Goal: Contribute content: Contribute content

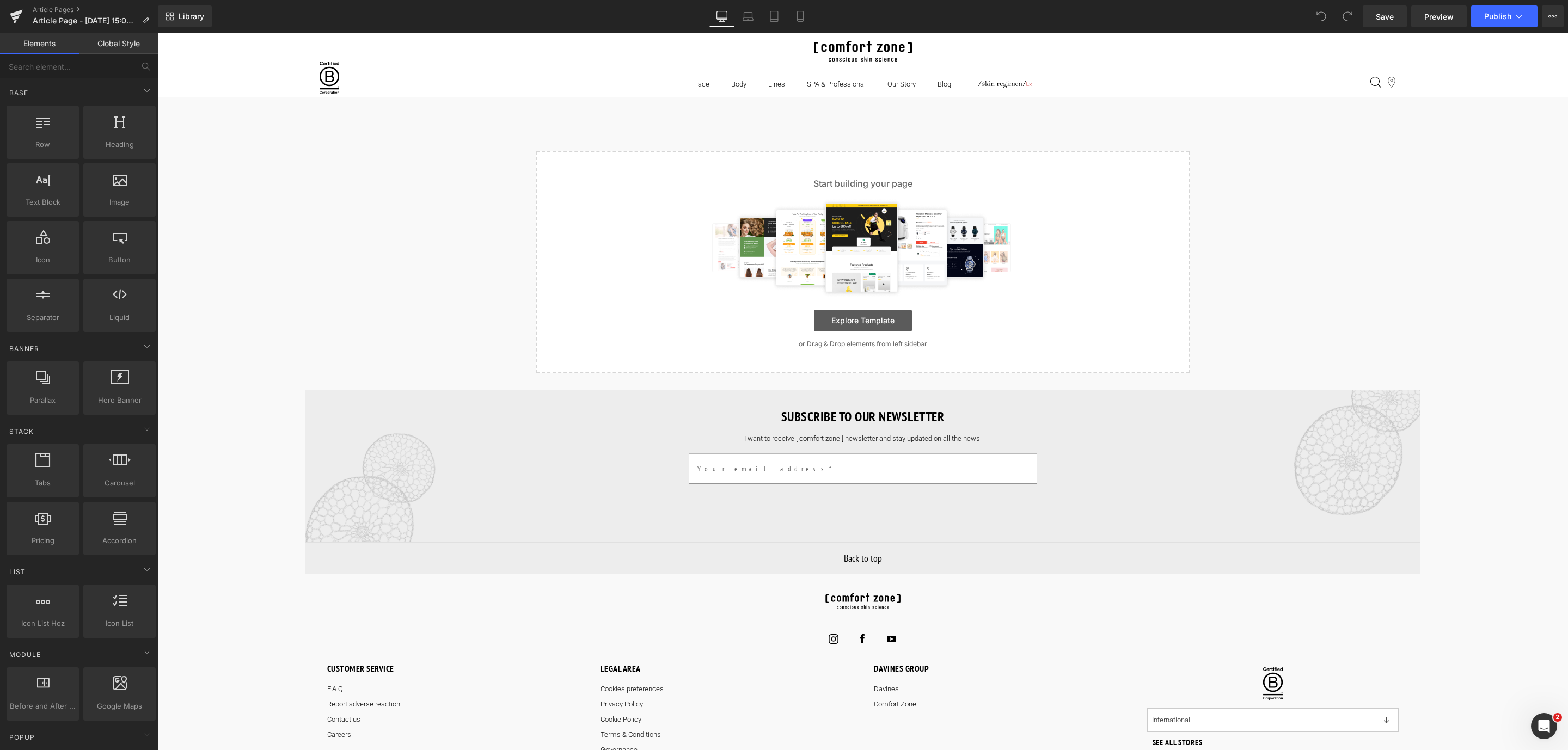
click at [841, 328] on link "Explore Template" at bounding box center [863, 320] width 98 height 22
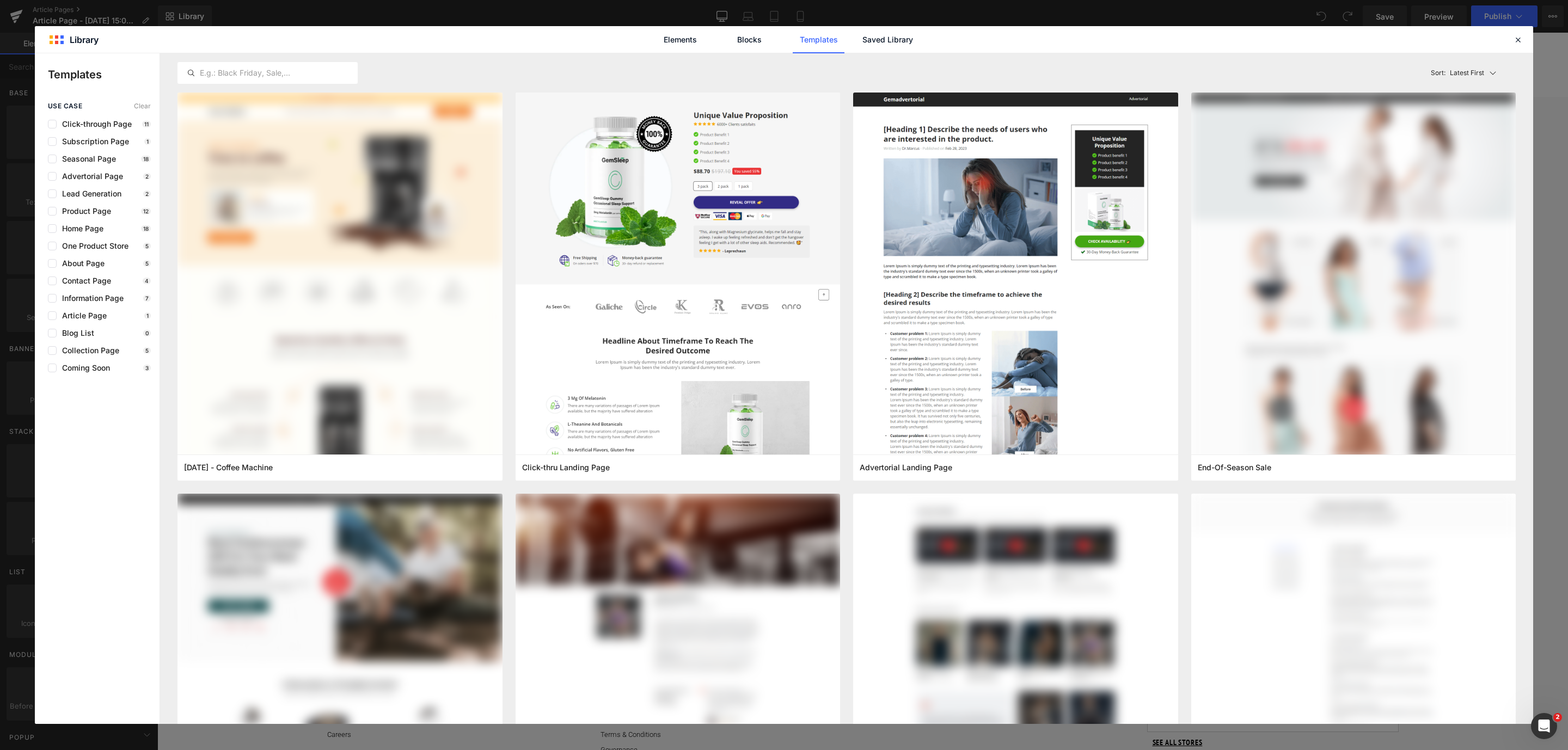
click at [851, 41] on div "Elements Blocks Templates Saved Library" at bounding box center [784, 40] width 277 height 28
click at [884, 41] on link "Saved Library" at bounding box center [887, 40] width 52 height 28
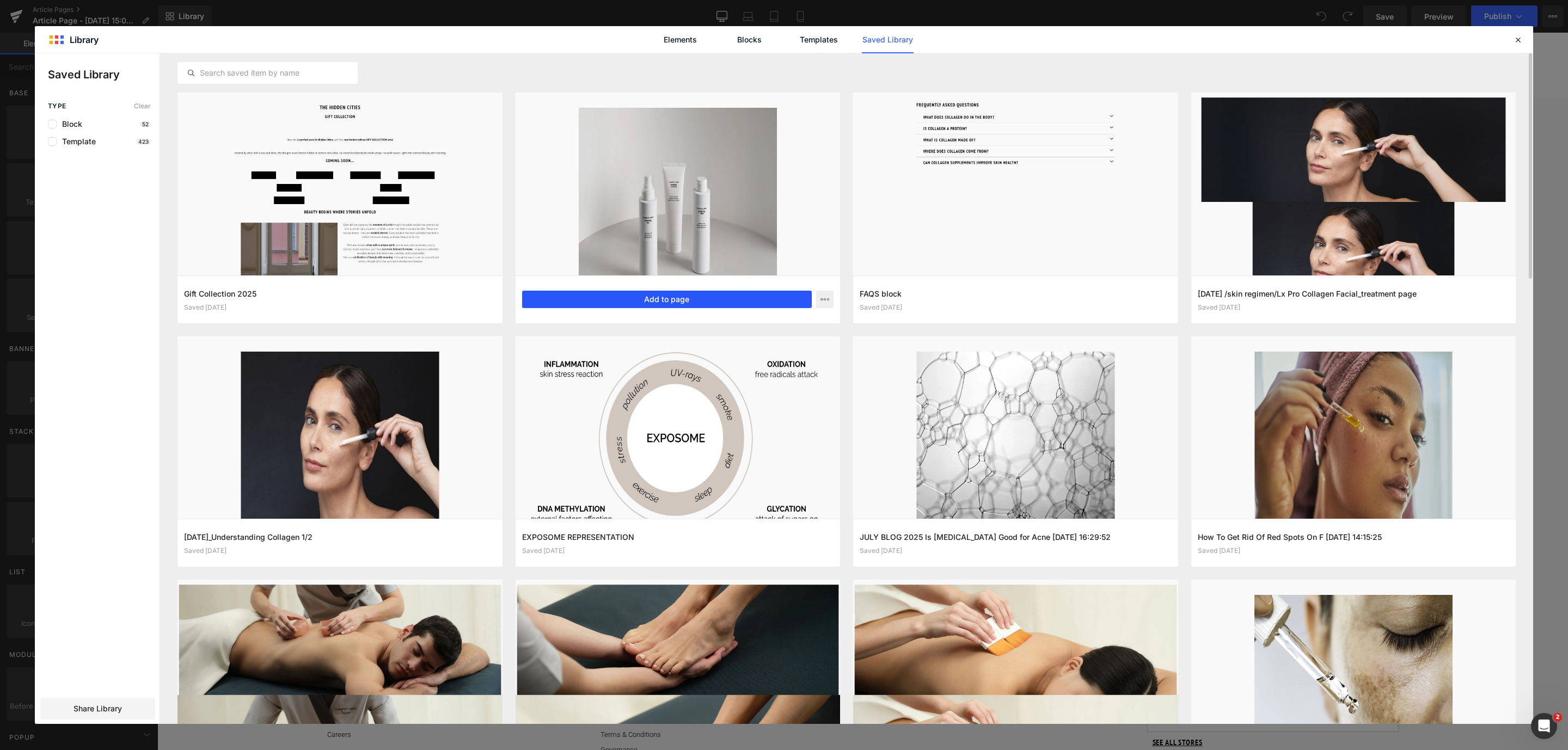
click at [608, 291] on button "Add to page" at bounding box center [667, 299] width 290 height 17
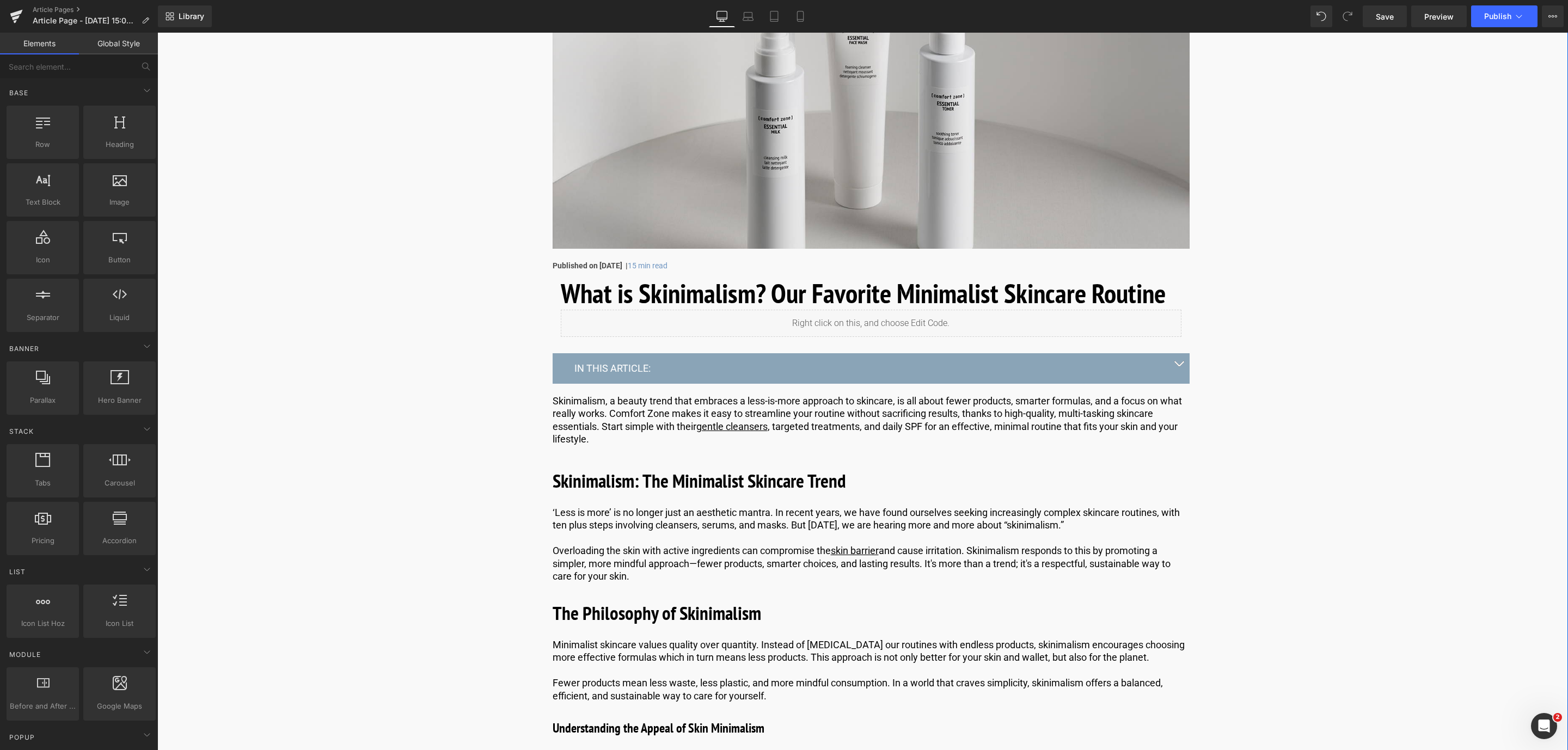
scroll to position [254, 0]
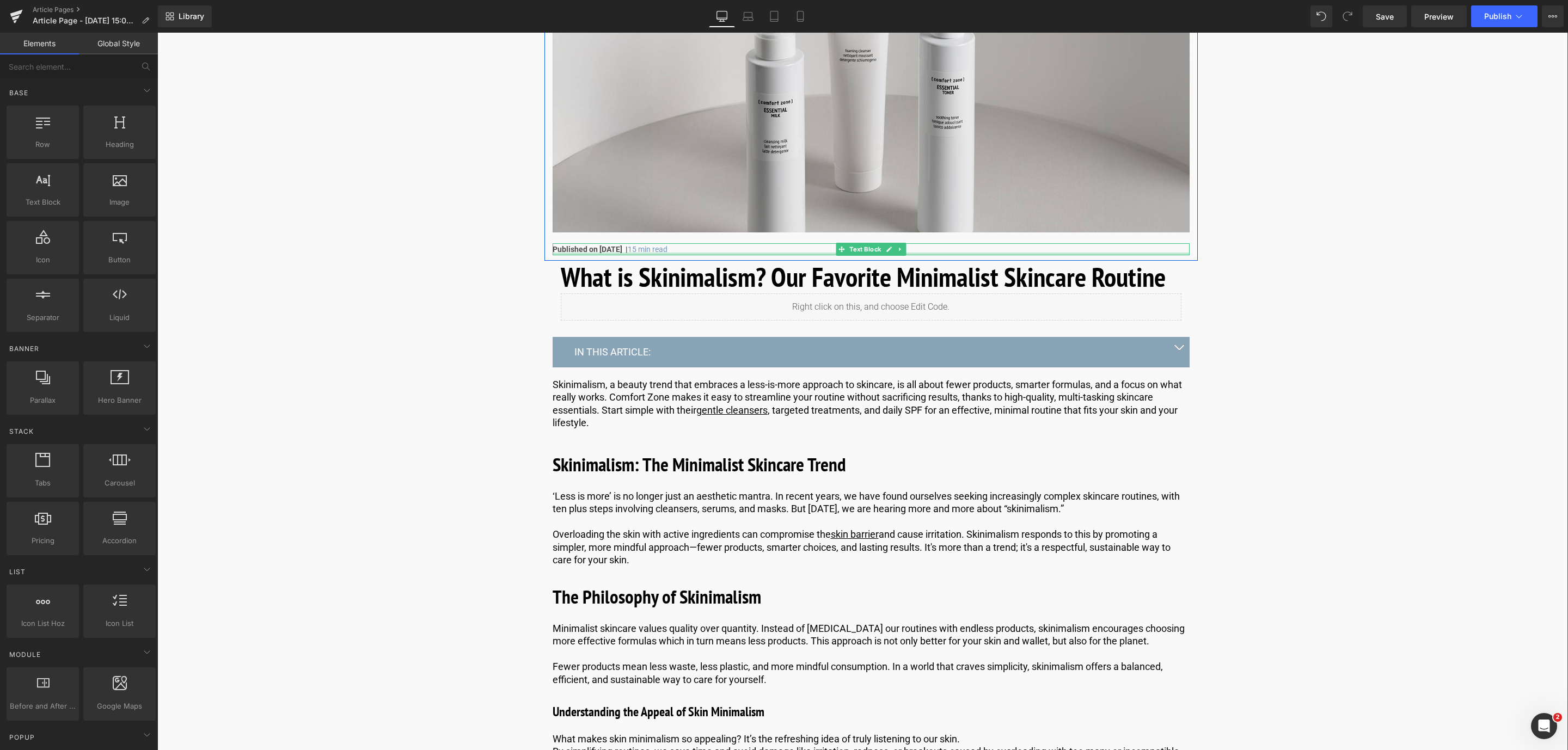
click at [599, 252] on div "Published on [DATE] | 15 min read Text Block" at bounding box center [871, 249] width 637 height 12
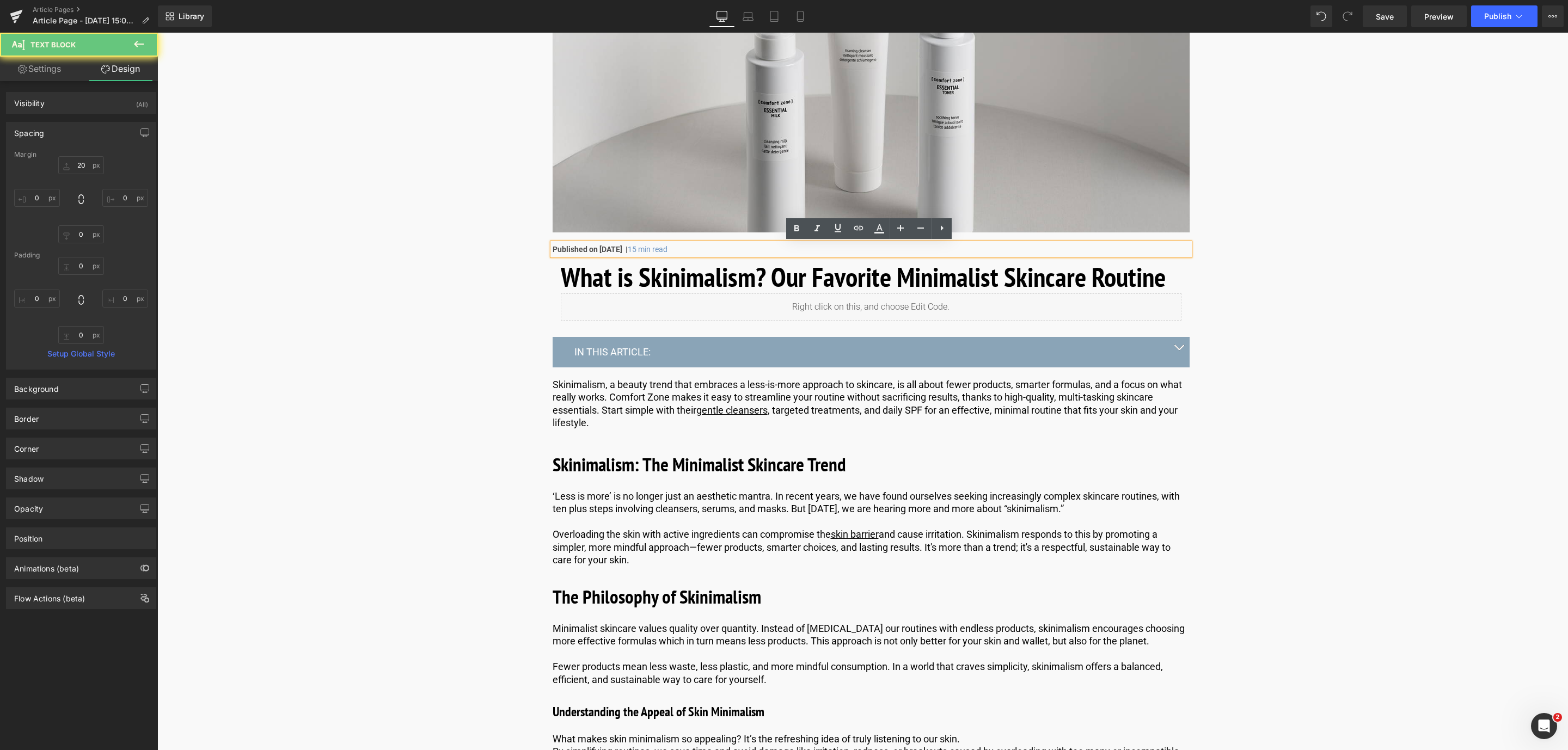
click at [617, 252] on strong "Published on [DATE] |" at bounding box center [590, 249] width 75 height 9
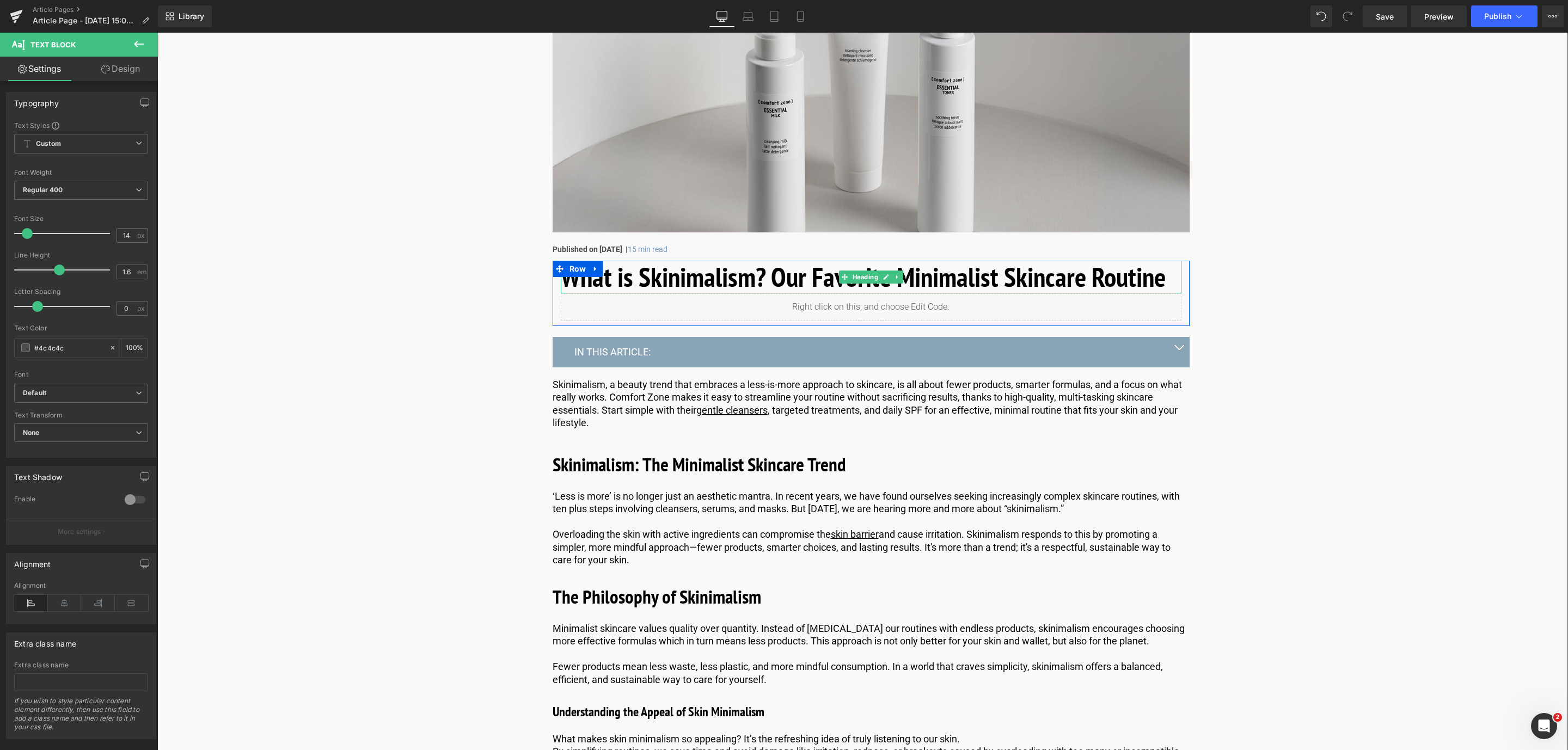
click at [668, 273] on h1 "What is Skinimalism? Our Favorite Minimalist Skincare Routine" at bounding box center [871, 277] width 621 height 33
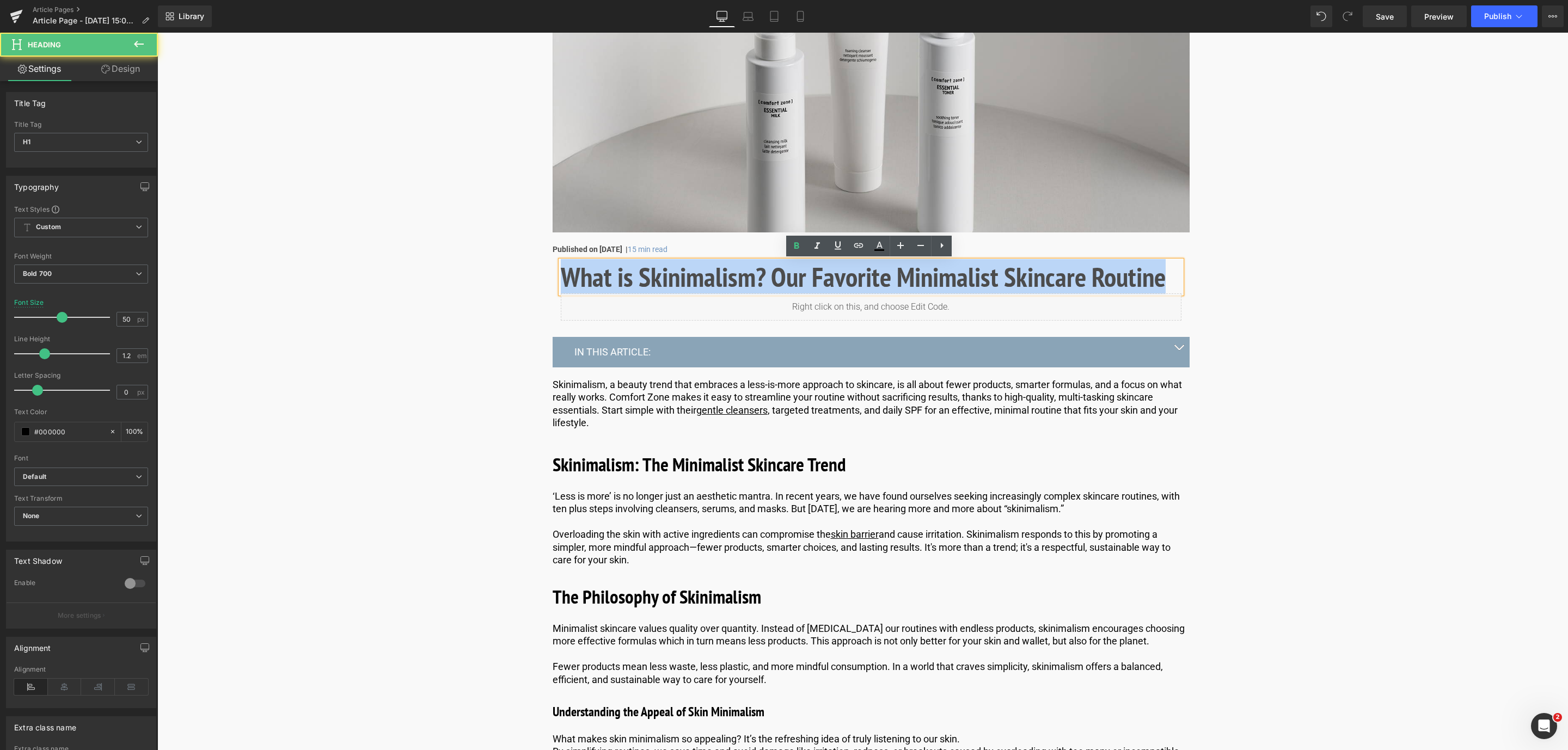
drag, startPoint x: 1077, startPoint y: 277, endPoint x: 467, endPoint y: 294, distance: 610.2
paste div
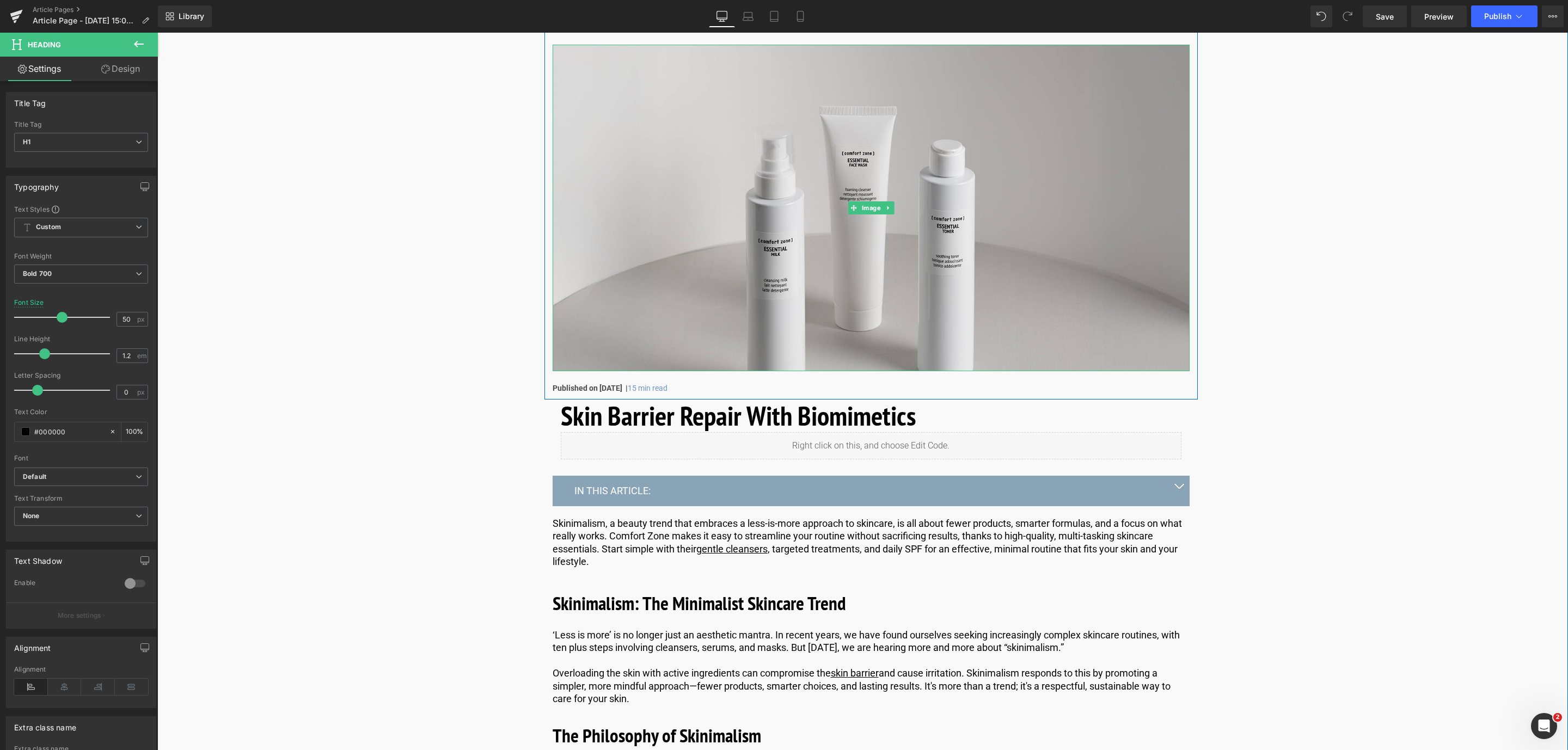
scroll to position [0, 0]
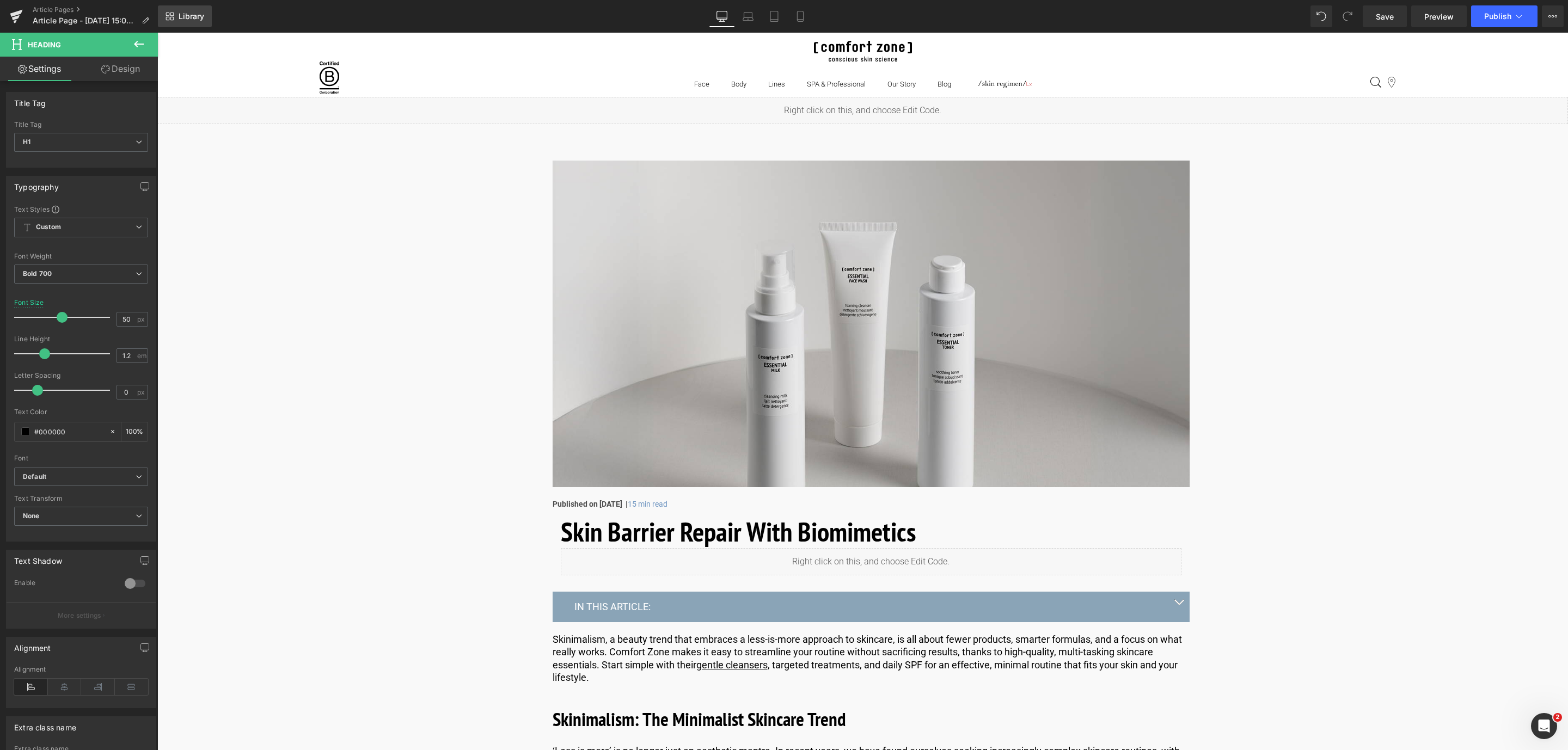
click at [172, 9] on link "Library" at bounding box center [185, 16] width 53 height 22
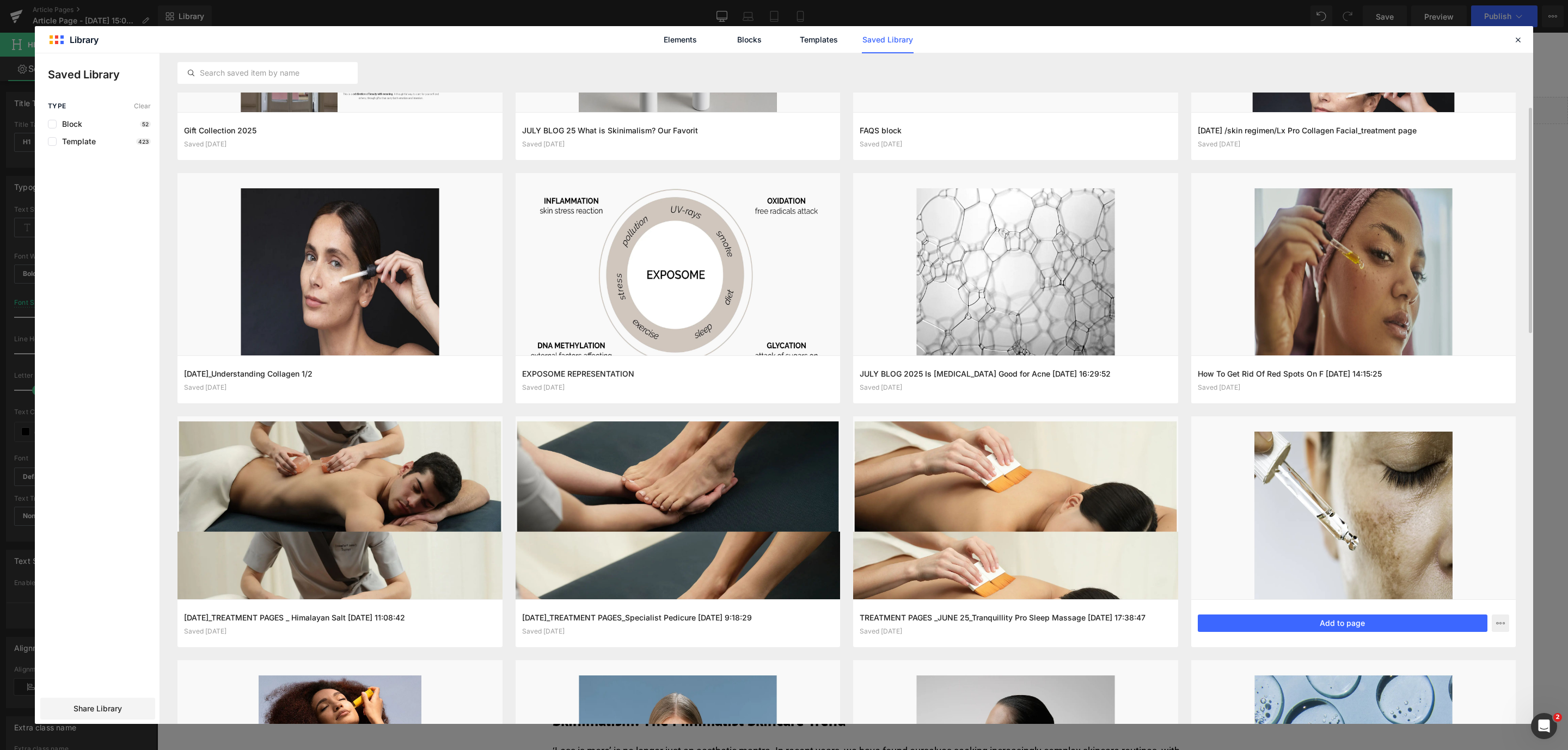
scroll to position [449, 0]
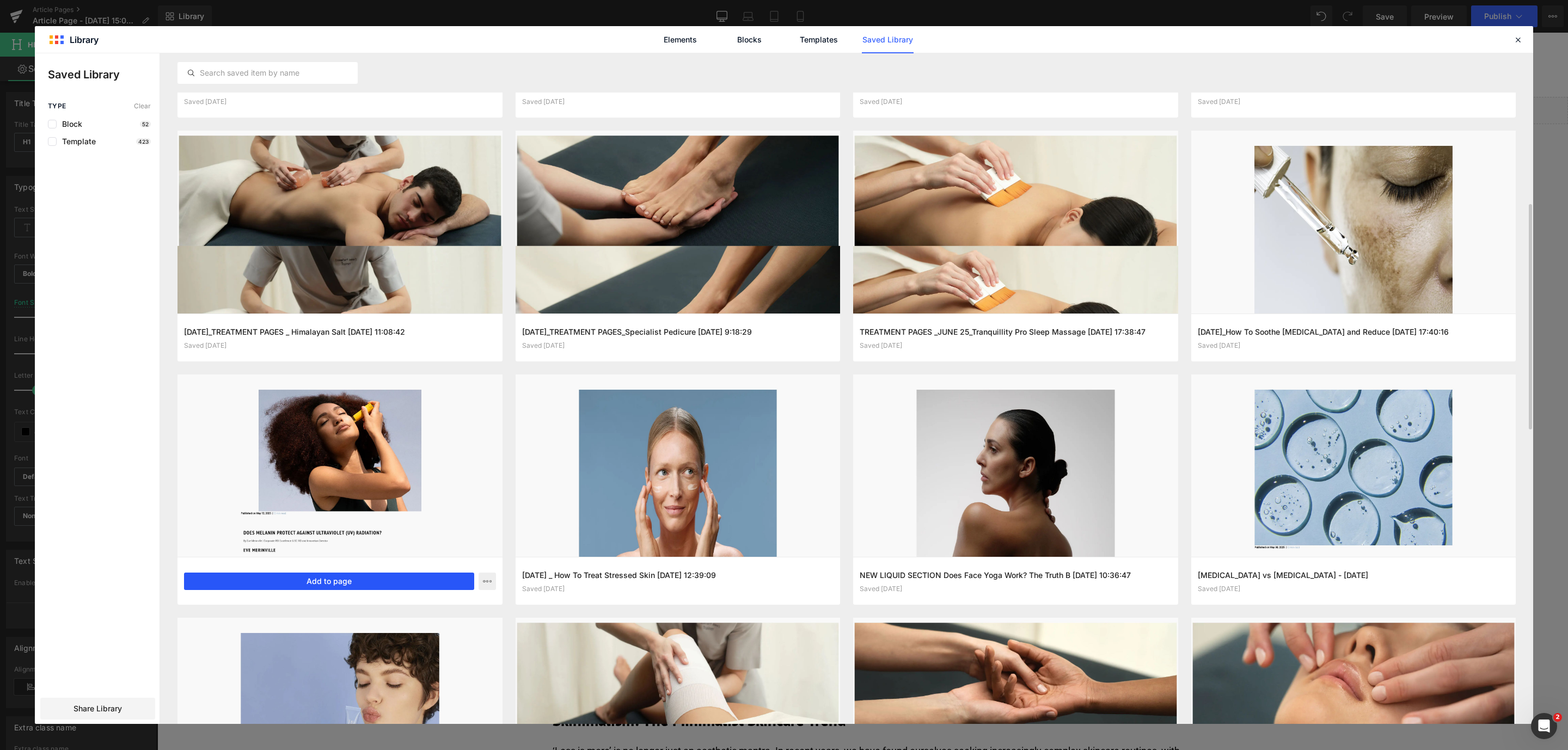
click at [306, 581] on button "Add to page" at bounding box center [329, 581] width 290 height 17
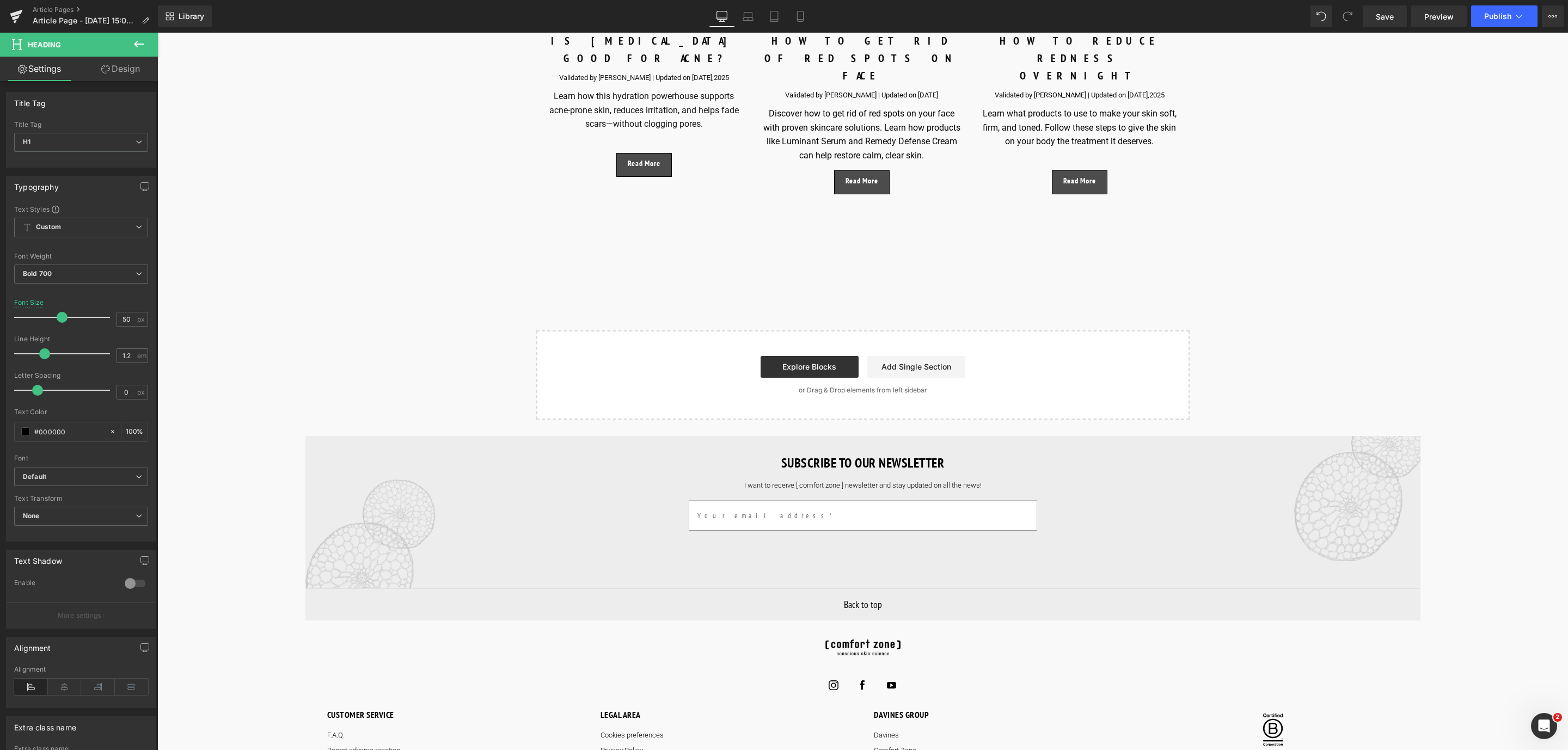
scroll to position [5216, 0]
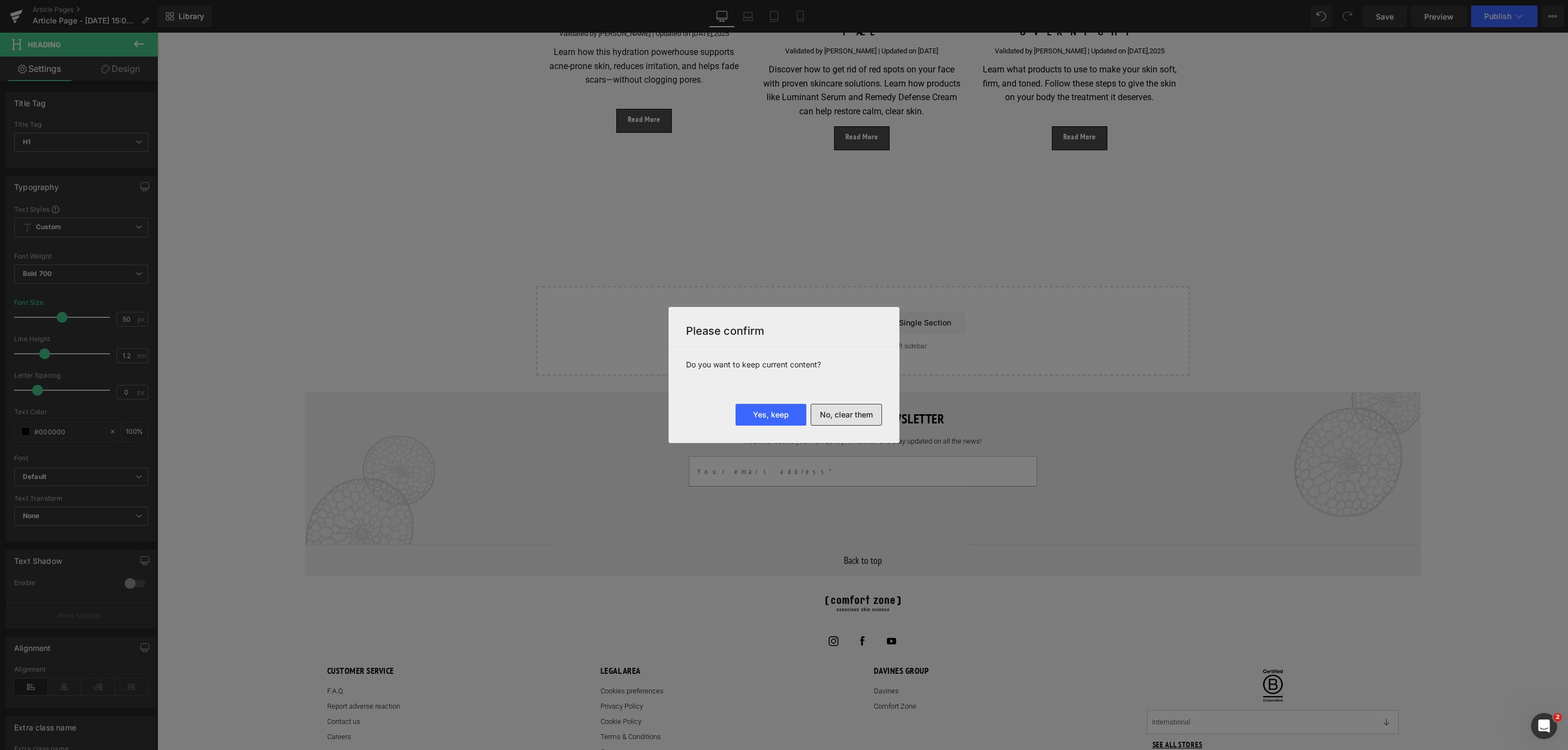
click at [847, 411] on button "No, clear them" at bounding box center [846, 414] width 72 height 22
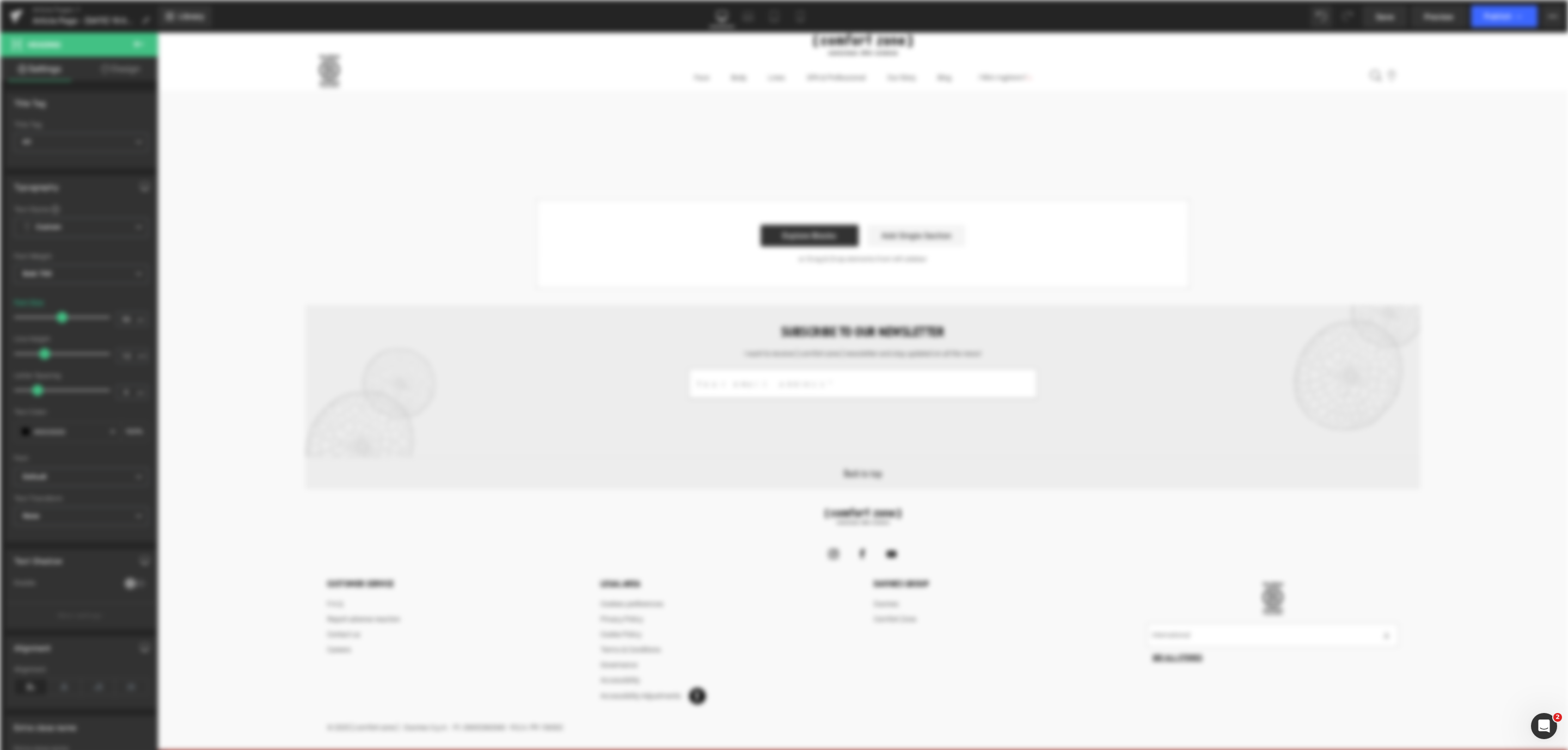
scroll to position [0, 0]
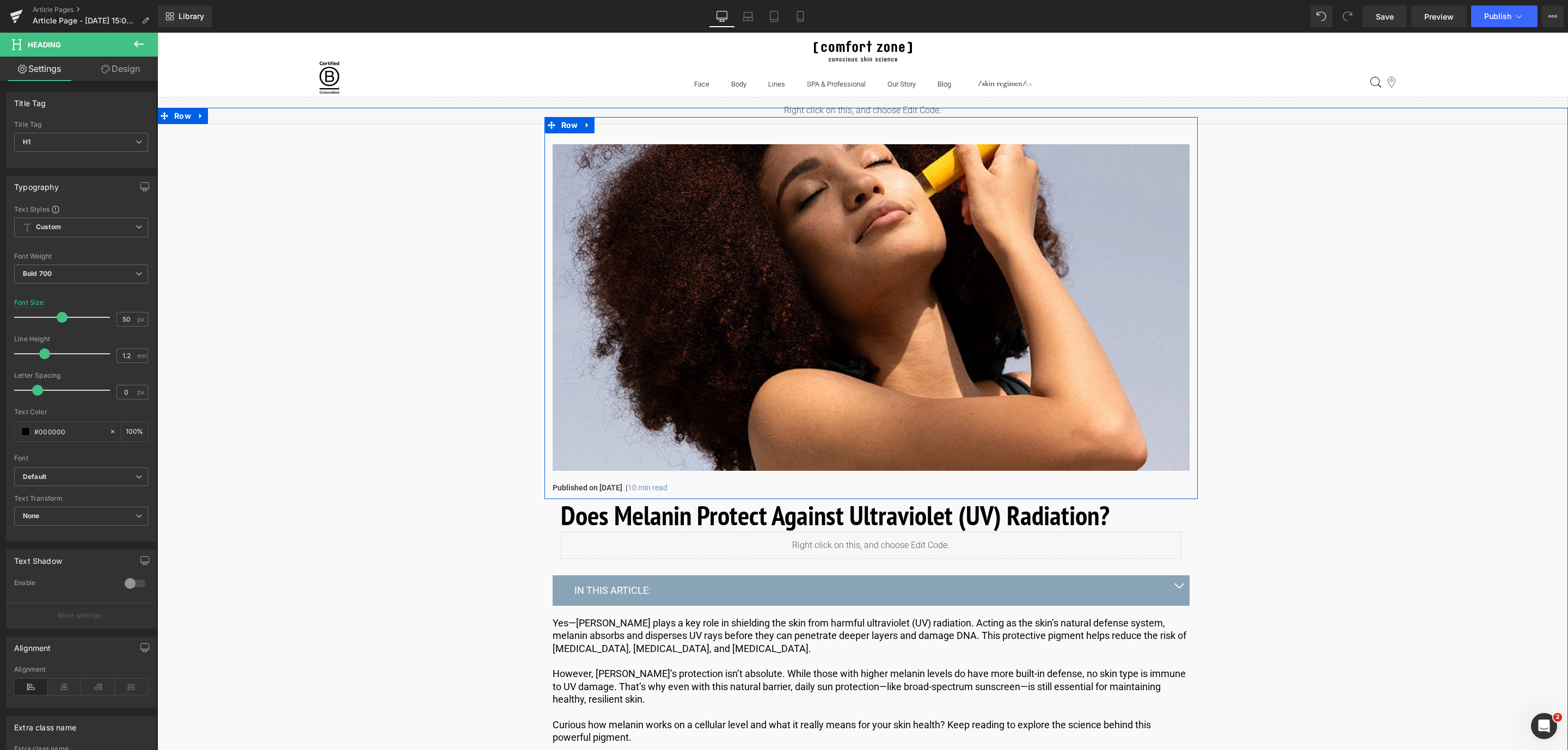
click at [621, 476] on div "Image Published on [DATE] | 10 min read Text Block" at bounding box center [870, 305] width 653 height 377
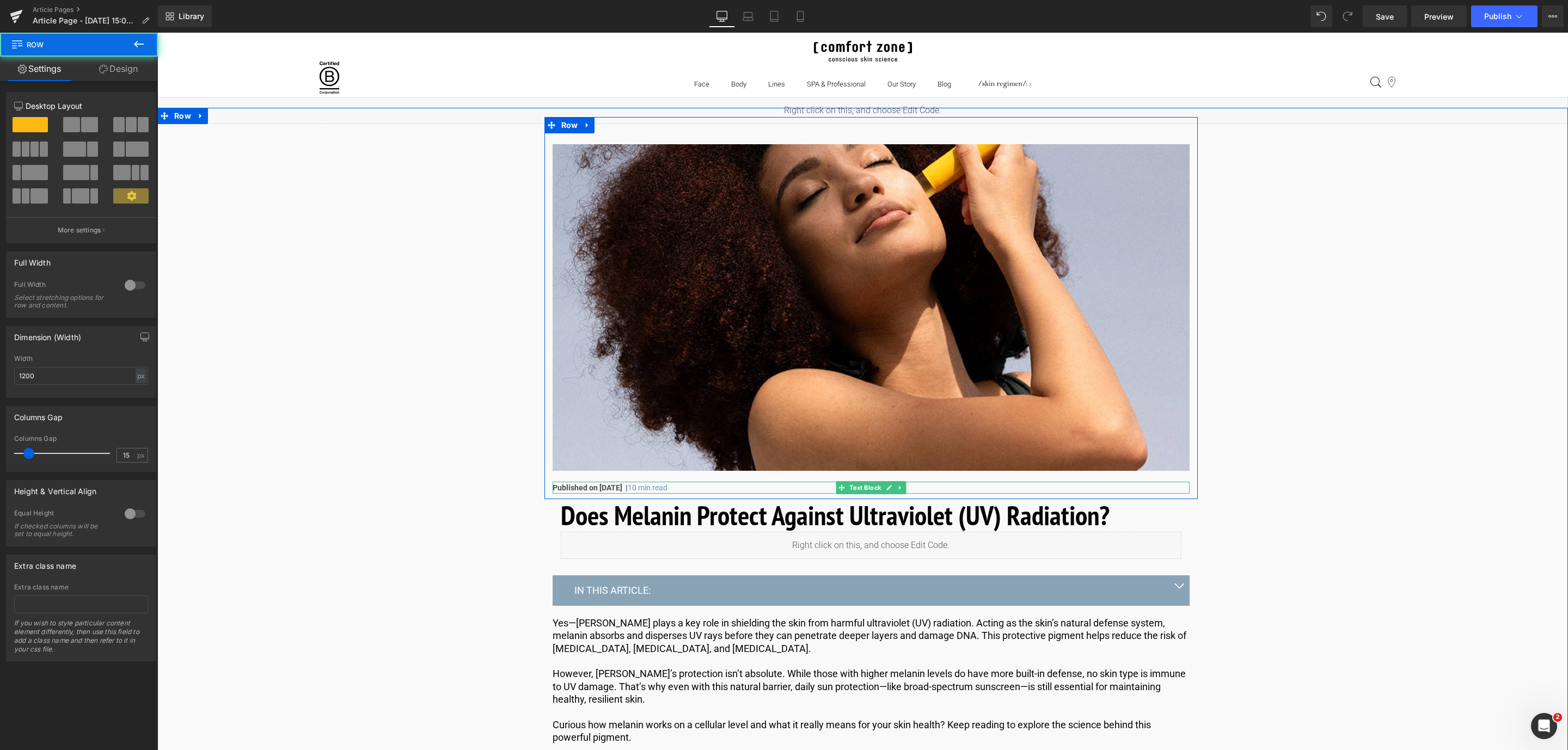
click at [621, 486] on strong "Published on [DATE] |" at bounding box center [590, 487] width 75 height 9
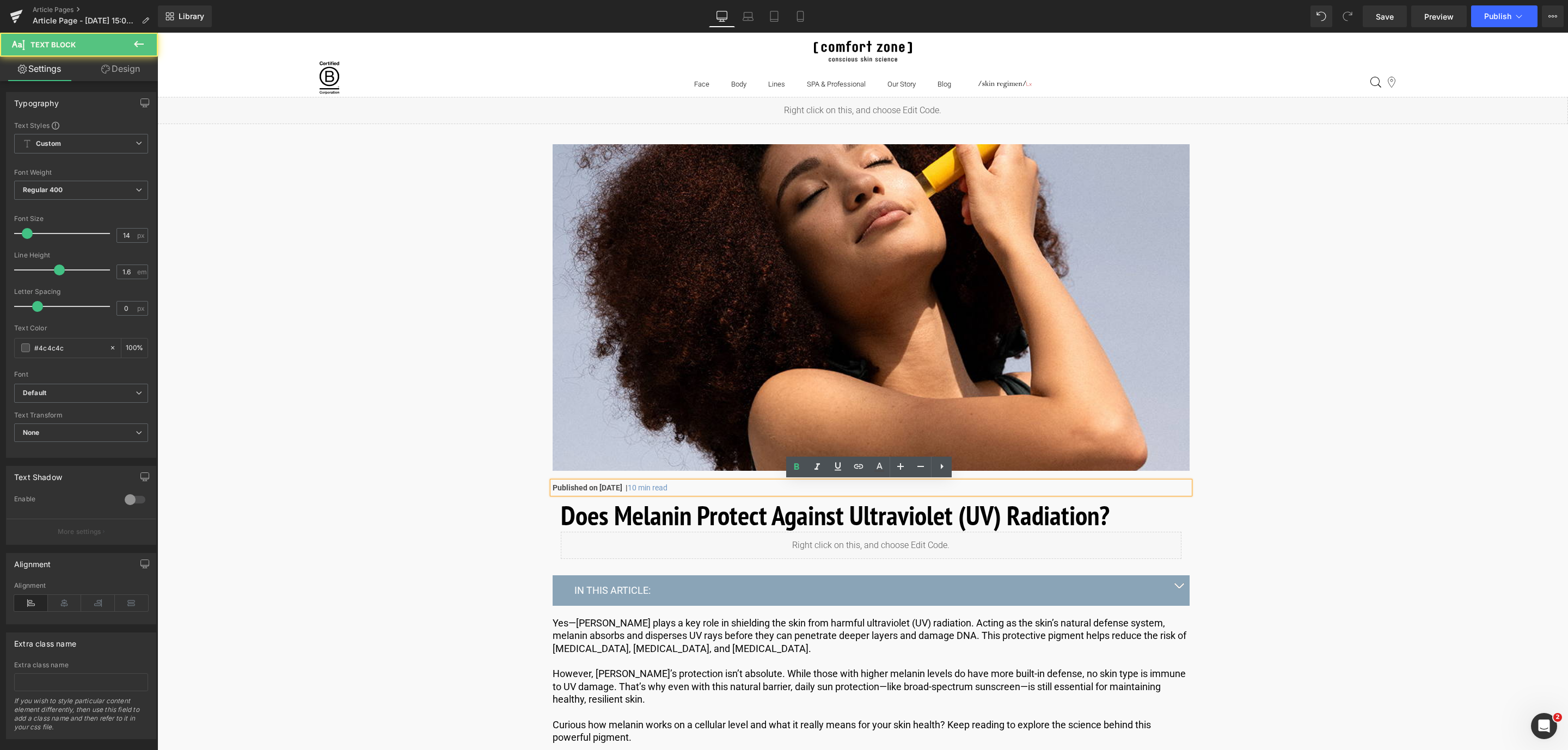
click at [615, 485] on strong "Published on [DATE] |" at bounding box center [590, 487] width 75 height 9
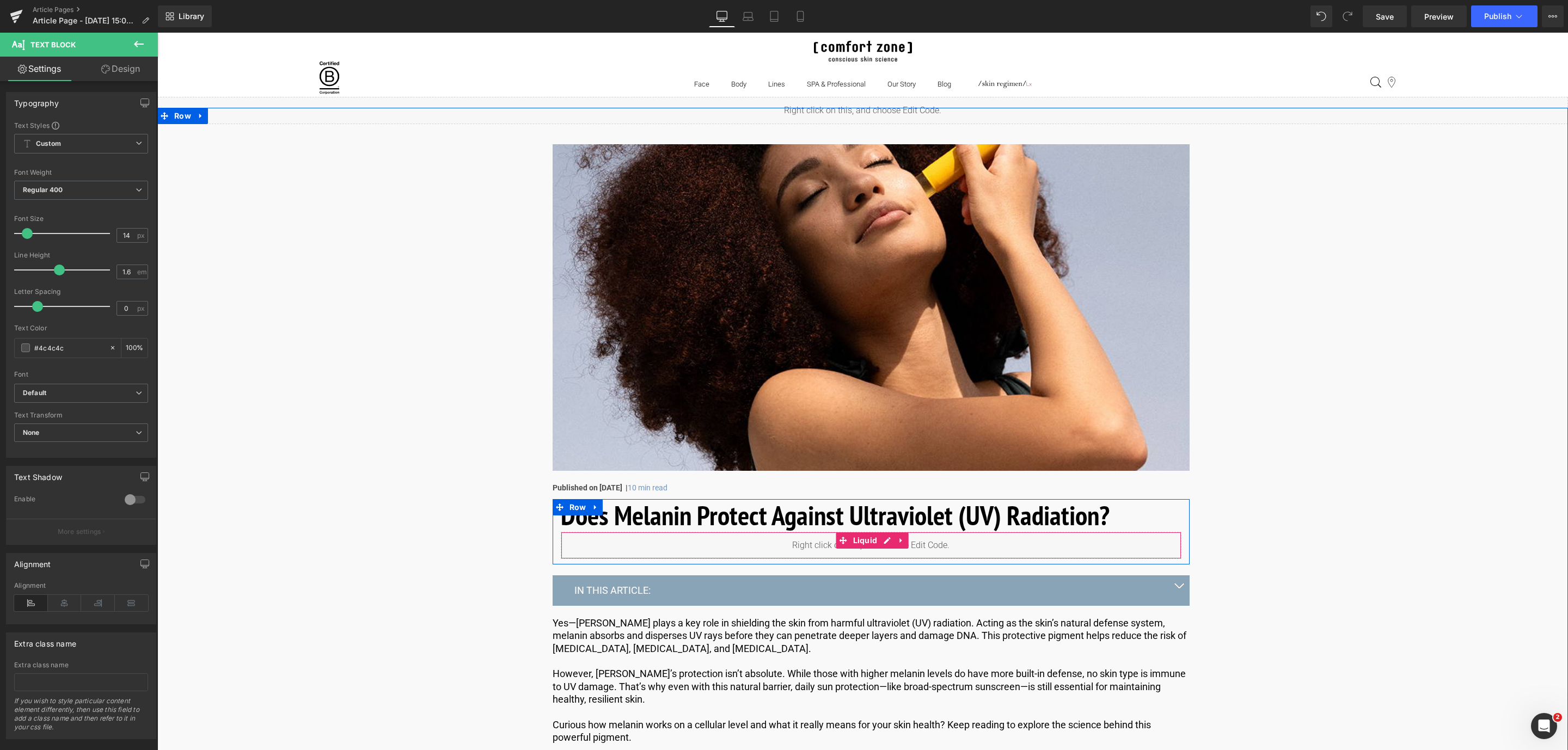
click at [624, 519] on h1 "Does Melanin Protect Against Ultraviolet (UV) Radiation?" at bounding box center [871, 516] width 621 height 33
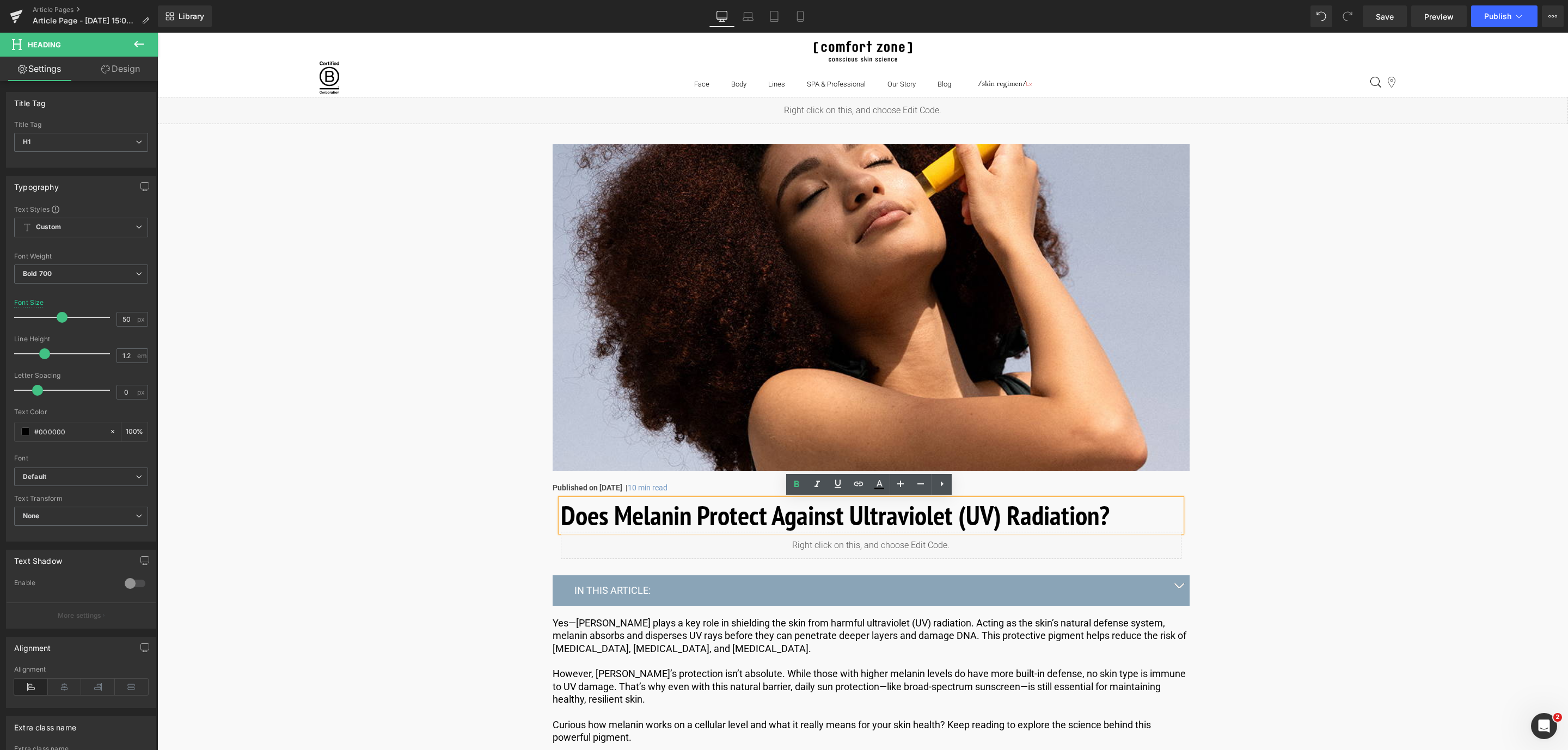
drag, startPoint x: 1136, startPoint y: 506, endPoint x: 555, endPoint y: 509, distance: 581.0
click at [561, 509] on div "Does Melanin Protect Against Ultraviolet (UV) Radiation?" at bounding box center [871, 516] width 621 height 33
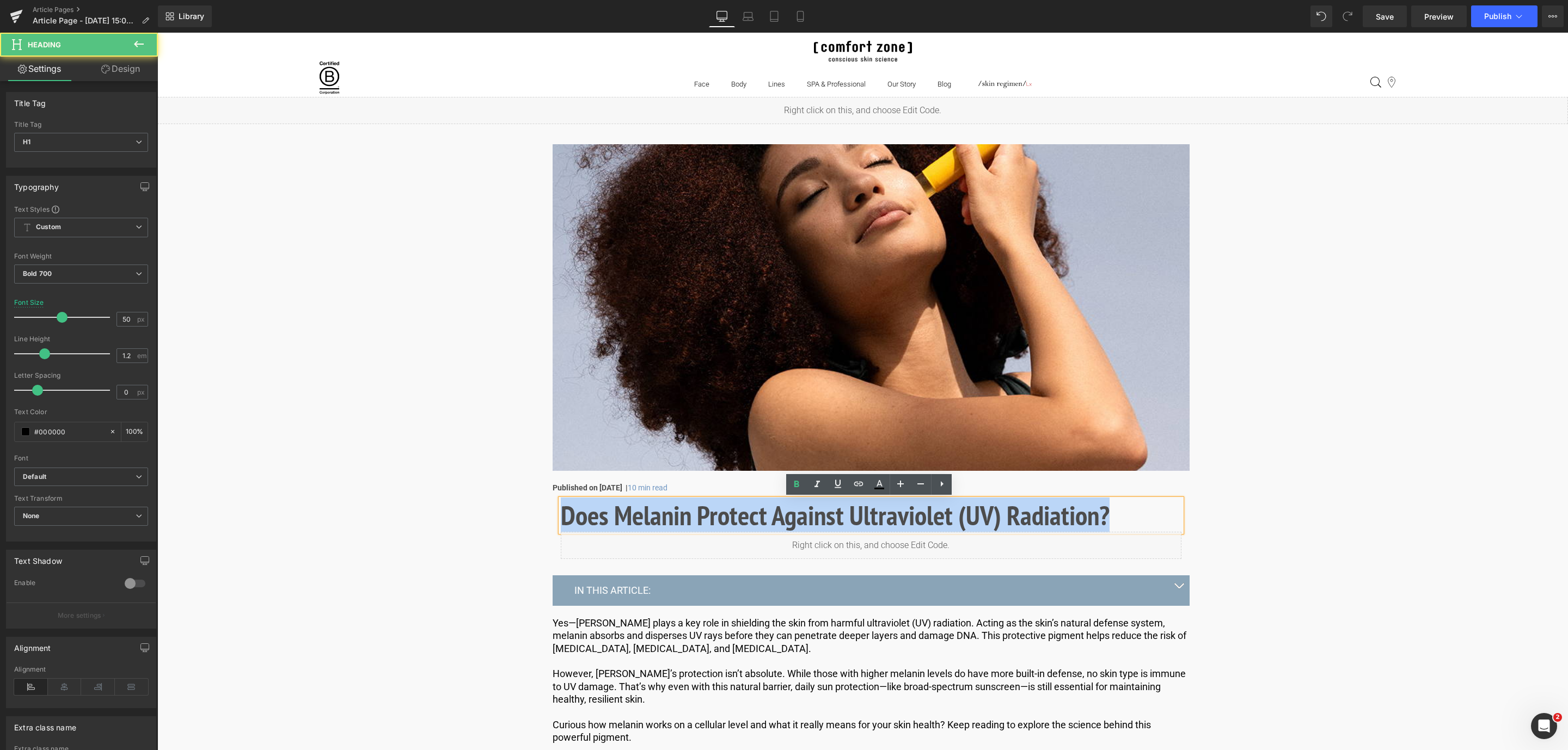
drag, startPoint x: 562, startPoint y: 509, endPoint x: 1127, endPoint y: 524, distance: 565.2
click at [1127, 524] on h1 "Does Melanin Protect Against Ultraviolet (UV) Radiation?" at bounding box center [871, 516] width 621 height 33
paste div
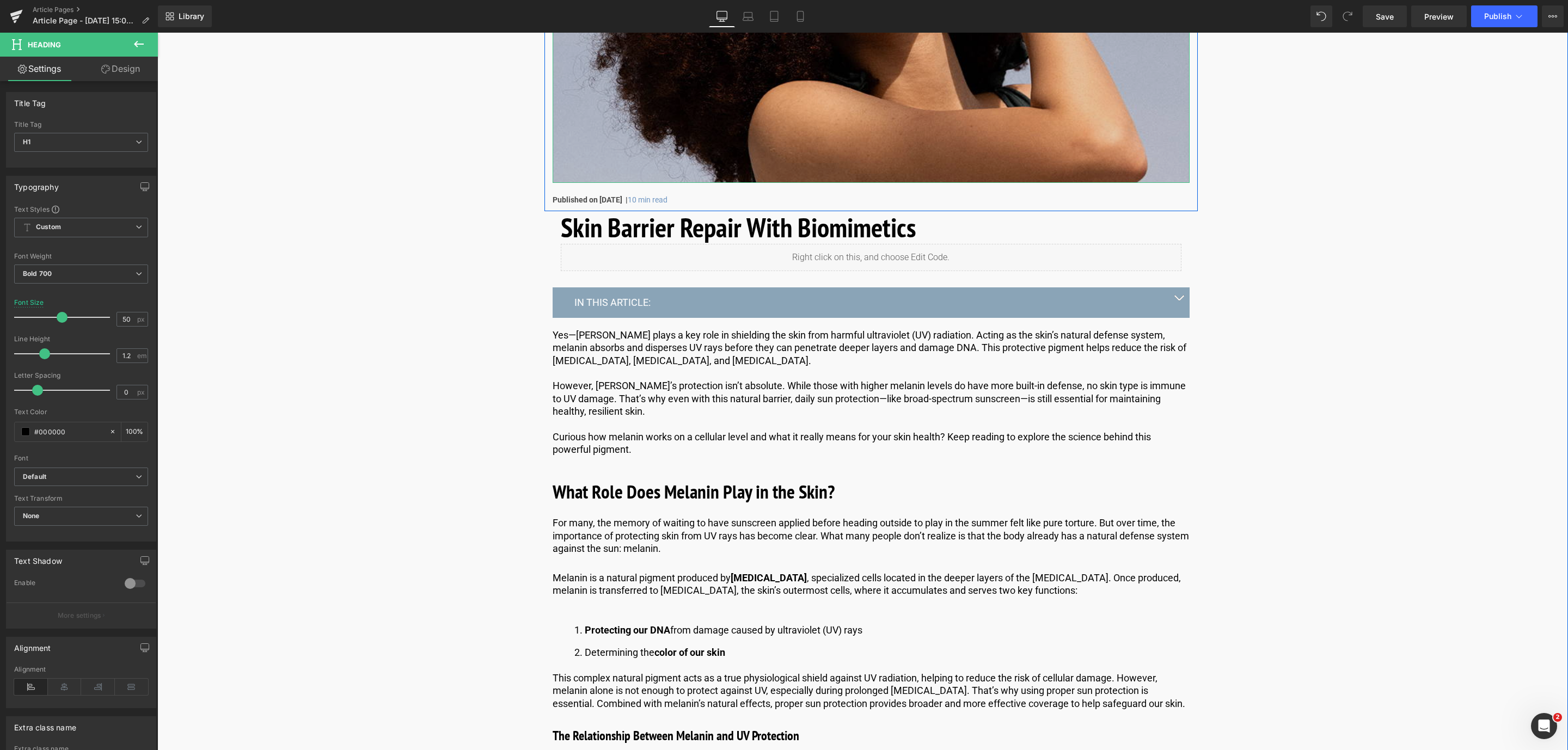
scroll to position [289, 0]
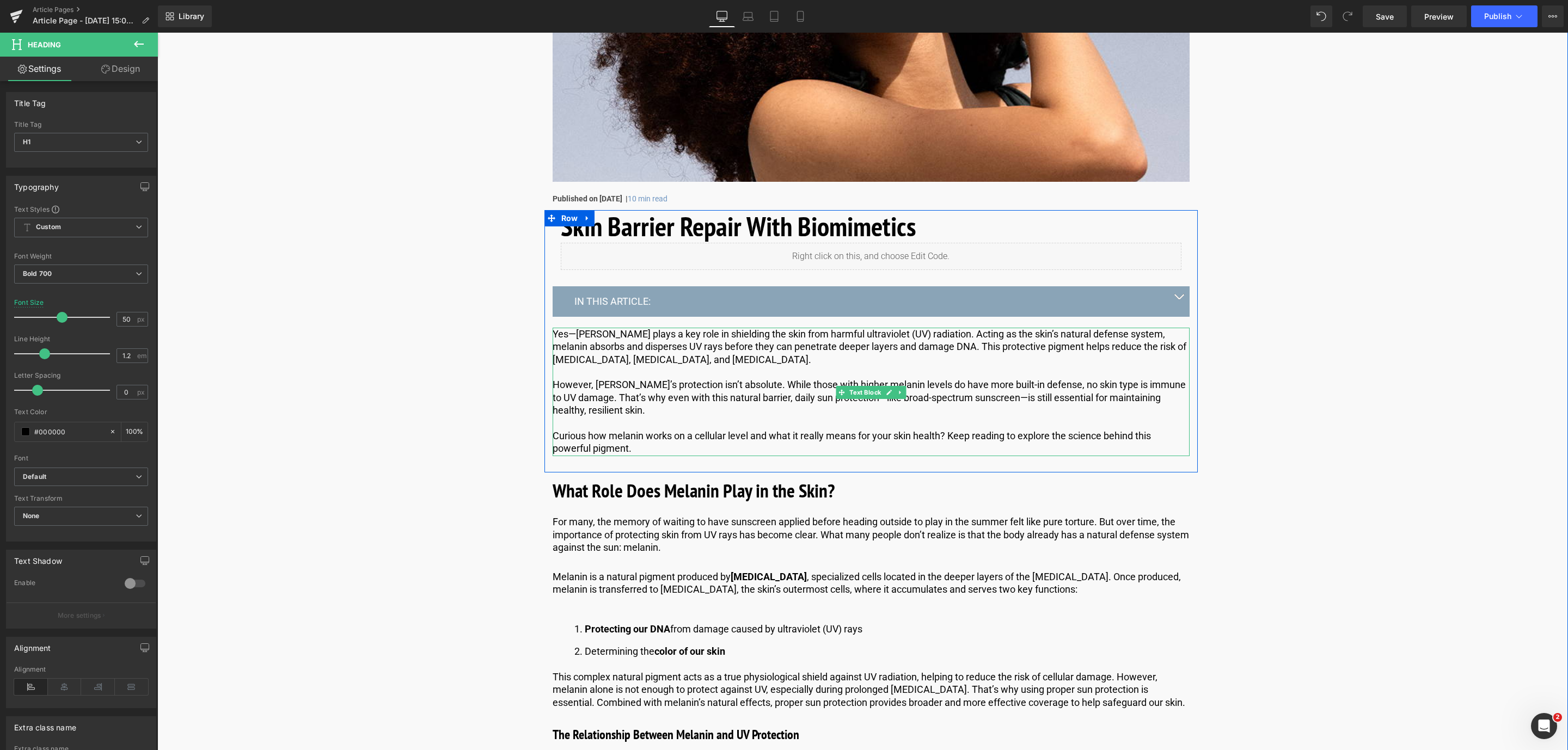
click at [597, 353] on p "Yes—[PERSON_NAME] plays a key role in shielding the skin from harmful ultraviol…" at bounding box center [871, 347] width 637 height 38
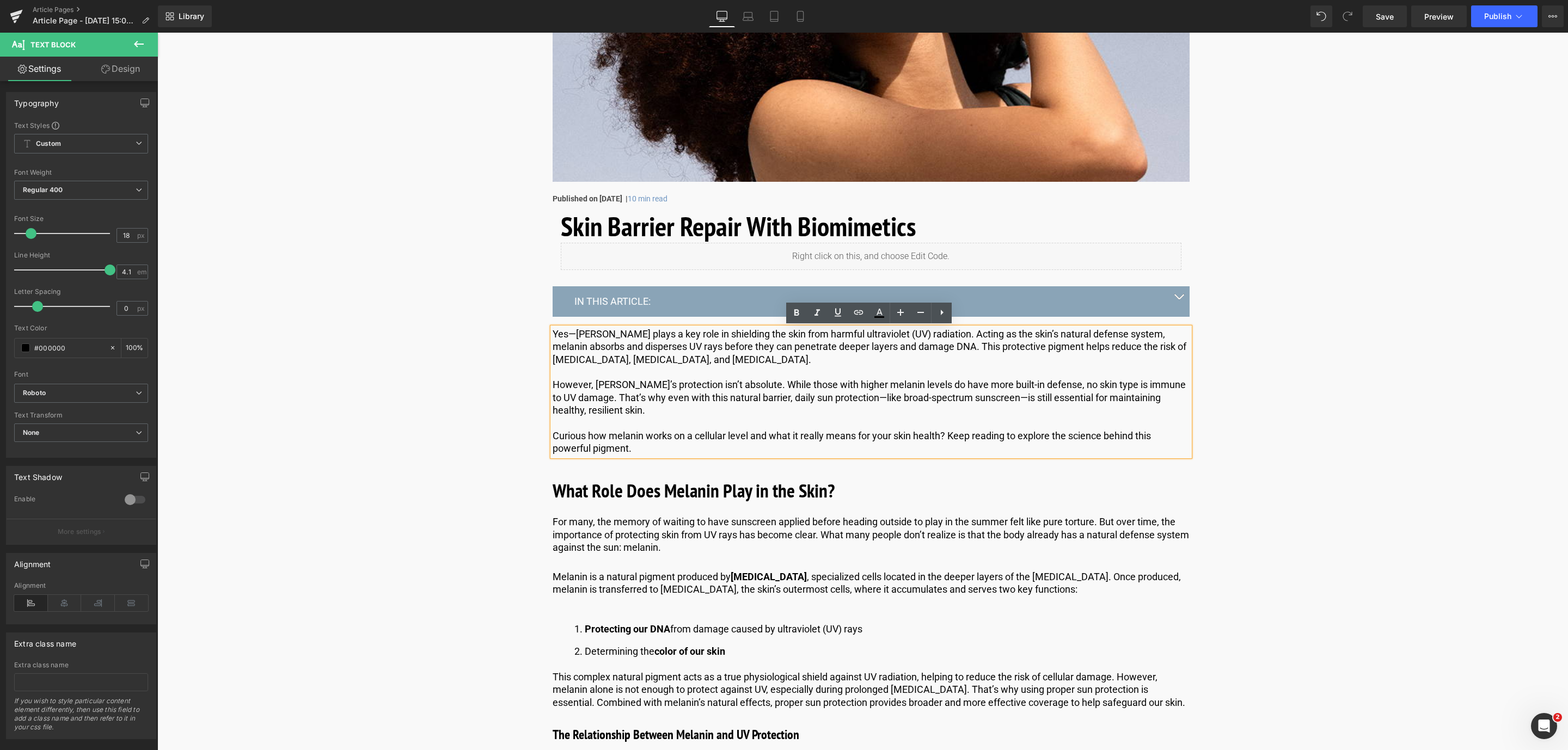
drag, startPoint x: 637, startPoint y: 438, endPoint x: 536, endPoint y: 330, distance: 147.9
paste div
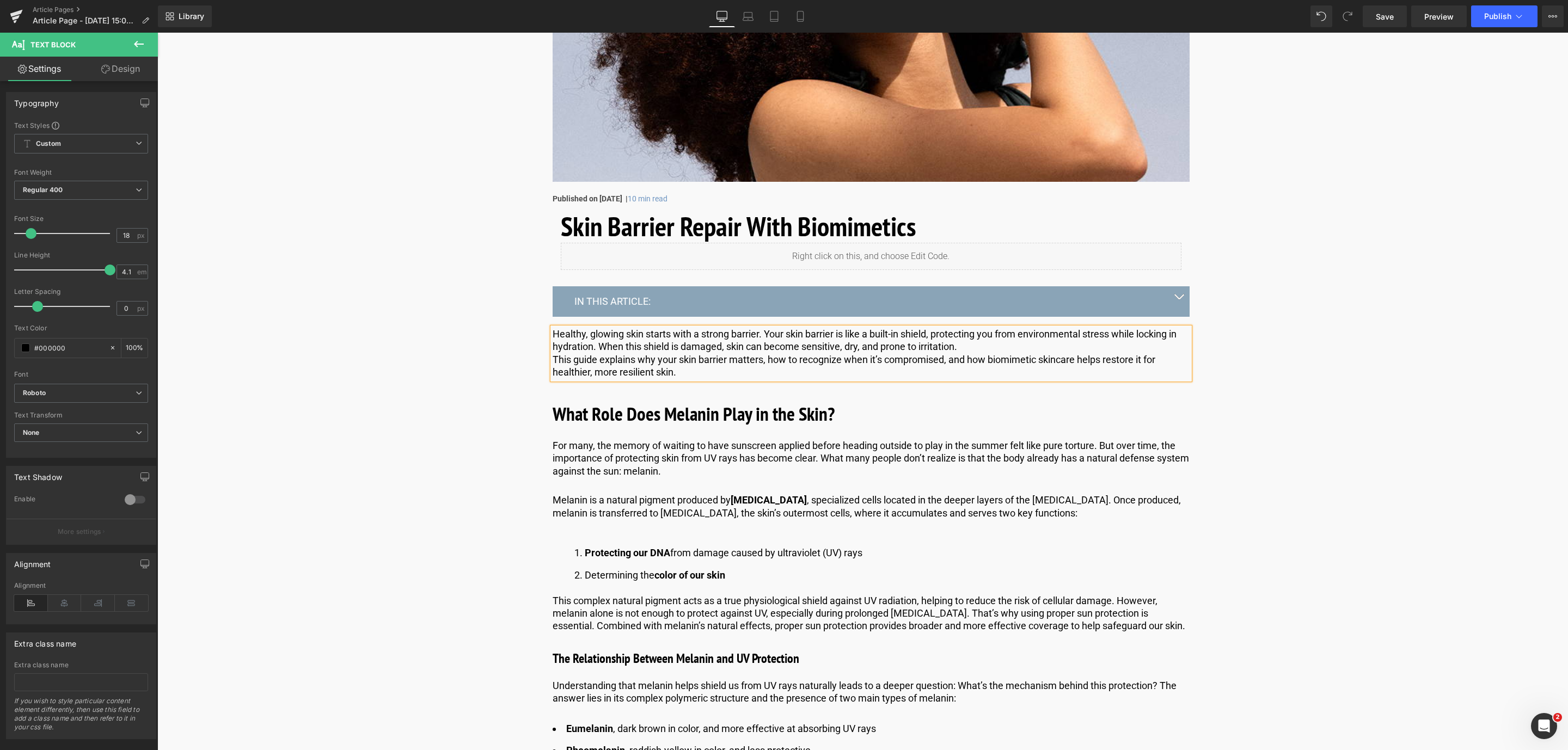
click at [553, 359] on p "This guide explains why your skin barrier matters, how to recognize when it’s c…" at bounding box center [871, 366] width 637 height 26
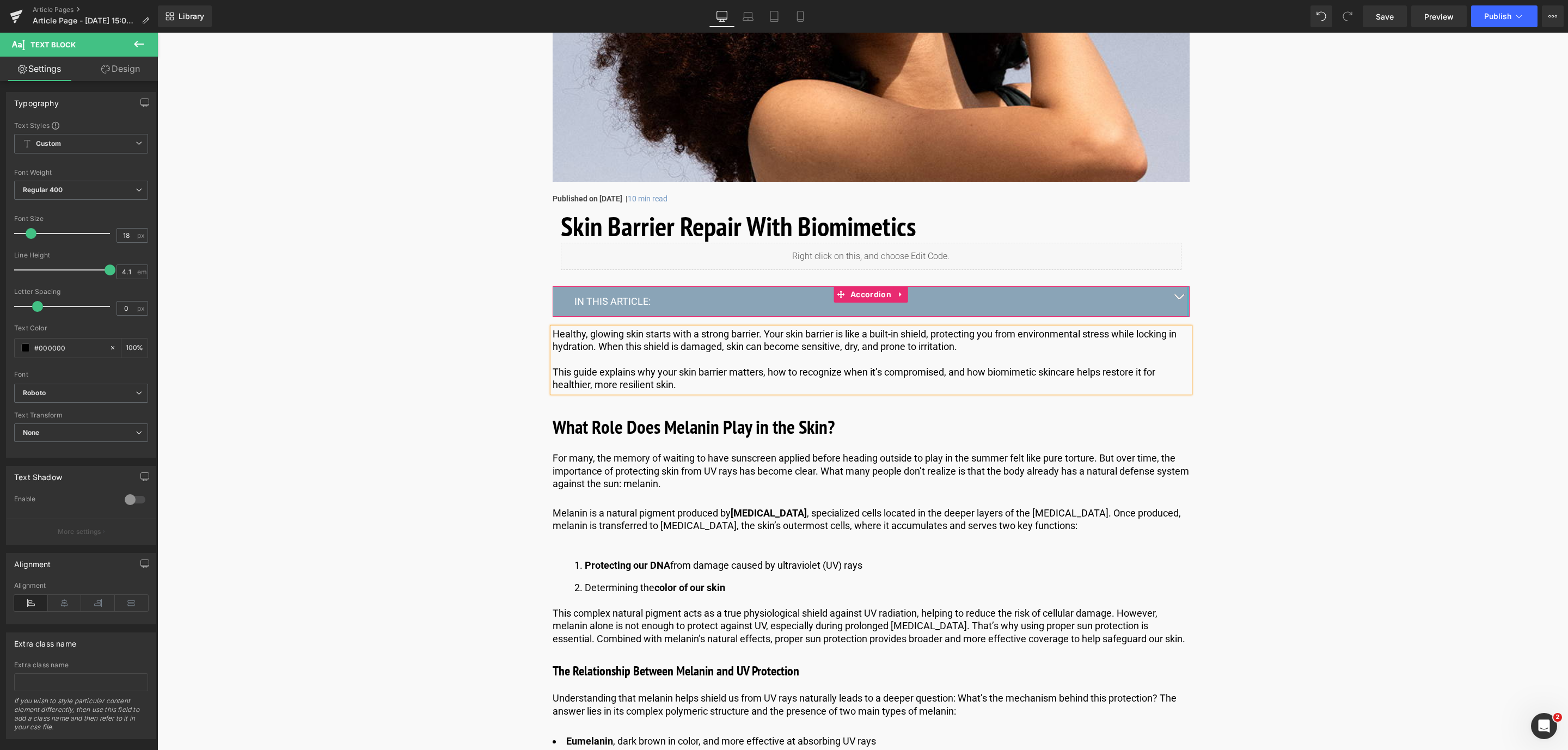
click at [1187, 293] on div at bounding box center [1188, 301] width 3 height 30
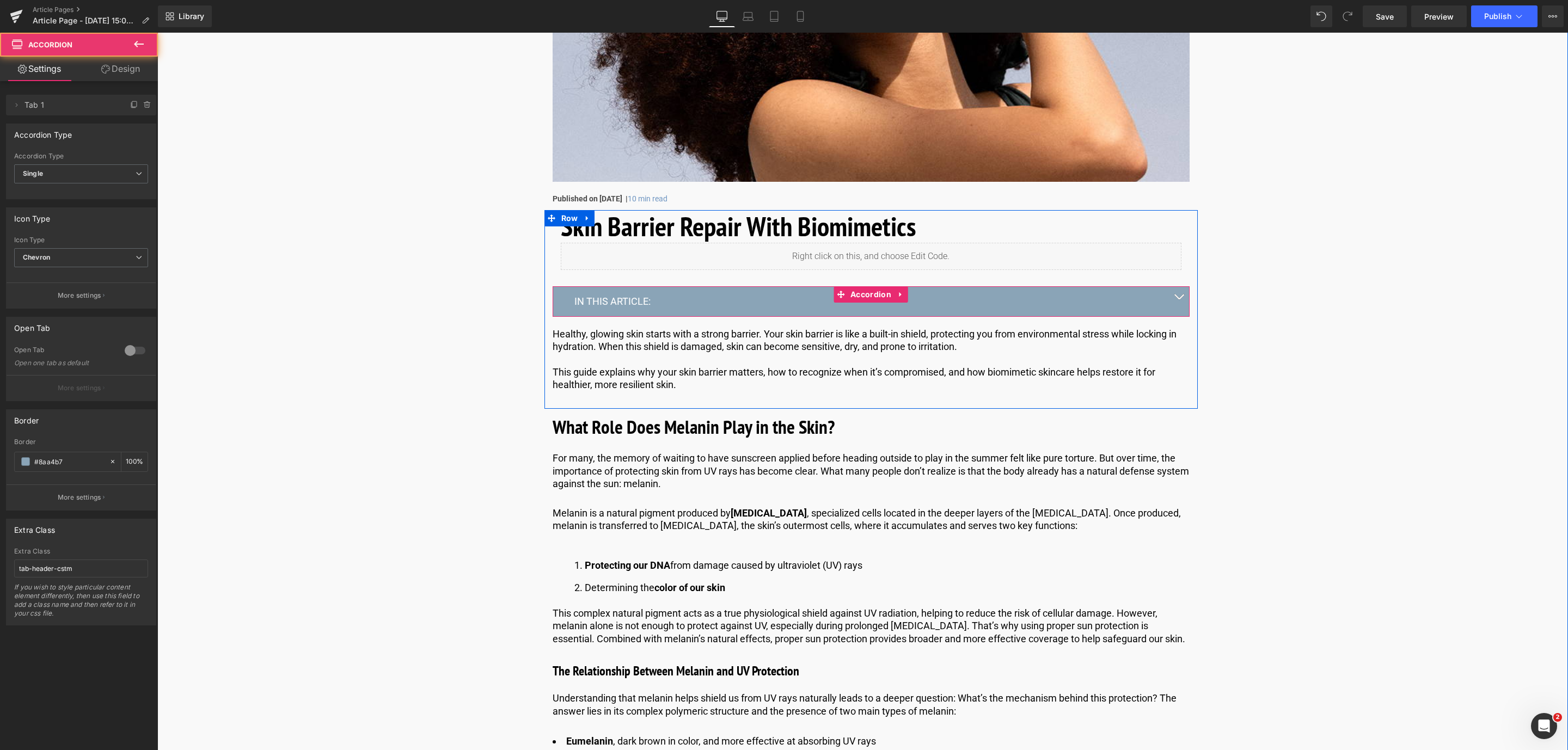
click at [1179, 299] on span "button" at bounding box center [1179, 299] width 0 height 0
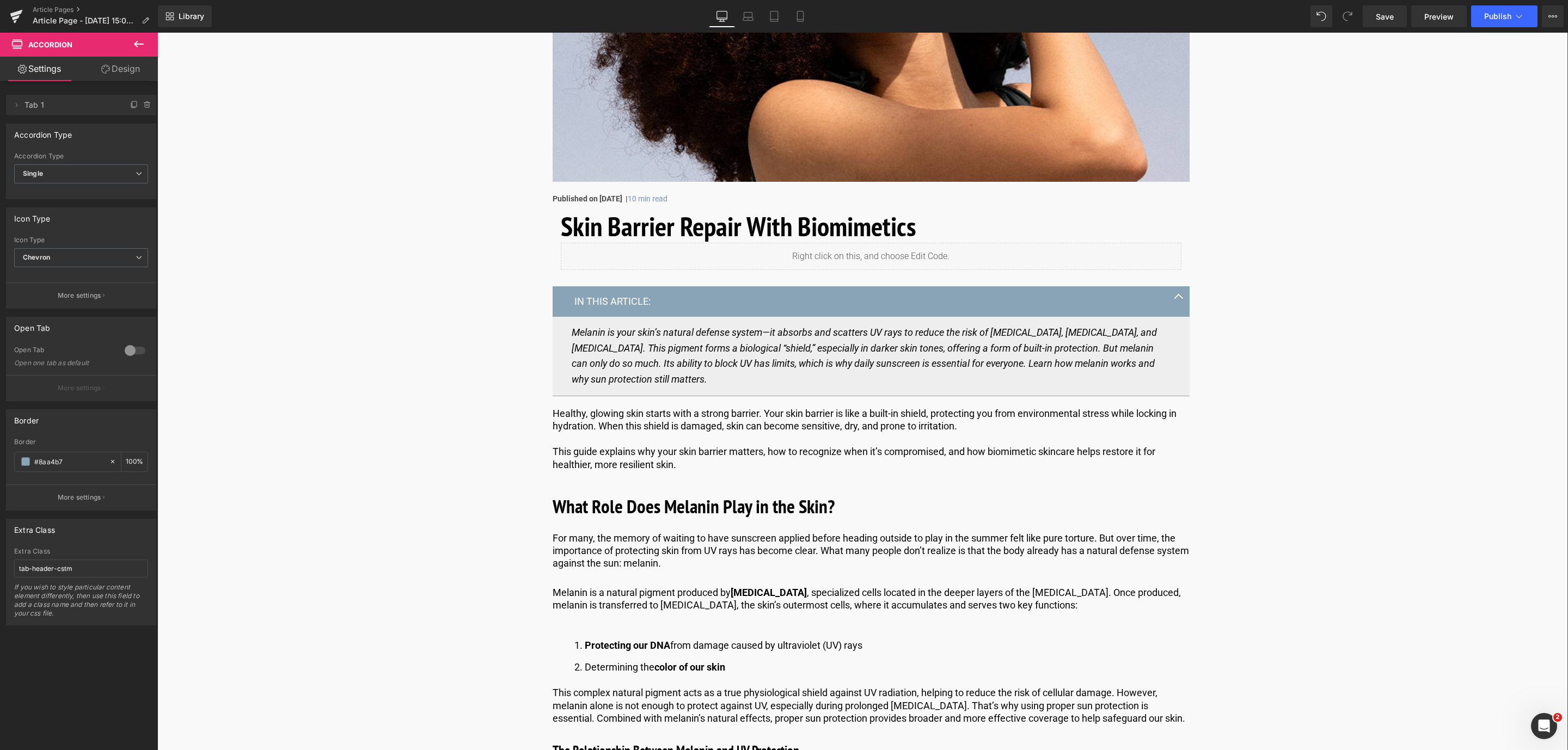
click at [678, 381] on div "Melanin is your skin’s natural defense system—it absorbs and scatters UV rays t…" at bounding box center [871, 356] width 599 height 63
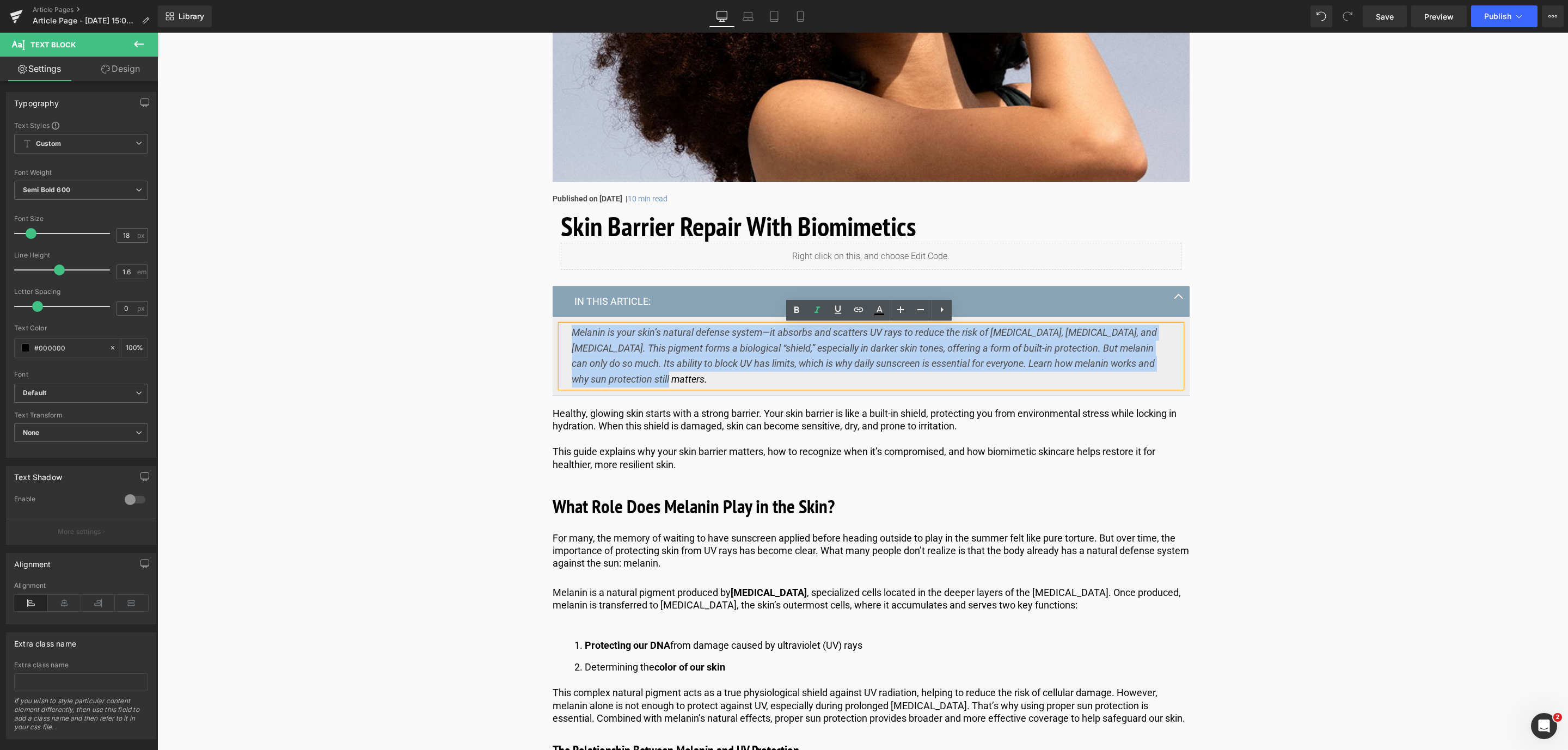
drag, startPoint x: 678, startPoint y: 381, endPoint x: 566, endPoint y: 334, distance: 121.5
click at [566, 334] on div "Melanin is your skin’s natural defense system—it absorbs and scatters UV rays t…" at bounding box center [871, 356] width 621 height 63
paste div
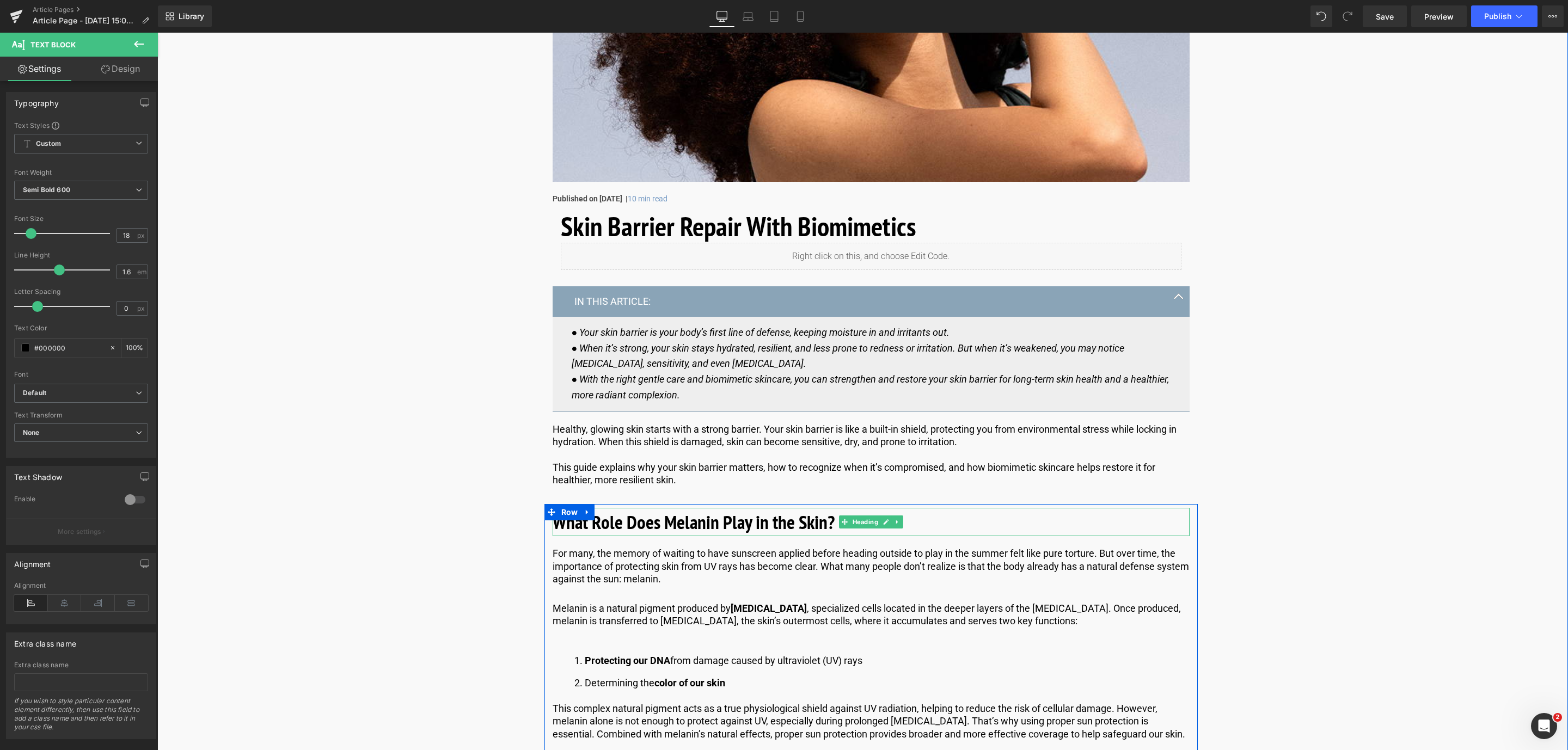
click at [644, 515] on b "What Role Does Melanin Play in the Skin?" at bounding box center [693, 522] width 282 height 25
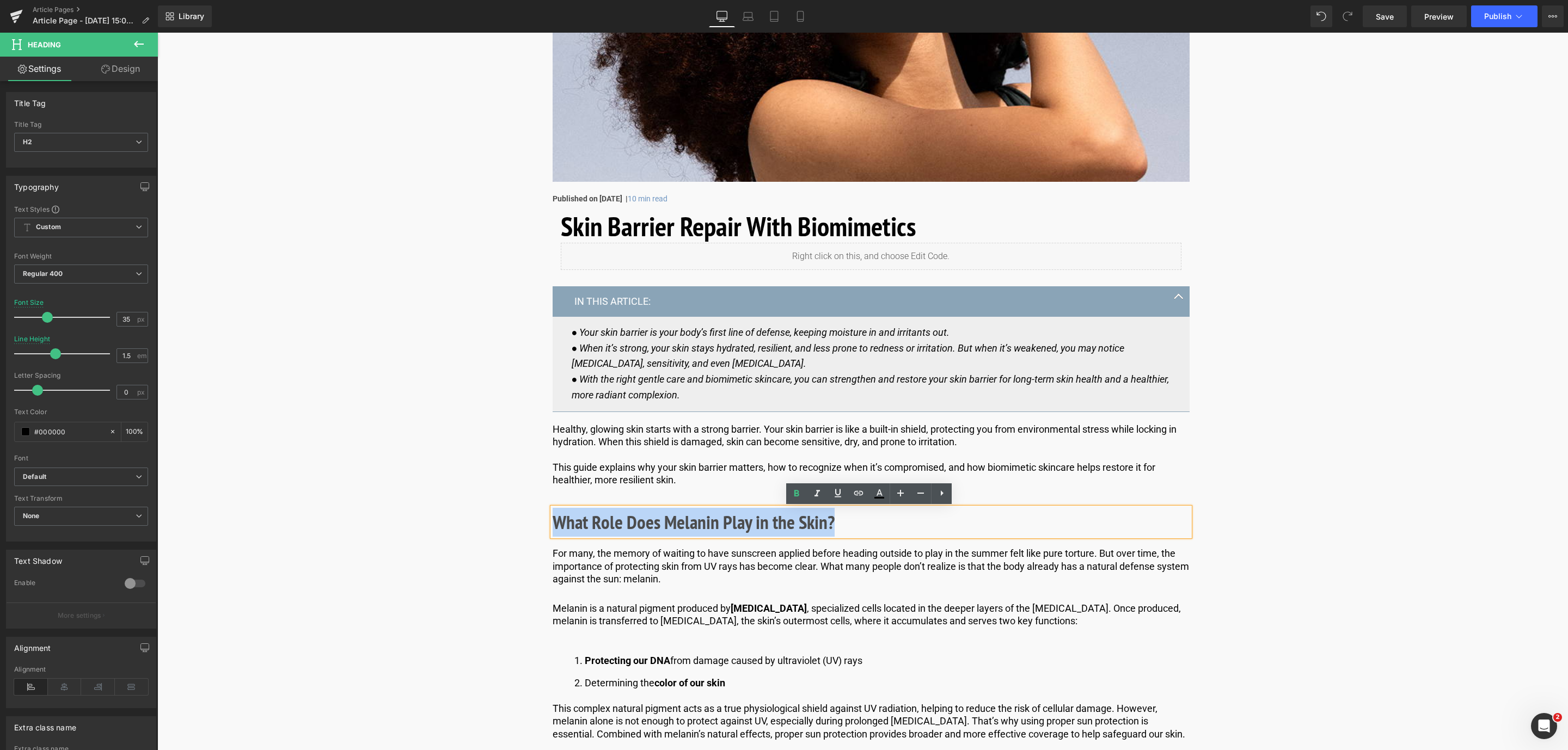
drag, startPoint x: 855, startPoint y: 518, endPoint x: 538, endPoint y: 522, distance: 317.0
paste div
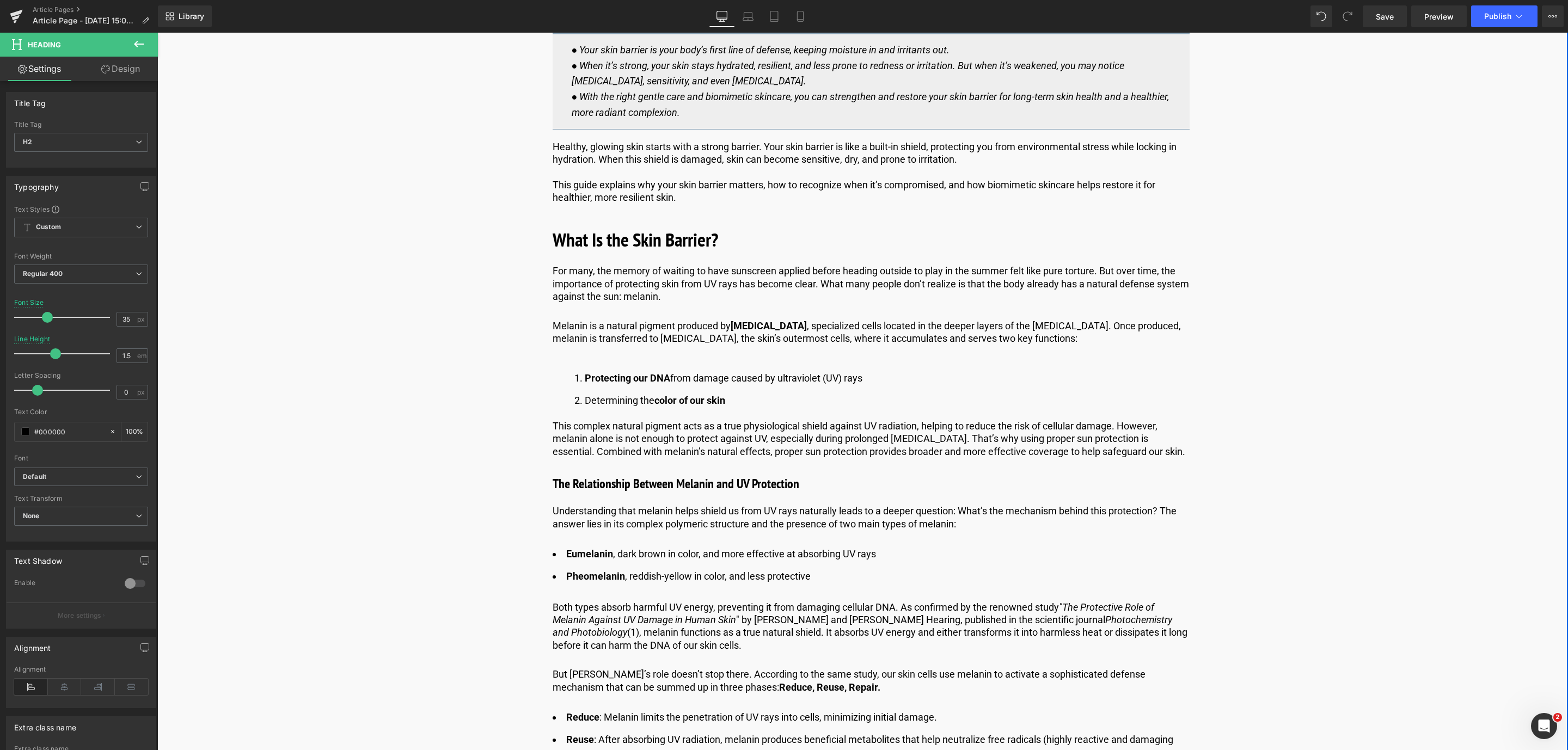
scroll to position [616, 0]
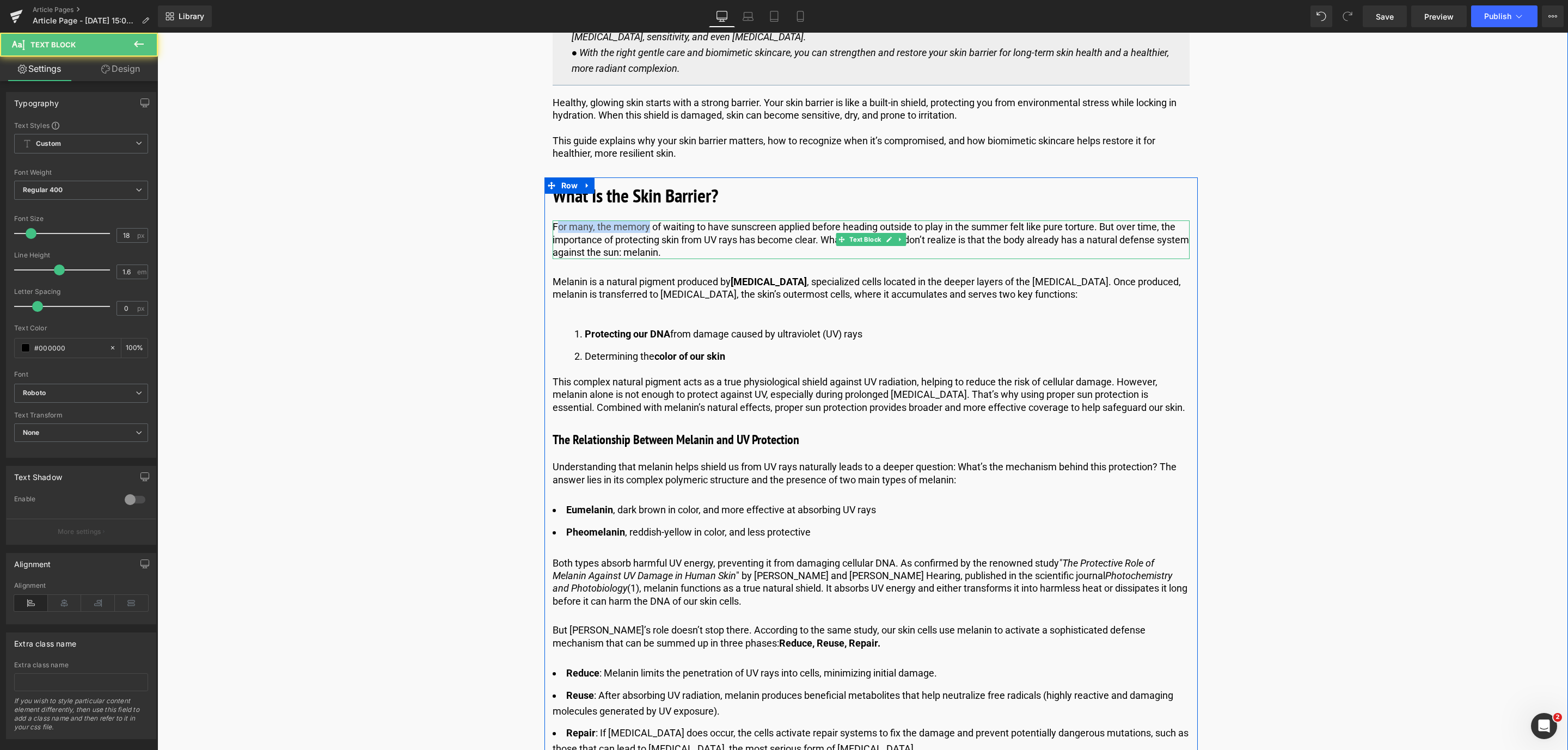
drag, startPoint x: 553, startPoint y: 228, endPoint x: 646, endPoint y: 229, distance: 93.0
click at [646, 229] on p "For many, the memory of waiting to have sunscreen applied before heading outsid…" at bounding box center [871, 240] width 637 height 38
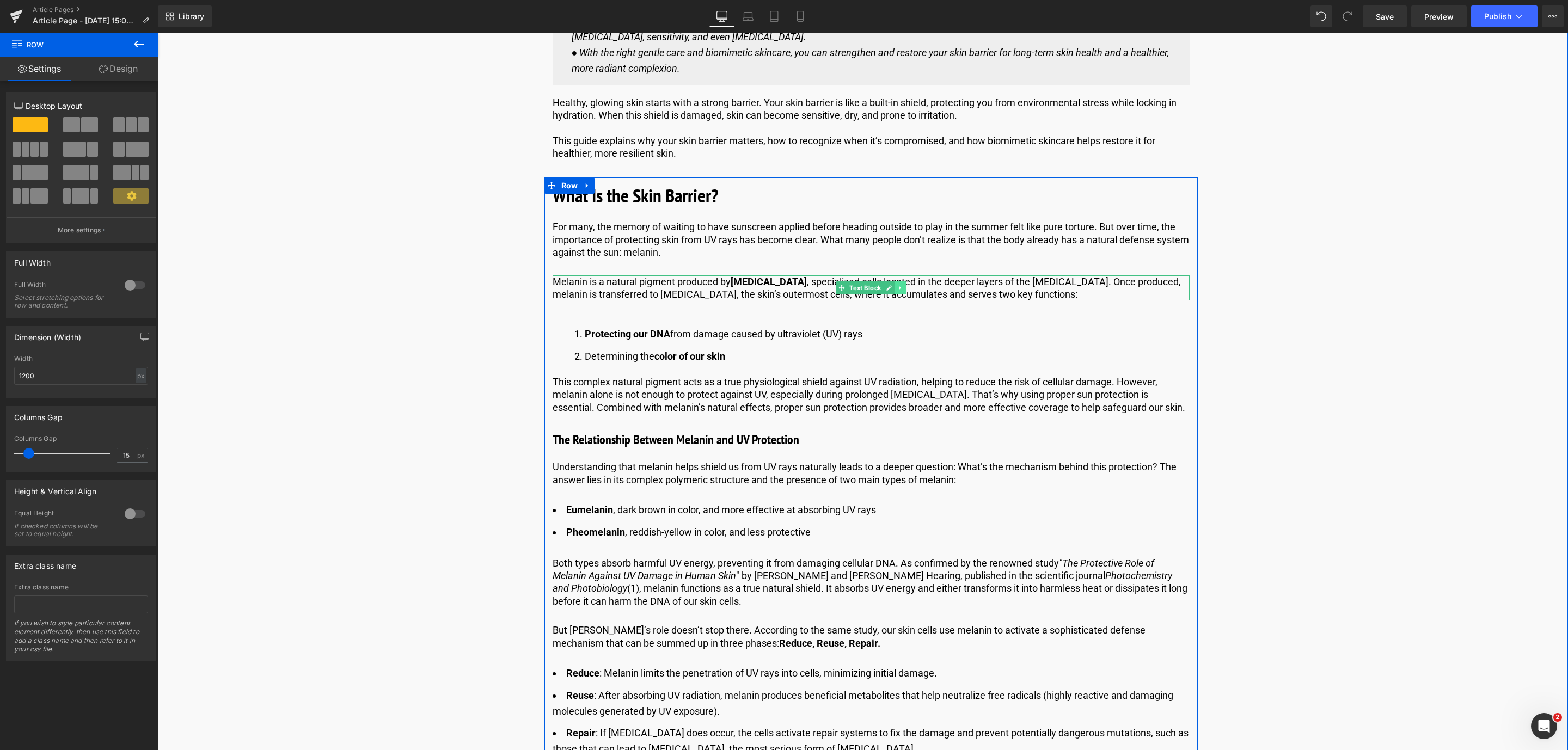
click at [898, 291] on link at bounding box center [900, 287] width 11 height 13
click at [900, 291] on link at bounding box center [906, 287] width 11 height 13
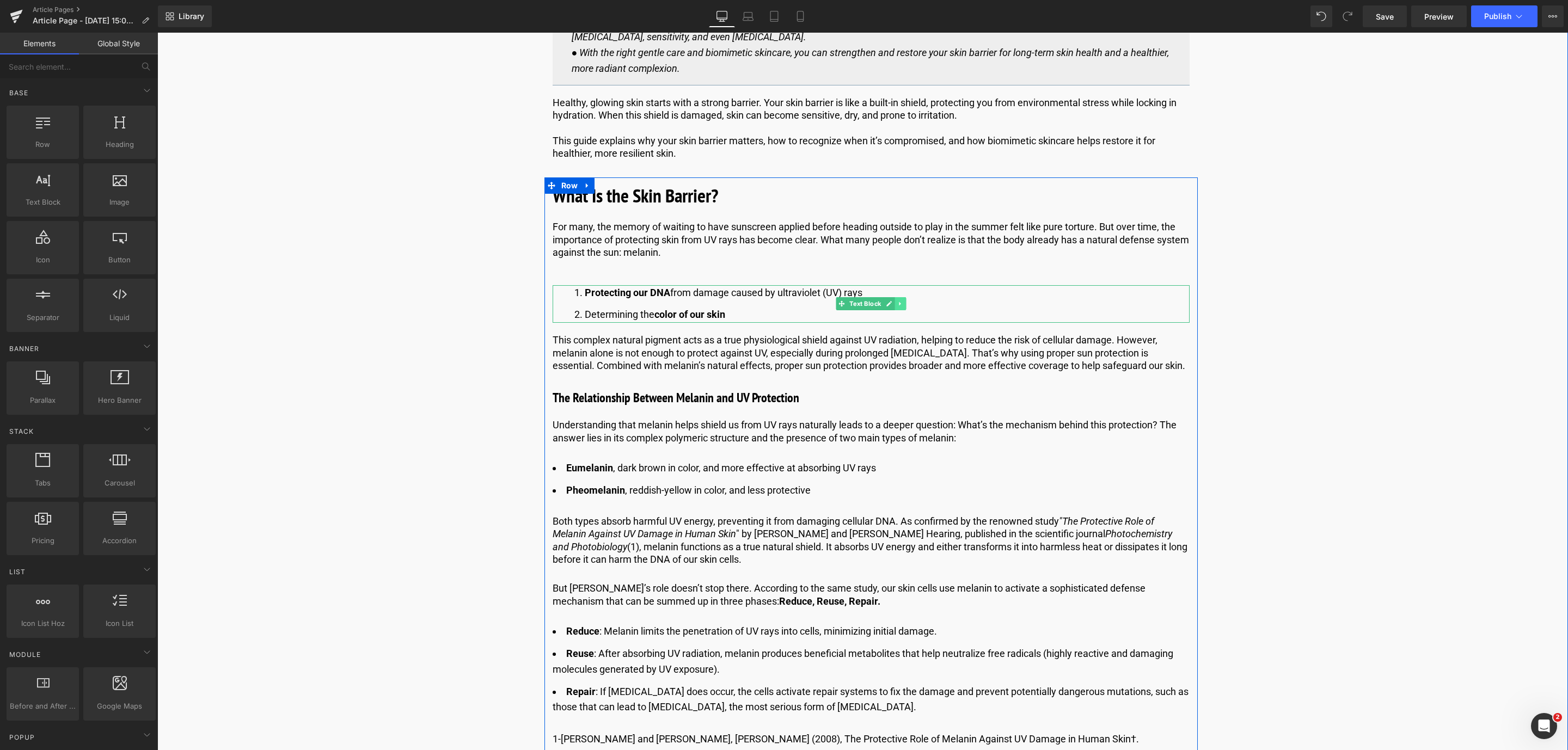
click at [897, 308] on link at bounding box center [900, 303] width 11 height 13
click at [903, 307] on icon at bounding box center [906, 303] width 6 height 7
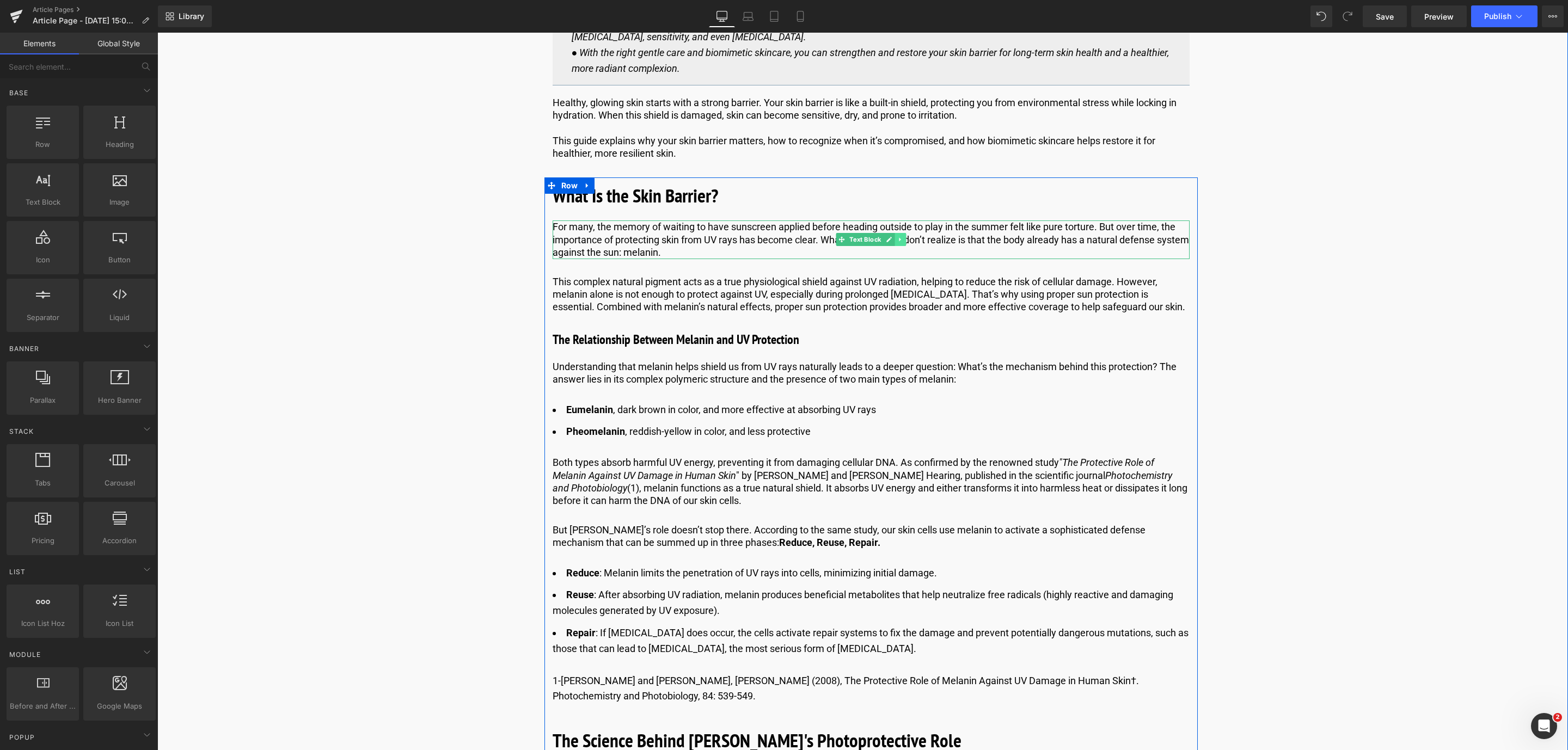
click at [900, 243] on link at bounding box center [900, 239] width 11 height 13
click at [900, 243] on link at bounding box center [906, 239] width 11 height 13
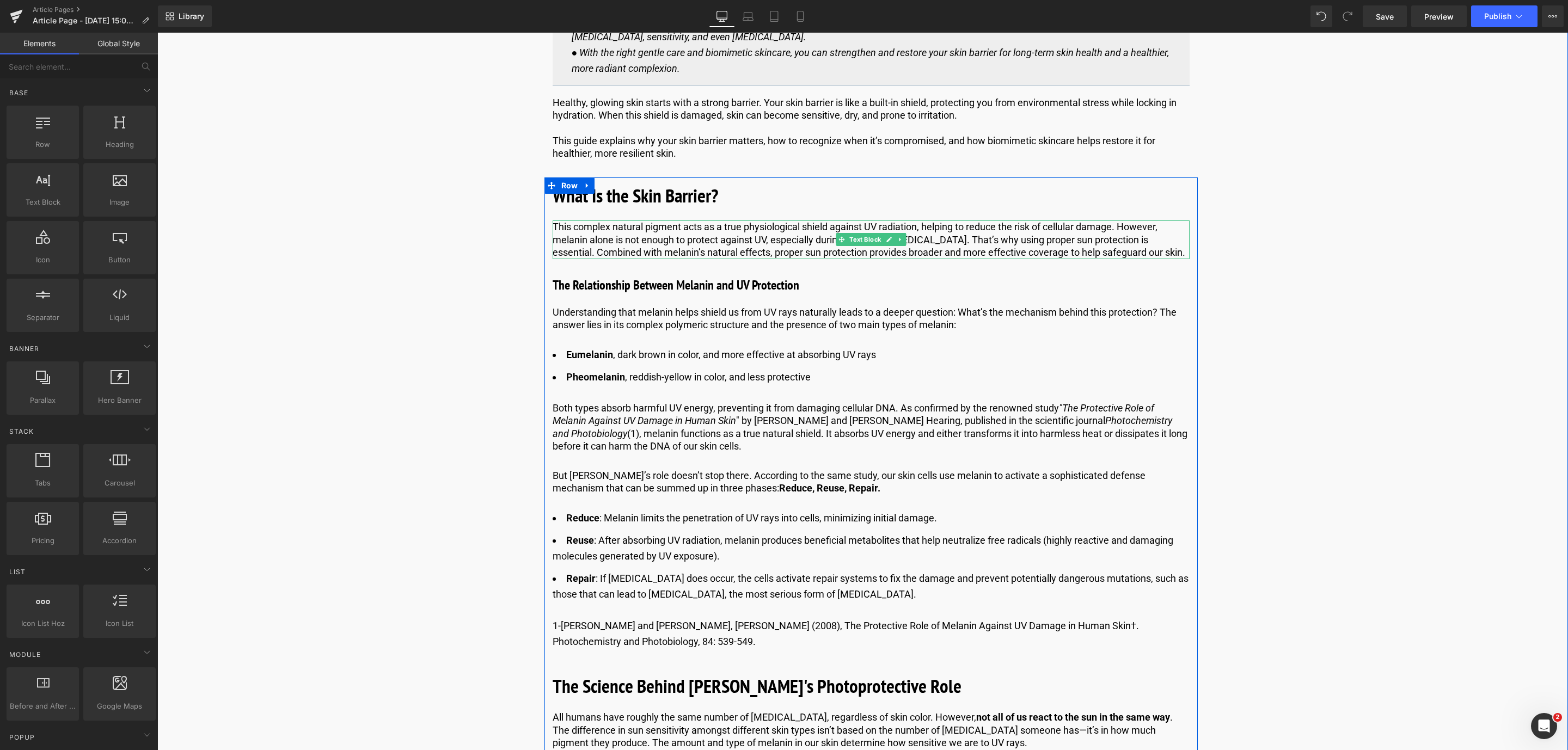
click at [690, 235] on p "This complex natural pigment acts as a true physiological shield against UV rad…" at bounding box center [871, 240] width 637 height 38
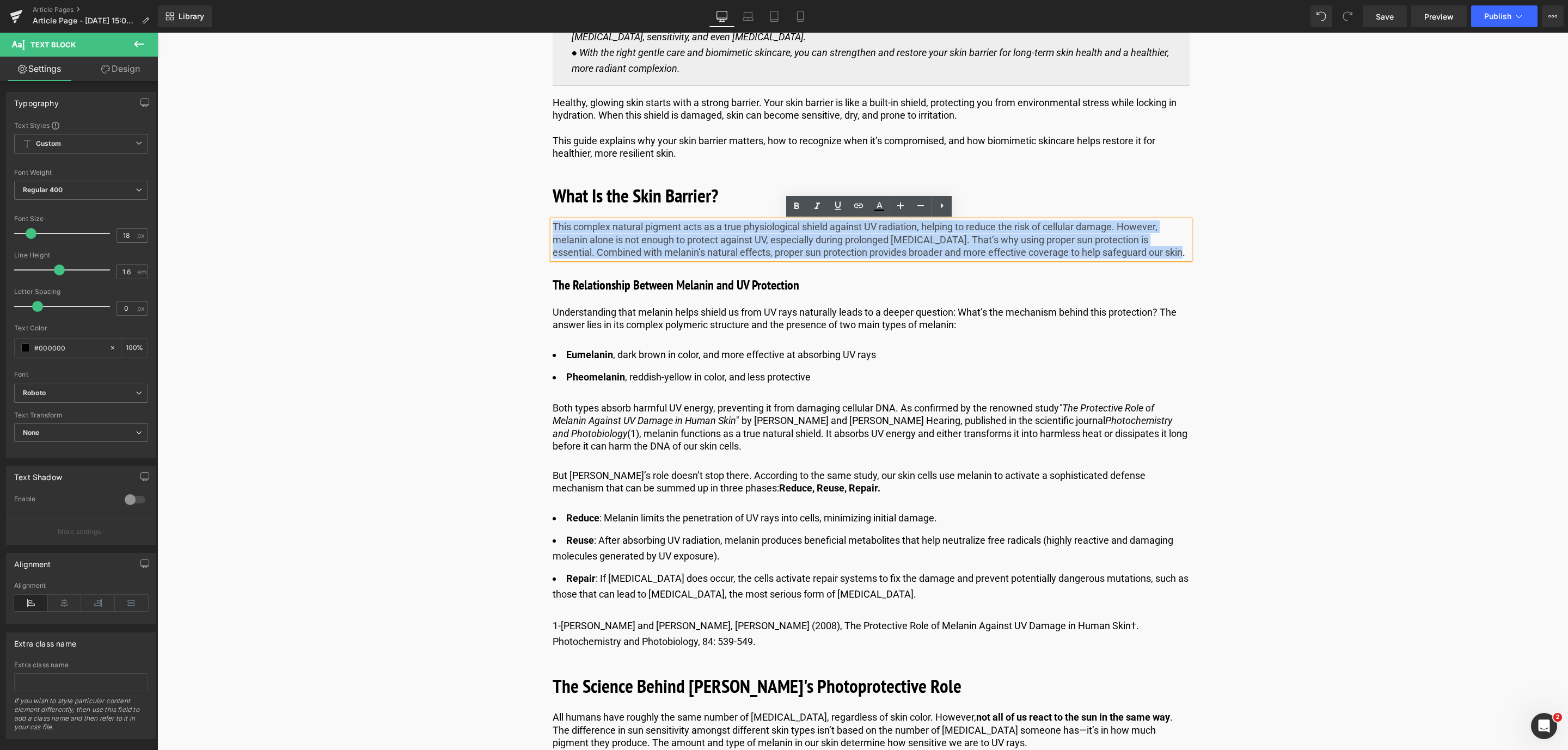
drag, startPoint x: 1161, startPoint y: 255, endPoint x: 545, endPoint y: 227, distance: 616.6
paste div
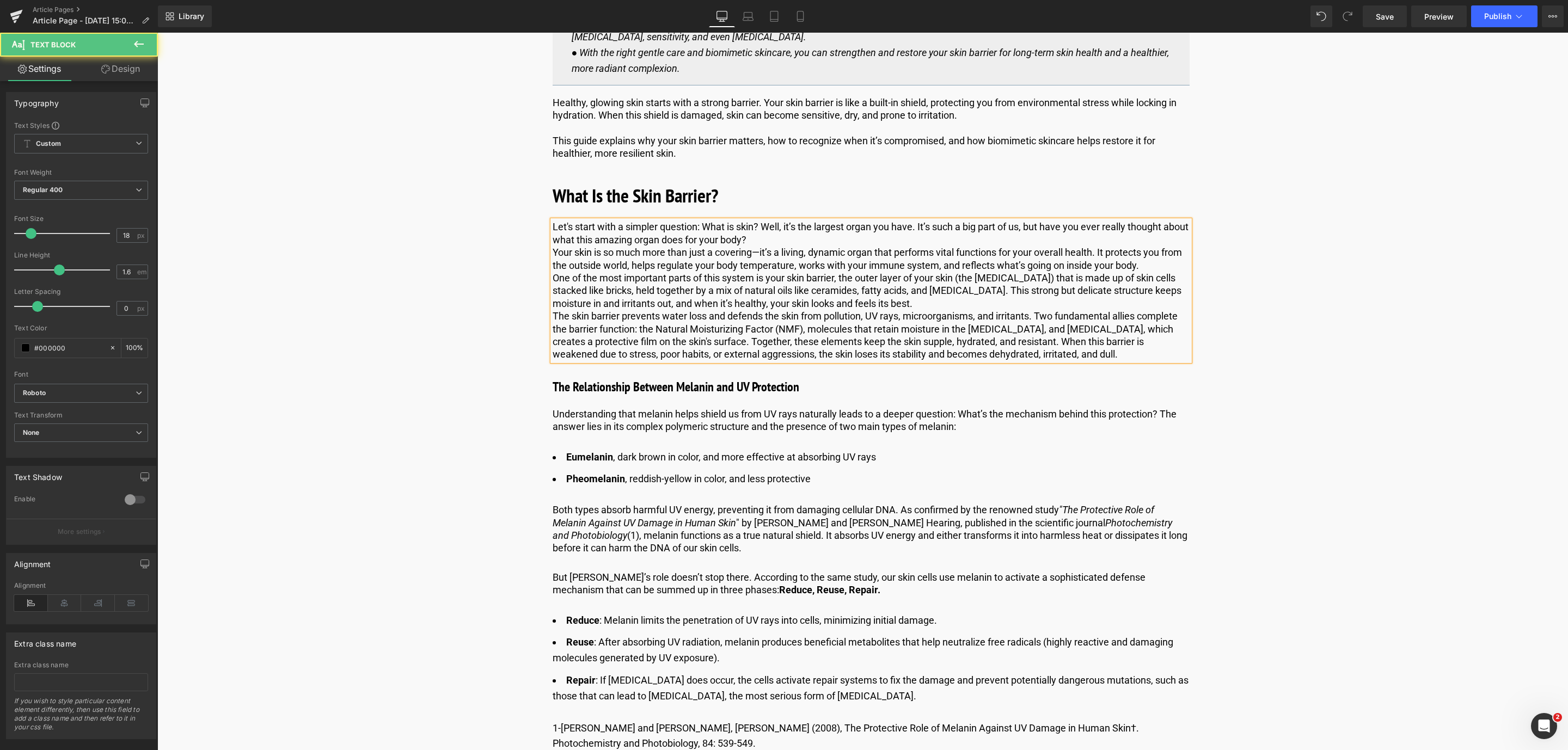
click at [553, 278] on p "One of the most important parts of this system is your skin barrier, the outer …" at bounding box center [871, 291] width 637 height 38
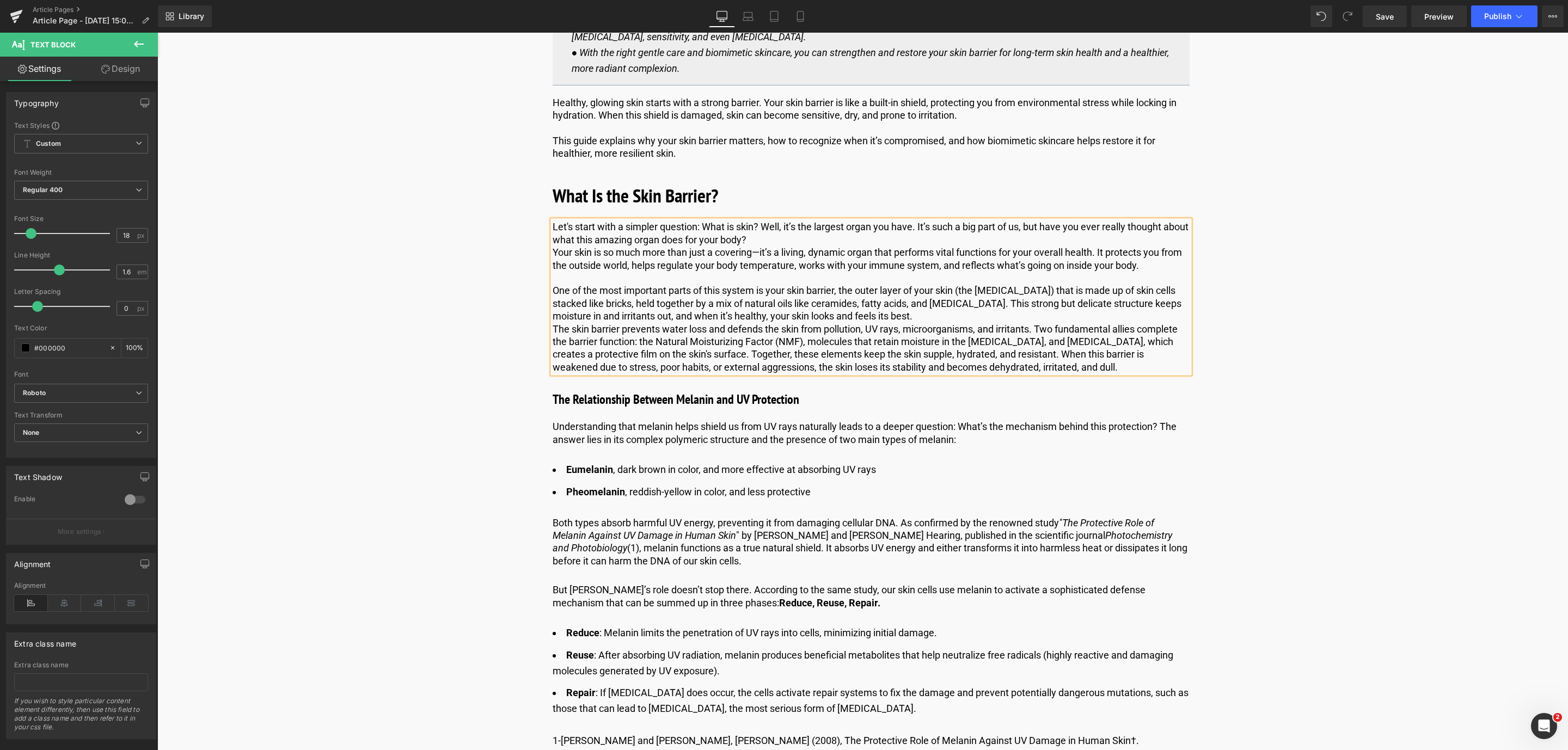
click at [553, 331] on div "Let's start with a simpler question: What is skin? Well, it’s the largest organ…" at bounding box center [871, 297] width 637 height 153
click at [553, 330] on p "The skin barrier prevents water loss and defends the skin from pollution, UV ra…" at bounding box center [871, 347] width 637 height 51
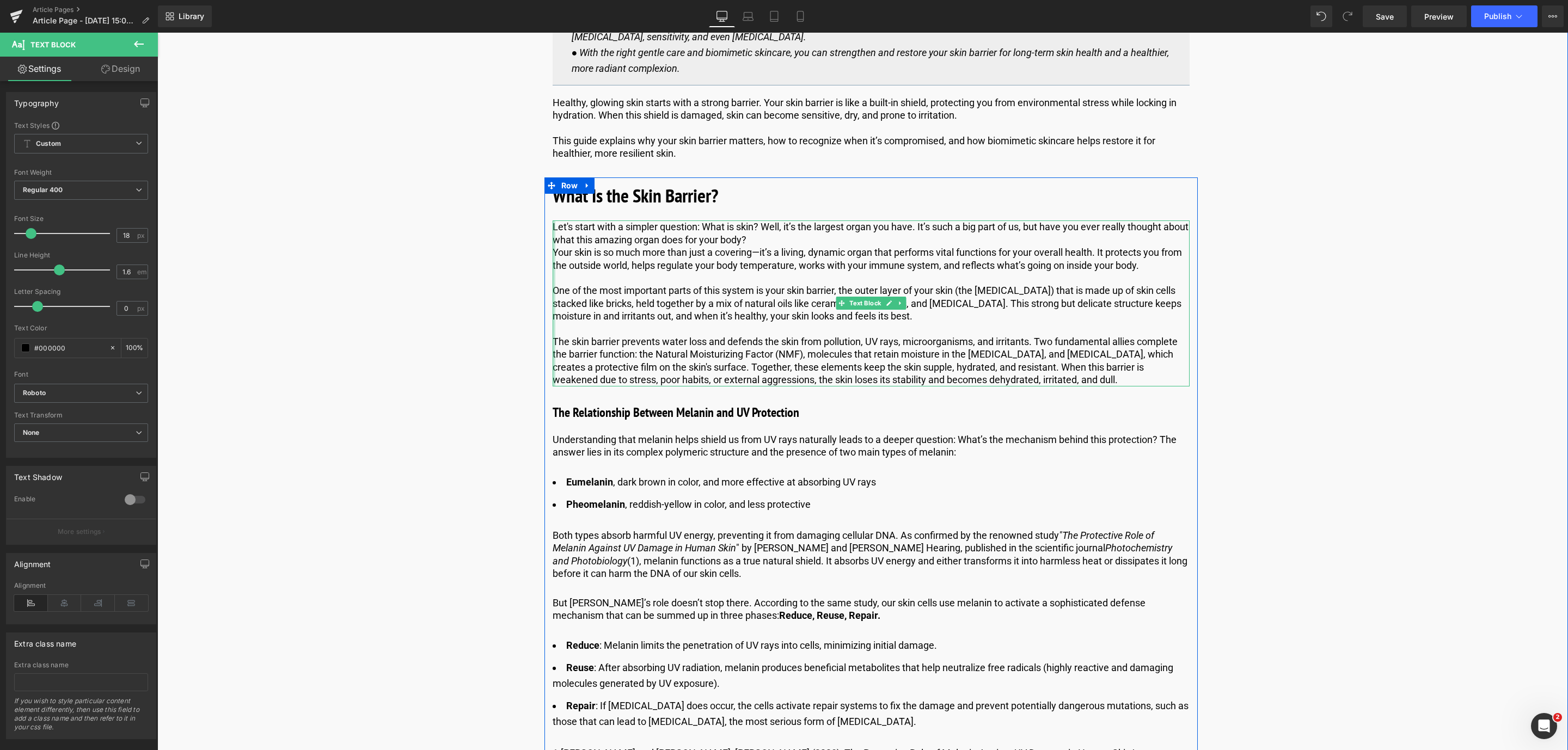
click at [553, 255] on div at bounding box center [554, 303] width 3 height 166
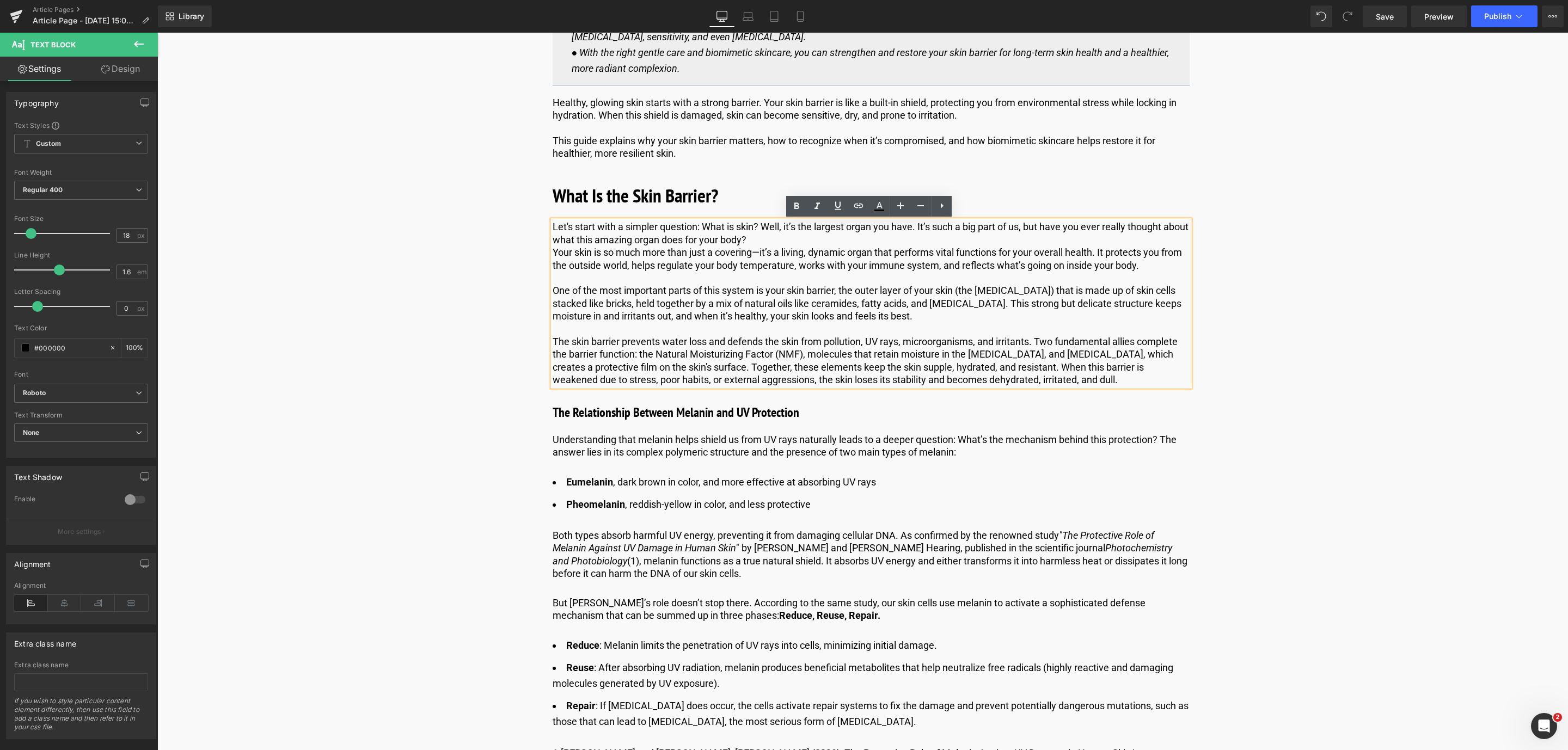
click at [562, 248] on p "Your skin is so much more than just a covering—it’s a living, dynamic organ tha…" at bounding box center [871, 259] width 637 height 26
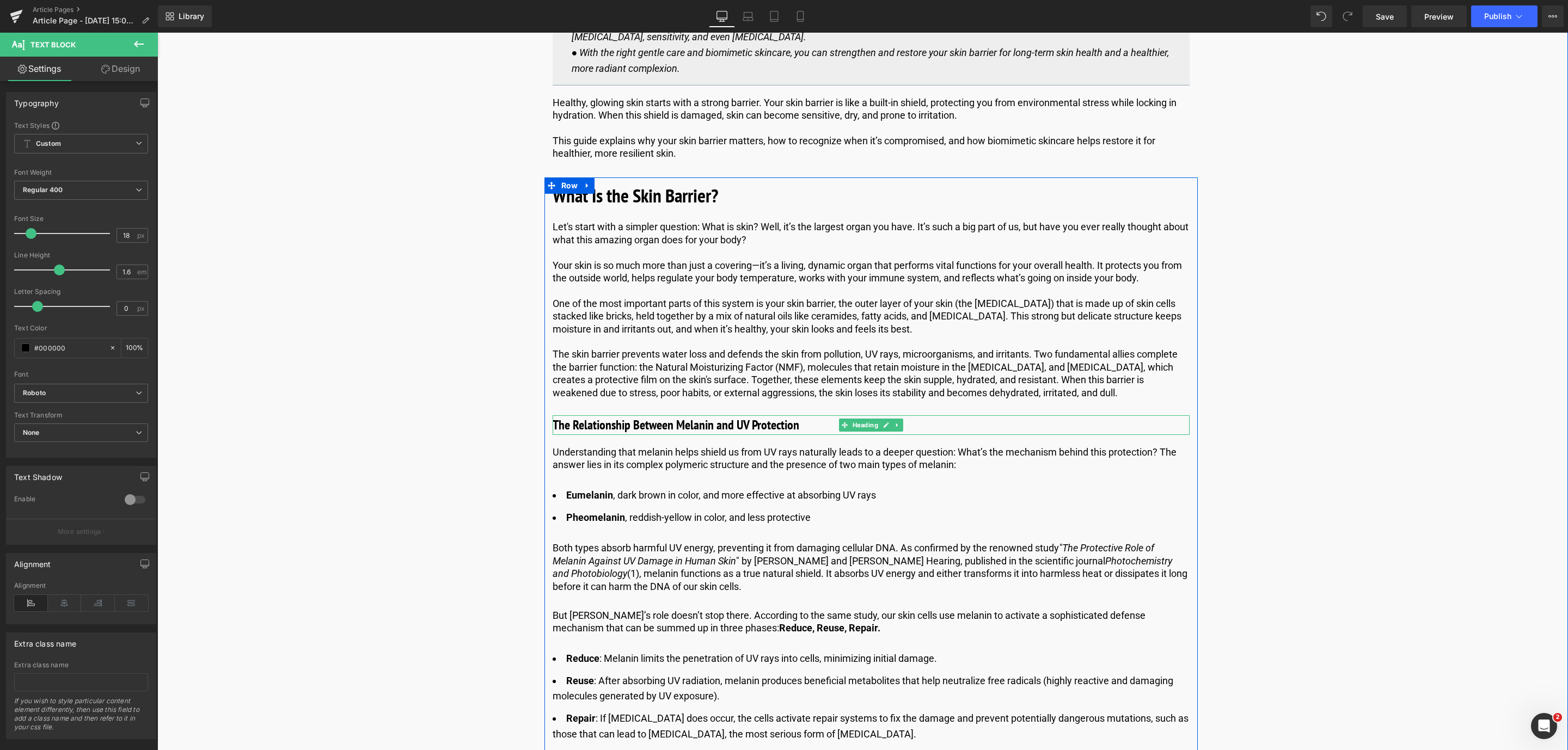
click at [643, 428] on h3 "The Relationship Between Melanin and UV Protection" at bounding box center [871, 425] width 637 height 20
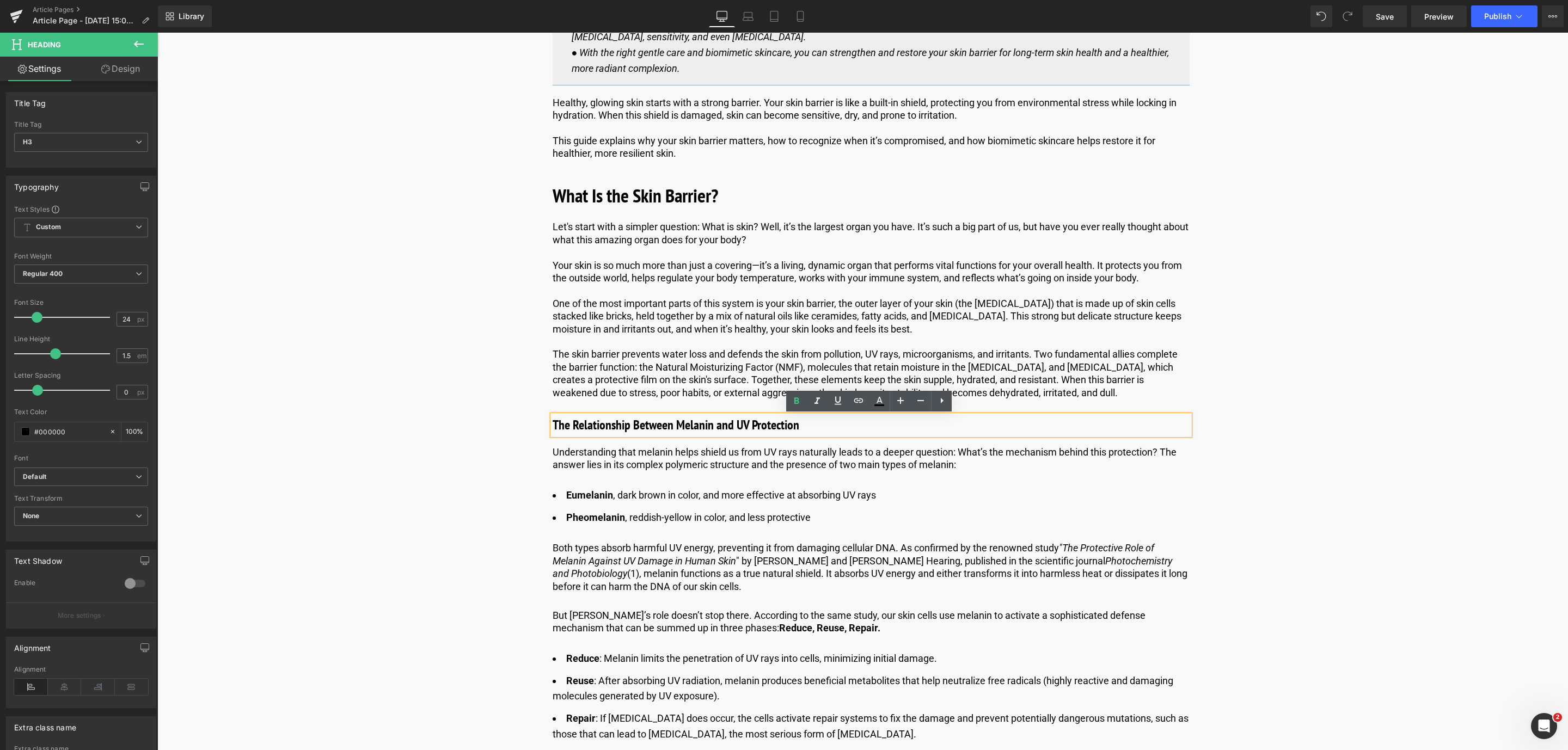
drag, startPoint x: 804, startPoint y: 423, endPoint x: 548, endPoint y: 422, distance: 256.0
click at [553, 422] on div "The Relationship Between Melanin and UV Protection" at bounding box center [871, 425] width 637 height 20
drag, startPoint x: 550, startPoint y: 425, endPoint x: 836, endPoint y: 442, distance: 286.5
paste div
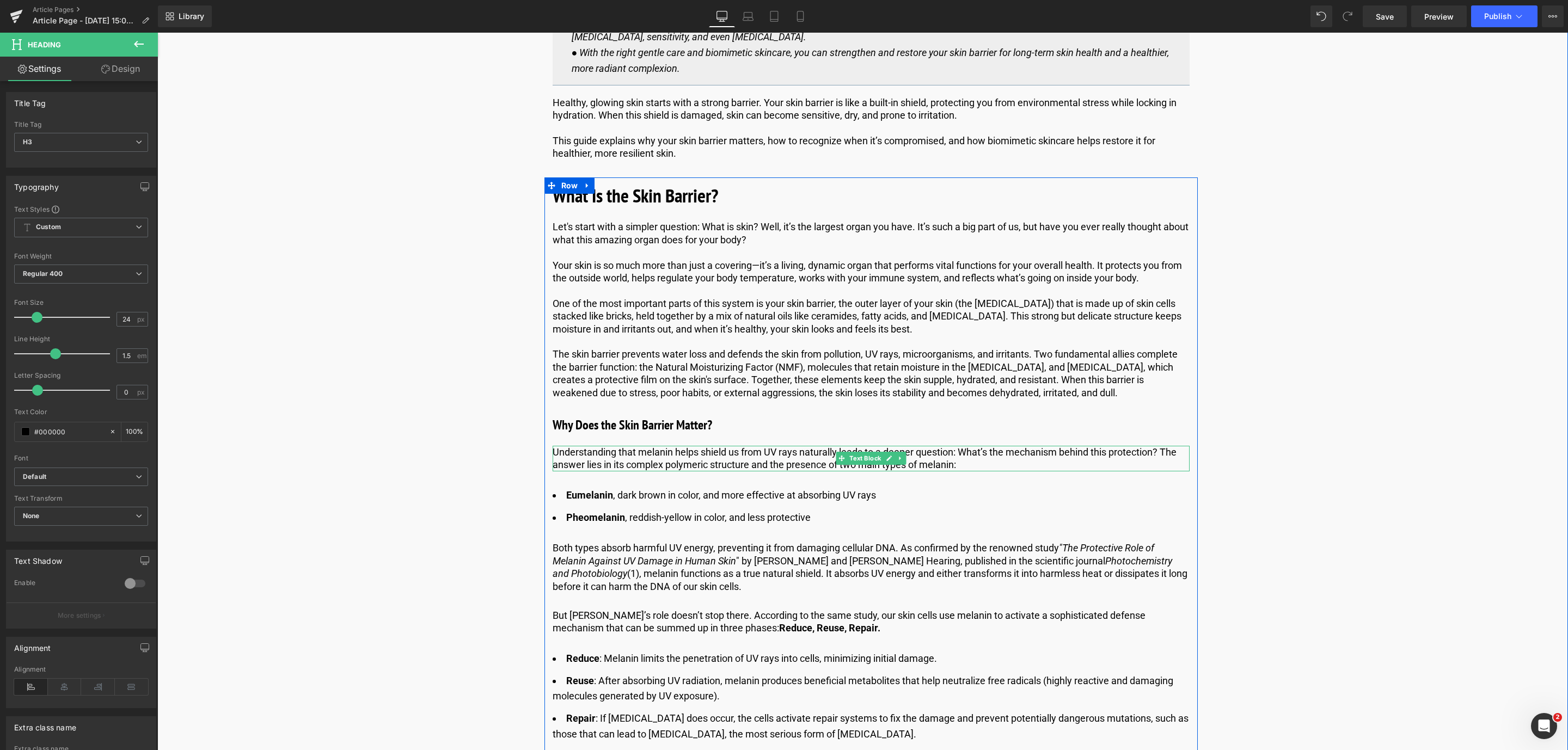
click at [599, 467] on p "Understanding that melanin helps shield us from UV rays naturally leads to a de…" at bounding box center [871, 459] width 637 height 26
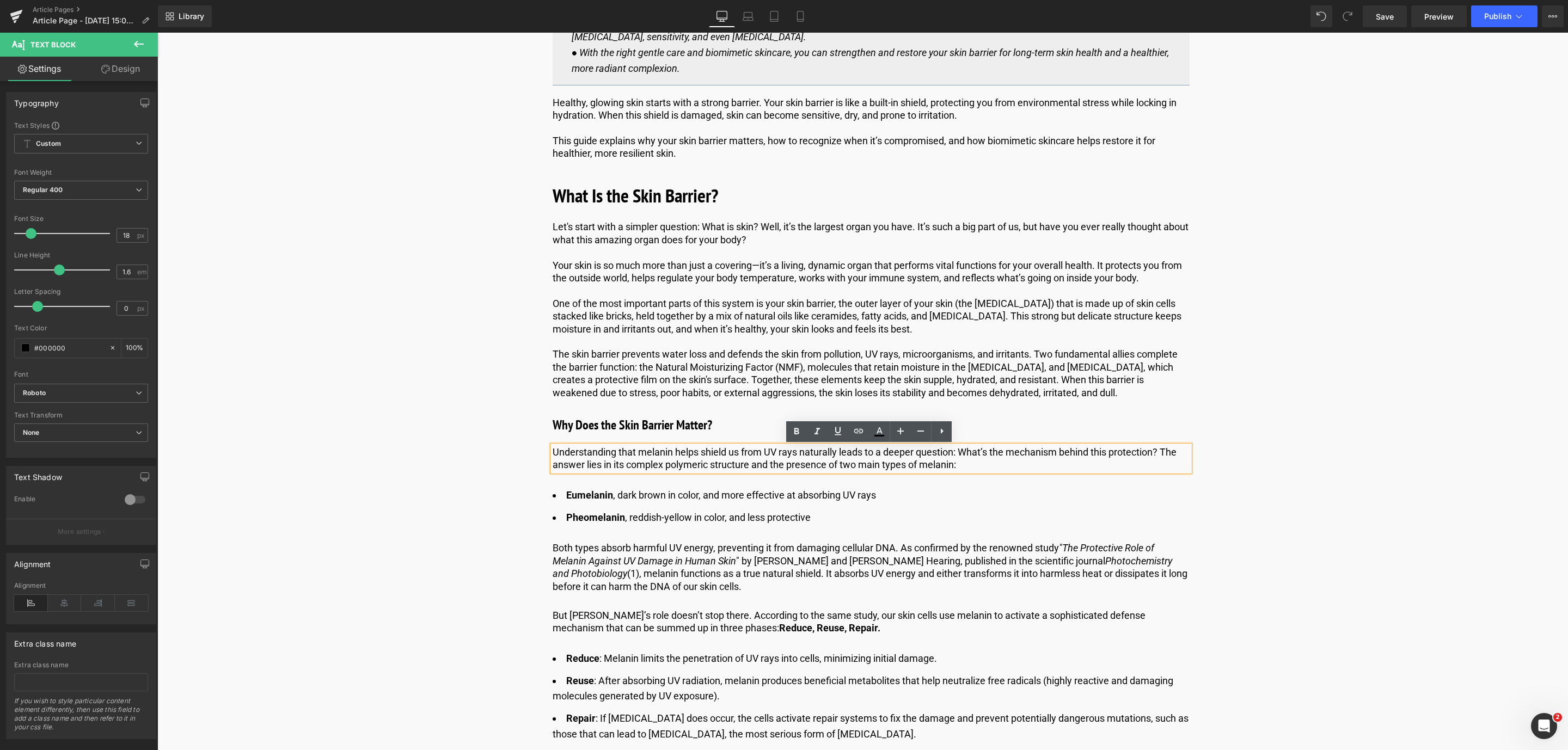
drag, startPoint x: 980, startPoint y: 469, endPoint x: 530, endPoint y: 441, distance: 450.9
paste div
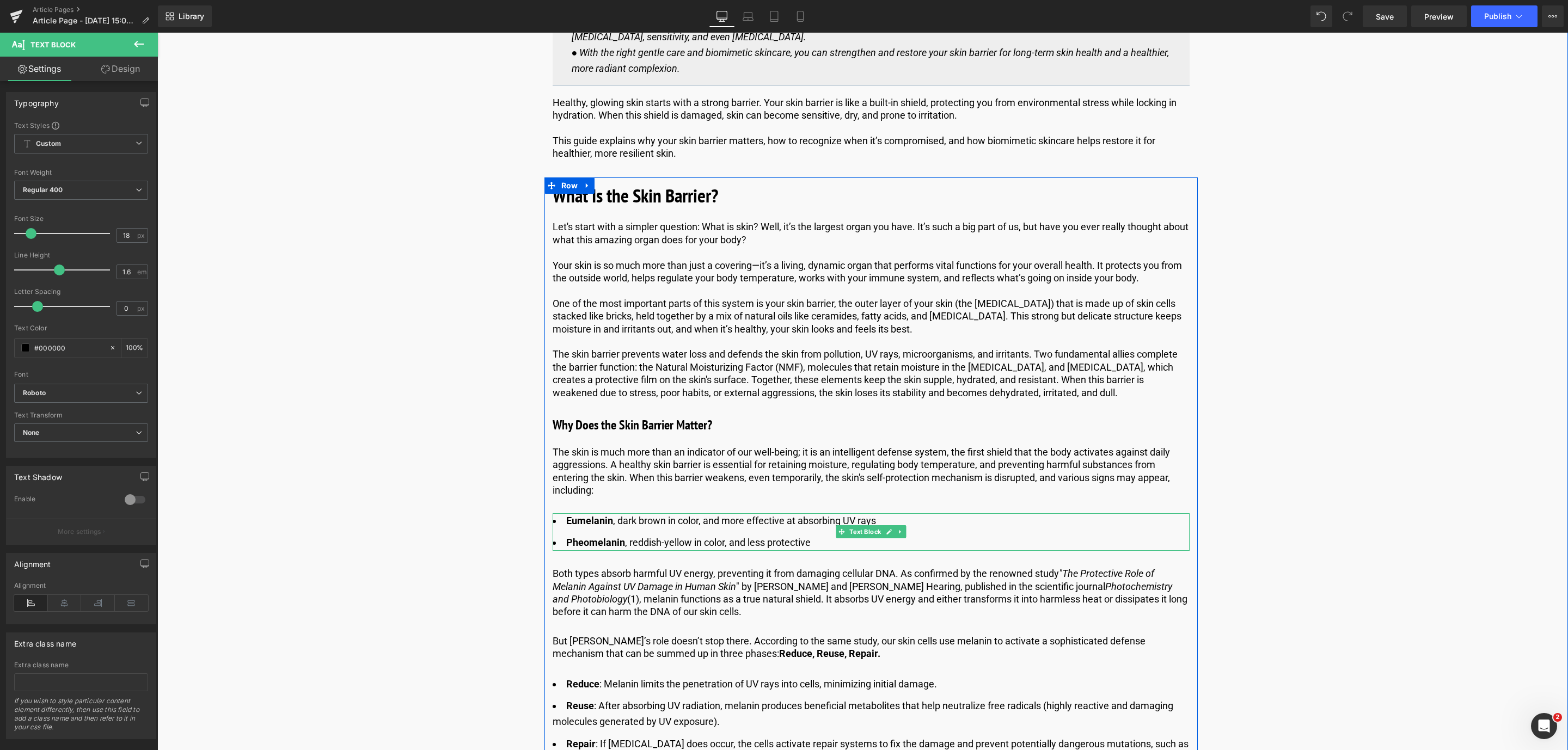
click at [621, 541] on li "Pheomelanin , reddish-yellow in color, and less protective" at bounding box center [871, 542] width 637 height 16
drag, startPoint x: 812, startPoint y: 544, endPoint x: 566, endPoint y: 520, distance: 247.2
click at [566, 520] on ul "Eumelanin , dark brown in color, and more effective at absorbing UV rays Pheome…" at bounding box center [871, 532] width 637 height 38
paste div
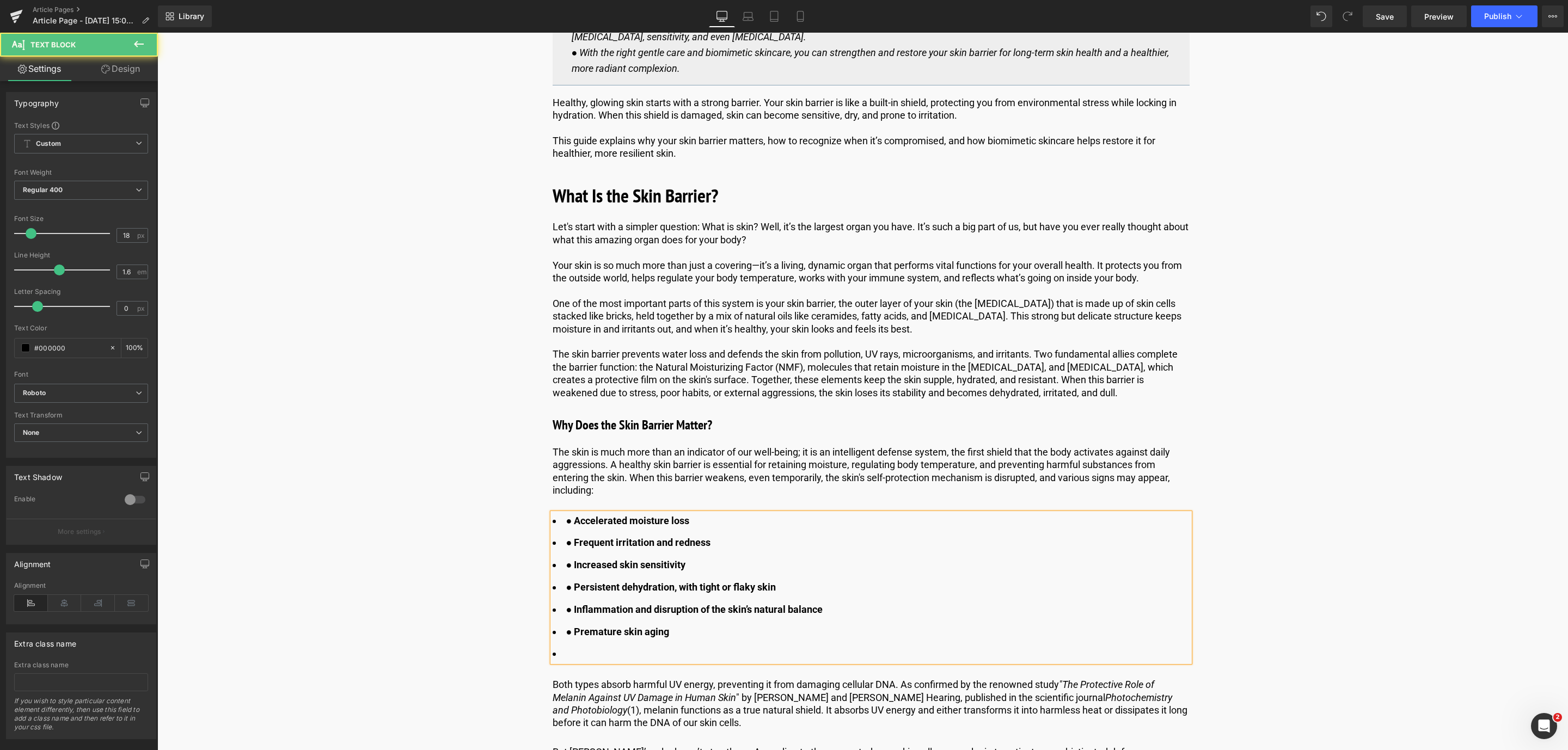
click at [566, 520] on b "● Accelerated moisture loss" at bounding box center [627, 520] width 123 height 11
click at [578, 522] on b "● Accelerated moisture loss" at bounding box center [627, 520] width 123 height 11
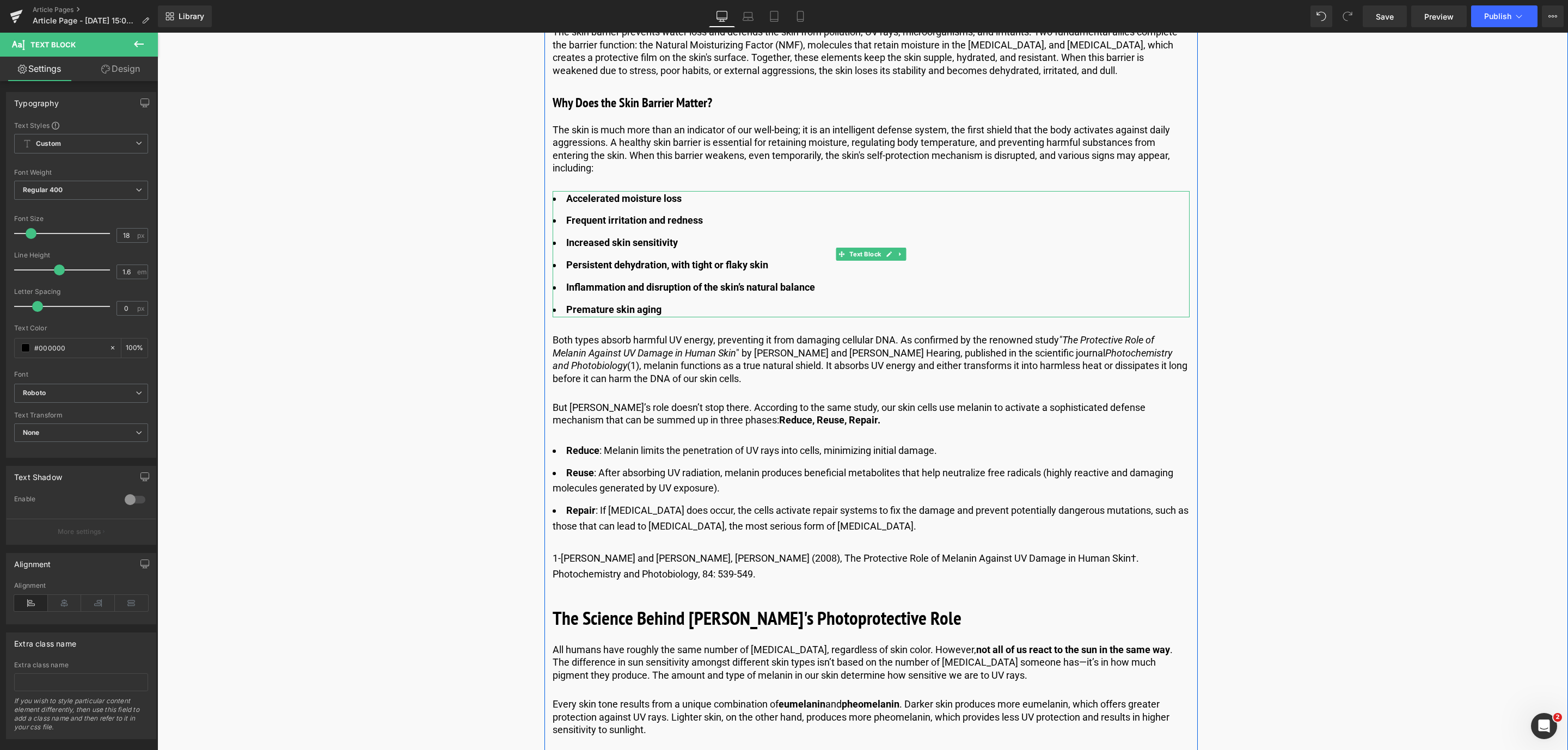
scroll to position [939, 0]
click at [601, 358] on p "Both types absorb harmful UV energy, preventing it from damaging cellular DNA. …" at bounding box center [871, 358] width 637 height 51
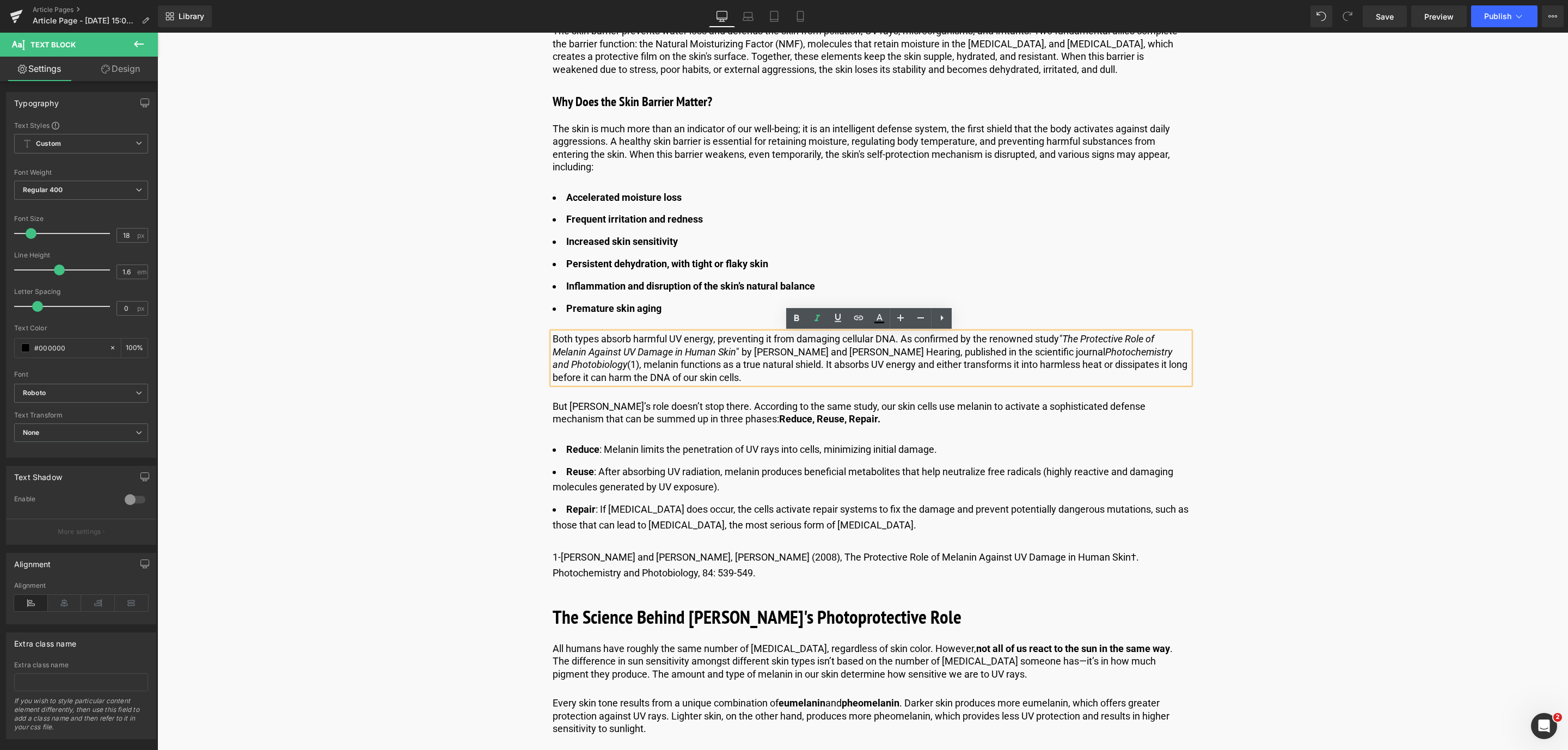
drag, startPoint x: 776, startPoint y: 381, endPoint x: 549, endPoint y: 345, distance: 229.8
click at [553, 345] on div "Both types absorb harmful UV energy, preventing it from damaging cellular DNA. …" at bounding box center [871, 358] width 637 height 51
drag, startPoint x: 710, startPoint y: 366, endPoint x: 551, endPoint y: 339, distance: 161.3
click at [553, 339] on p "Both types absorb harmful UV energy, preventing it from damaging cellular DNA. …" at bounding box center [871, 358] width 637 height 51
paste div
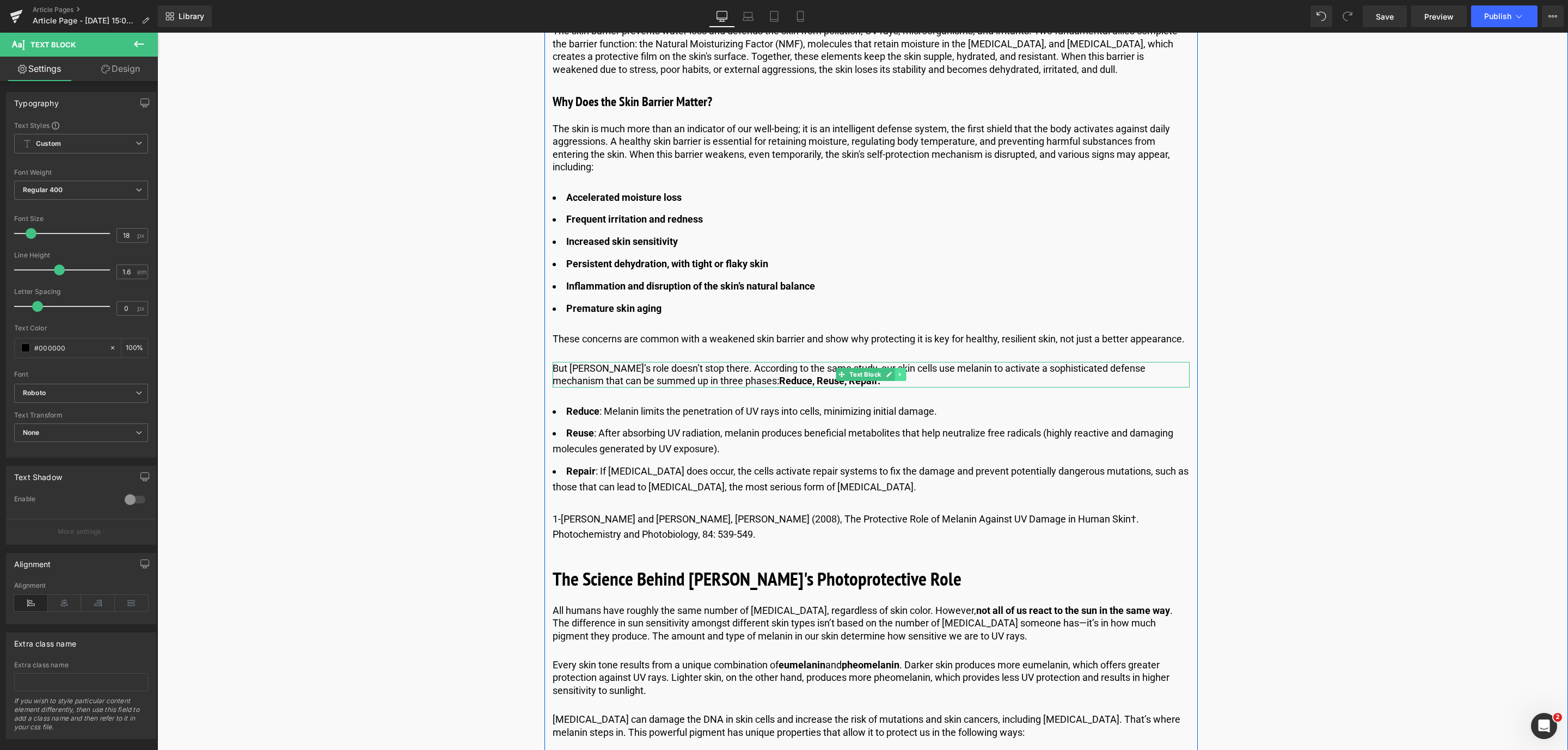
click at [900, 374] on icon at bounding box center [900, 374] width 6 height 7
click at [900, 374] on link at bounding box center [906, 374] width 11 height 13
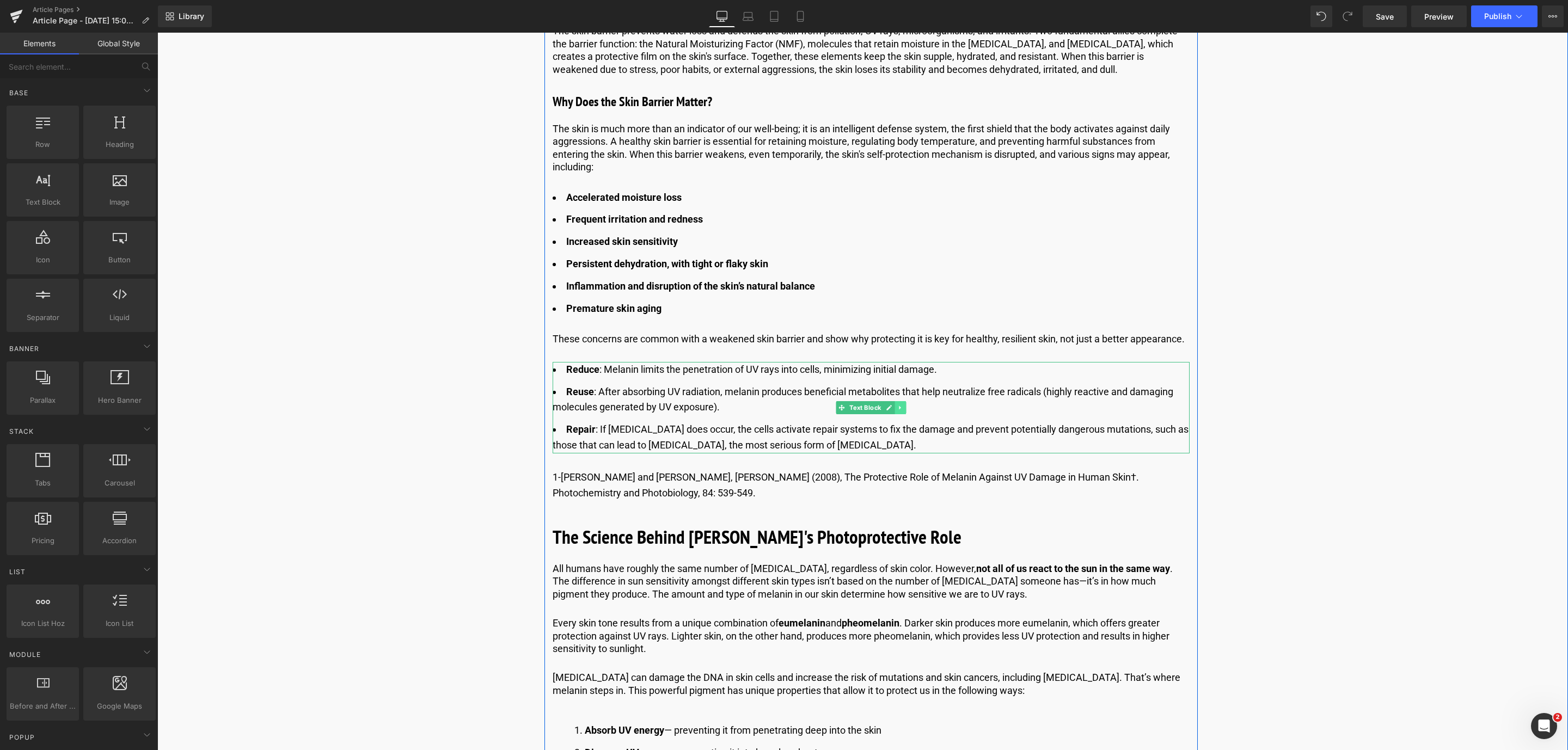
click at [902, 411] on link at bounding box center [900, 407] width 11 height 13
click at [902, 411] on link at bounding box center [906, 407] width 11 height 13
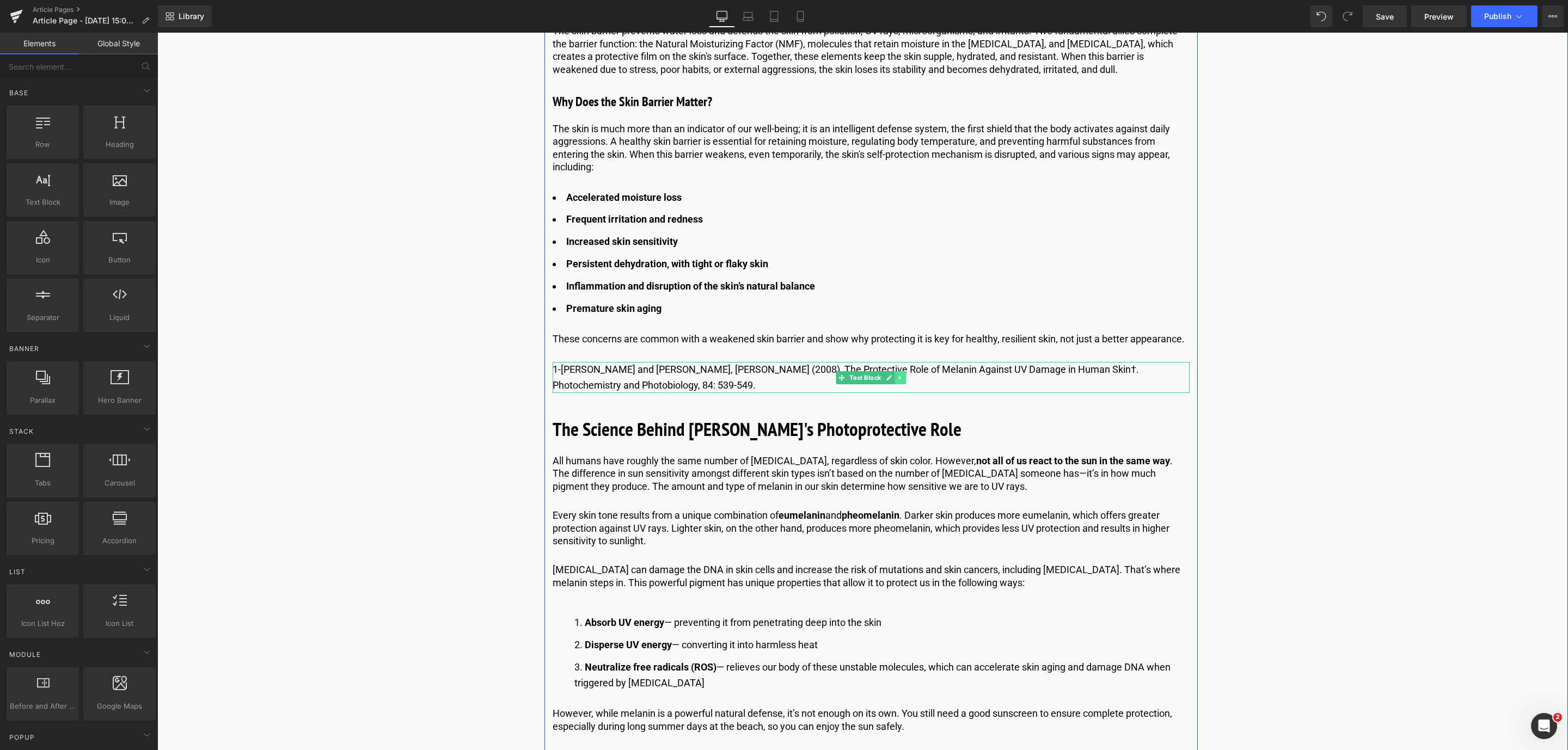
click at [900, 381] on link at bounding box center [900, 377] width 11 height 13
click at [900, 381] on link at bounding box center [906, 377] width 11 height 13
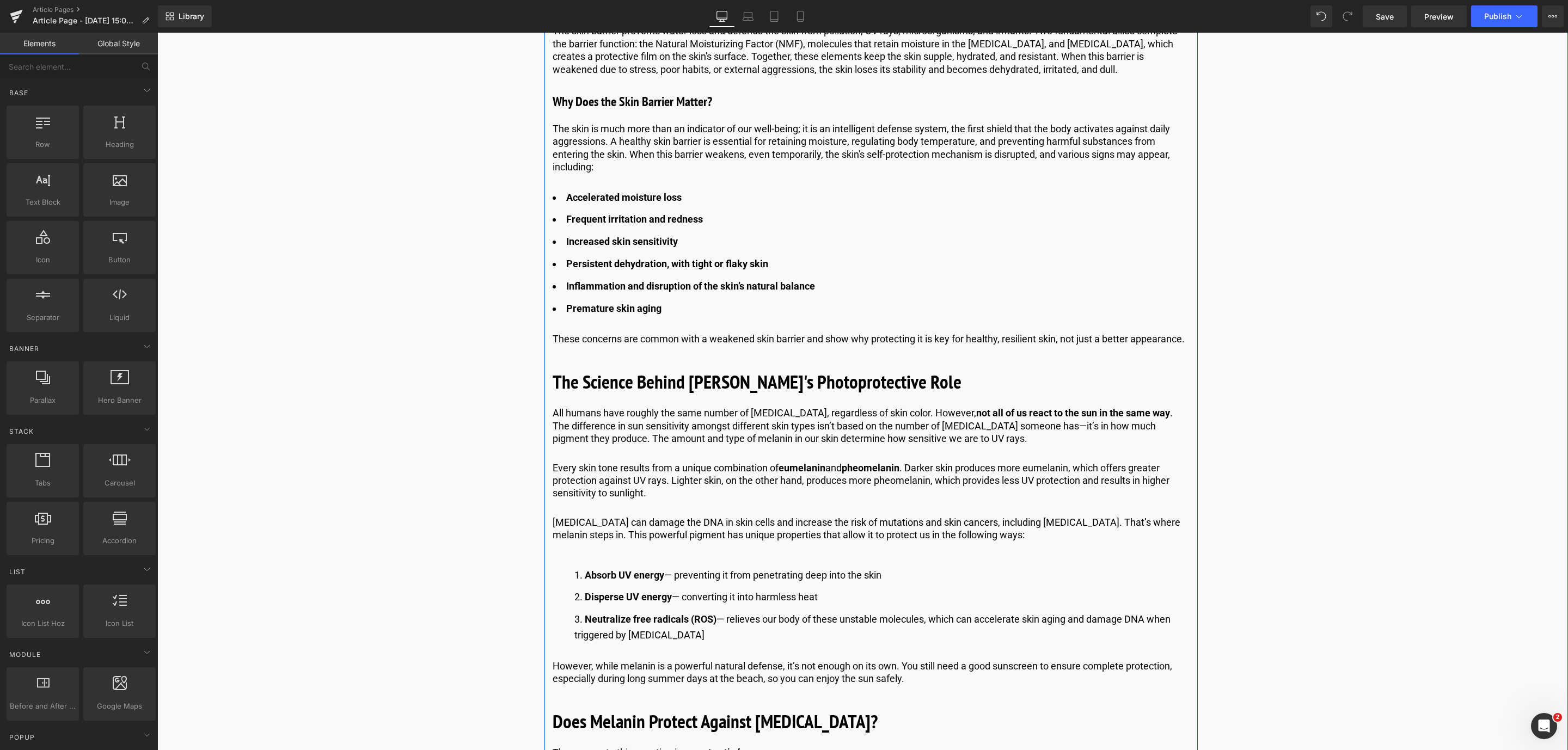
click at [749, 371] on b "The Science Behind [PERSON_NAME]'s Photoprotective Role" at bounding box center [757, 381] width 409 height 25
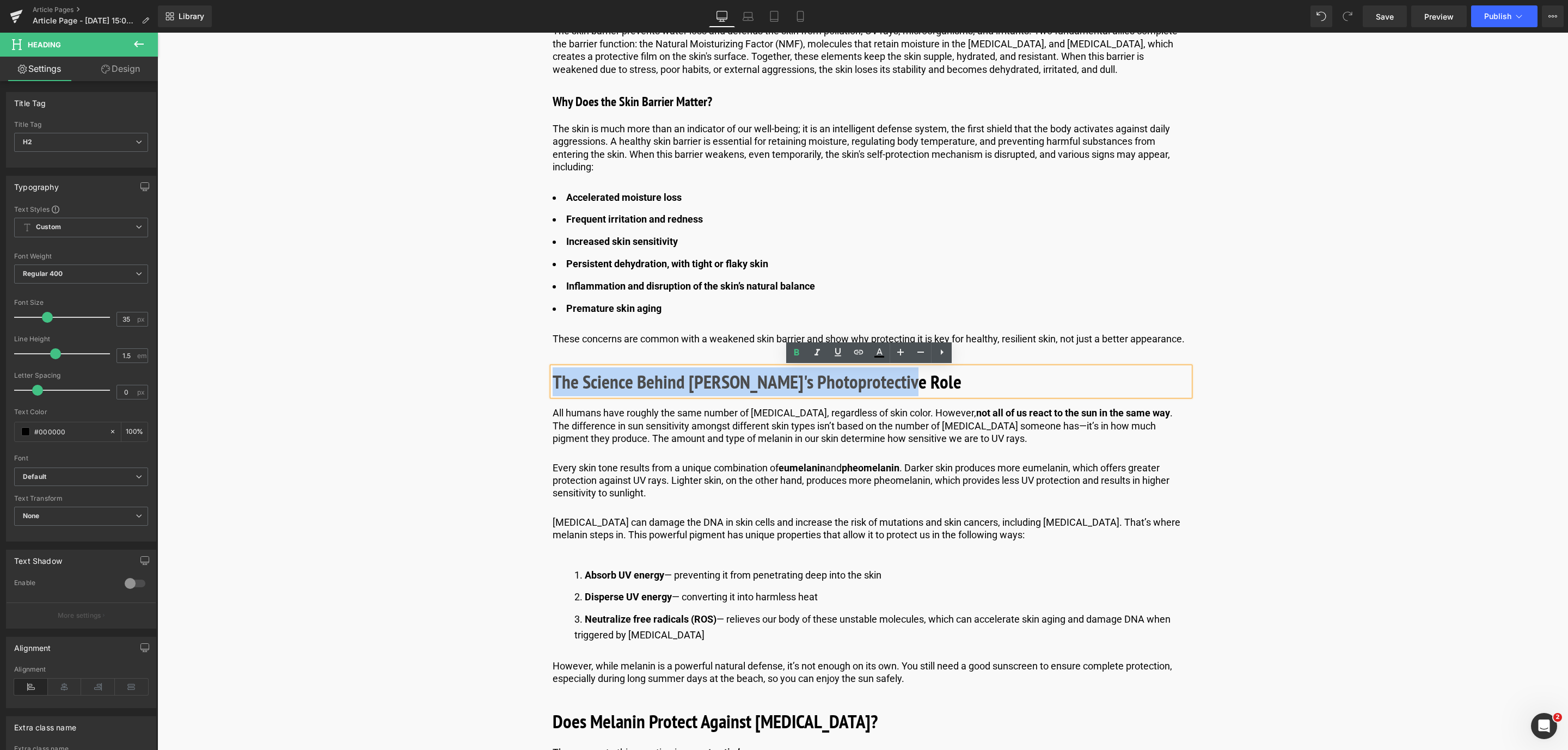
drag, startPoint x: 913, startPoint y: 381, endPoint x: 551, endPoint y: 389, distance: 362.1
click at [553, 389] on h2 "The Science Behind [PERSON_NAME]'s Photoprotective Role" at bounding box center [871, 381] width 637 height 28
paste div
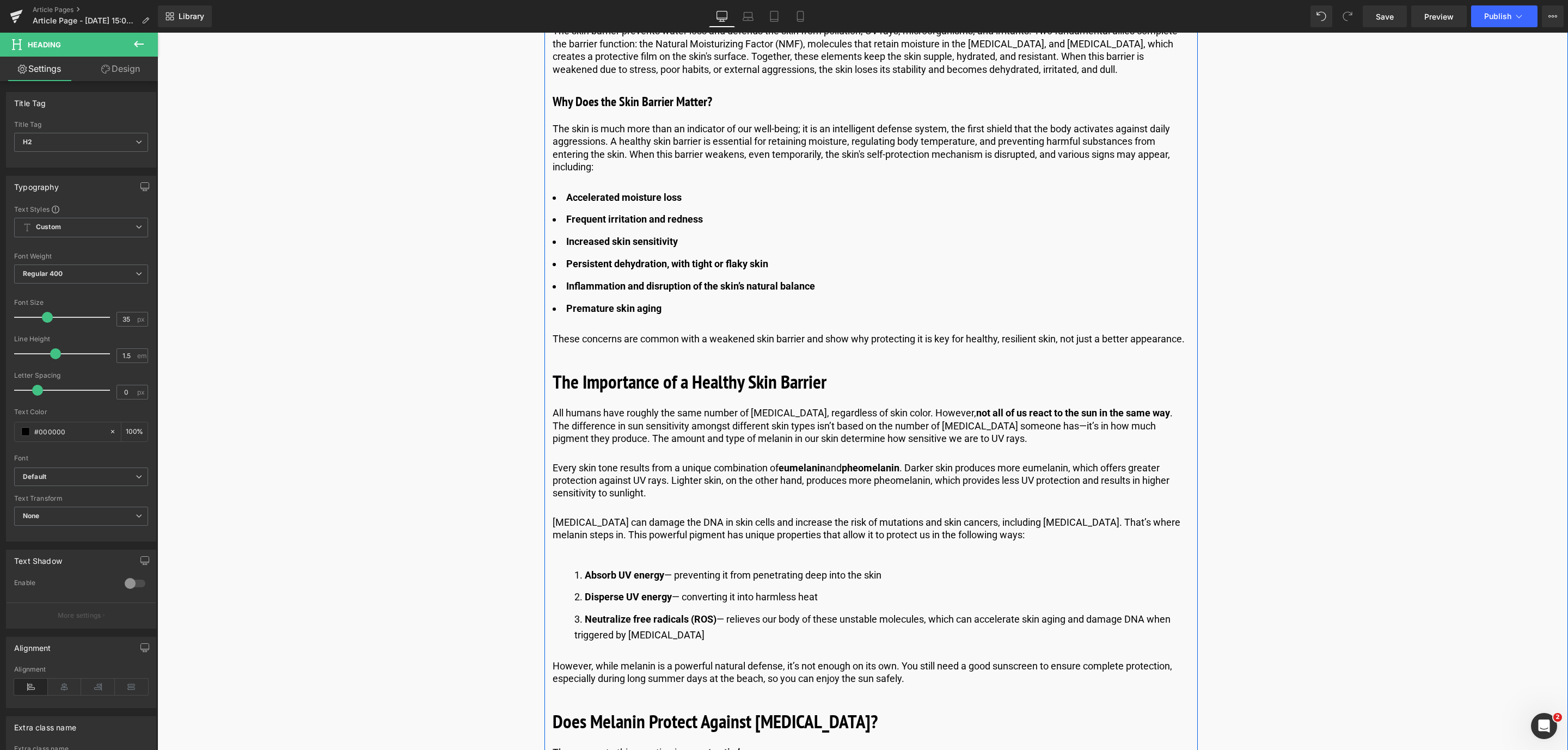
click at [664, 436] on p "All humans have roughly the same number of [MEDICAL_DATA], regardless of skin c…" at bounding box center [871, 426] width 637 height 38
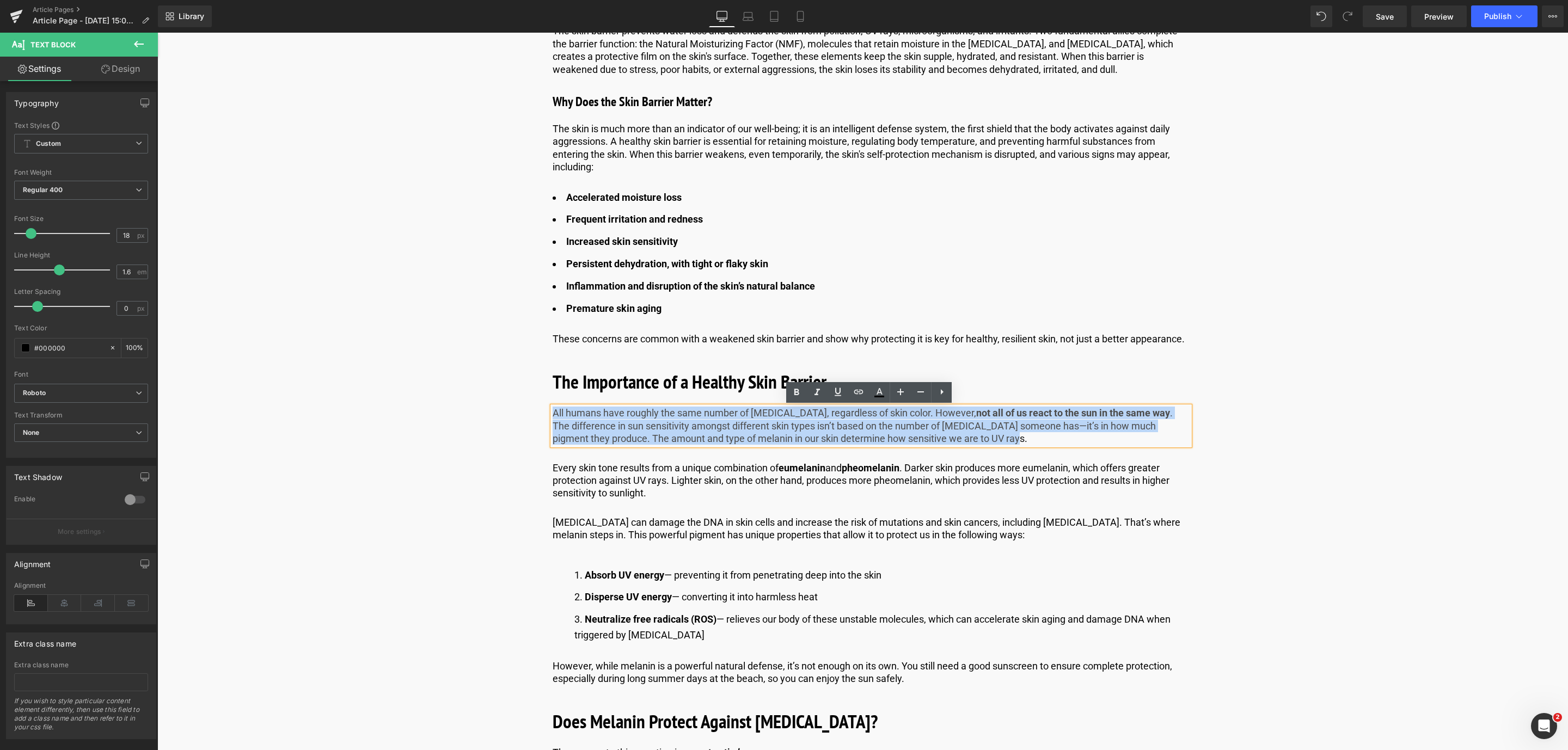
drag, startPoint x: 987, startPoint y: 439, endPoint x: 549, endPoint y: 401, distance: 439.6
paste div
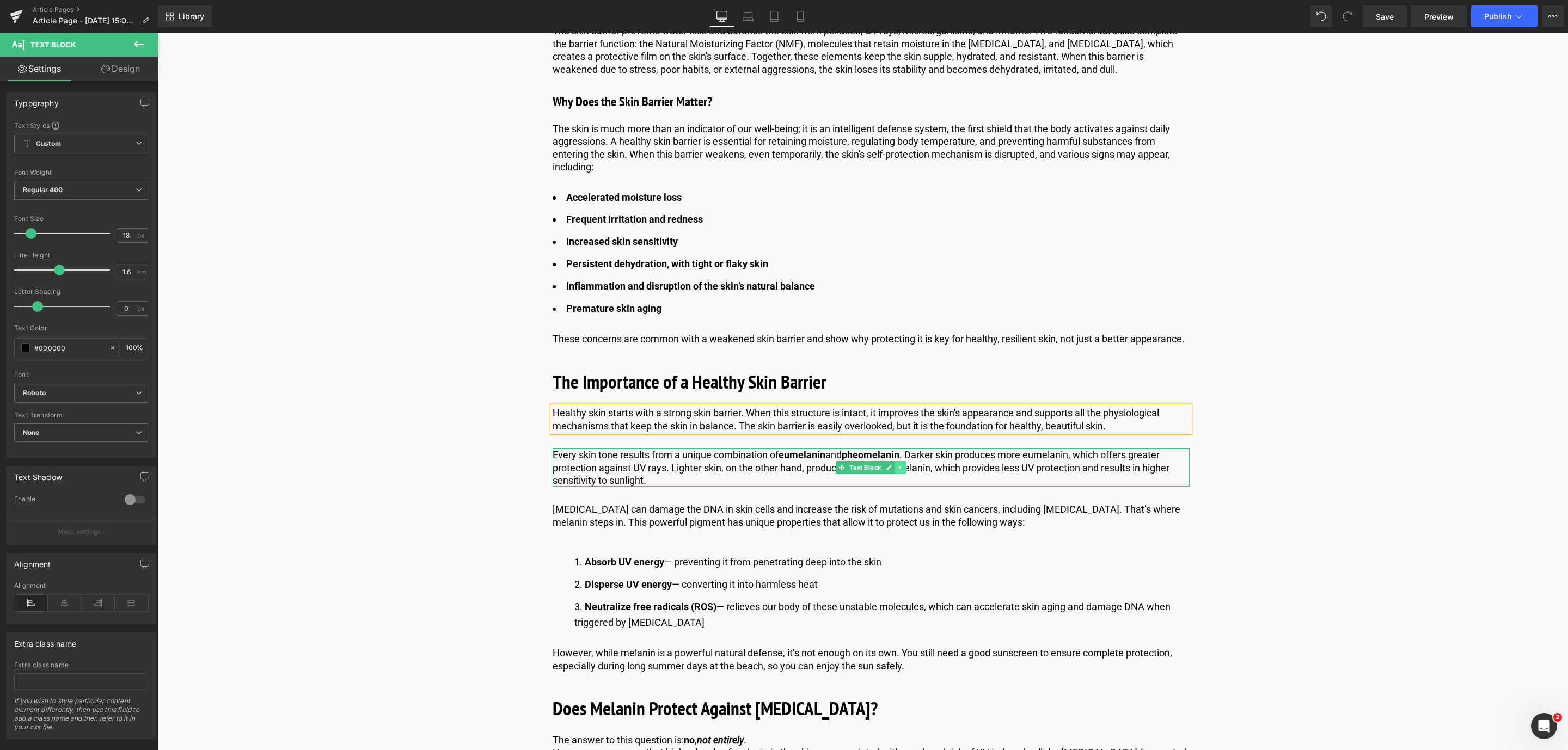
click at [899, 469] on icon at bounding box center [900, 467] width 2 height 3
click at [903, 467] on icon at bounding box center [906, 467] width 6 height 6
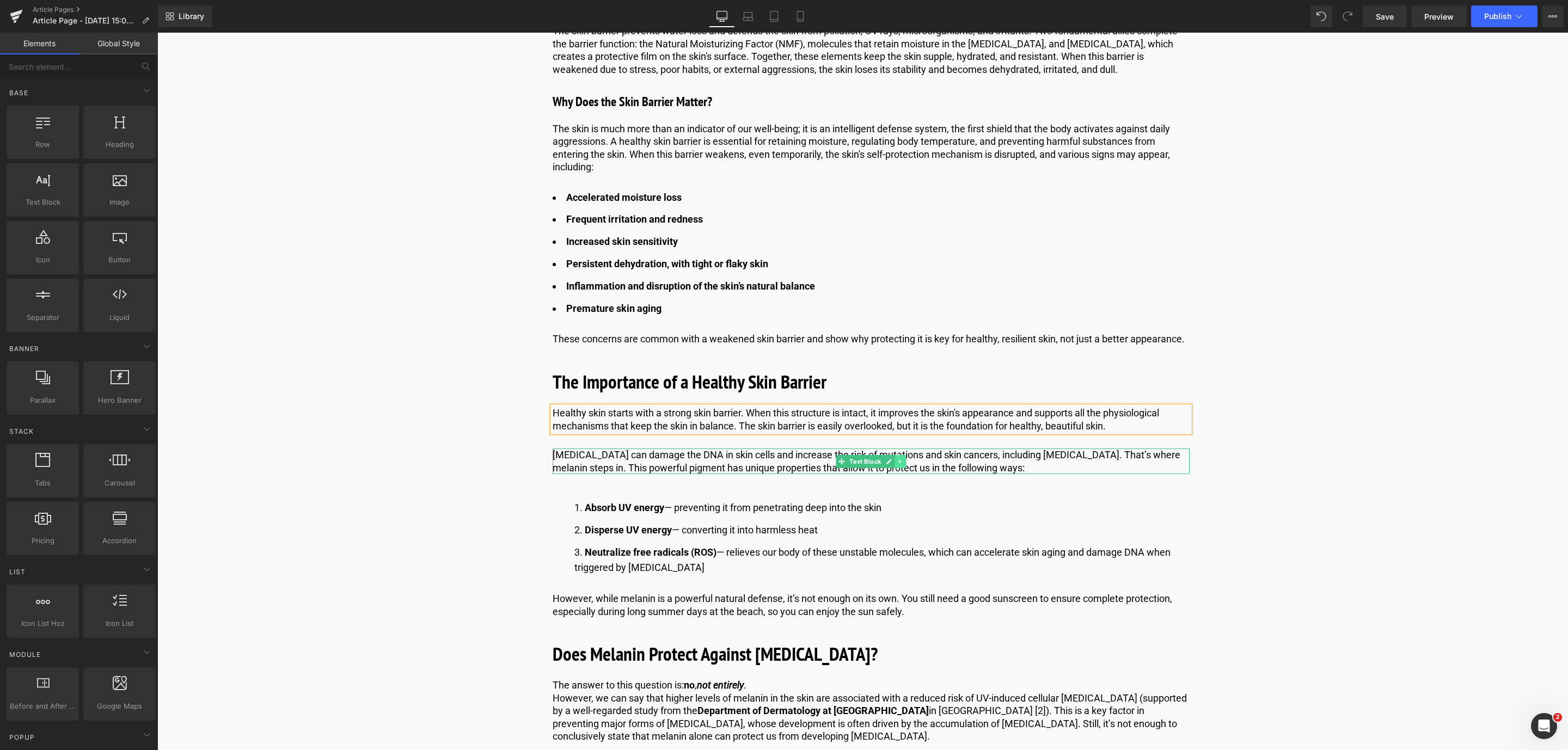
click at [897, 460] on icon at bounding box center [900, 461] width 6 height 7
click at [904, 466] on link at bounding box center [906, 461] width 11 height 13
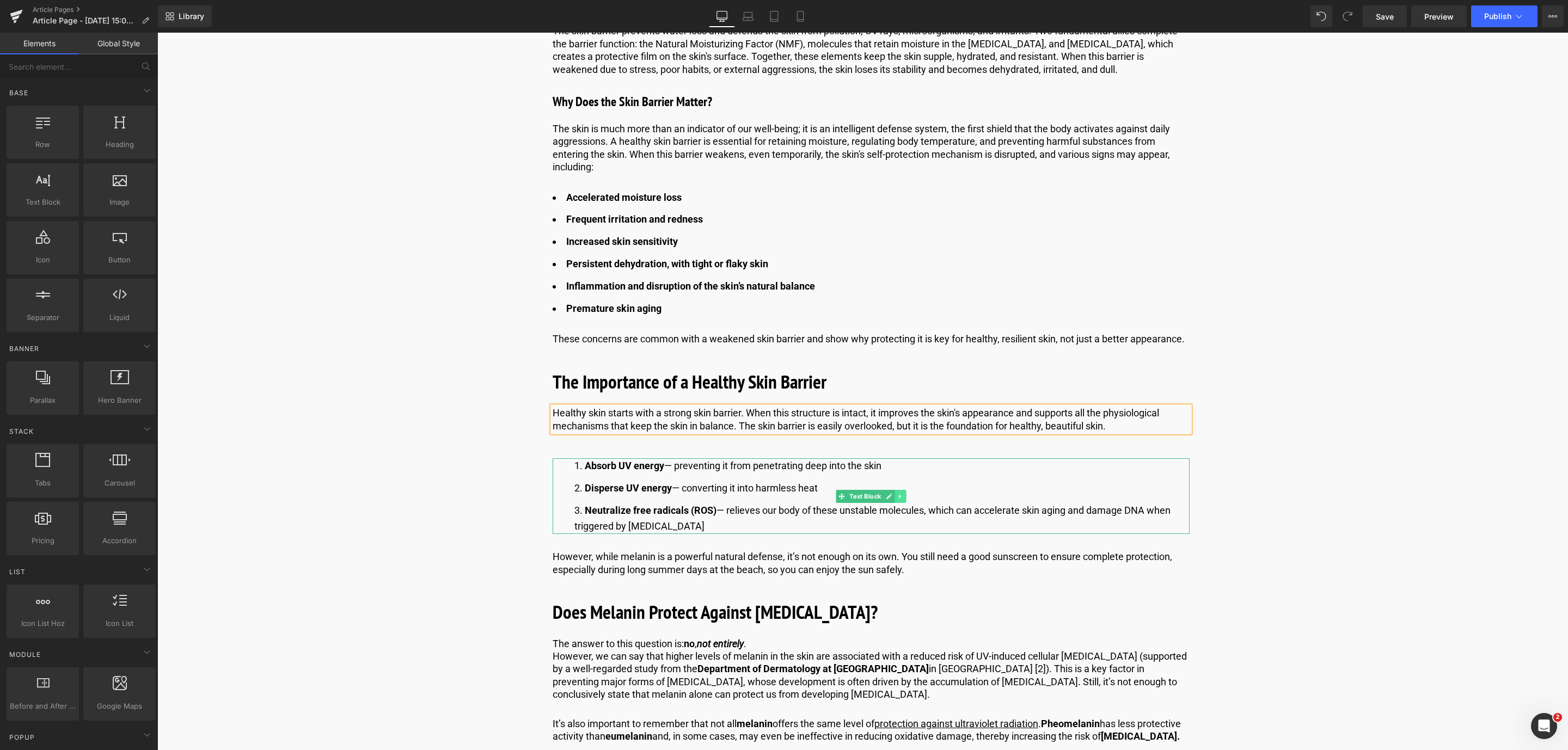
click at [899, 492] on link at bounding box center [900, 496] width 11 height 13
click at [906, 493] on icon at bounding box center [906, 497] width 6 height 7
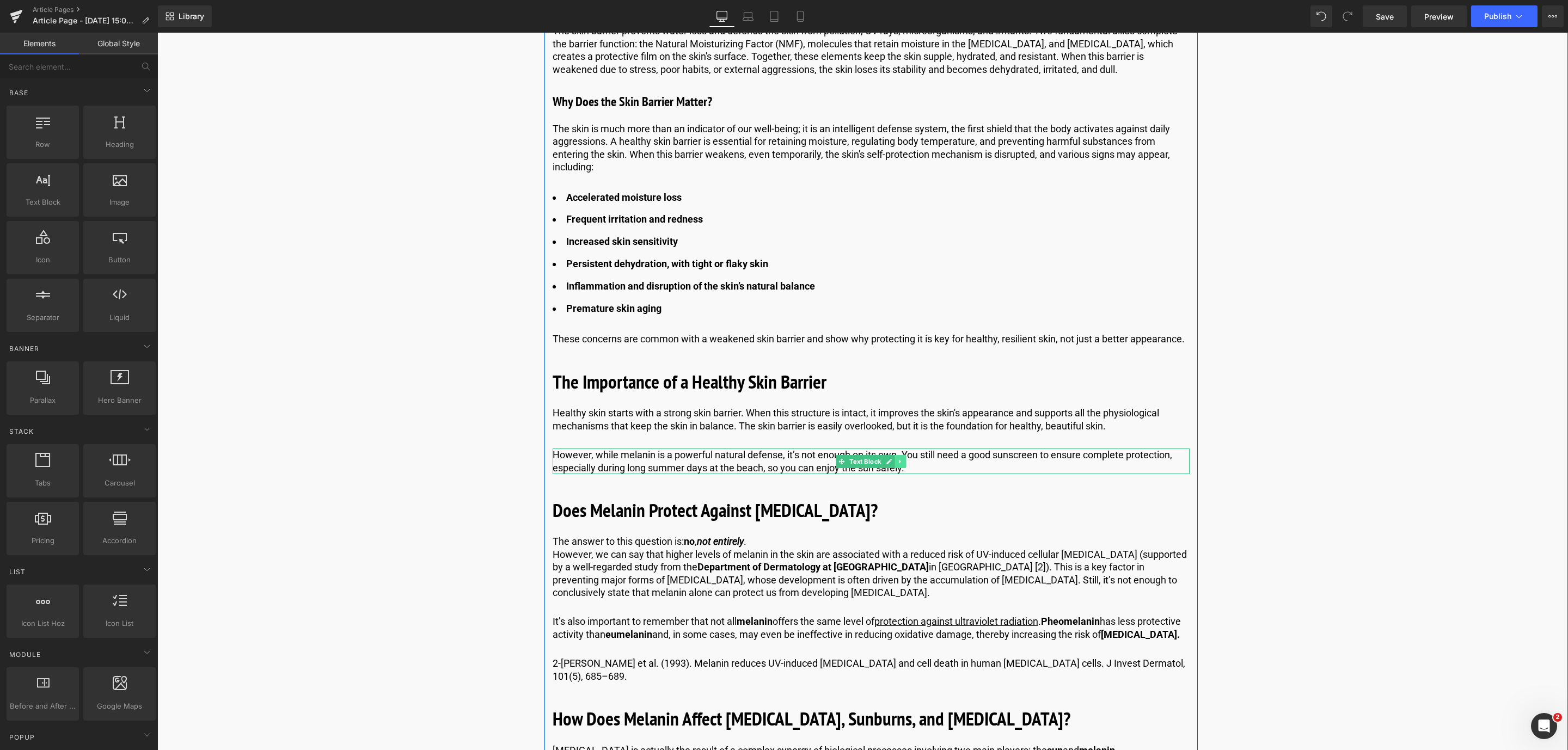
click at [898, 464] on icon at bounding box center [900, 461] width 6 height 7
click at [900, 464] on link at bounding box center [906, 461] width 11 height 13
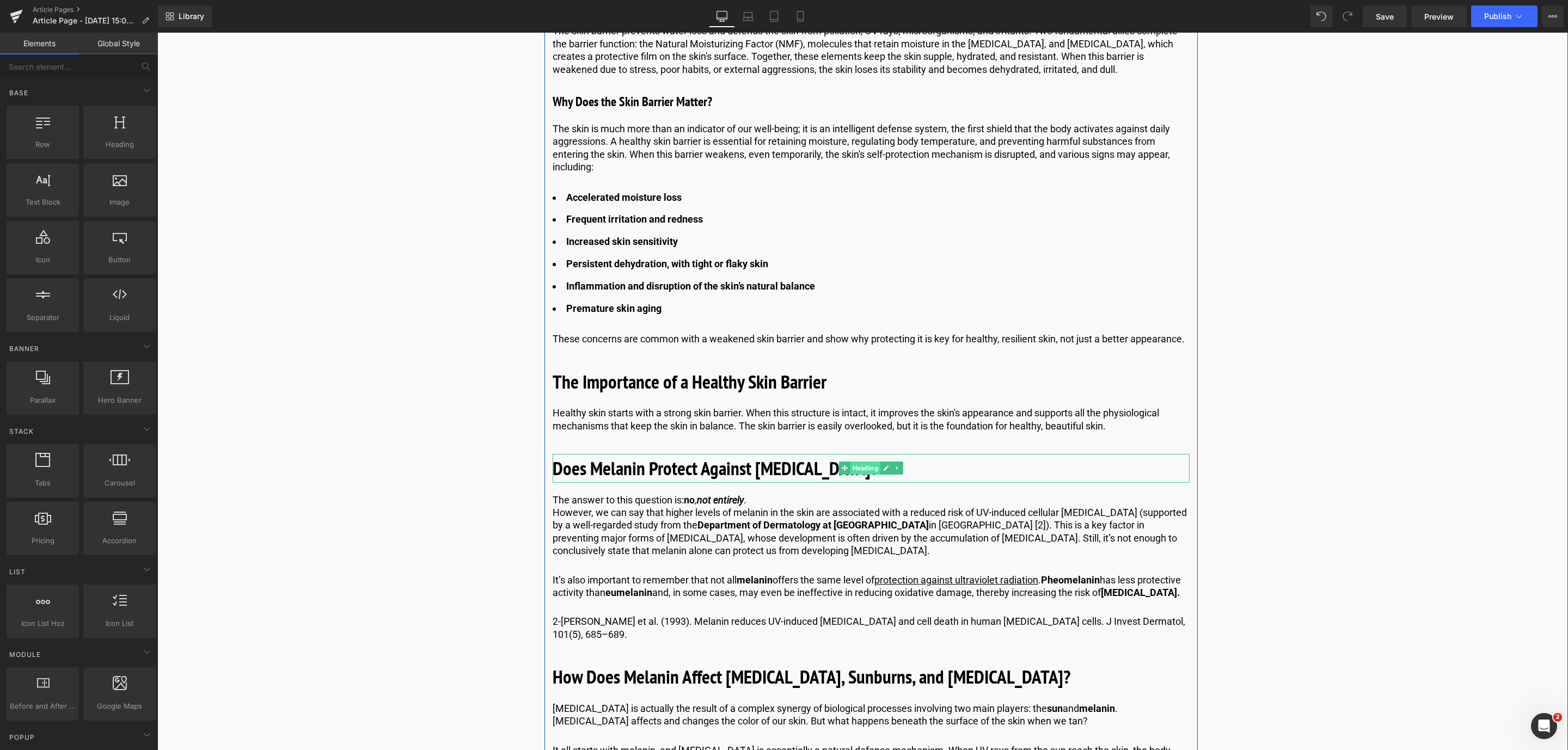
click at [866, 468] on span "Heading" at bounding box center [864, 467] width 30 height 13
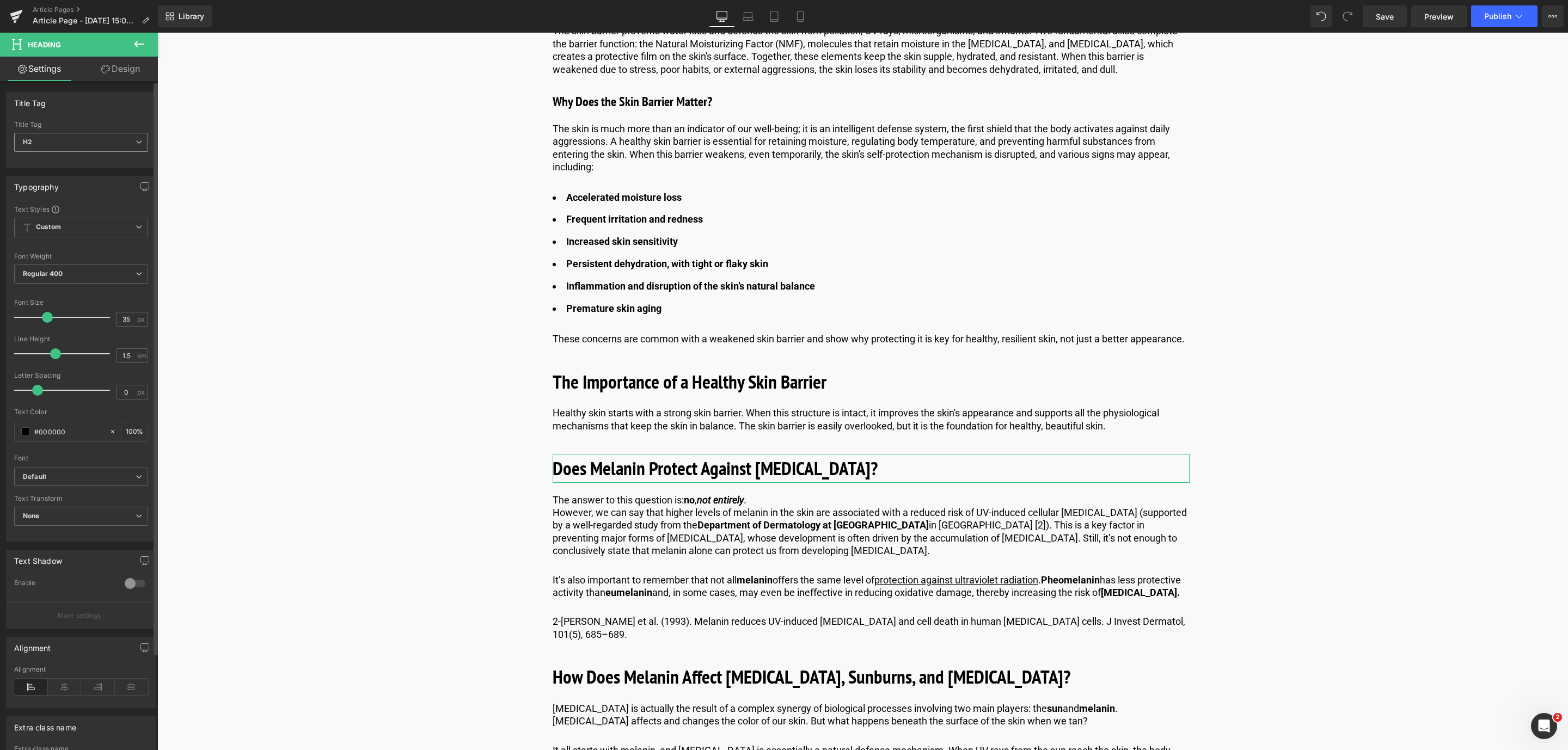
click at [123, 146] on span "H2" at bounding box center [80, 142] width 134 height 19
click at [84, 190] on li "H3" at bounding box center [81, 193] width 135 height 16
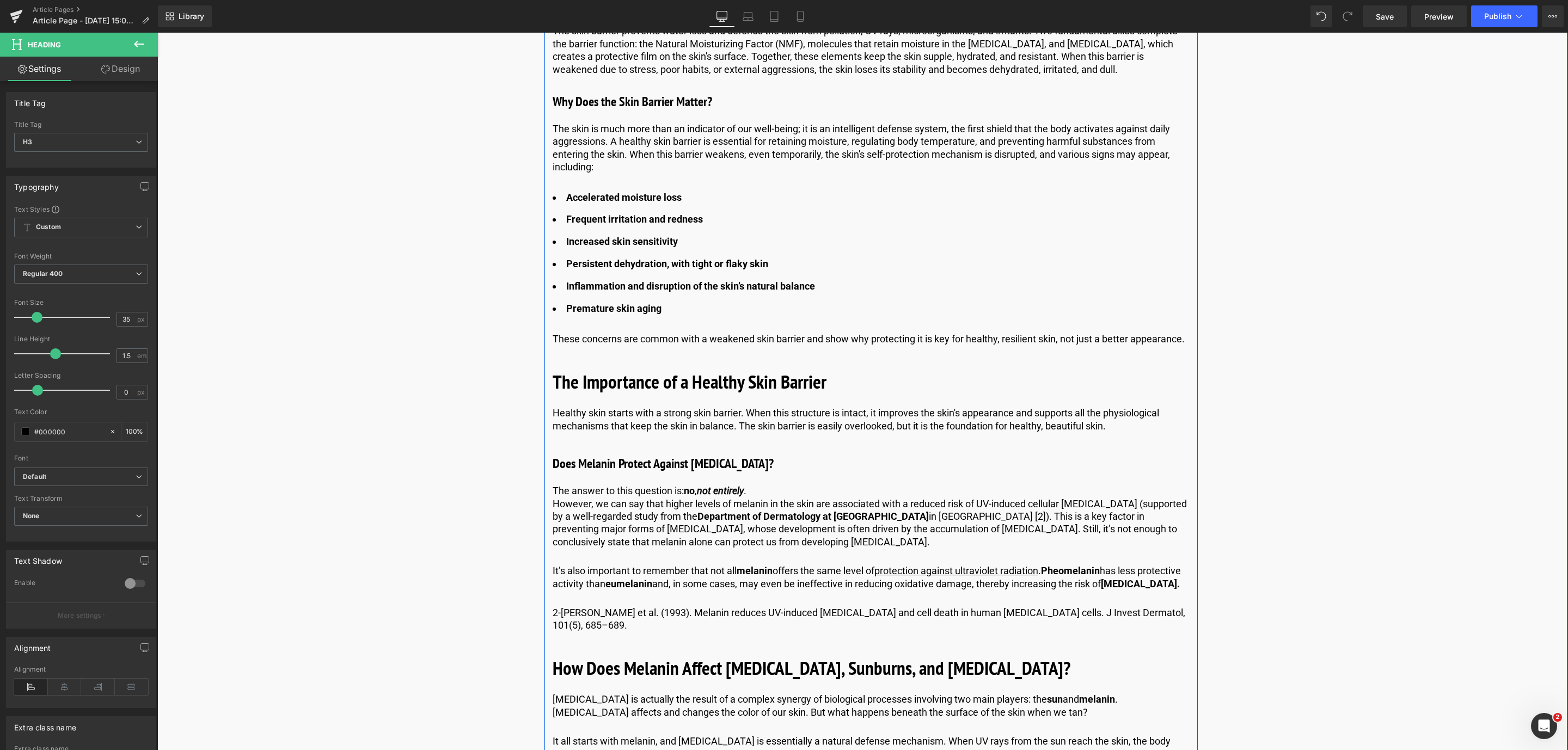
click at [586, 473] on div "Does Melanin Protect Against [MEDICAL_DATA]? Heading" at bounding box center [871, 463] width 637 height 20
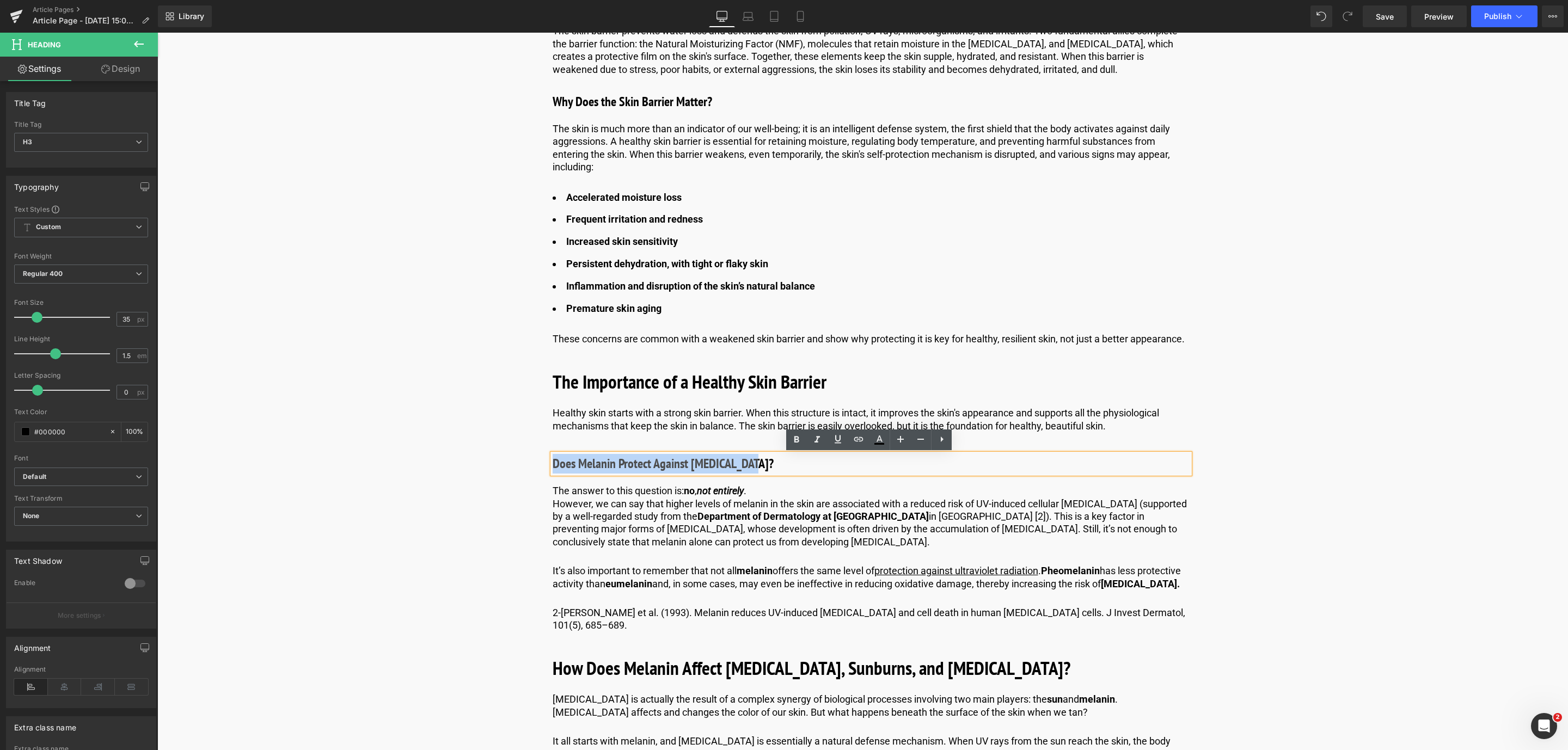
drag, startPoint x: 764, startPoint y: 468, endPoint x: 553, endPoint y: 466, distance: 211.0
click at [553, 466] on h3 "Does Melanin Protect Against [MEDICAL_DATA]?" at bounding box center [871, 463] width 637 height 20
paste div
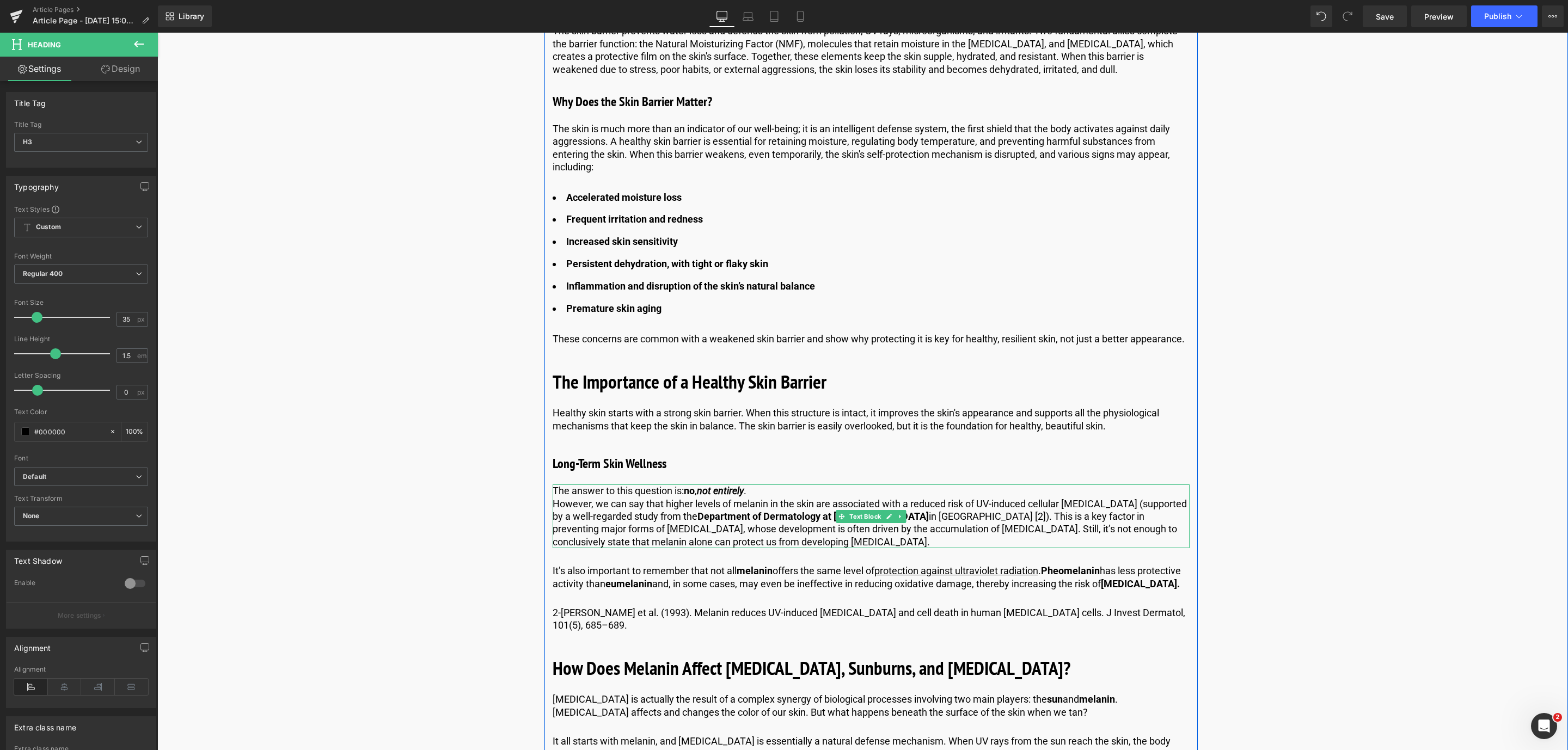
click at [617, 530] on p "However, we can say that higher levels of melanin in the skin are associated wi…" at bounding box center [871, 522] width 637 height 51
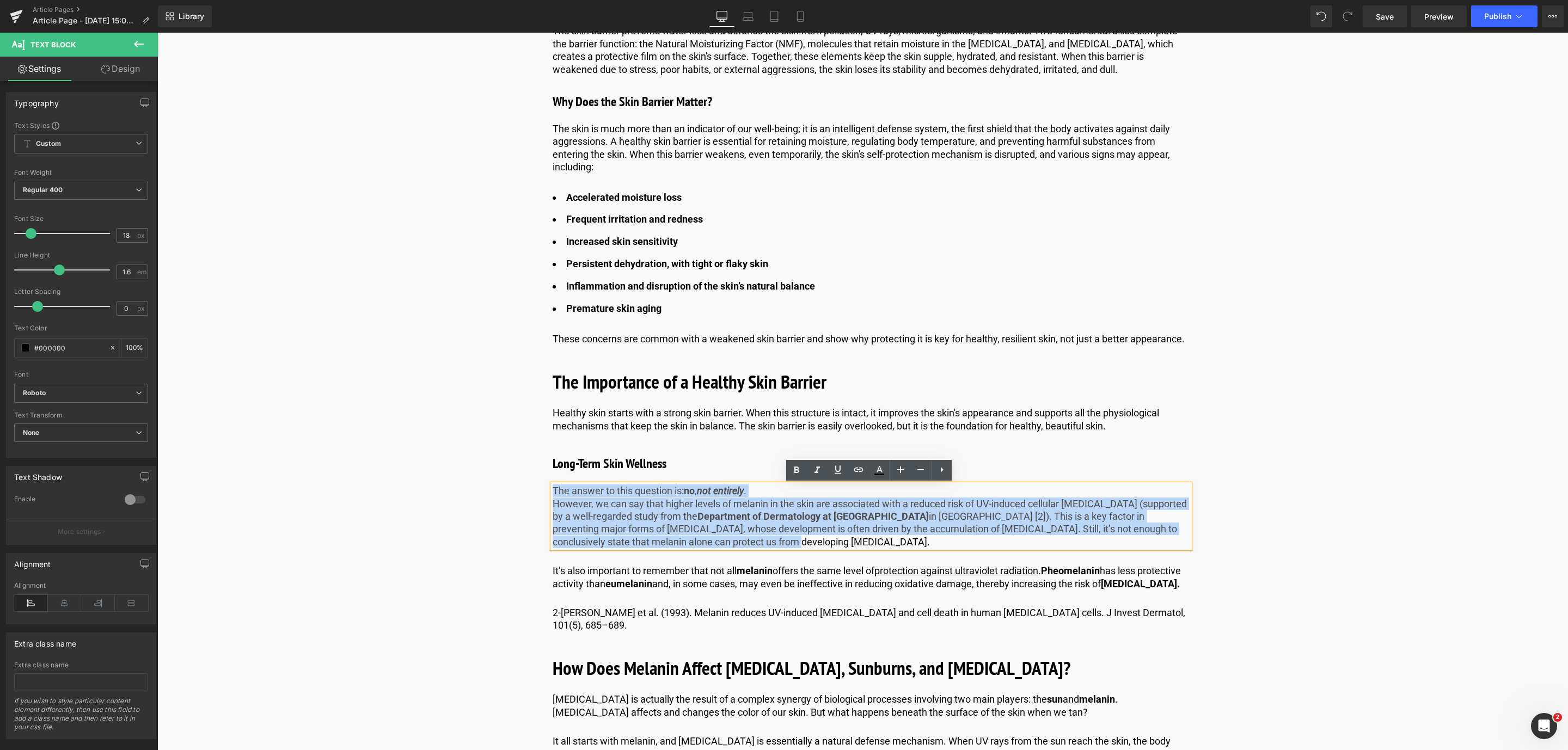
drag, startPoint x: 779, startPoint y: 542, endPoint x: 540, endPoint y: 491, distance: 244.4
paste div
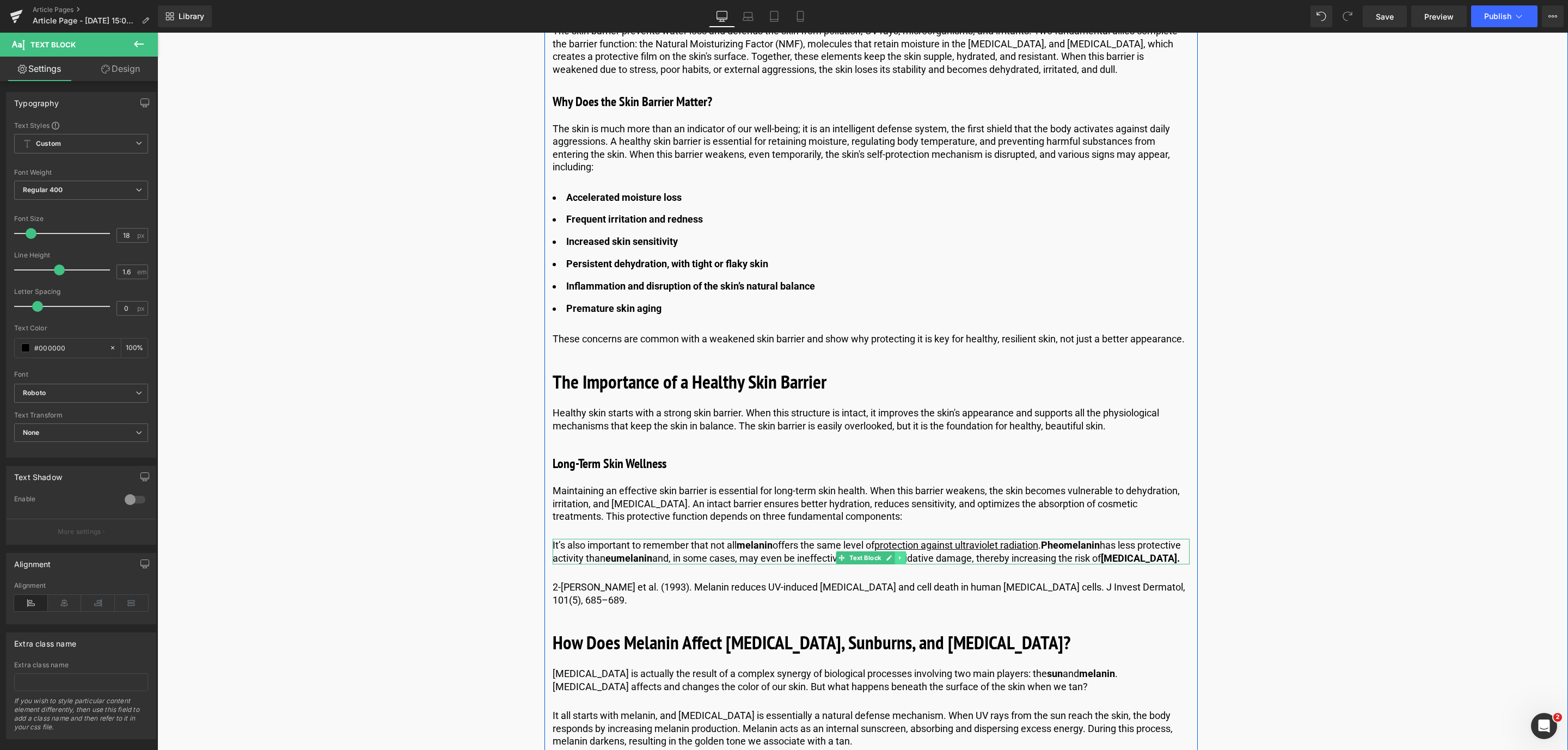
click at [898, 555] on icon at bounding box center [900, 558] width 6 height 7
click at [903, 557] on icon at bounding box center [906, 558] width 6 height 6
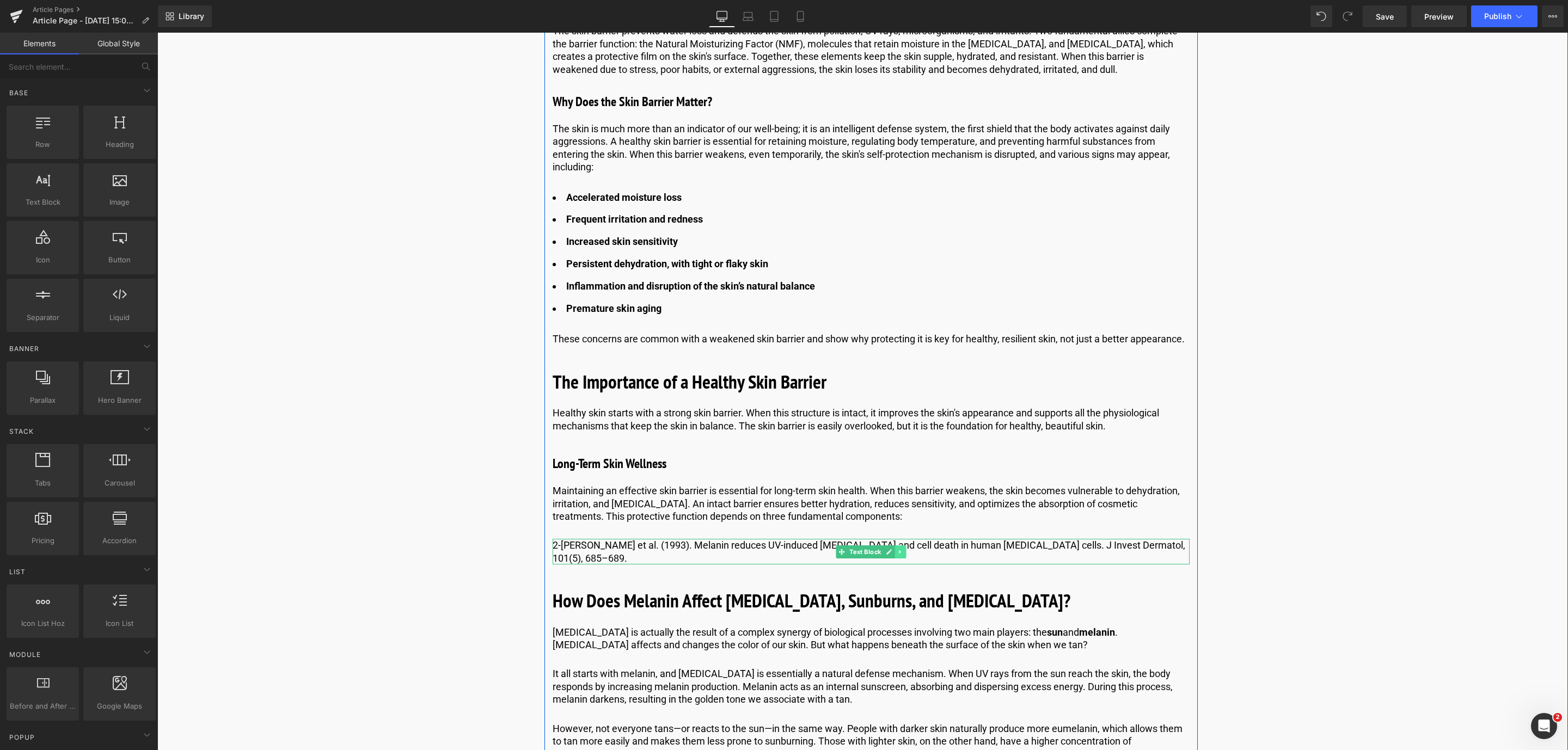
click at [903, 557] on link at bounding box center [900, 551] width 11 height 13
click at [903, 557] on link at bounding box center [906, 551] width 11 height 13
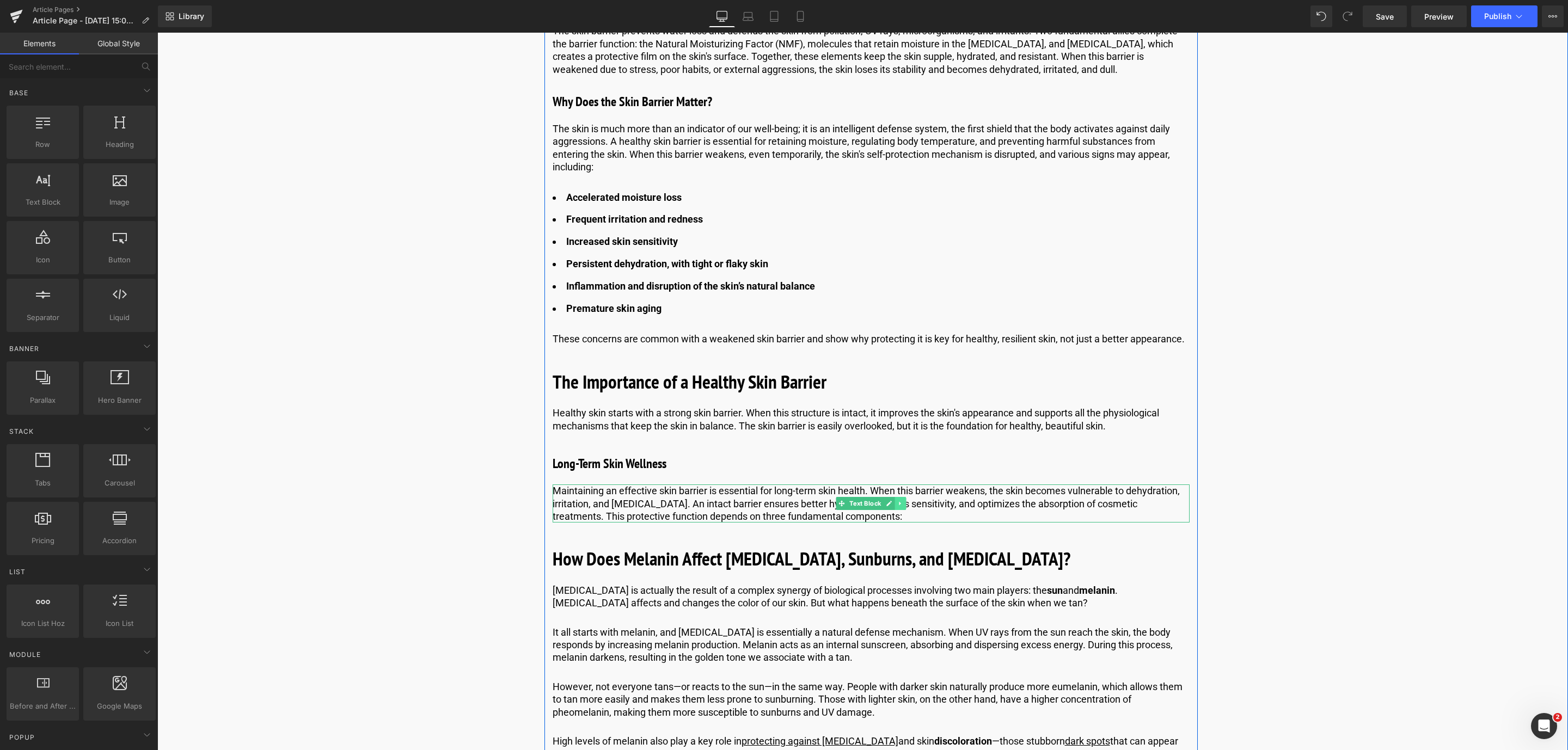
click at [902, 507] on link at bounding box center [900, 503] width 11 height 13
click at [889, 501] on link at bounding box center [894, 503] width 11 height 13
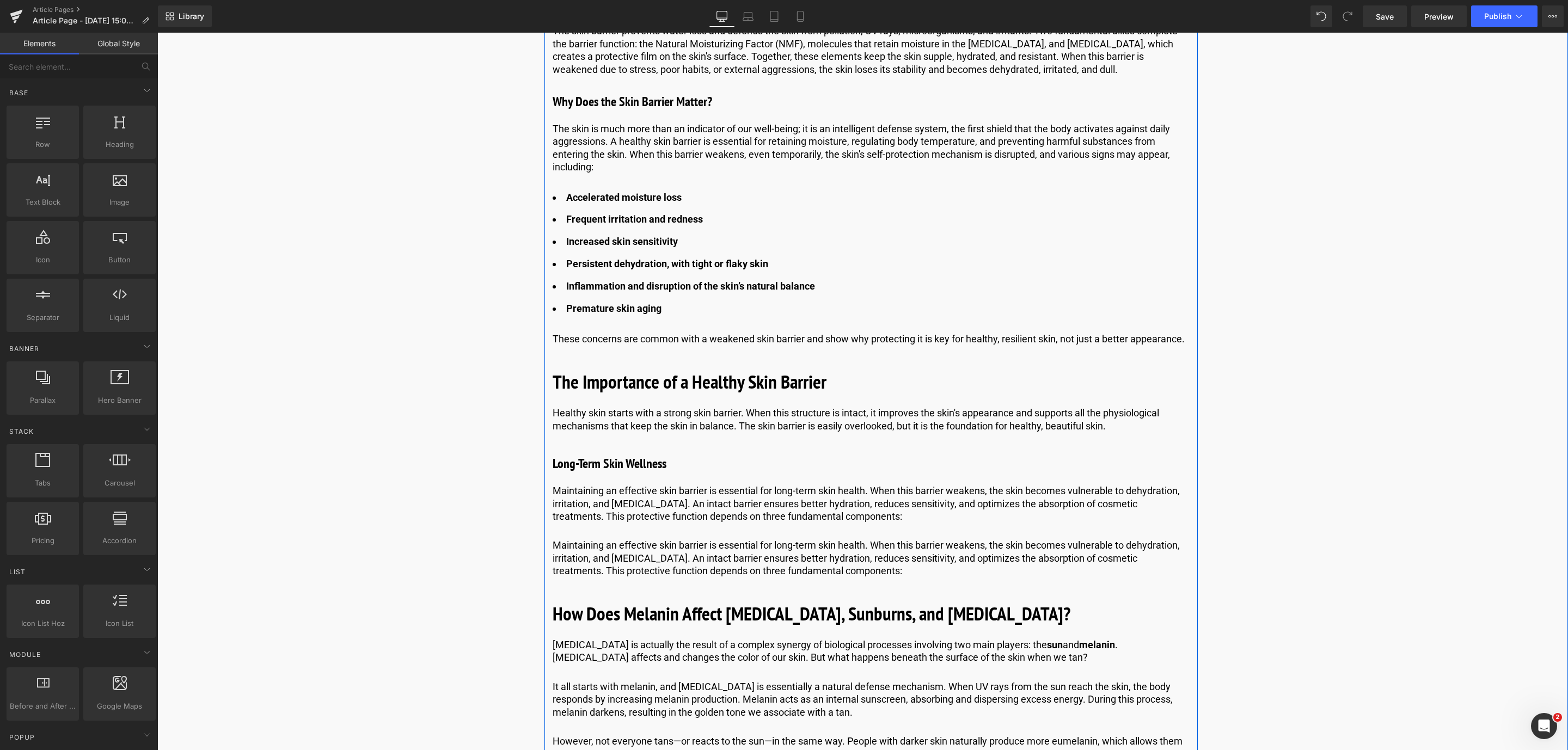
click at [644, 557] on p "Maintaining an effective skin barrier is essential for long-term skin health. W…" at bounding box center [871, 558] width 637 height 38
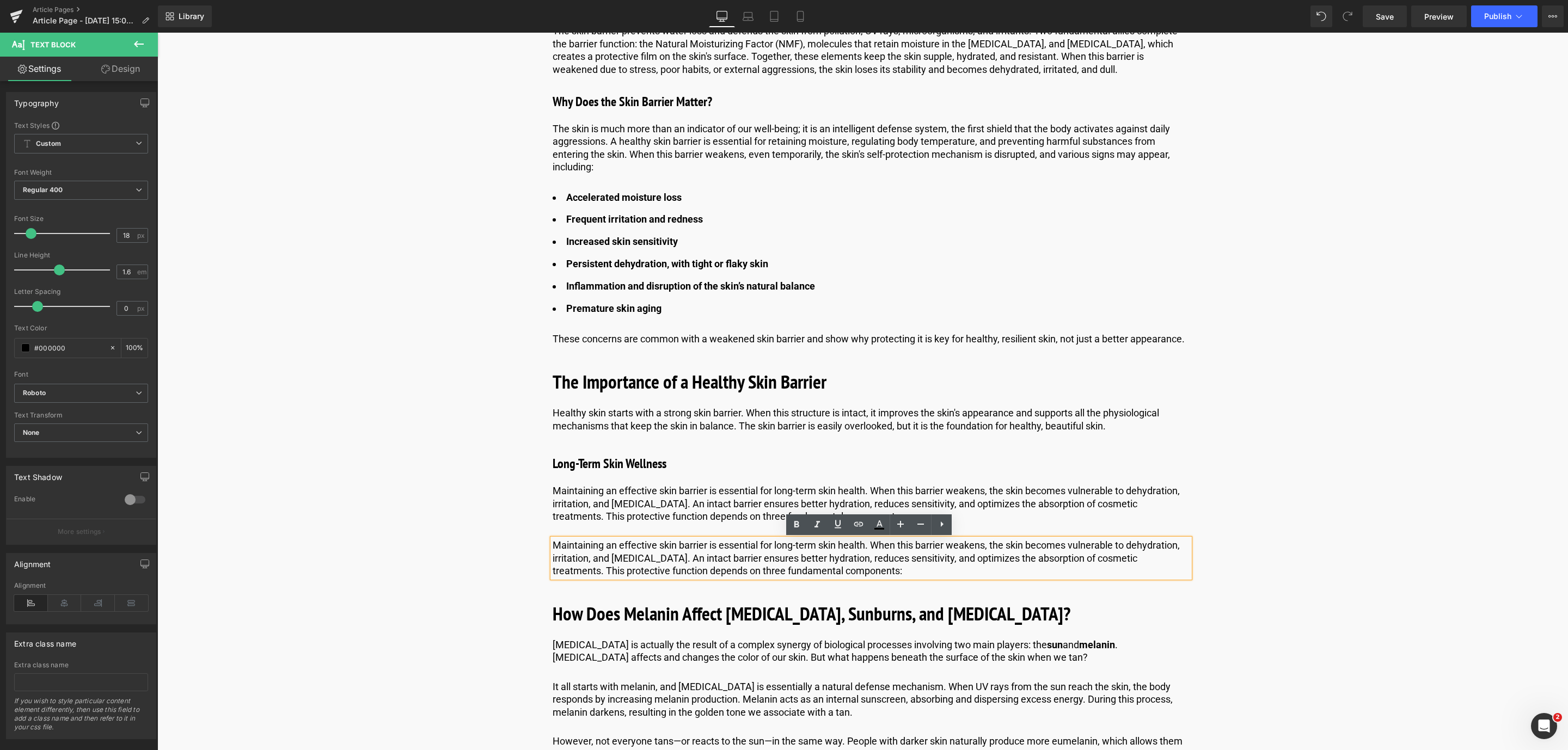
drag, startPoint x: 872, startPoint y: 570, endPoint x: 517, endPoint y: 541, distance: 356.2
paste div
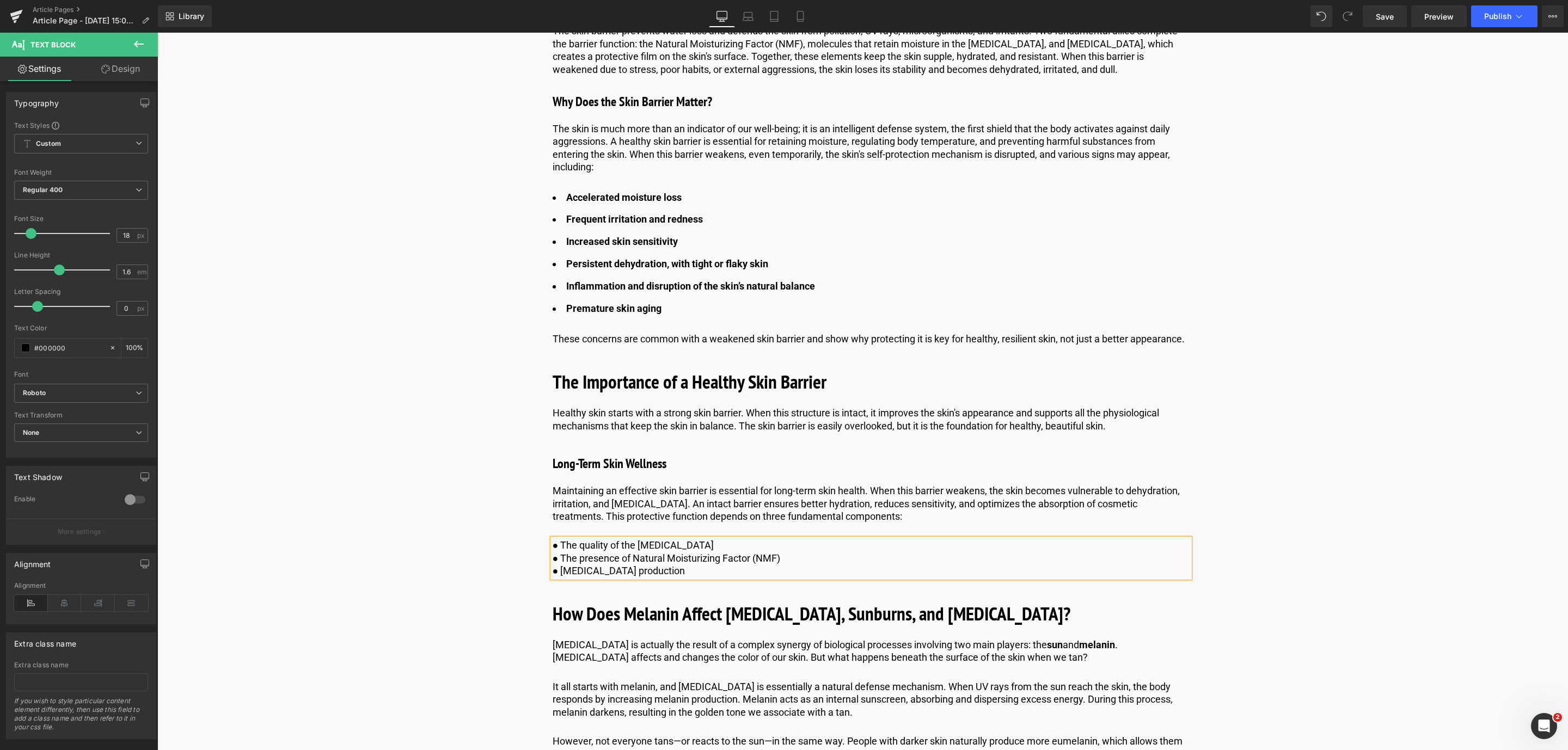
click at [560, 541] on p "● The quality of the [MEDICAL_DATA]" at bounding box center [871, 545] width 637 height 13
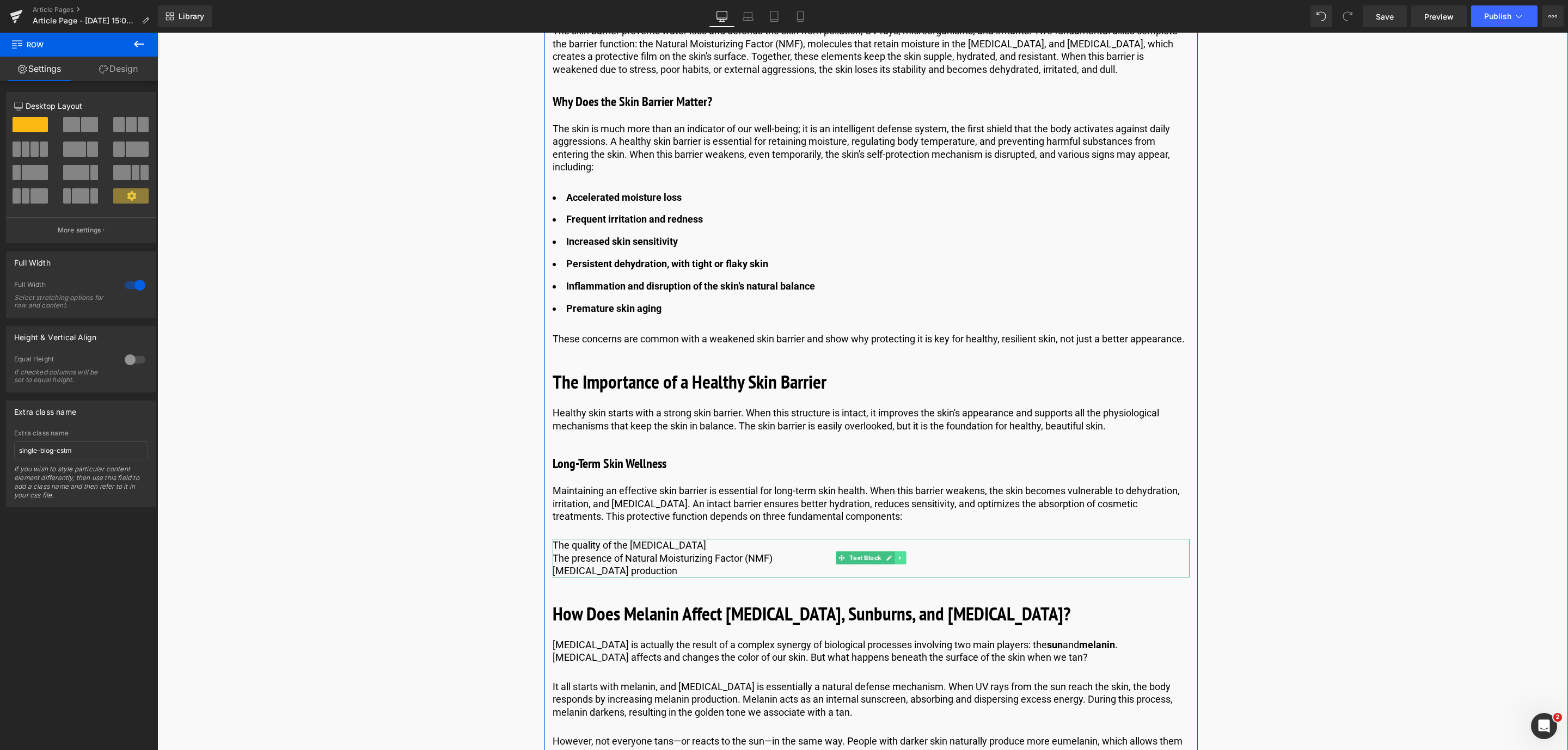
click at [903, 560] on link at bounding box center [900, 557] width 11 height 13
click at [775, 549] on p "The quality of the [MEDICAL_DATA]" at bounding box center [871, 545] width 637 height 13
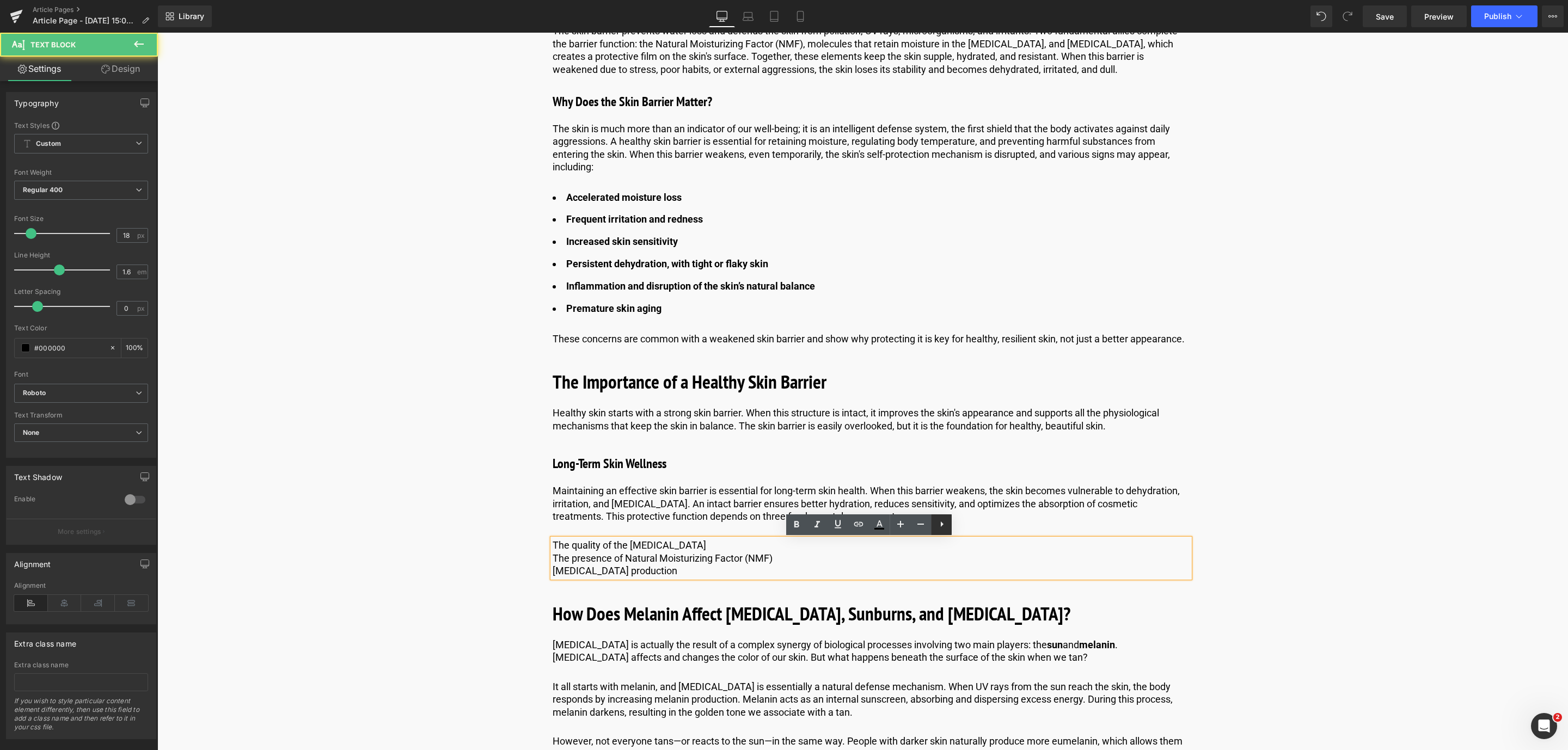
click at [947, 517] on icon at bounding box center [941, 523] width 13 height 13
click at [939, 520] on icon at bounding box center [941, 523] width 13 height 13
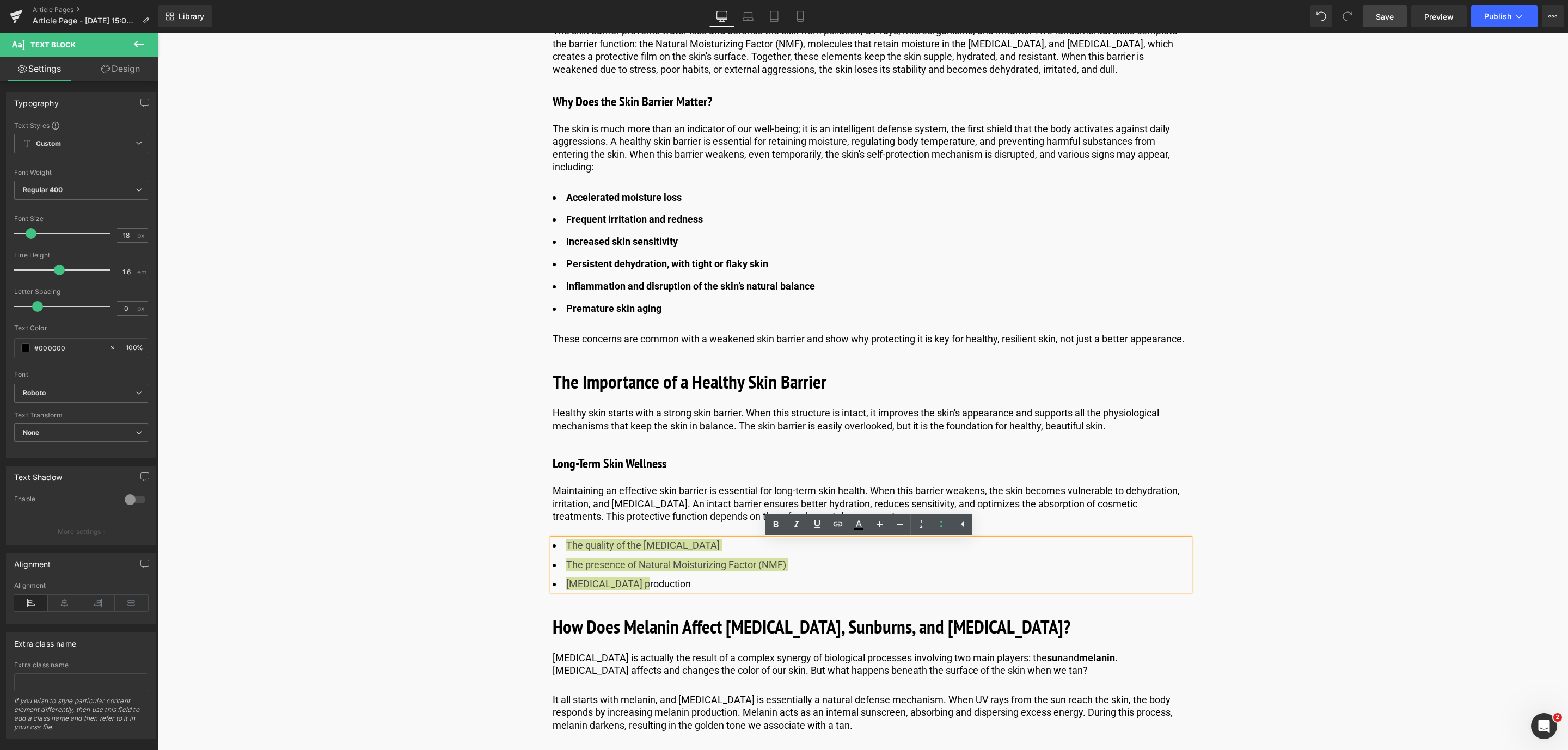
click at [1389, 24] on link "Save" at bounding box center [1384, 16] width 44 height 22
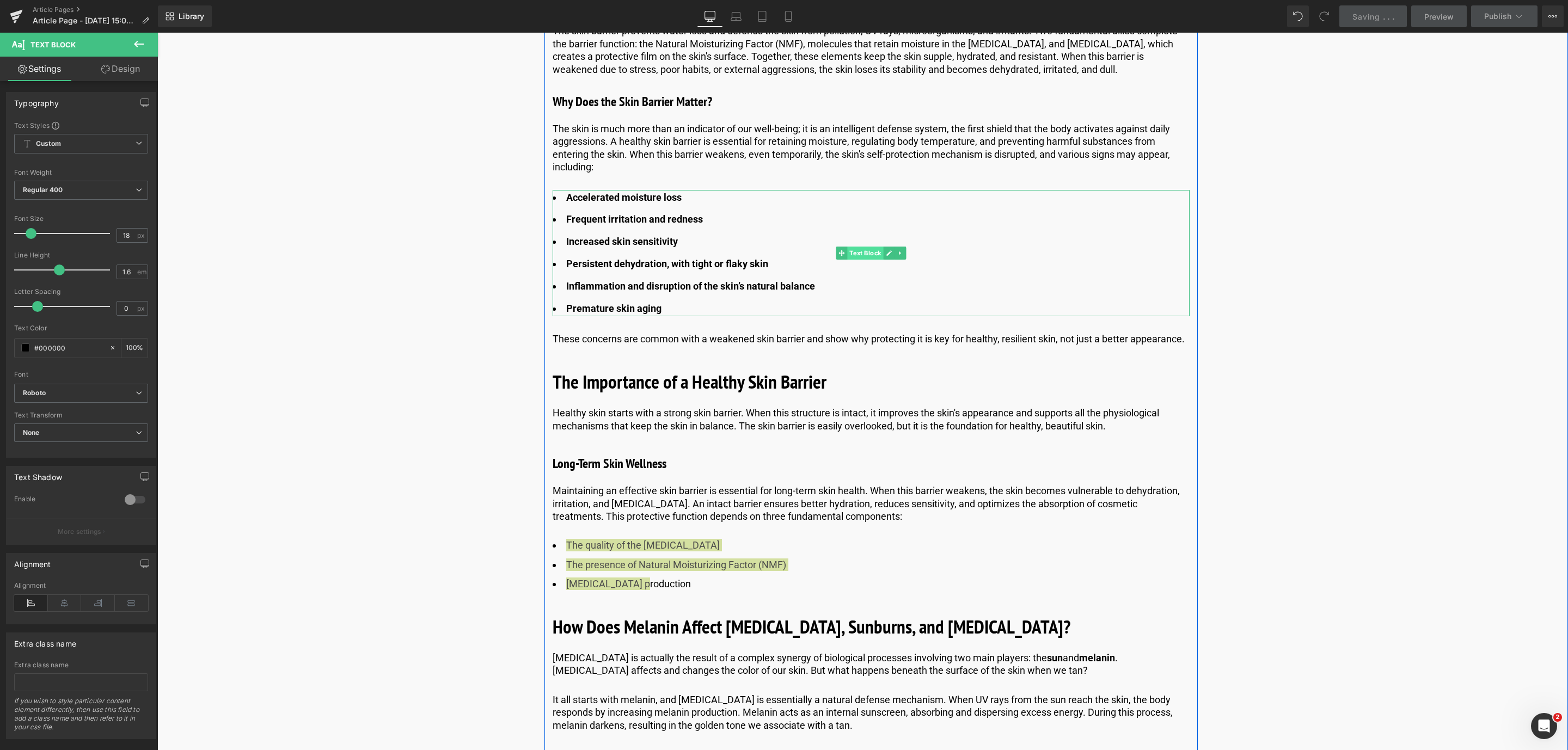
click at [864, 255] on span "Text Block" at bounding box center [865, 253] width 36 height 13
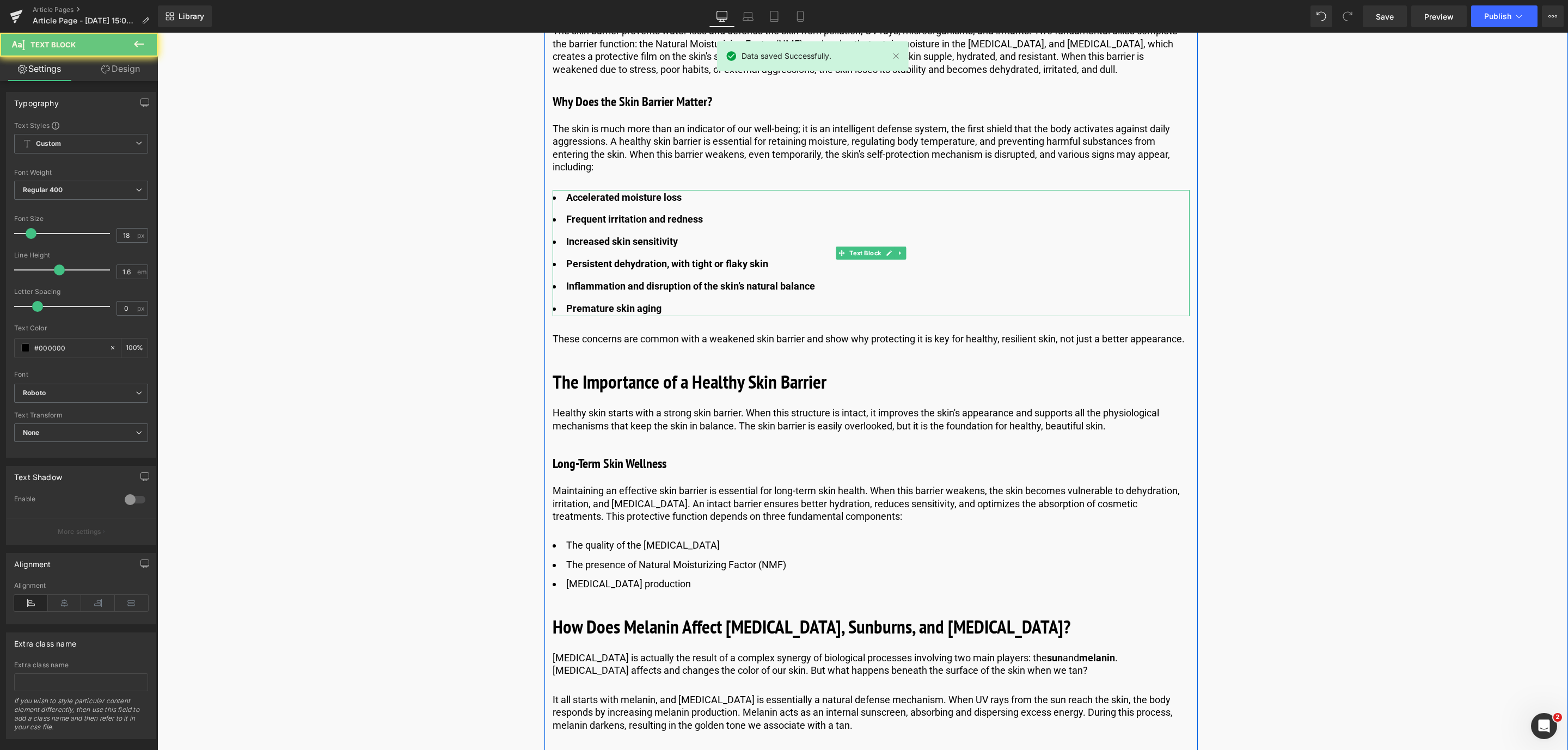
click at [664, 194] on b "Accelerated moisture loss" at bounding box center [624, 197] width 116 height 11
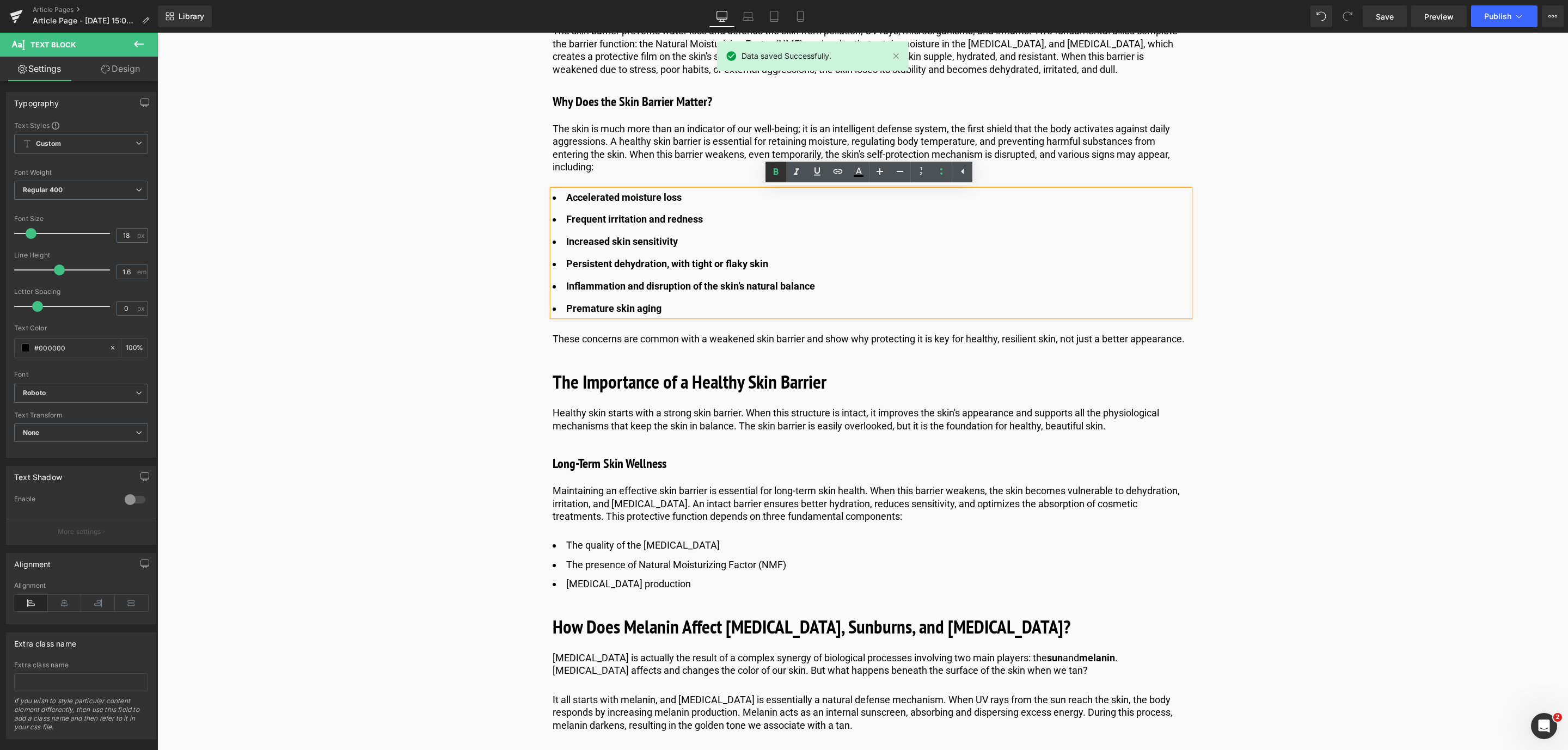
click at [775, 169] on icon at bounding box center [776, 172] width 5 height 7
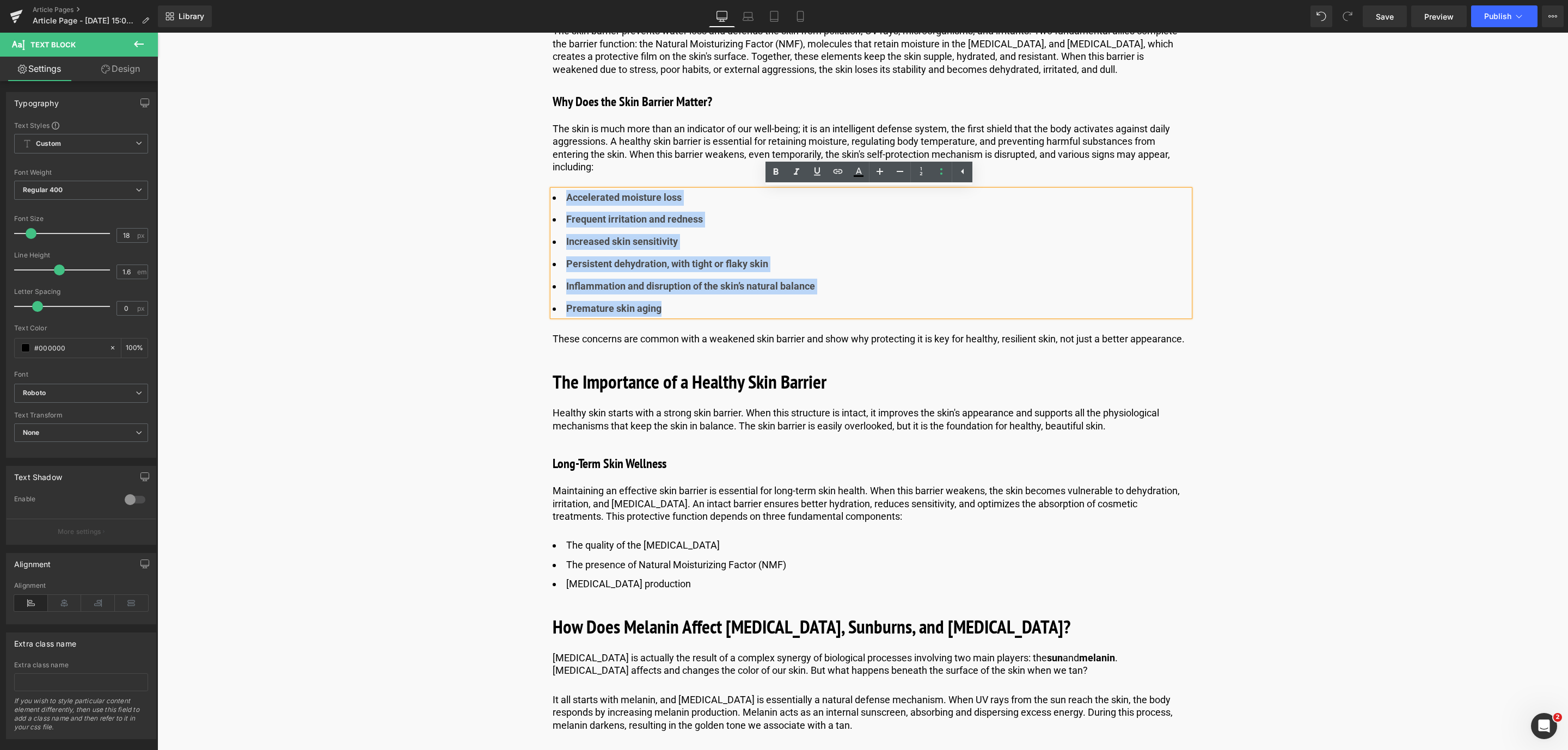
drag, startPoint x: 663, startPoint y: 309, endPoint x: 555, endPoint y: 200, distance: 153.4
click at [555, 200] on ul "Accelerated moisture loss Frequent irritation and redness  Increased skin sens…" at bounding box center [871, 253] width 637 height 127
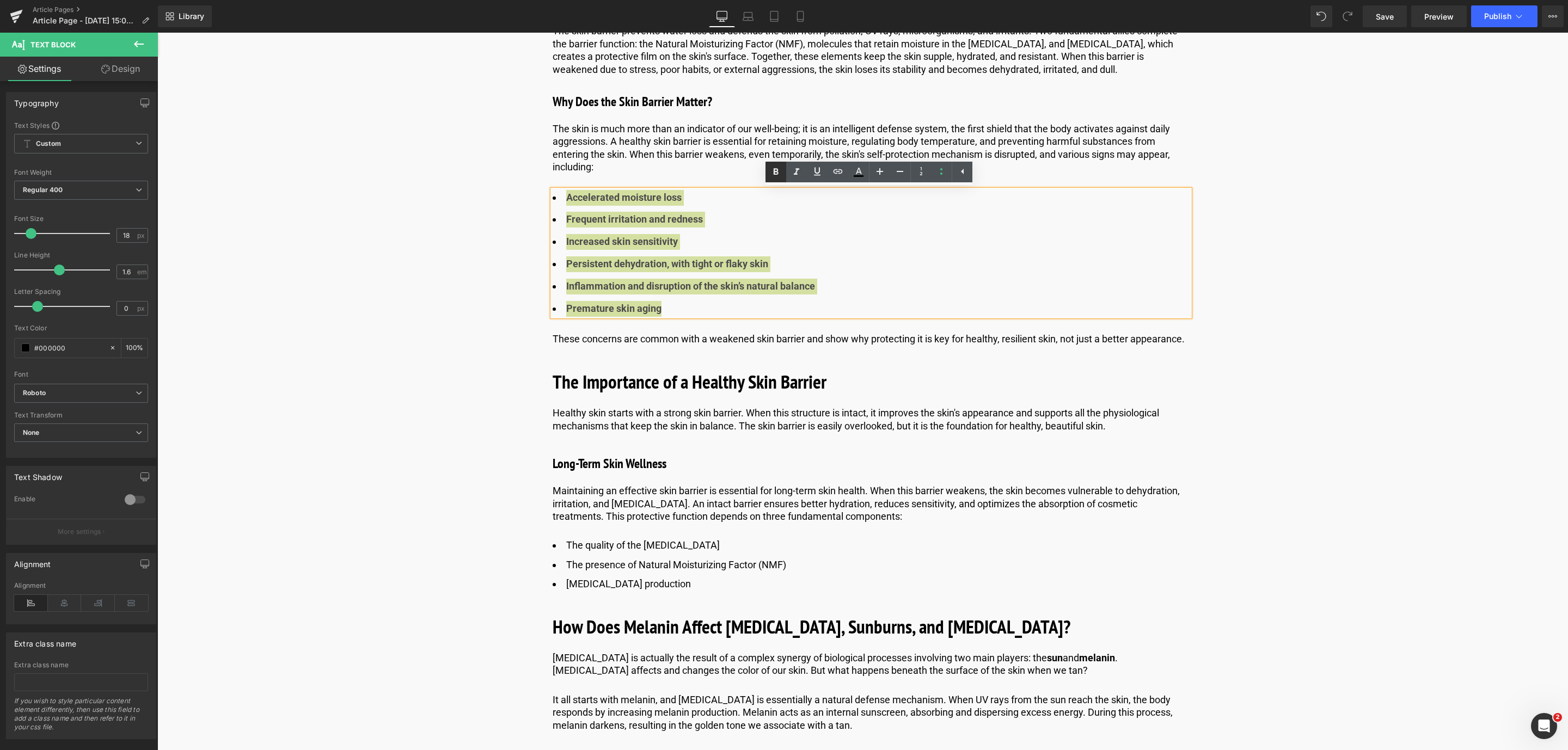
click at [781, 172] on icon at bounding box center [775, 172] width 13 height 13
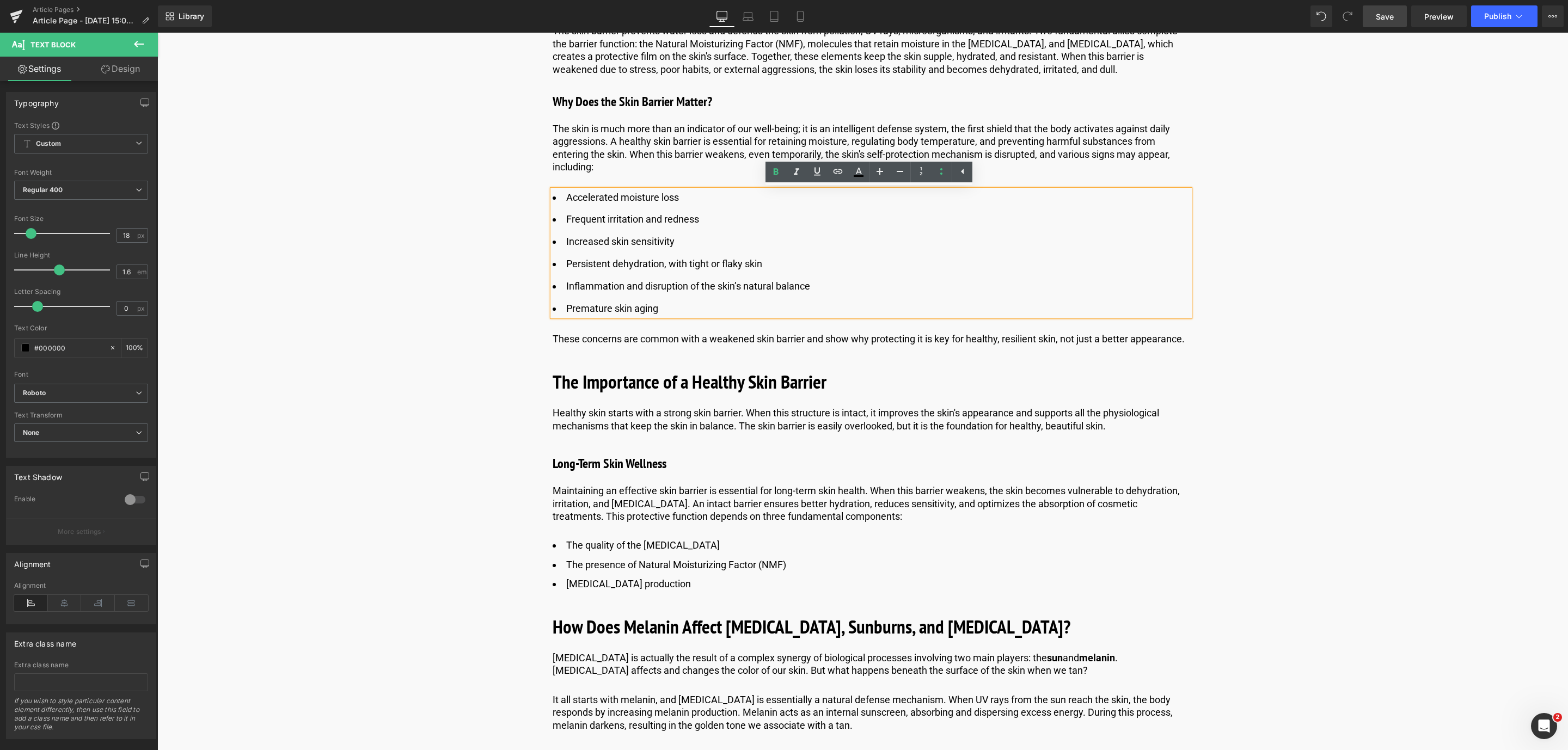
click at [1389, 13] on span "Save" at bounding box center [1384, 16] width 18 height 11
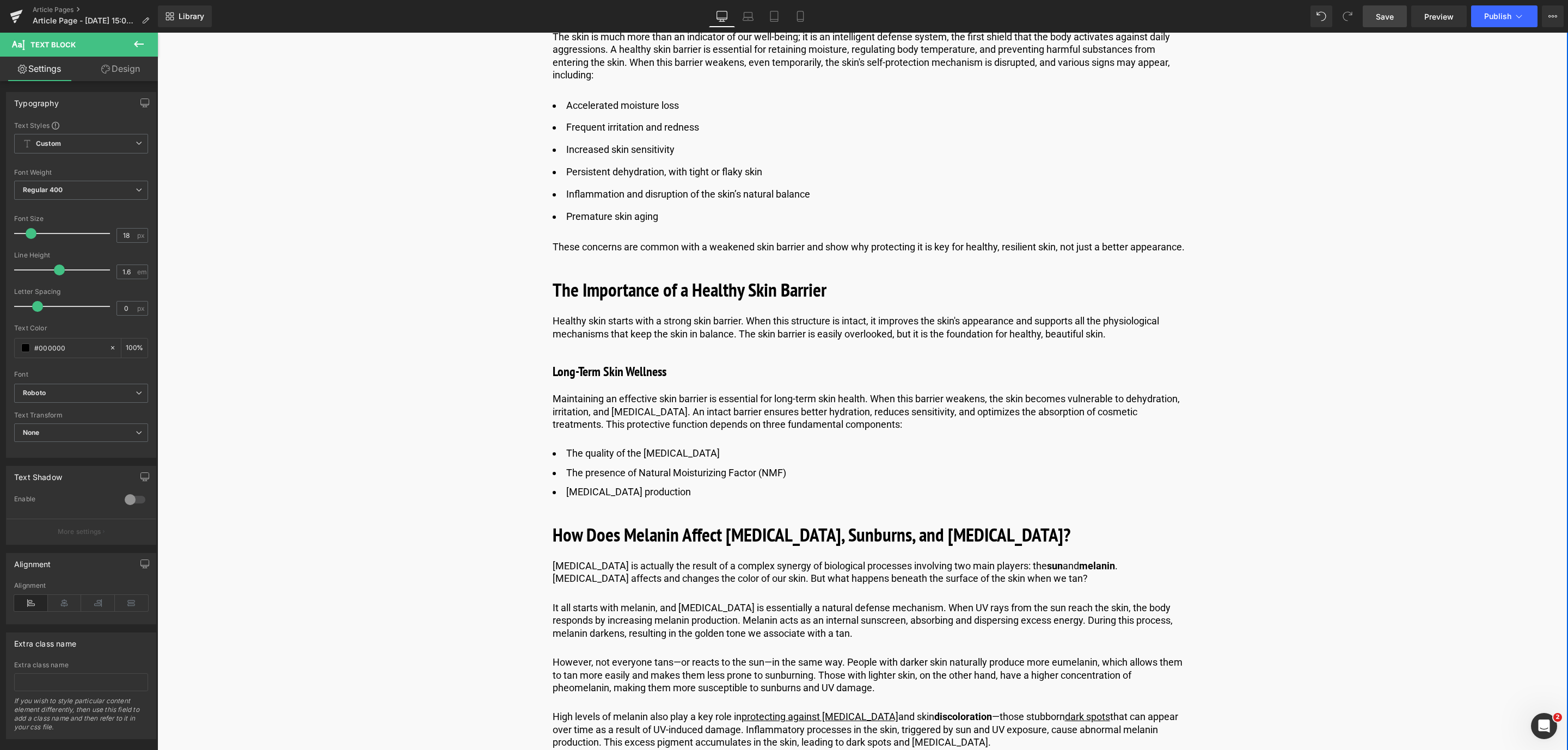
scroll to position [1032, 0]
click at [892, 410] on icon at bounding box center [894, 410] width 6 height 6
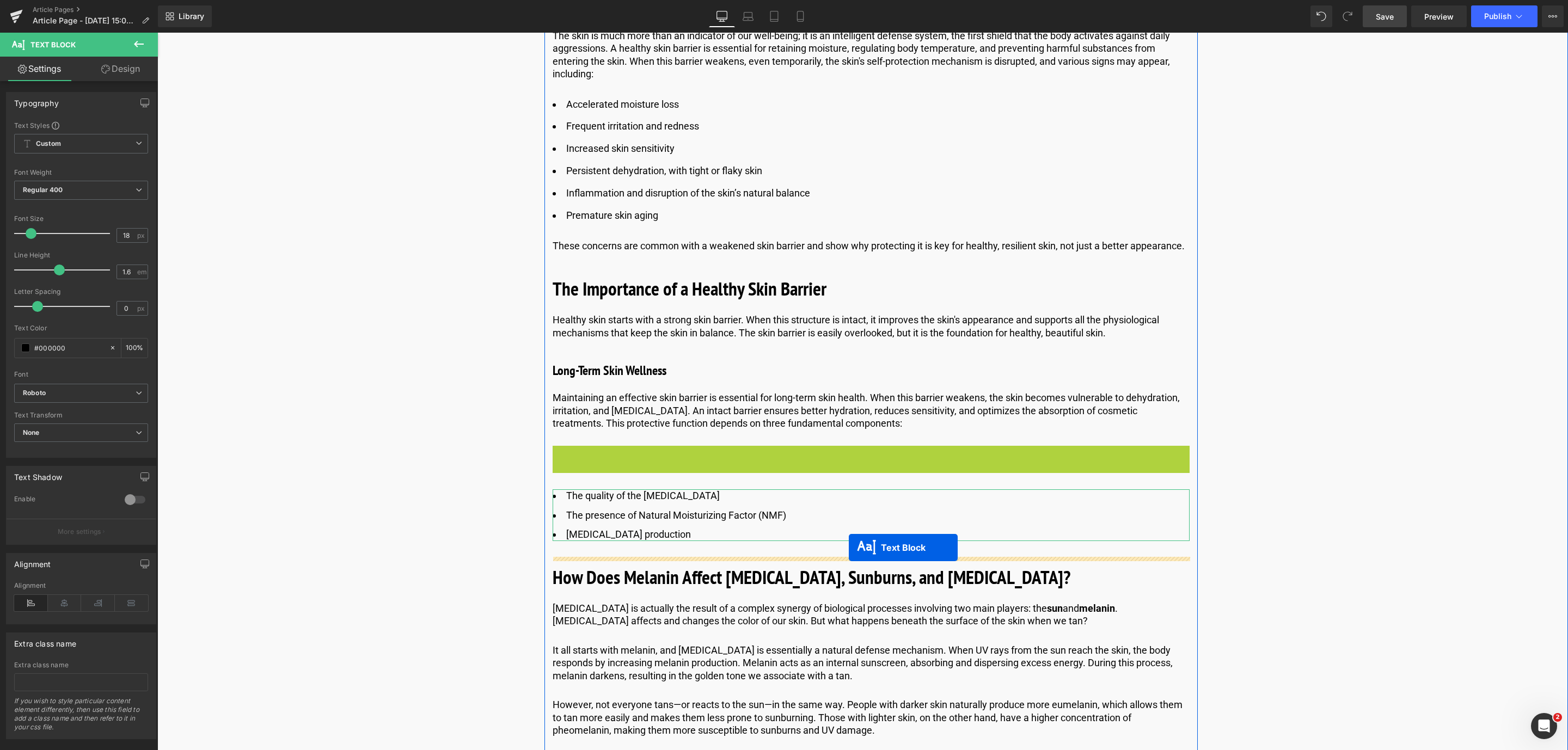
drag, startPoint x: 840, startPoint y: 466, endPoint x: 849, endPoint y: 547, distance: 81.5
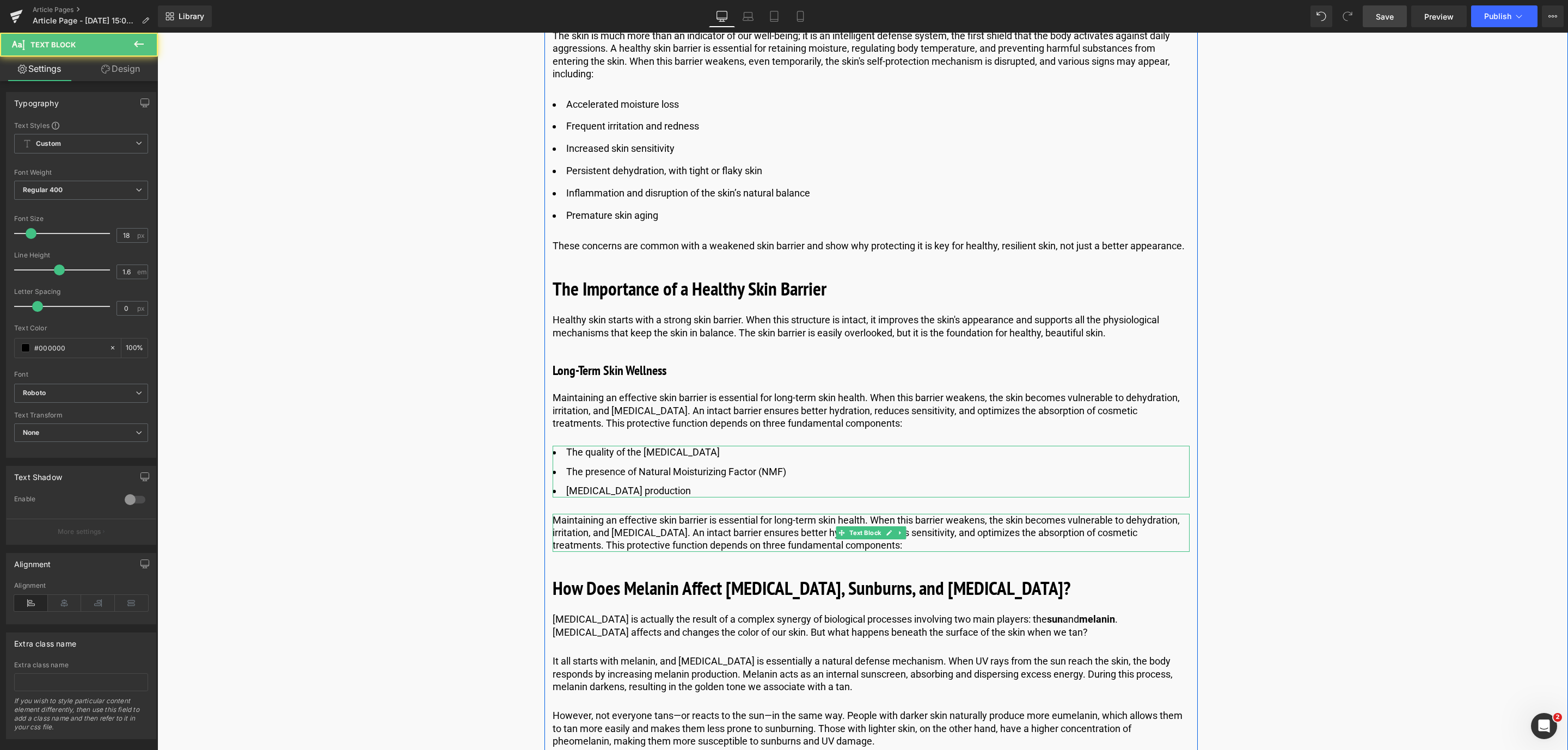
click at [750, 544] on p "Maintaining an effective skin barrier is essential for long-term skin health. W…" at bounding box center [871, 533] width 637 height 38
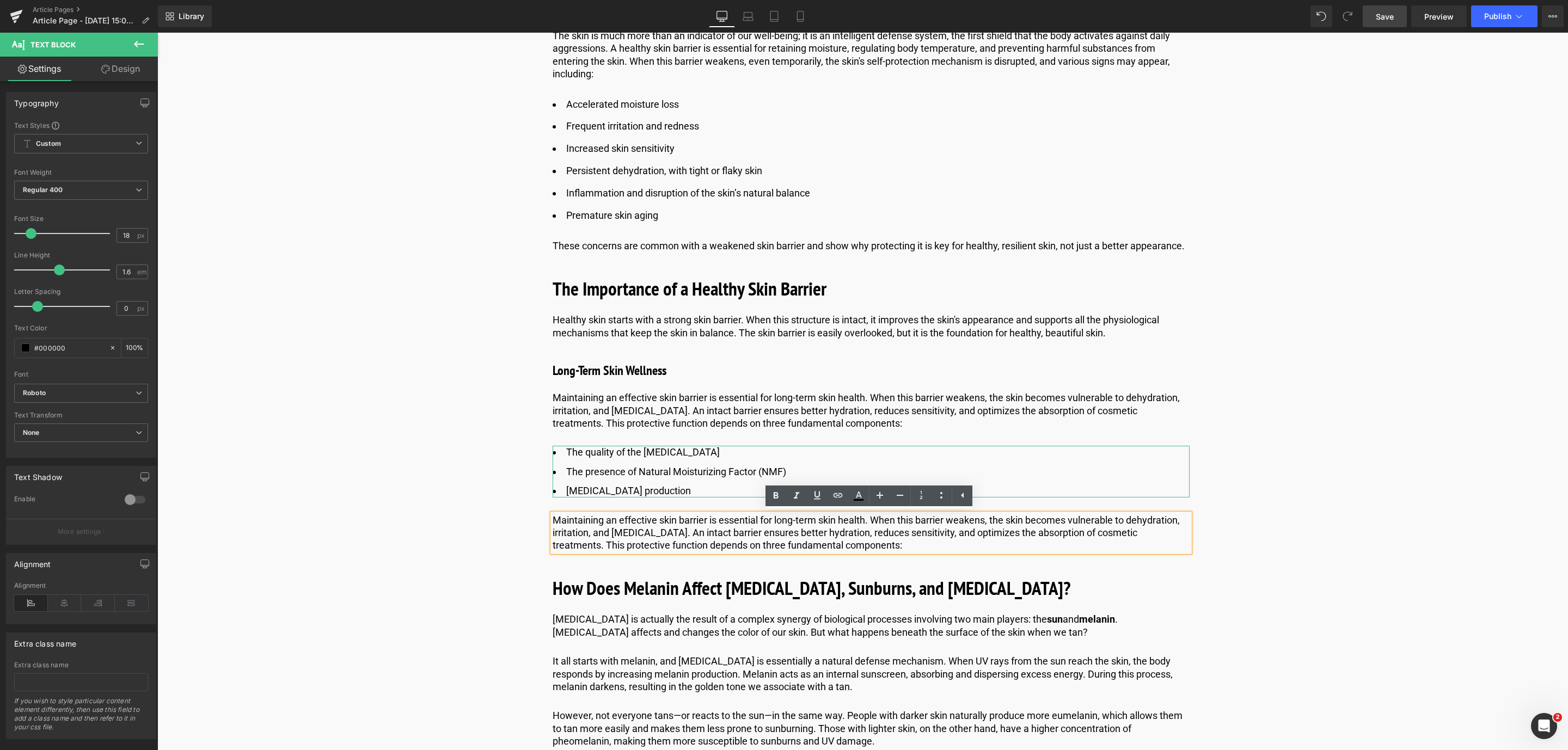
drag, startPoint x: 881, startPoint y: 550, endPoint x: 569, endPoint y: 524, distance: 313.1
click at [569, 524] on p "Maintaining an effective skin barrier is essential for long-term skin health. W…" at bounding box center [871, 533] width 637 height 38
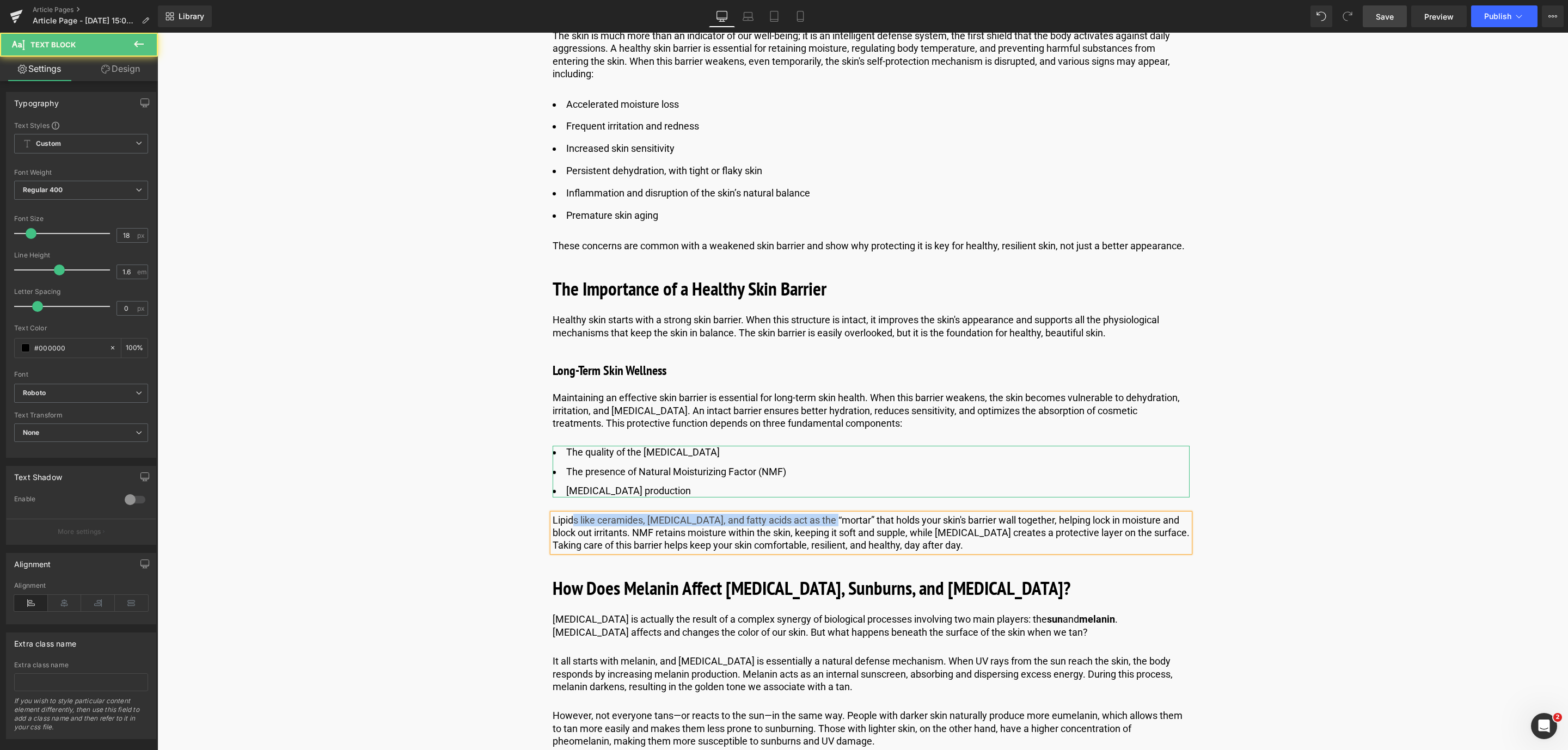
drag, startPoint x: 569, startPoint y: 524, endPoint x: 1052, endPoint y: 532, distance: 483.1
click at [1052, 532] on p "Lipids like ceramides, [MEDICAL_DATA], and fatty acids act as the “mortar” that…" at bounding box center [871, 533] width 637 height 38
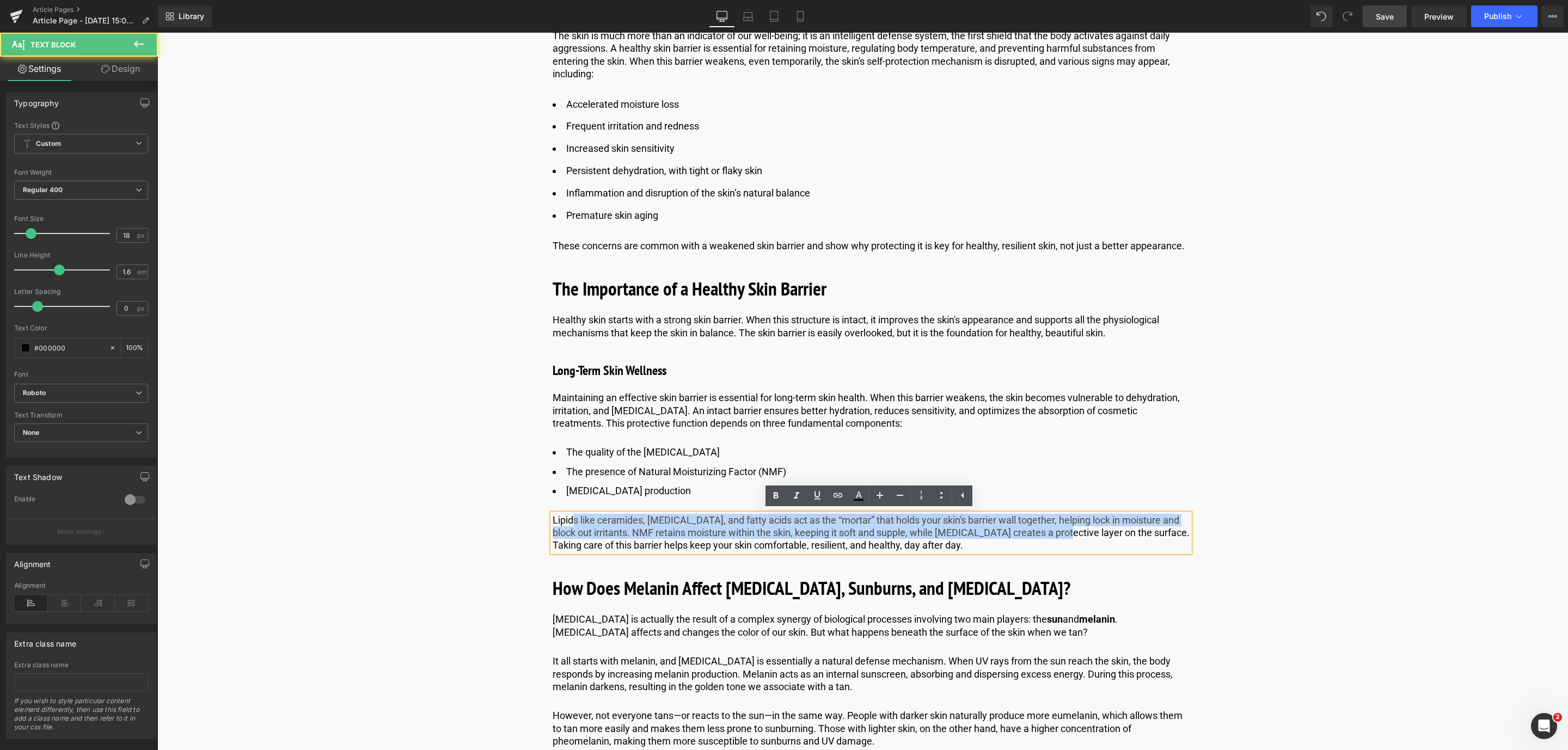
click at [1039, 530] on p "Lipids like ceramides, [MEDICAL_DATA], and fatty acids act as the “mortar” that…" at bounding box center [871, 533] width 637 height 38
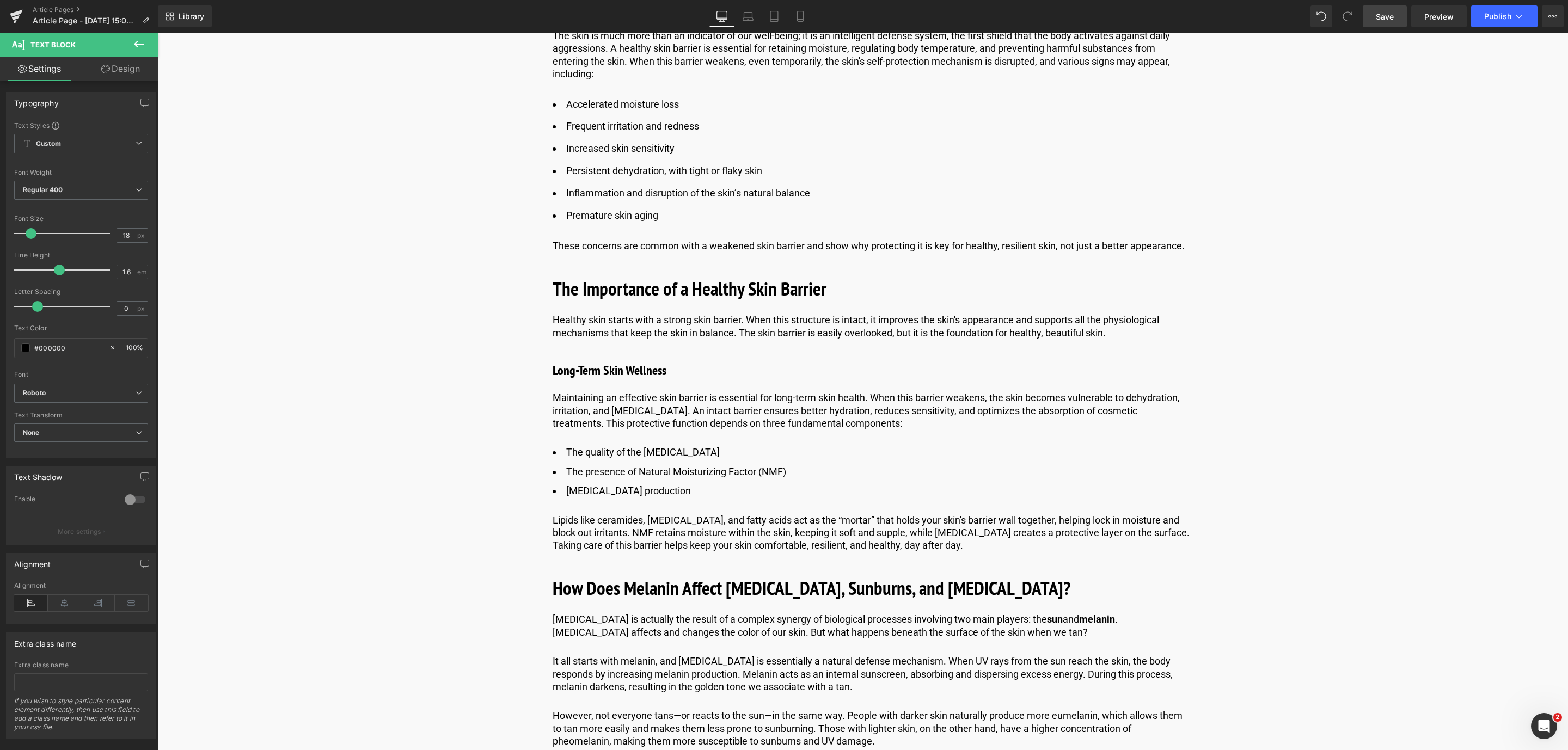
click at [1398, 12] on link "Save" at bounding box center [1384, 16] width 44 height 22
click at [1380, 22] on span "Save" at bounding box center [1384, 16] width 18 height 11
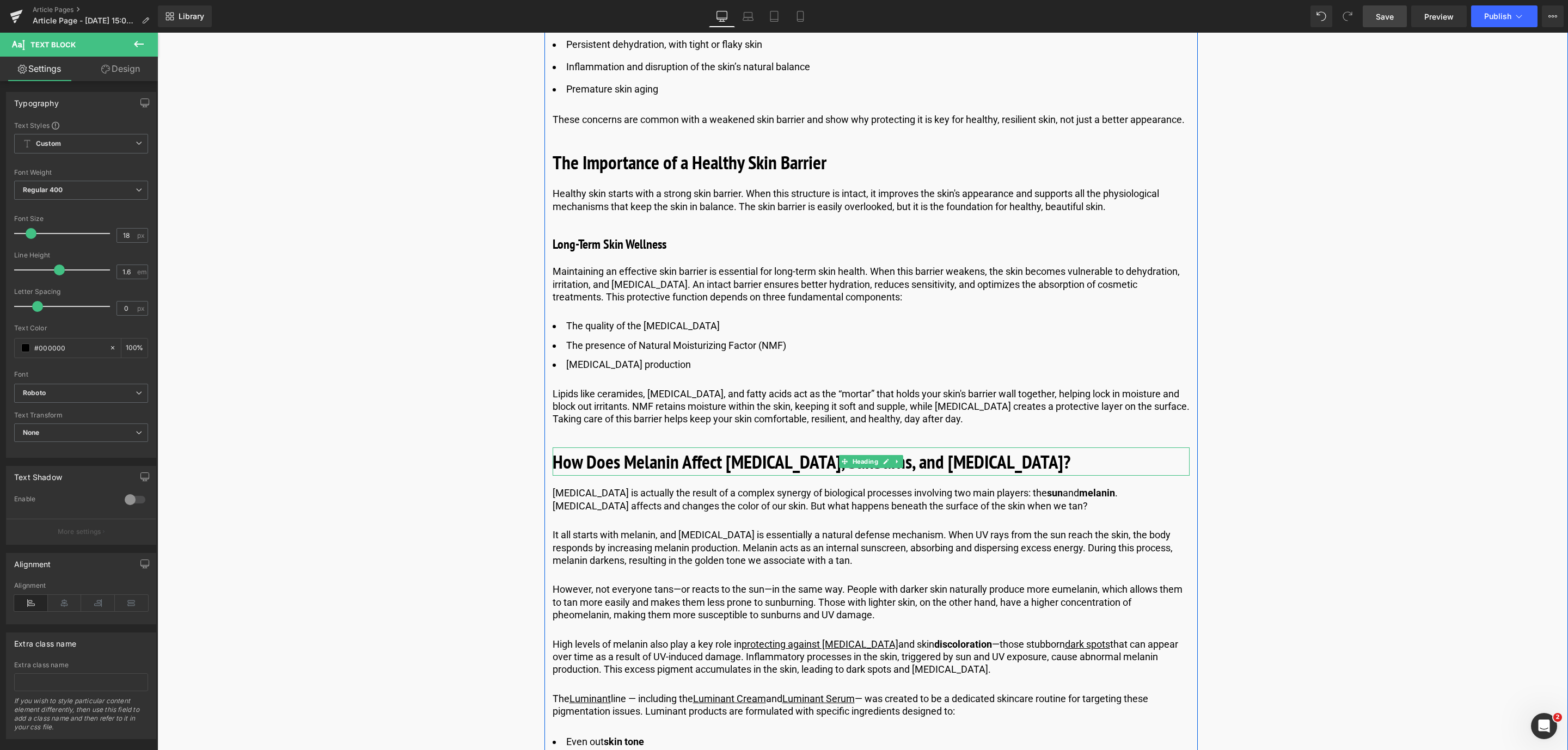
click at [659, 460] on b "How Does Melanin Affect [MEDICAL_DATA], Sunburns, and [MEDICAL_DATA]?" at bounding box center [812, 461] width 517 height 25
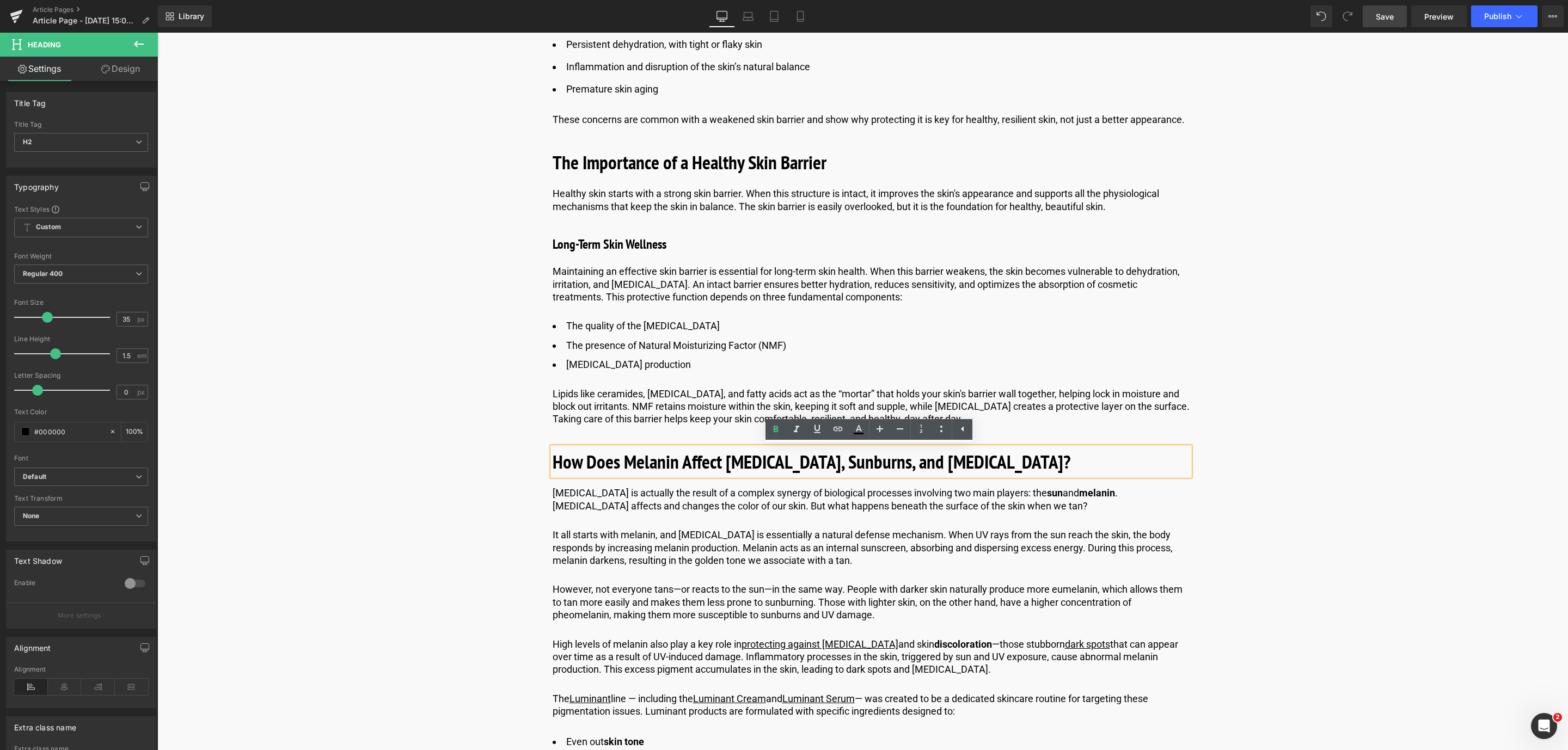
drag, startPoint x: 1046, startPoint y: 457, endPoint x: 549, endPoint y: 472, distance: 497.2
click at [553, 472] on div "How Does Melanin Affect [MEDICAL_DATA], Sunburns, and [MEDICAL_DATA]?" at bounding box center [871, 461] width 637 height 28
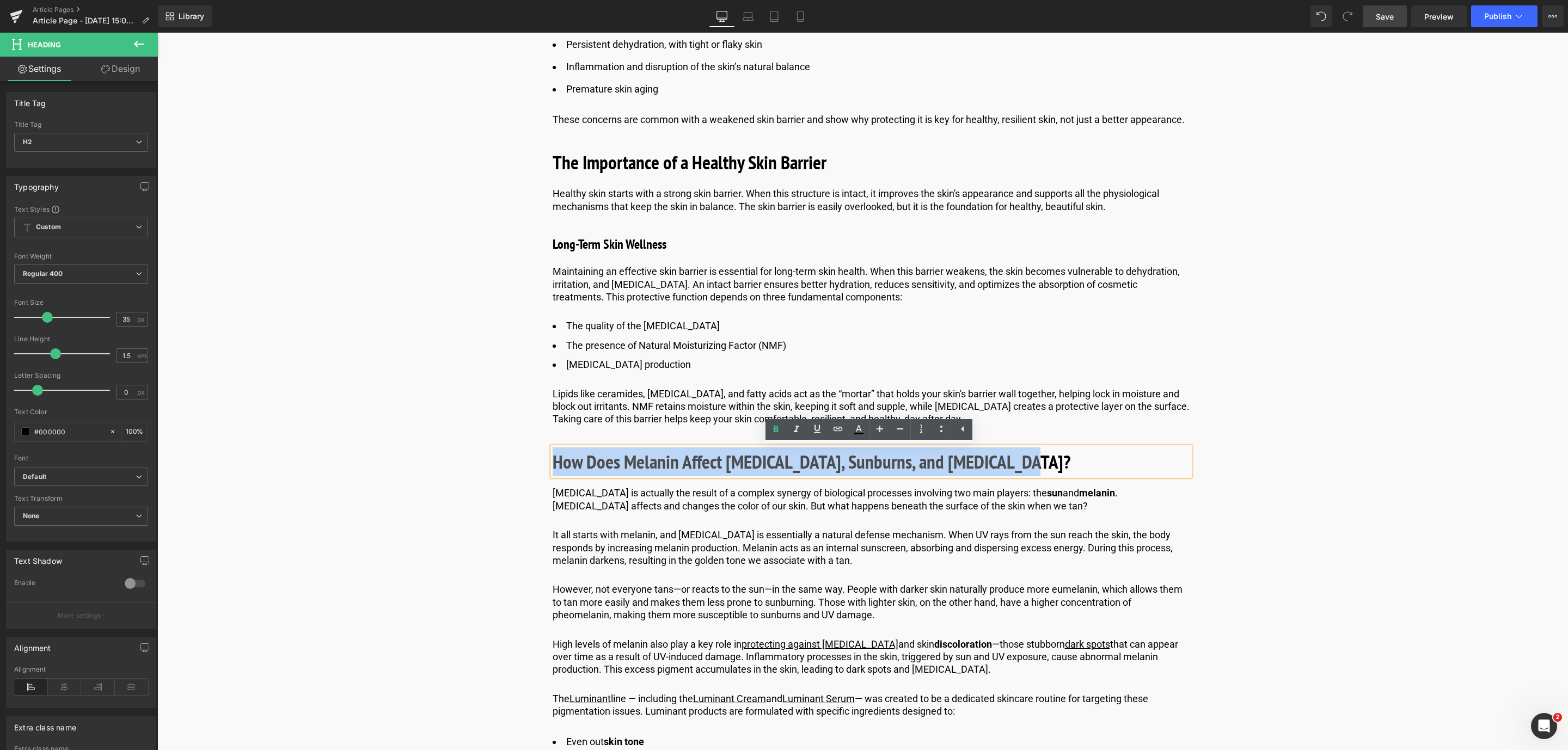
drag, startPoint x: 553, startPoint y: 467, endPoint x: 1028, endPoint y: 449, distance: 475.3
click at [1028, 449] on h2 "How Does Melanin Affect [MEDICAL_DATA], Sunburns, and [MEDICAL_DATA]?" at bounding box center [871, 461] width 637 height 28
paste div
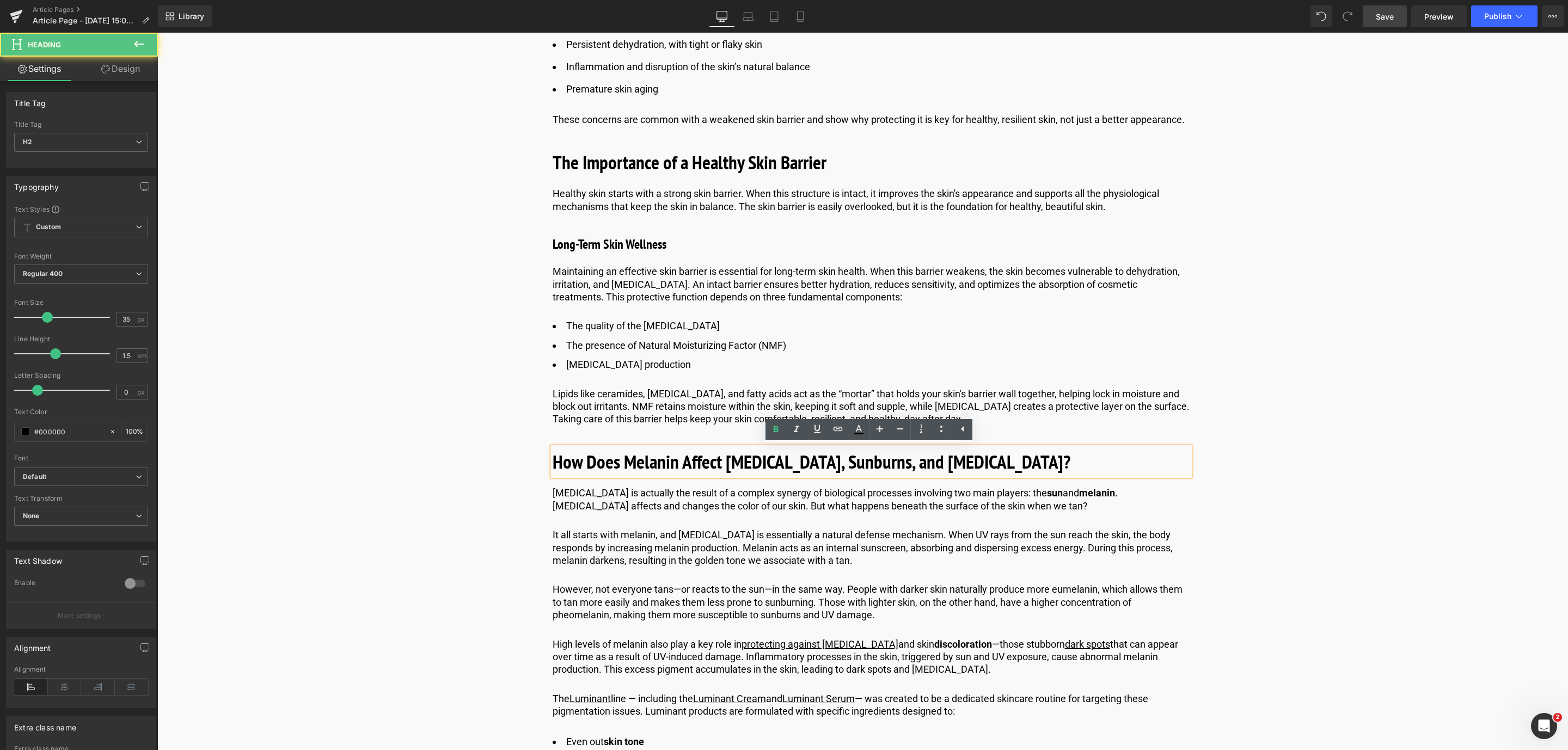
click at [1028, 449] on h2 "How Does Melanin Affect [MEDICAL_DATA], Sunburns, and [MEDICAL_DATA]?" at bounding box center [871, 461] width 637 height 28
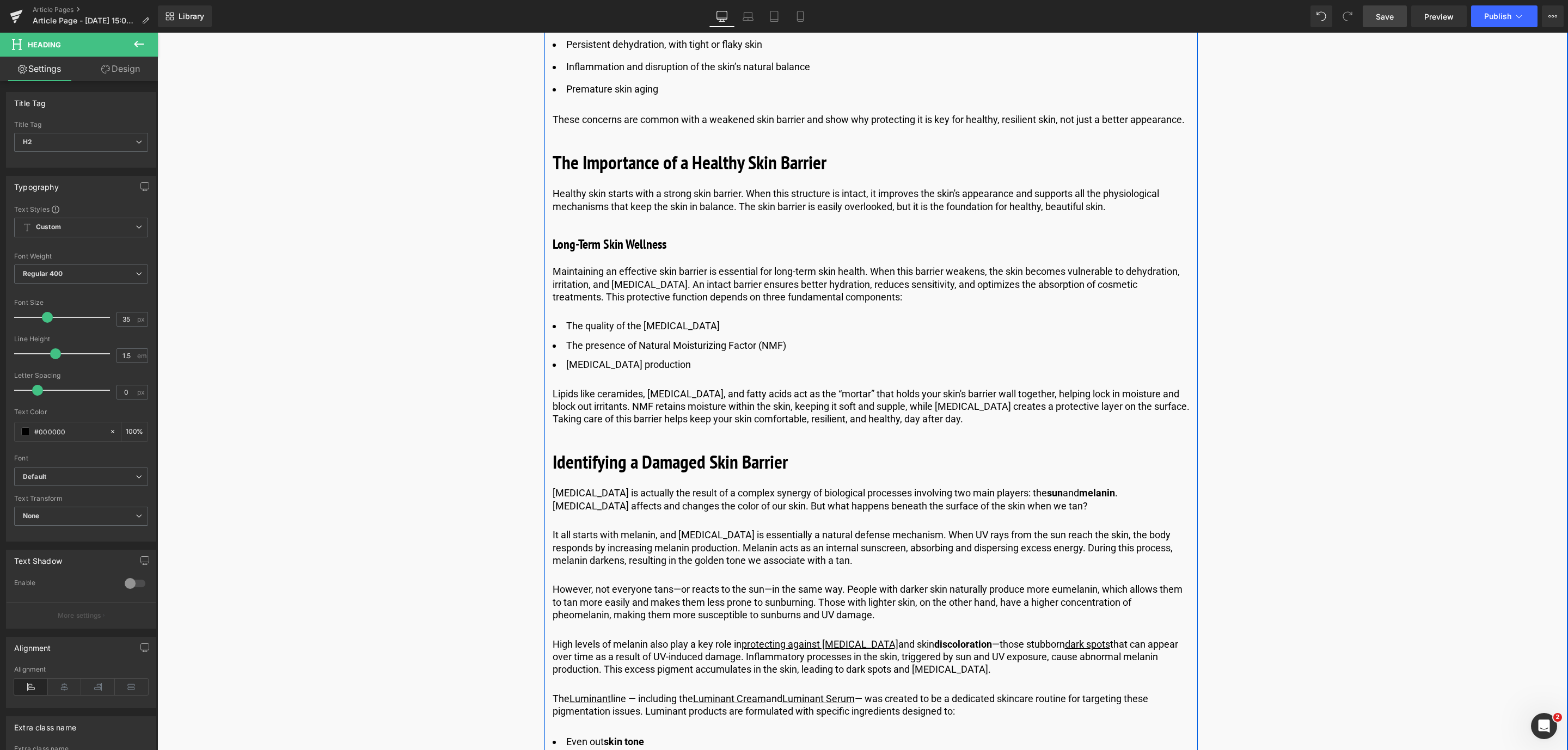
click at [690, 503] on p "[MEDICAL_DATA] is actually the result of a complex synergy of biological proces…" at bounding box center [871, 499] width 637 height 26
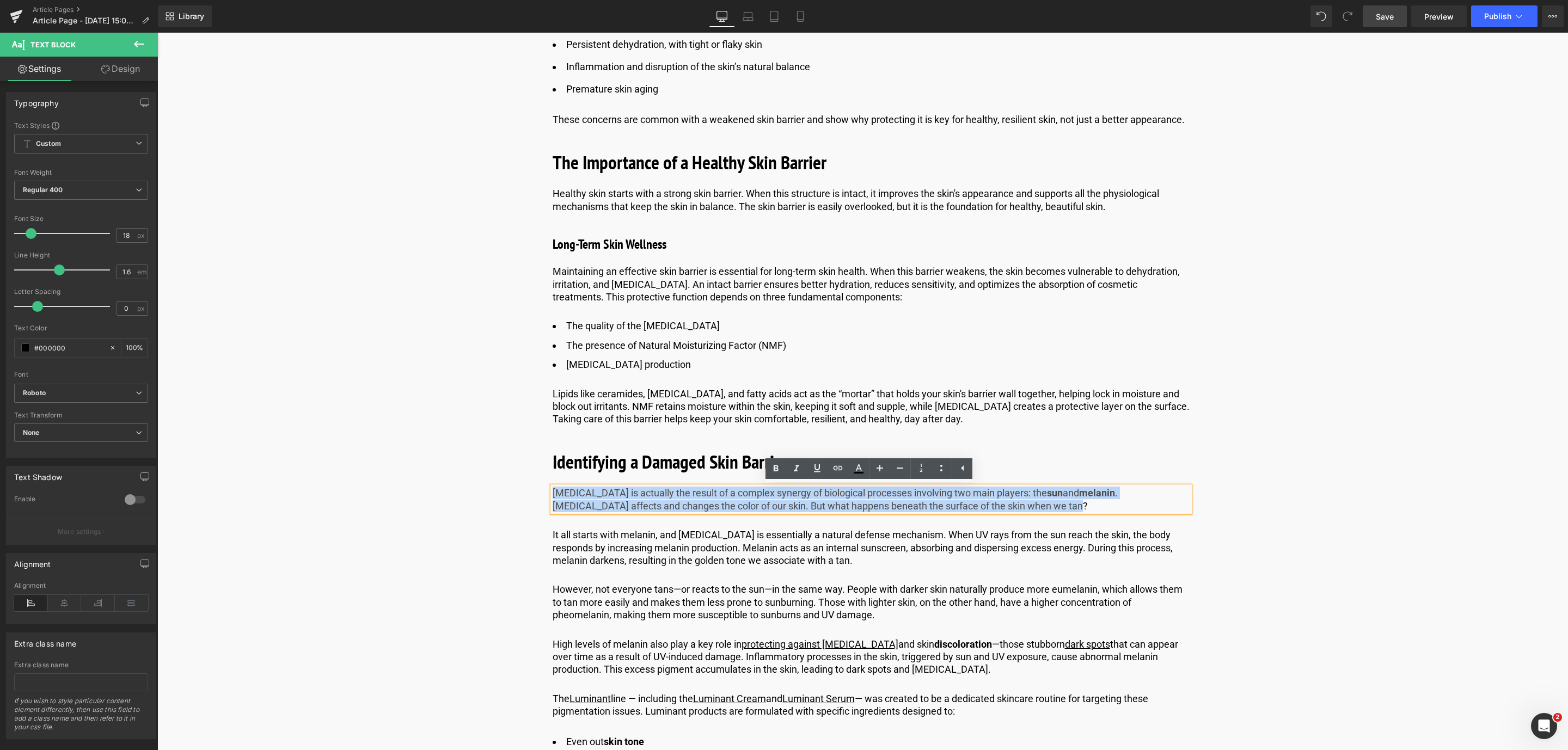
drag, startPoint x: 914, startPoint y: 514, endPoint x: 511, endPoint y: 490, distance: 403.7
paste div
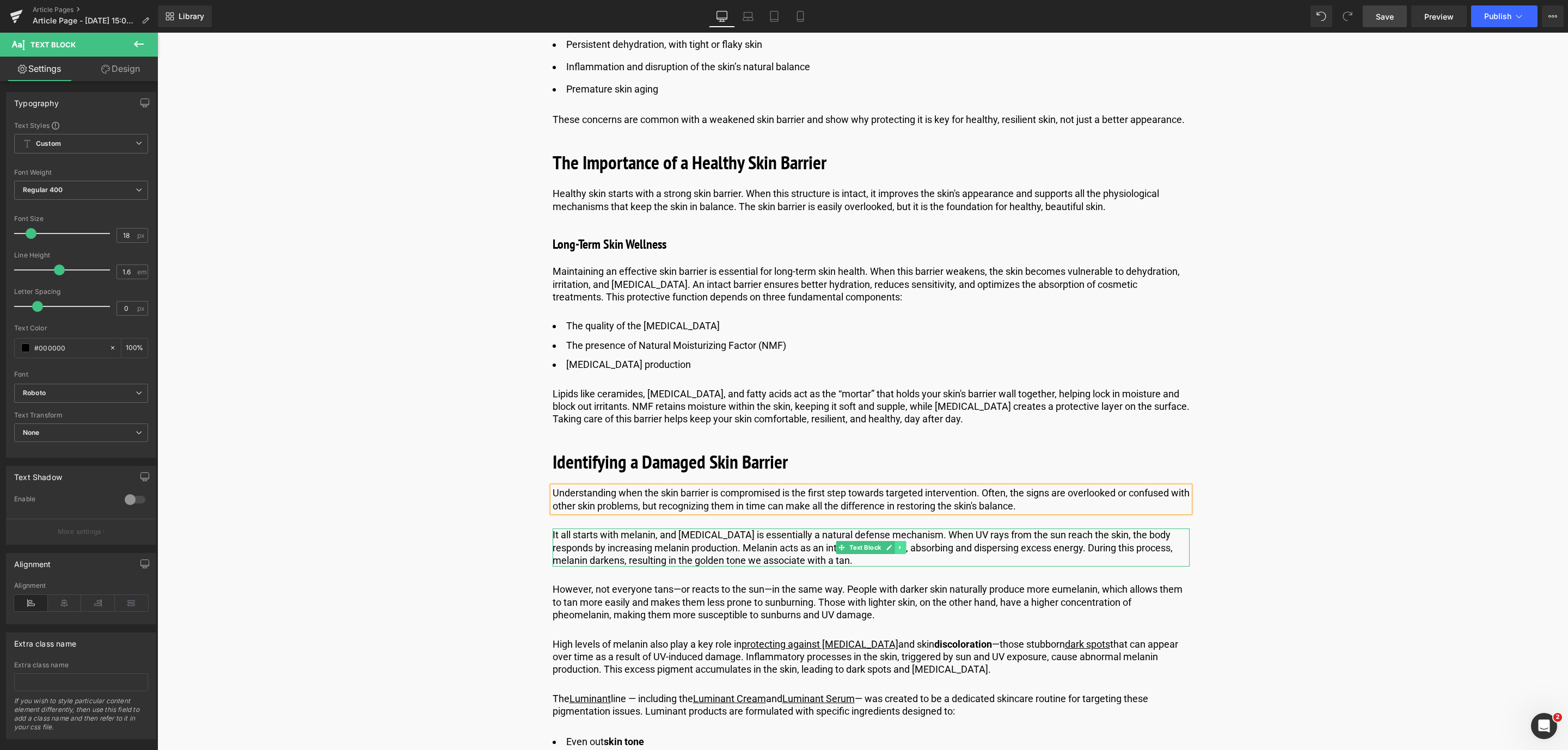
click at [902, 547] on link at bounding box center [900, 547] width 11 height 13
click at [903, 547] on icon at bounding box center [906, 547] width 6 height 6
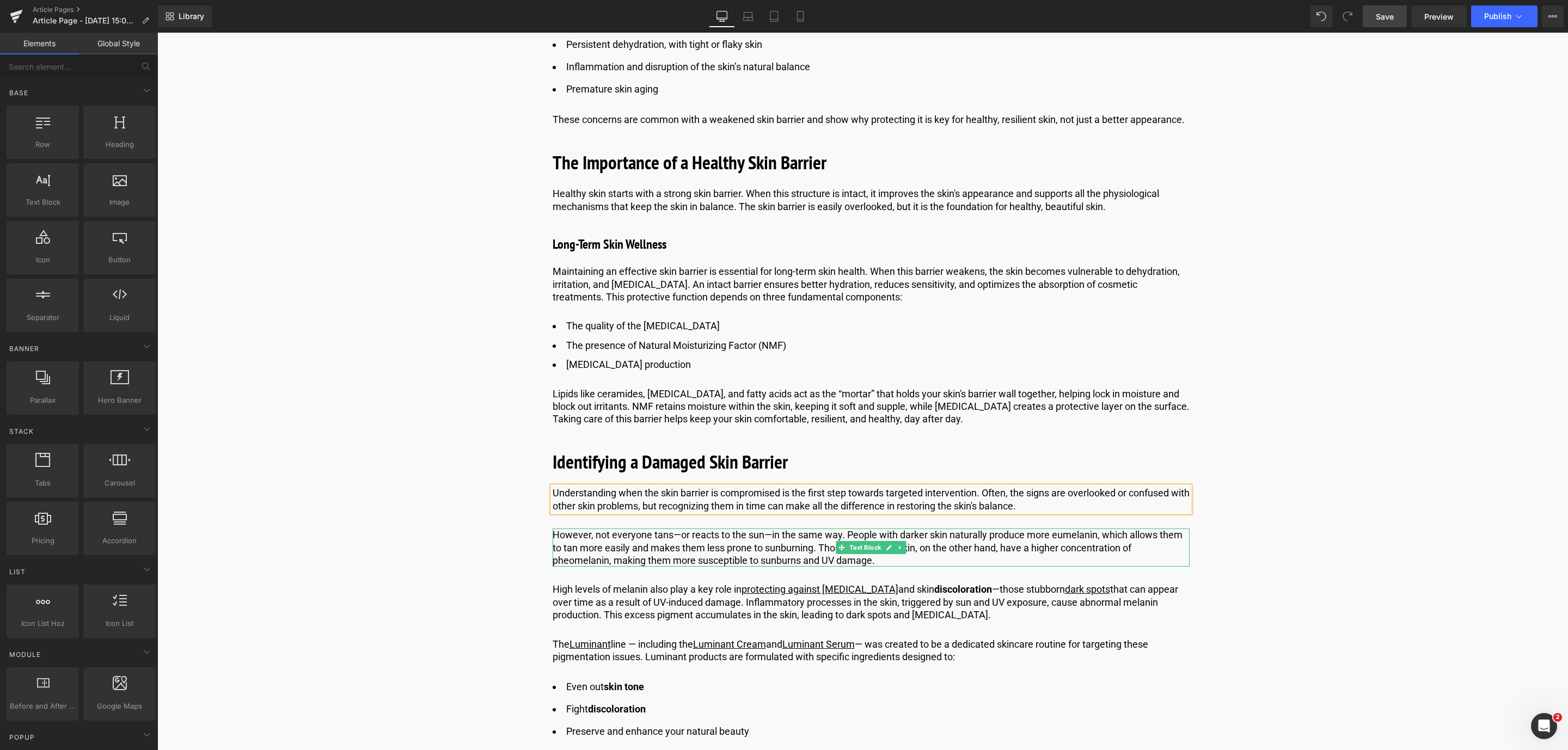
click at [902, 547] on link at bounding box center [900, 547] width 11 height 13
click at [903, 547] on icon at bounding box center [906, 547] width 6 height 6
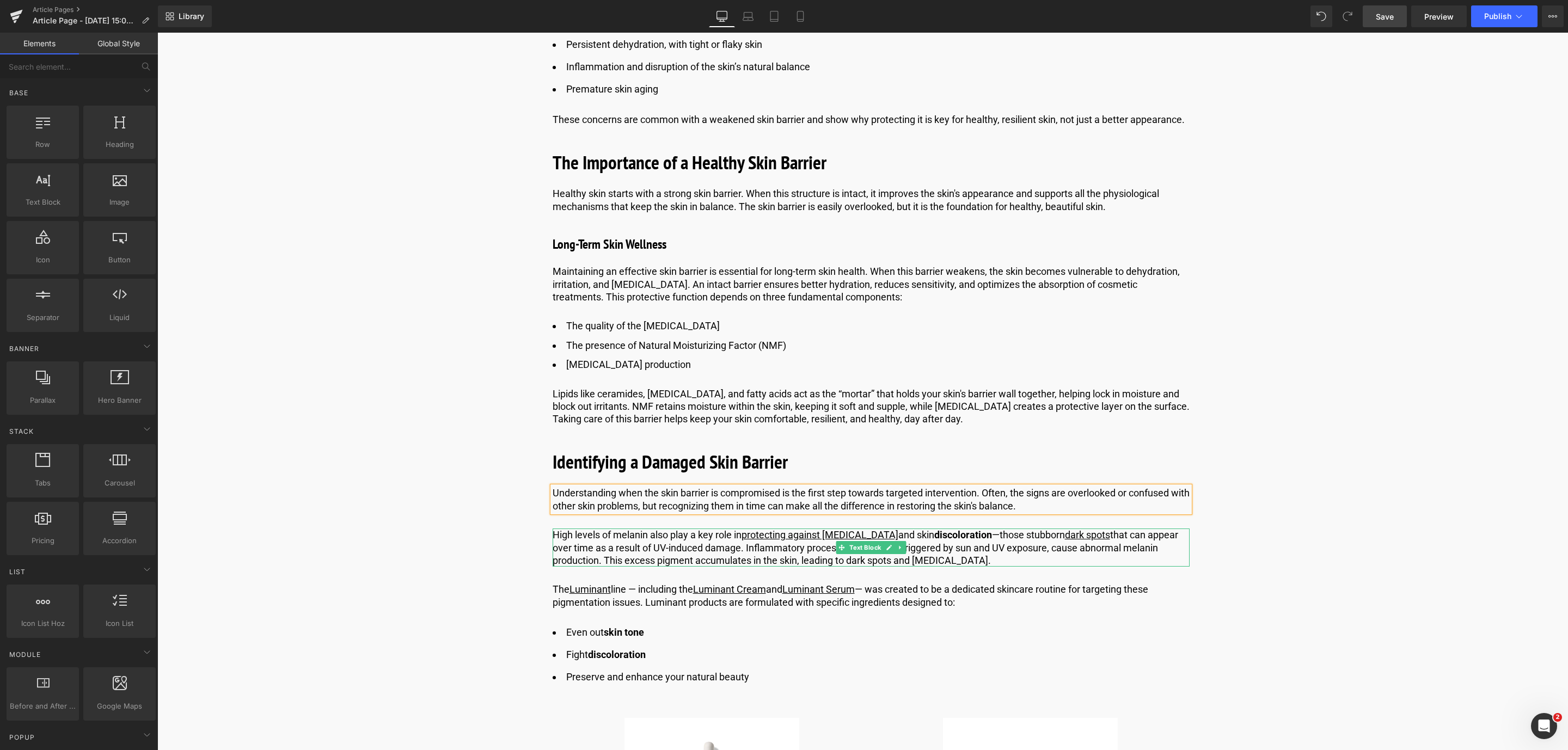
click at [902, 547] on link at bounding box center [900, 547] width 11 height 13
click at [903, 547] on icon at bounding box center [906, 547] width 6 height 6
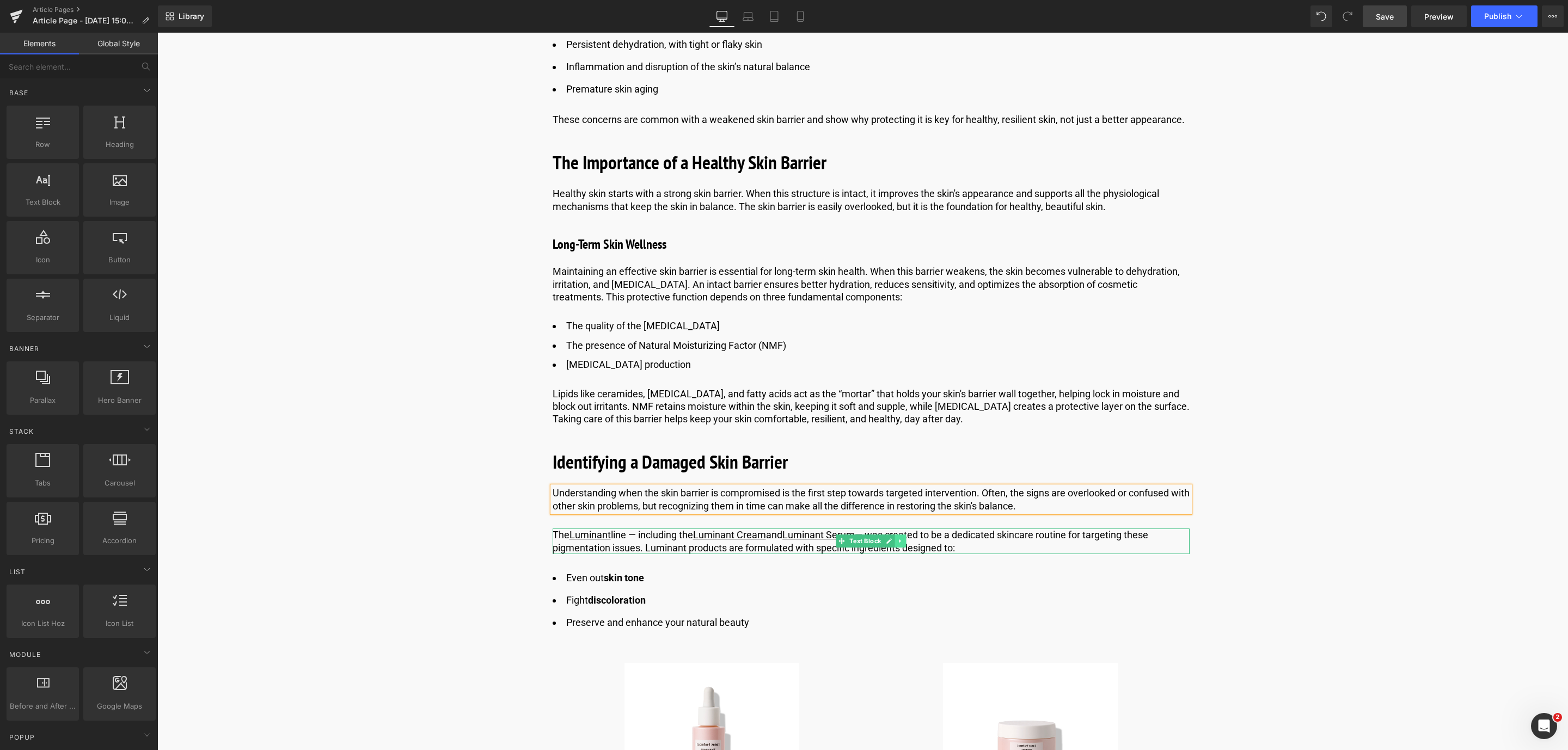
click at [899, 541] on icon at bounding box center [900, 541] width 6 height 7
click at [900, 541] on link at bounding box center [906, 541] width 11 height 13
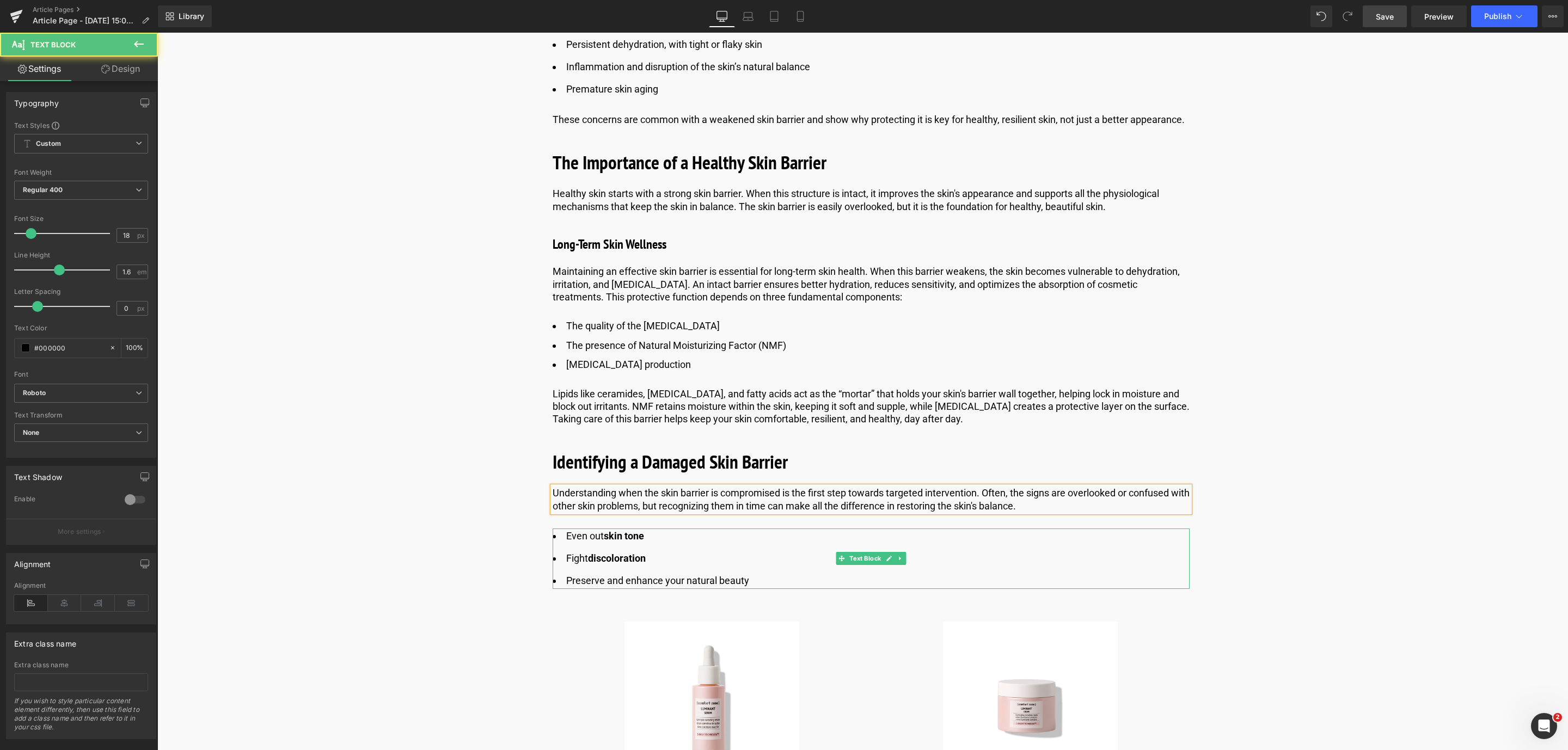
click at [898, 541] on li "Even out skin tone" at bounding box center [871, 536] width 637 height 16
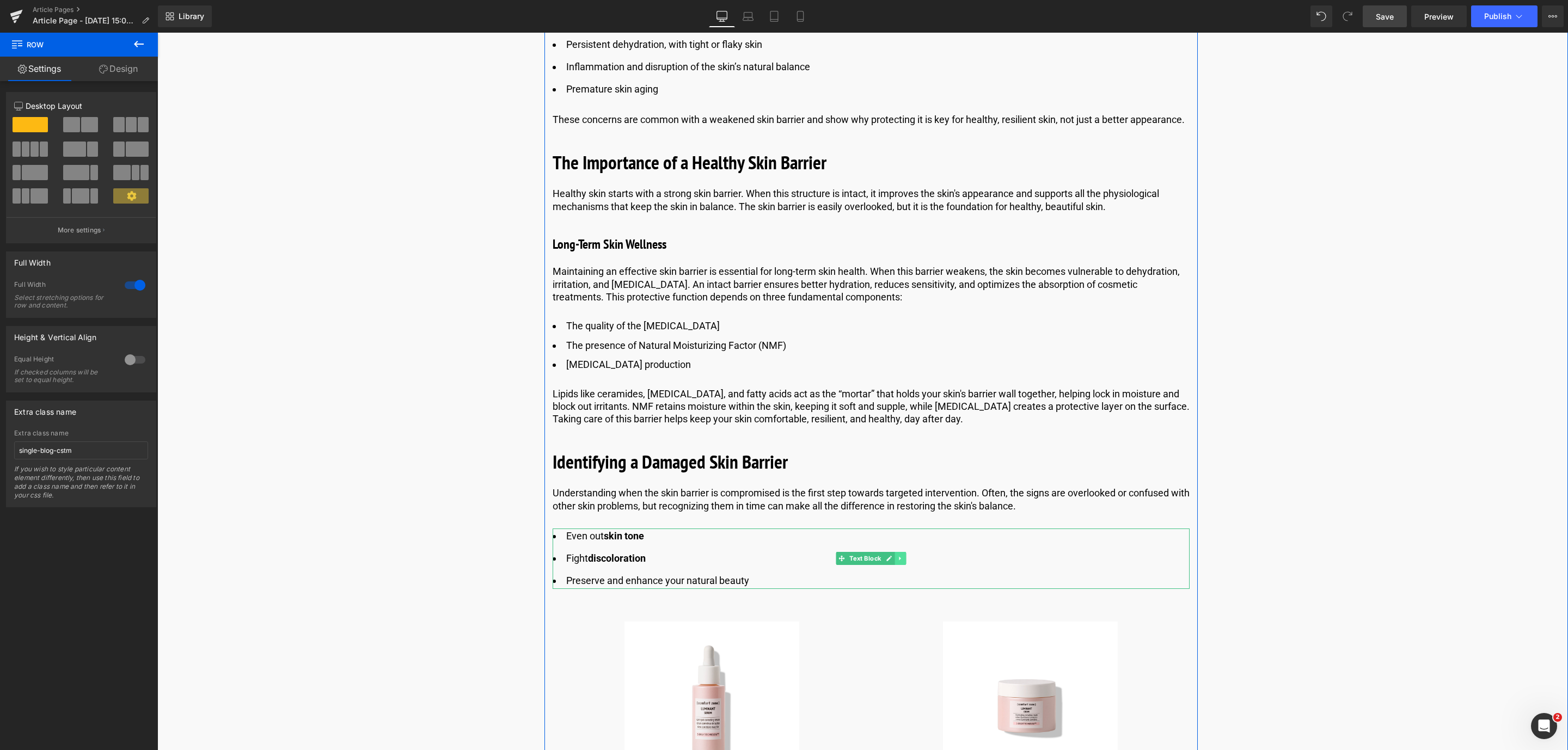
click at [904, 559] on link at bounding box center [900, 558] width 11 height 13
click at [904, 559] on icon at bounding box center [906, 559] width 6 height 7
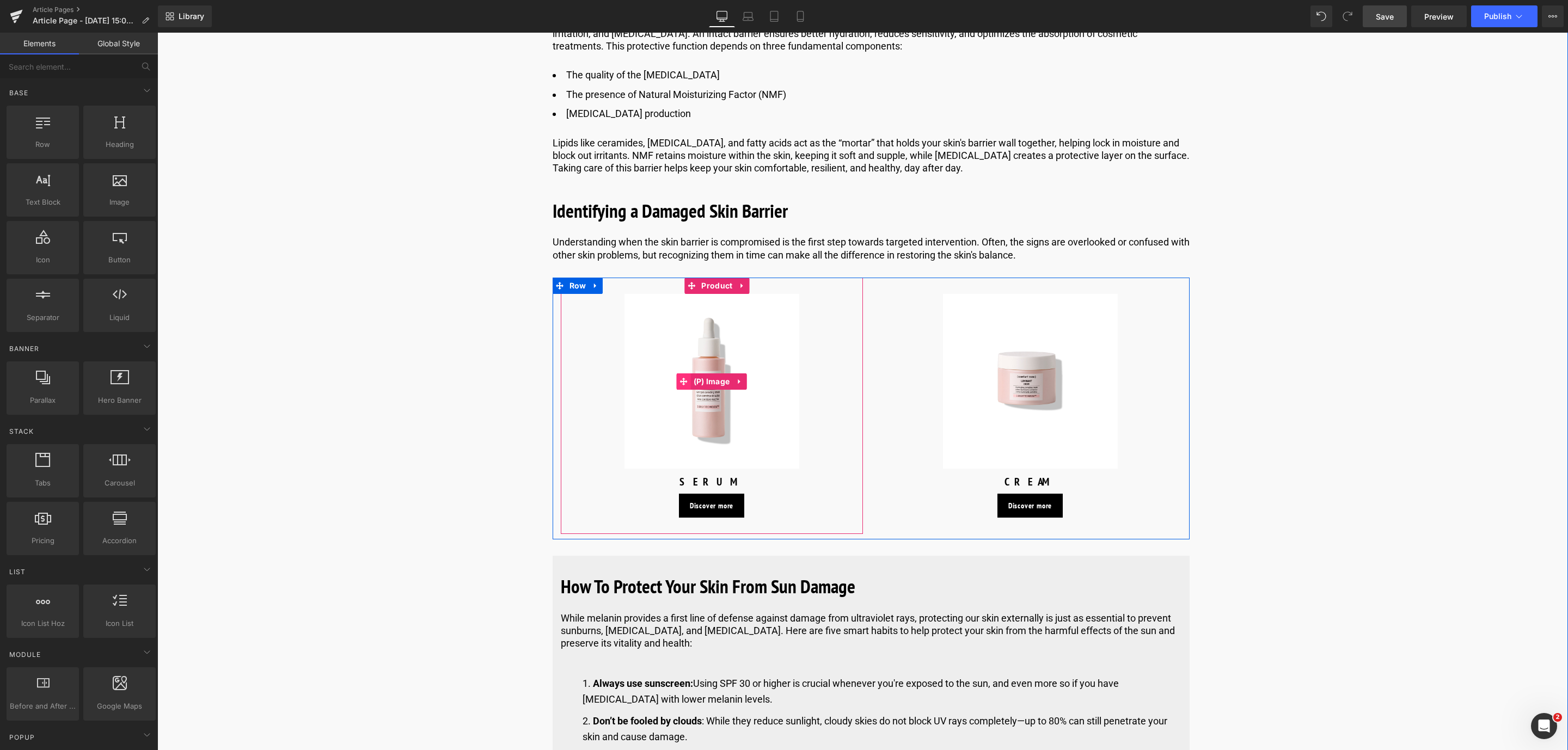
scroll to position [1735, 0]
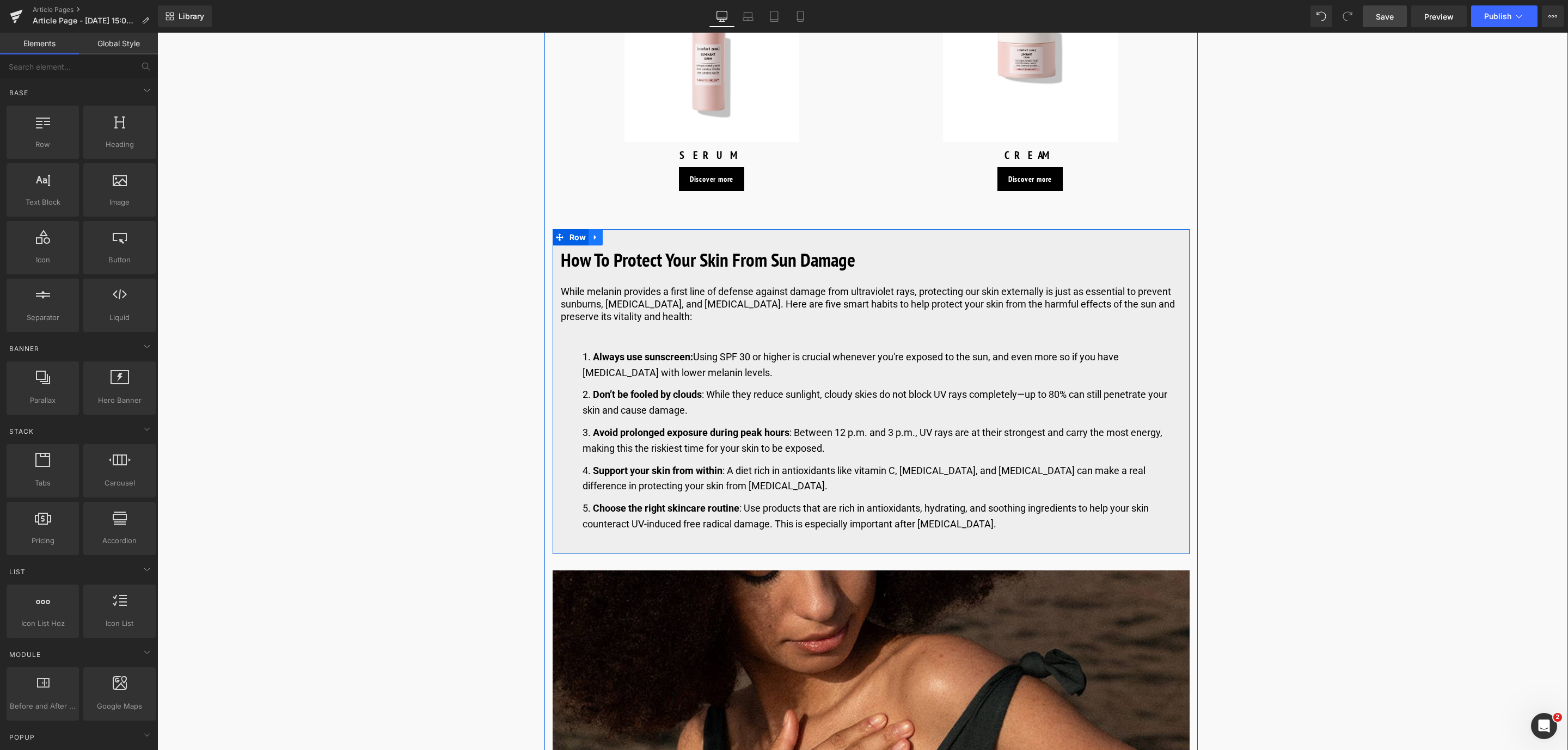
click at [597, 237] on icon at bounding box center [595, 237] width 8 height 8
click at [620, 240] on icon at bounding box center [624, 237] width 8 height 8
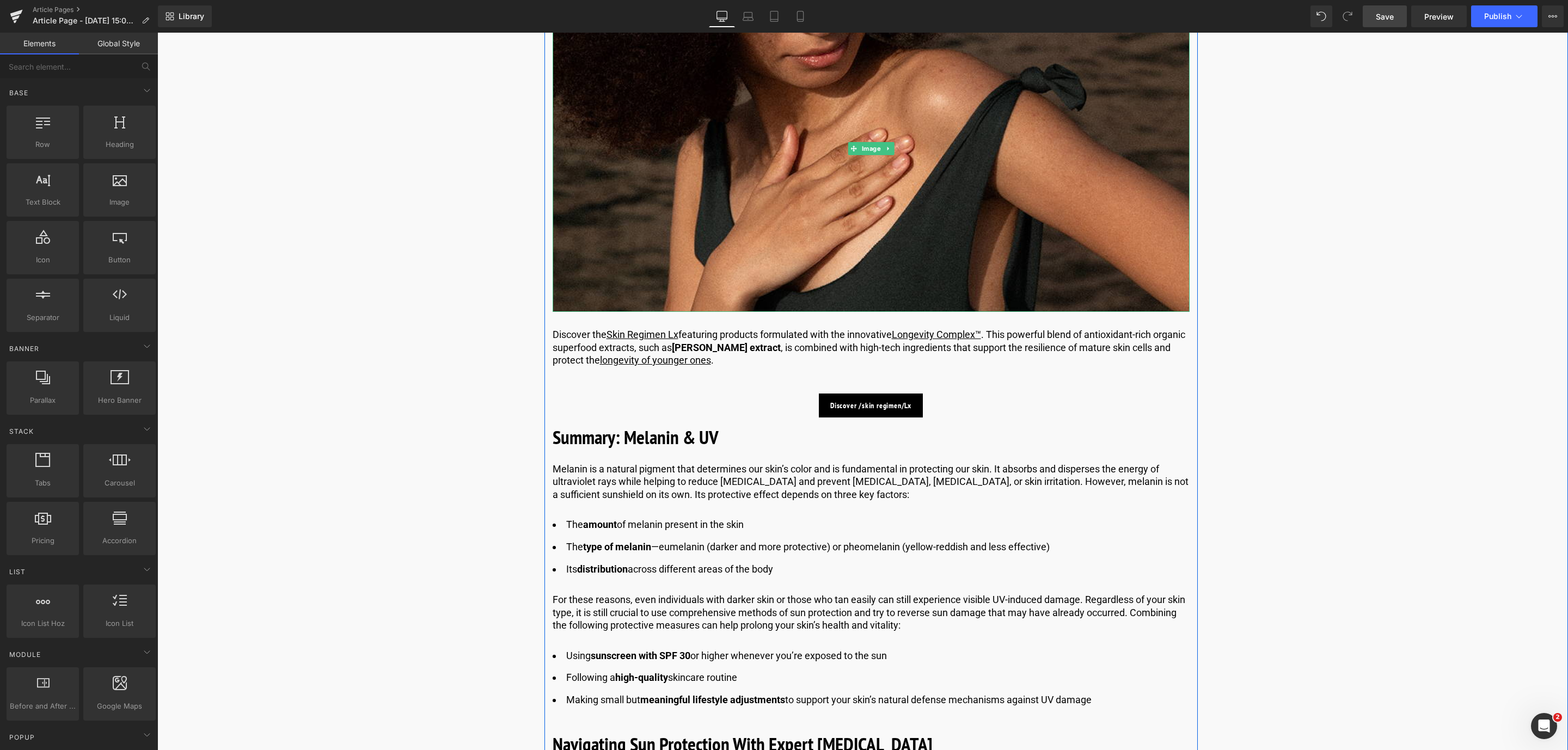
scroll to position [1967, 0]
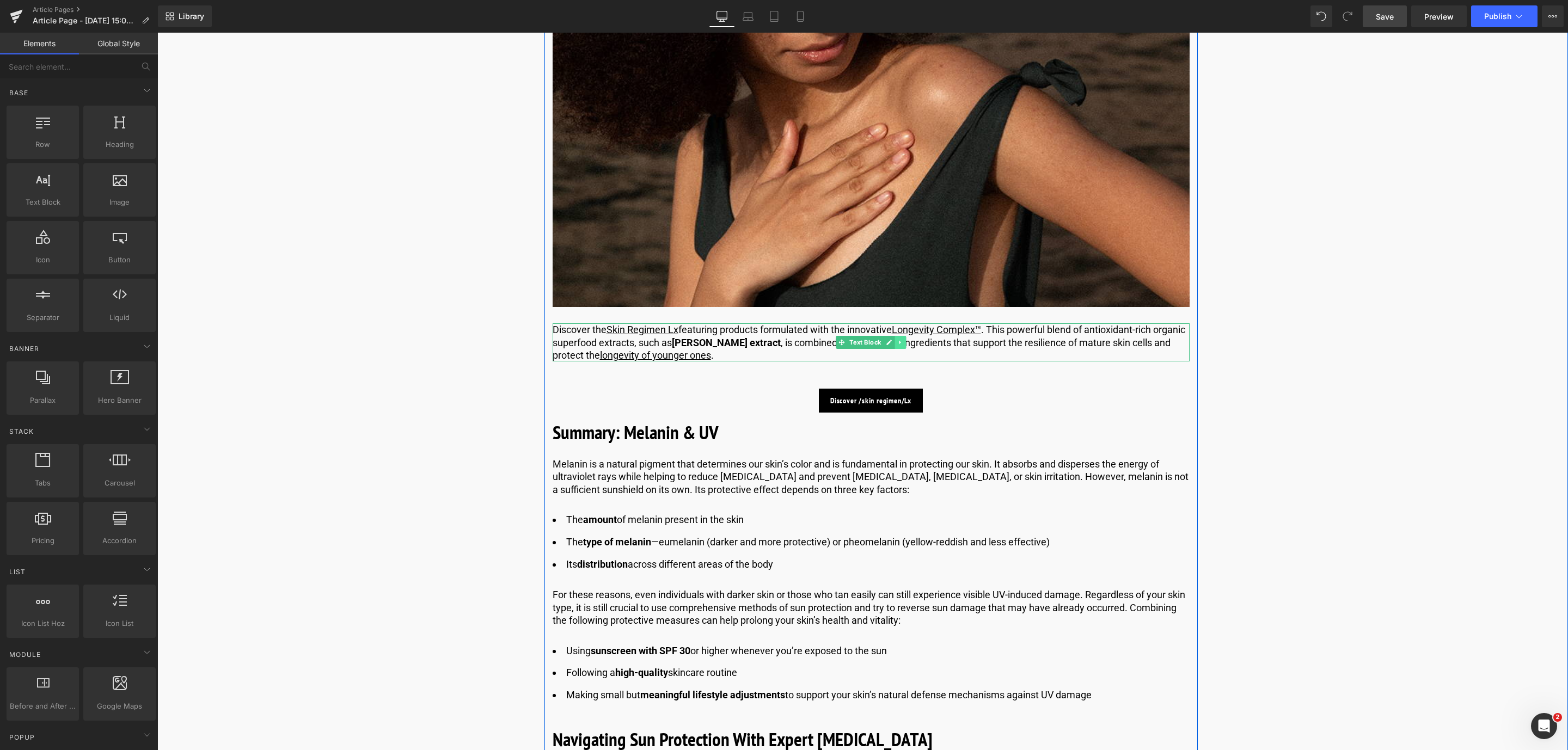
click at [897, 341] on icon at bounding box center [900, 342] width 6 height 7
click at [908, 343] on link at bounding box center [906, 341] width 11 height 13
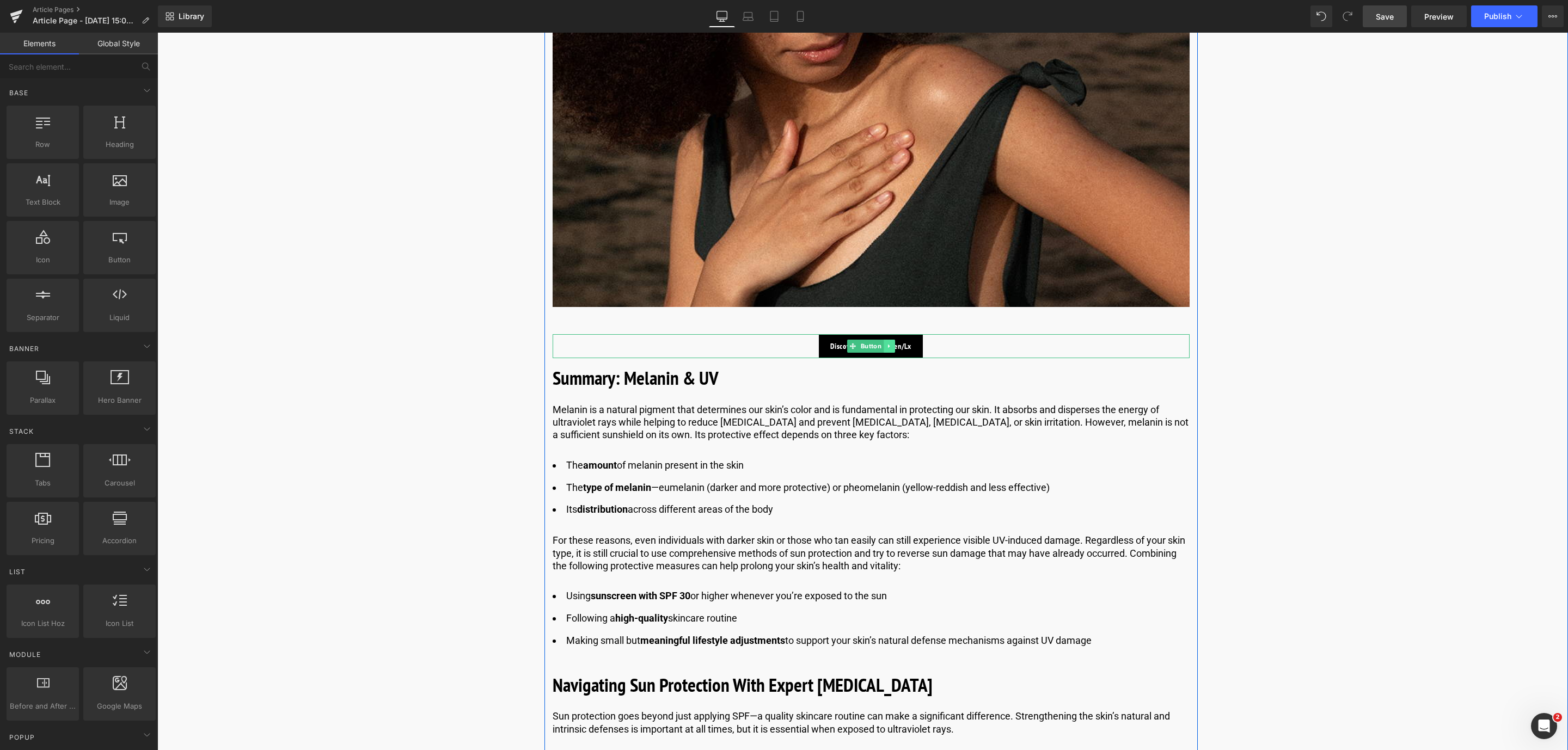
click at [887, 347] on icon at bounding box center [888, 347] width 6 height 7
click at [892, 347] on icon at bounding box center [894, 346] width 6 height 6
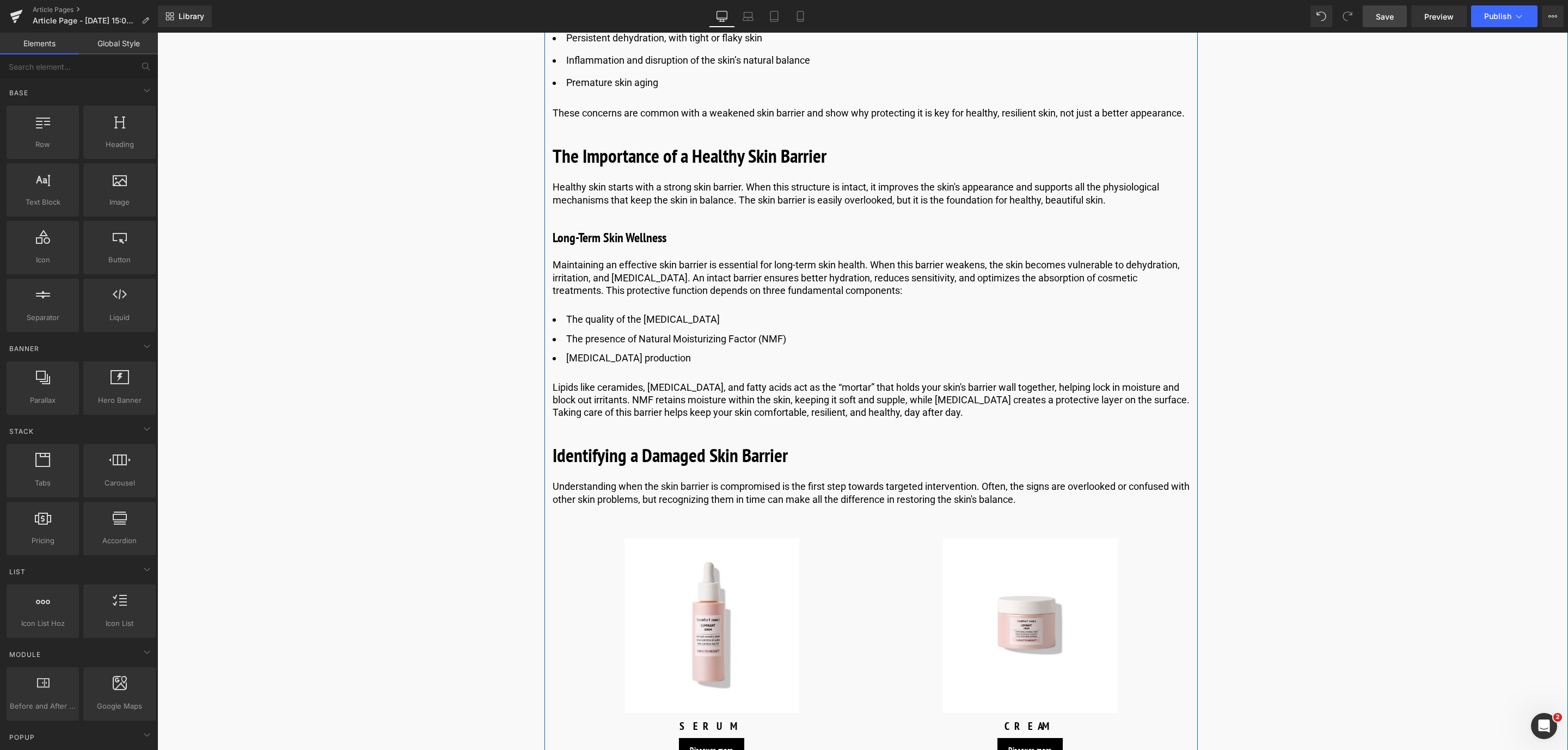
scroll to position [1167, 0]
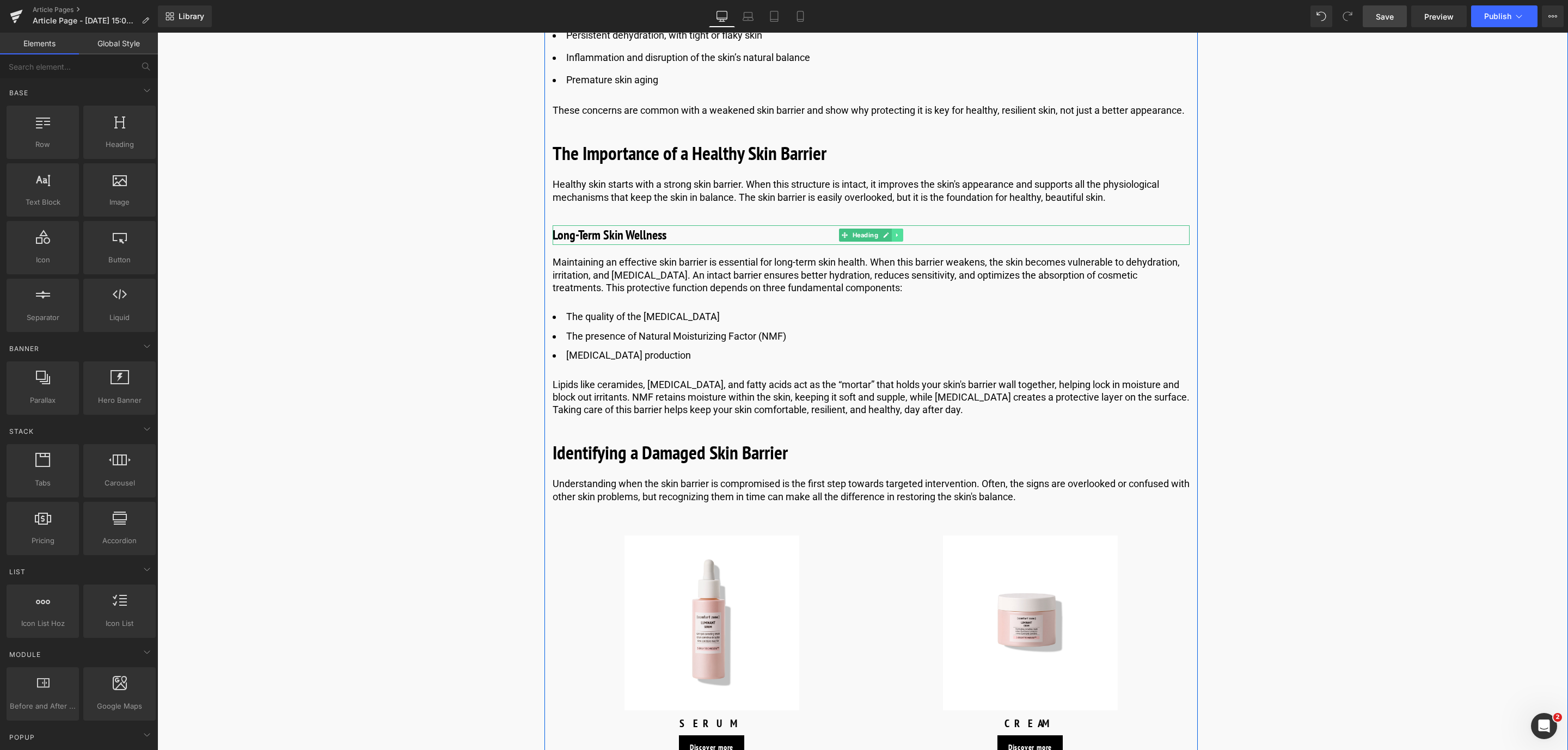
click at [899, 235] on link at bounding box center [897, 234] width 11 height 13
click at [891, 235] on icon at bounding box center [891, 235] width 6 height 6
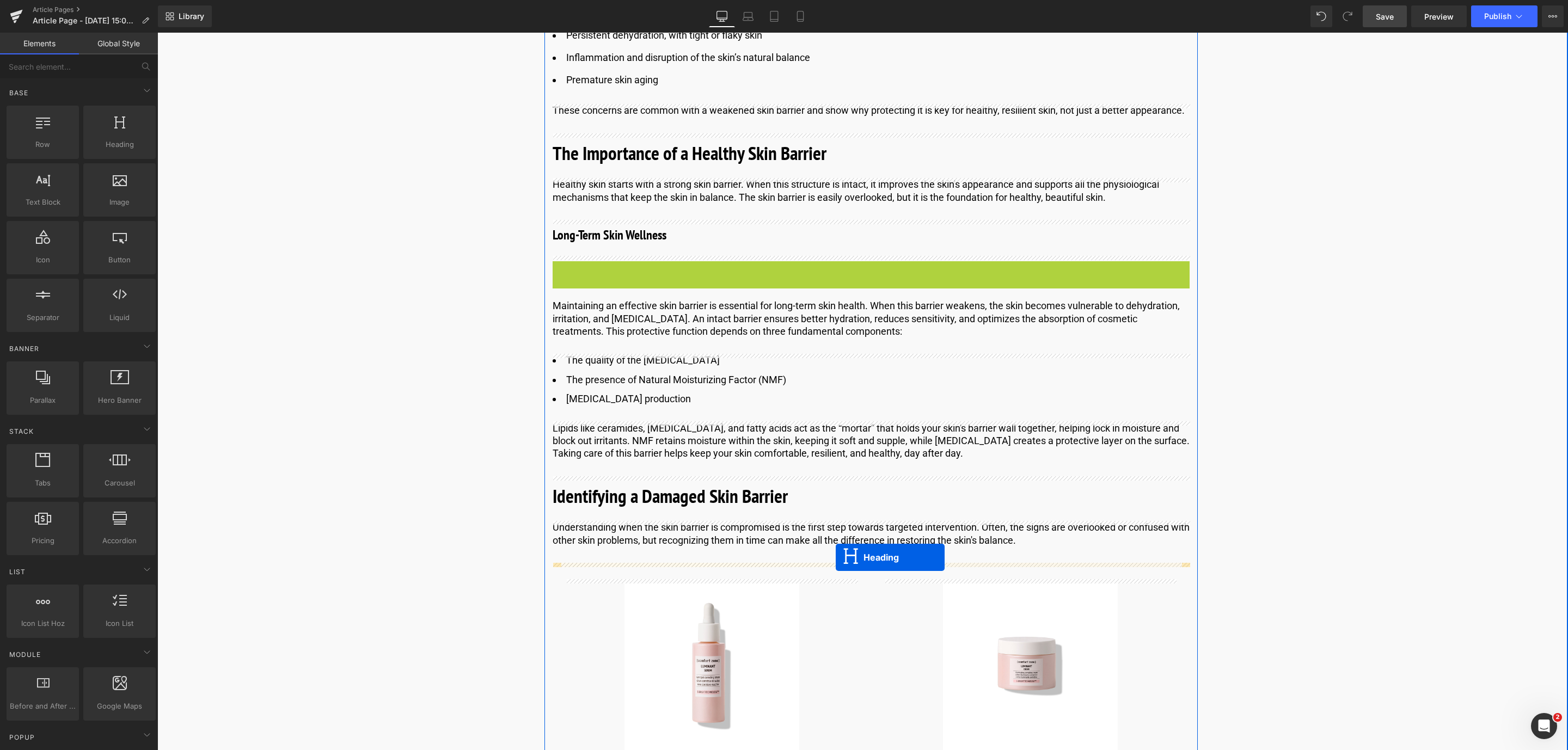
drag, startPoint x: 841, startPoint y: 270, endPoint x: 836, endPoint y: 557, distance: 287.0
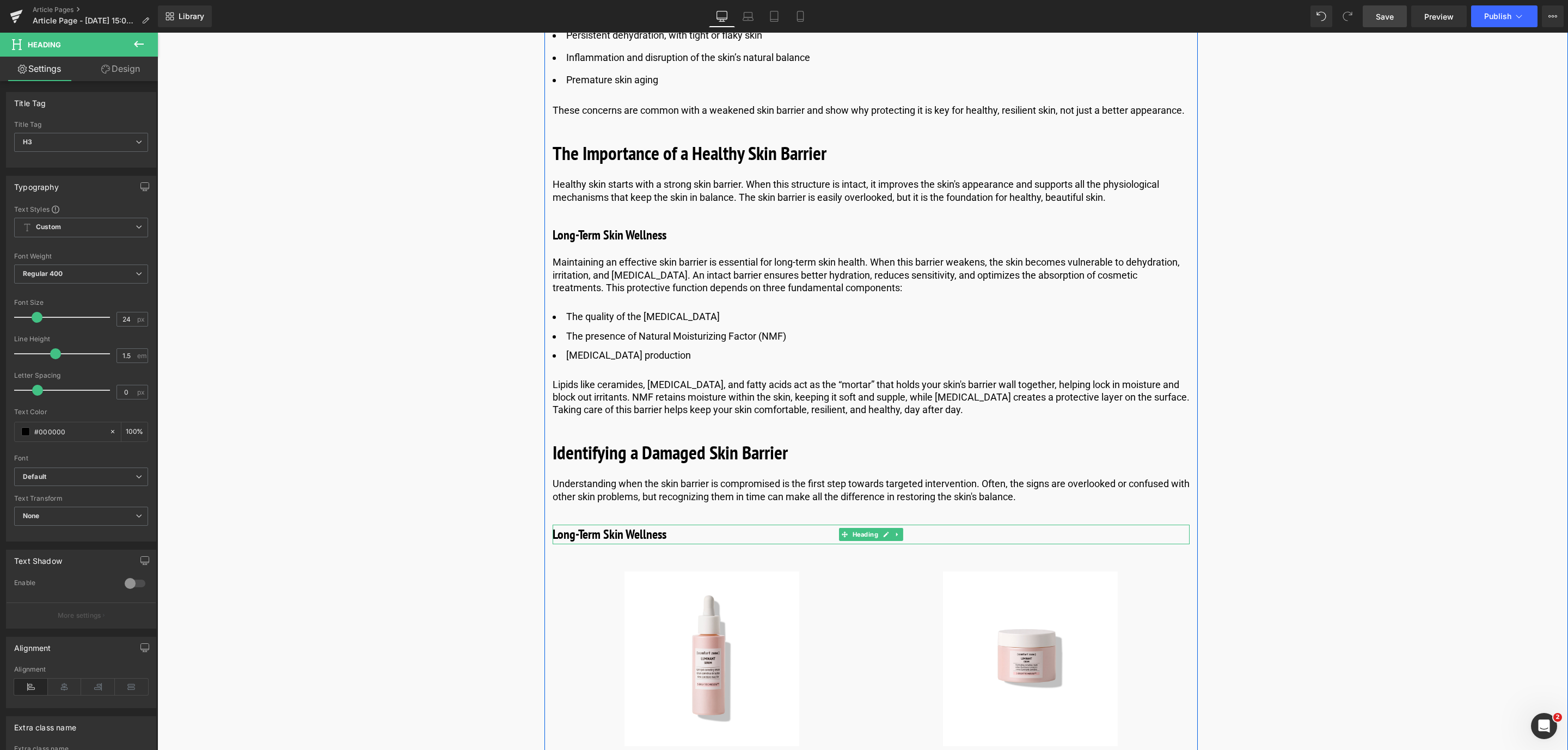
click at [609, 534] on h3 "Long-Term Skin Wellness" at bounding box center [871, 534] width 637 height 20
drag, startPoint x: 686, startPoint y: 532, endPoint x: 547, endPoint y: 530, distance: 139.0
click at [553, 530] on div "Long-Term Skin Wellness" at bounding box center [871, 534] width 637 height 20
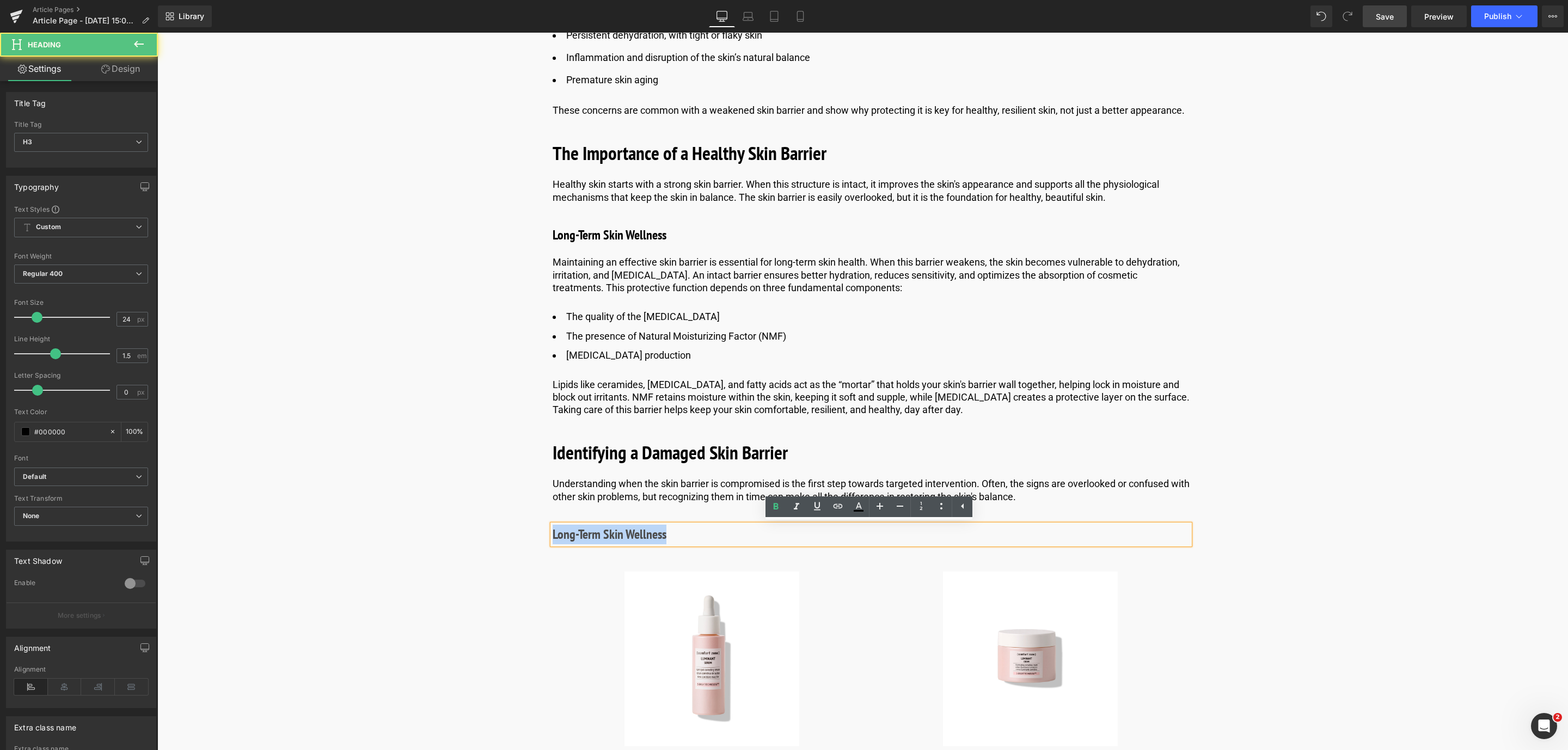
drag, startPoint x: 687, startPoint y: 534, endPoint x: 546, endPoint y: 535, distance: 141.0
paste div
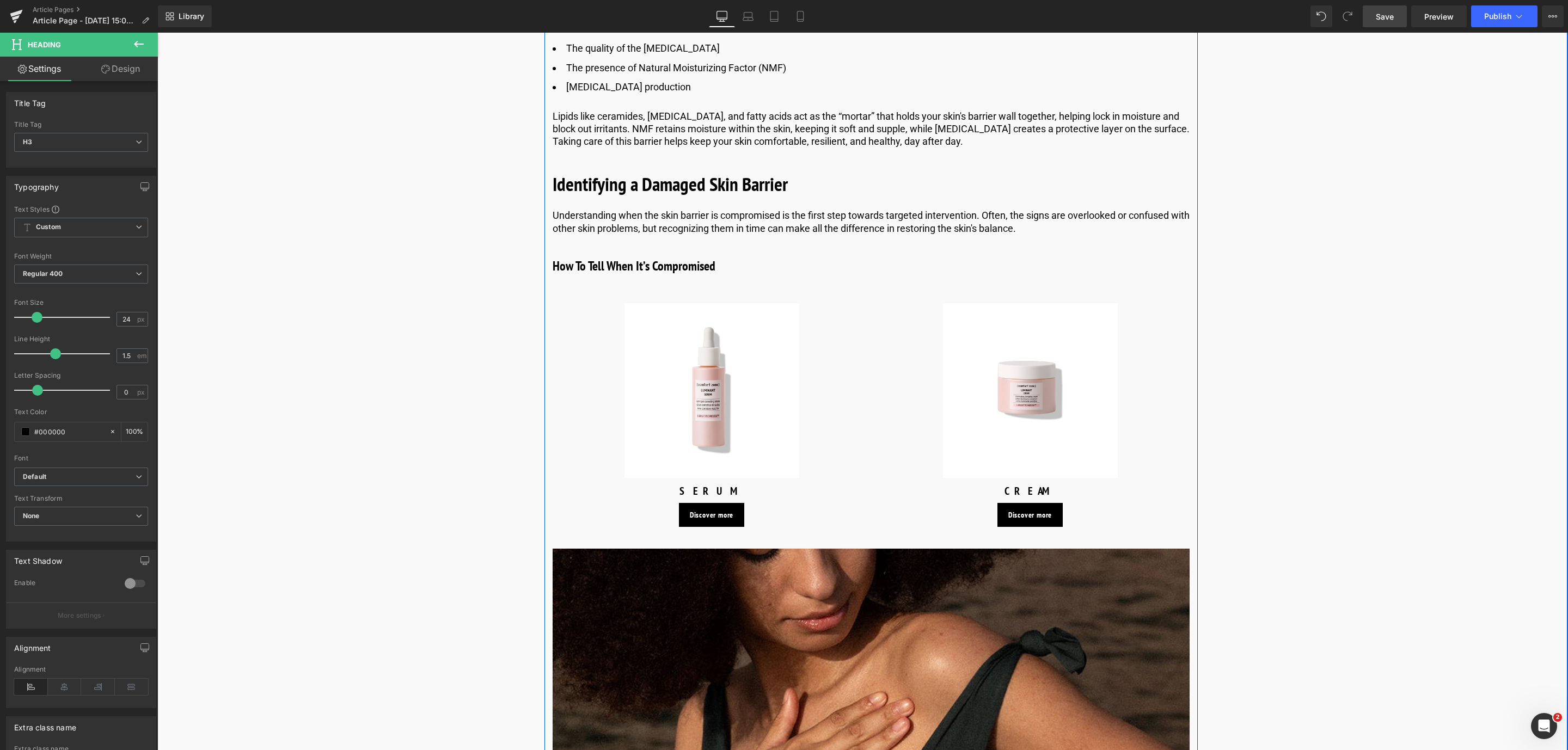
scroll to position [1436, 0]
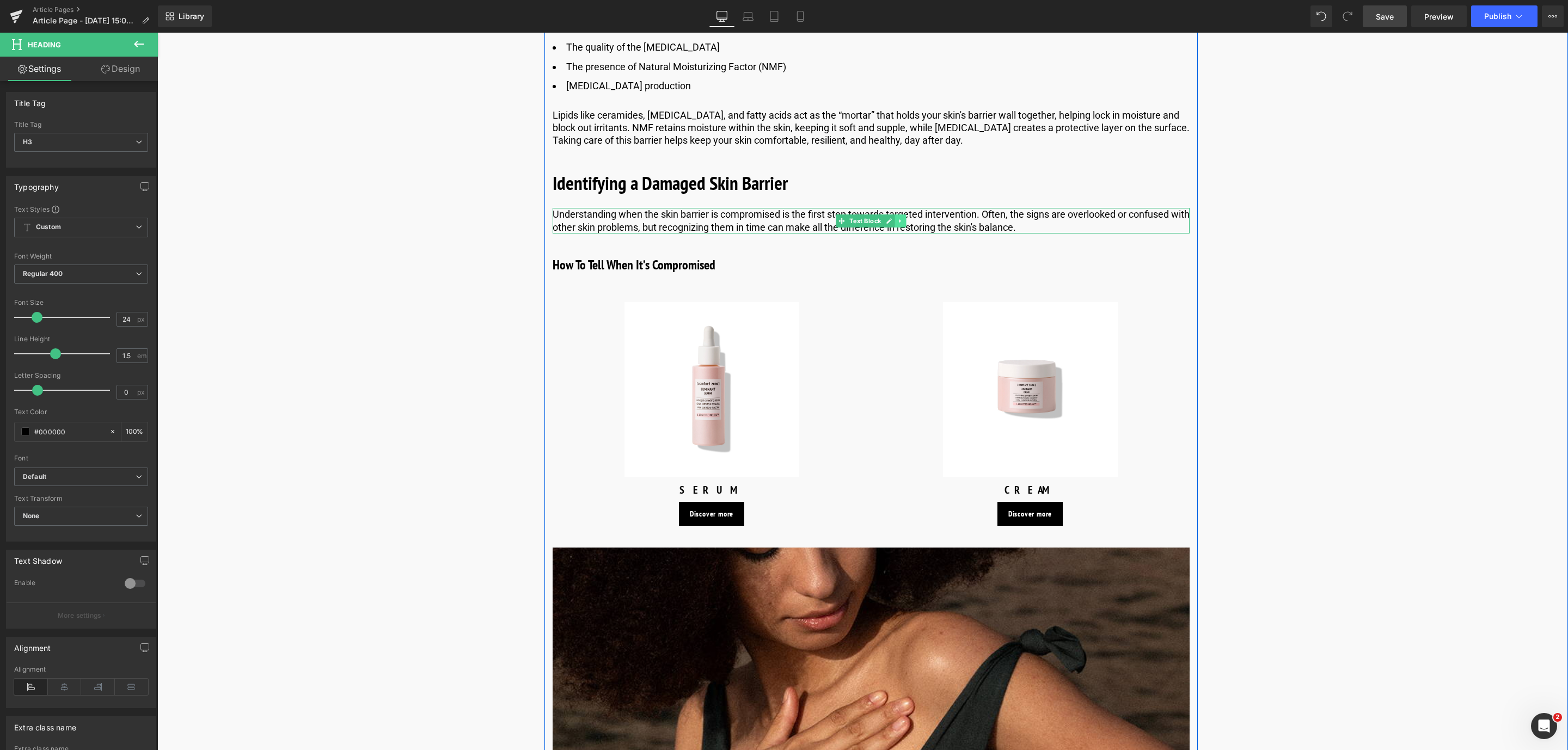
click at [899, 222] on icon at bounding box center [900, 221] width 2 height 3
click at [896, 222] on link at bounding box center [894, 221] width 11 height 13
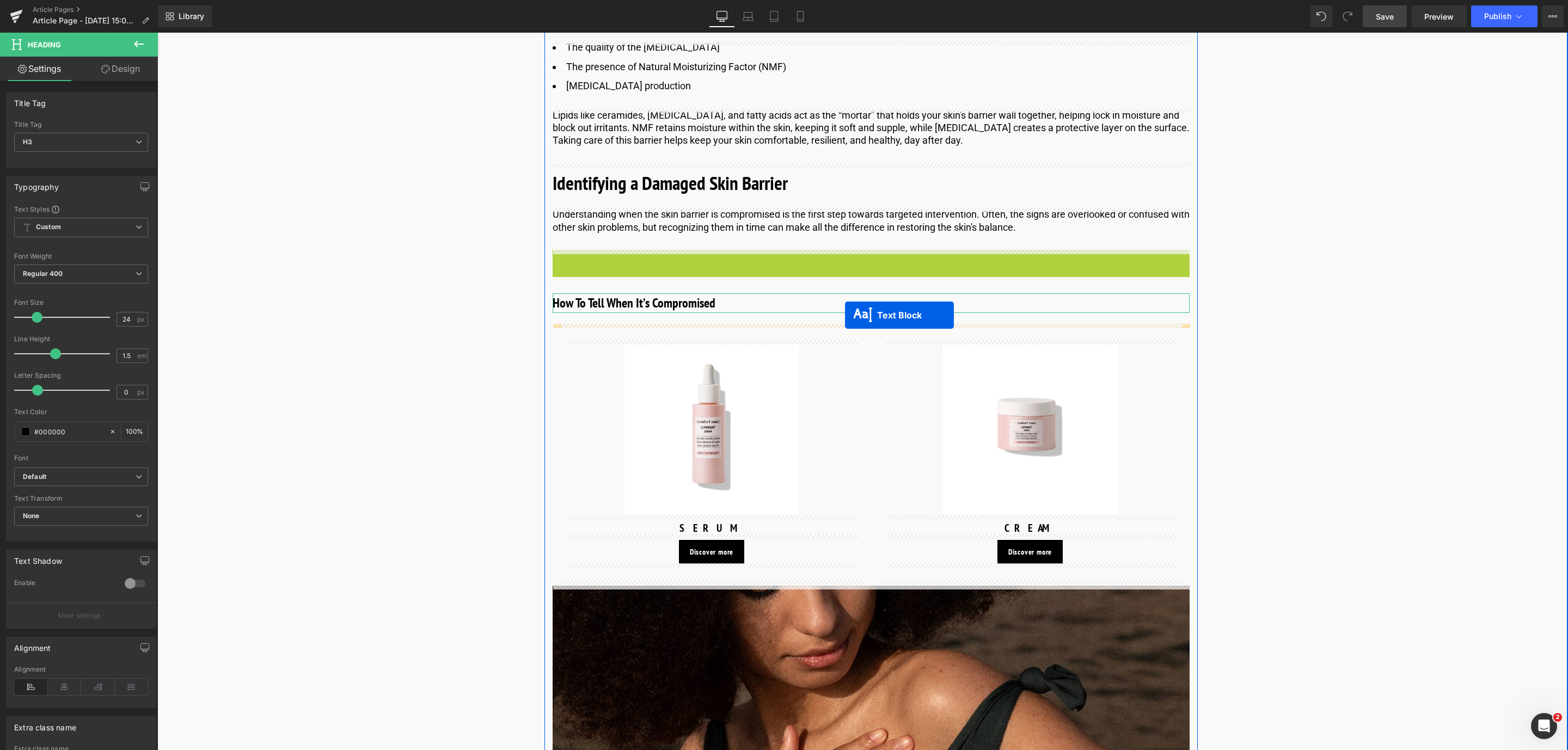
drag, startPoint x: 837, startPoint y: 263, endPoint x: 845, endPoint y: 315, distance: 52.6
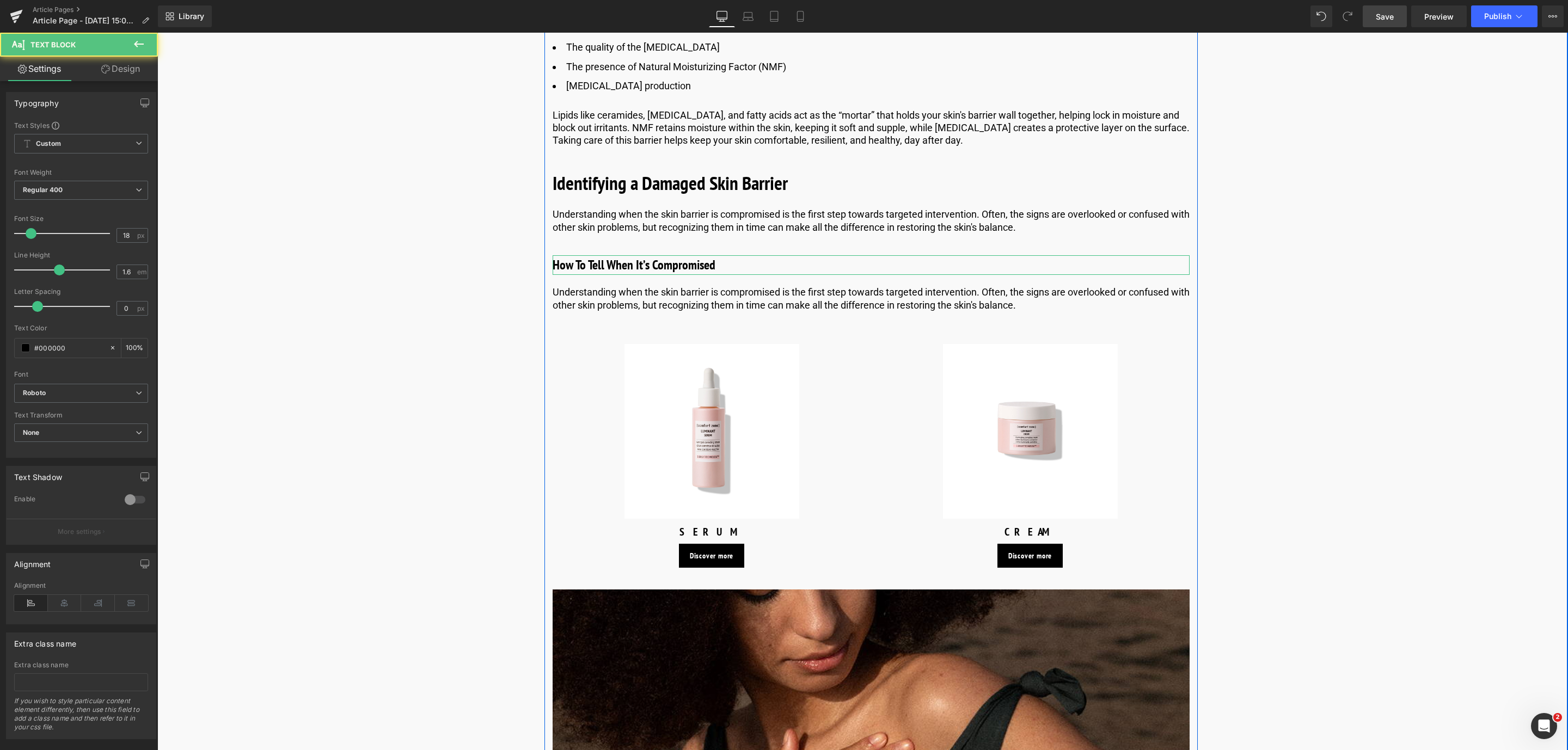
click at [736, 296] on p "Understanding when the skin barrier is compromised is the first step towards ta…" at bounding box center [871, 298] width 637 height 26
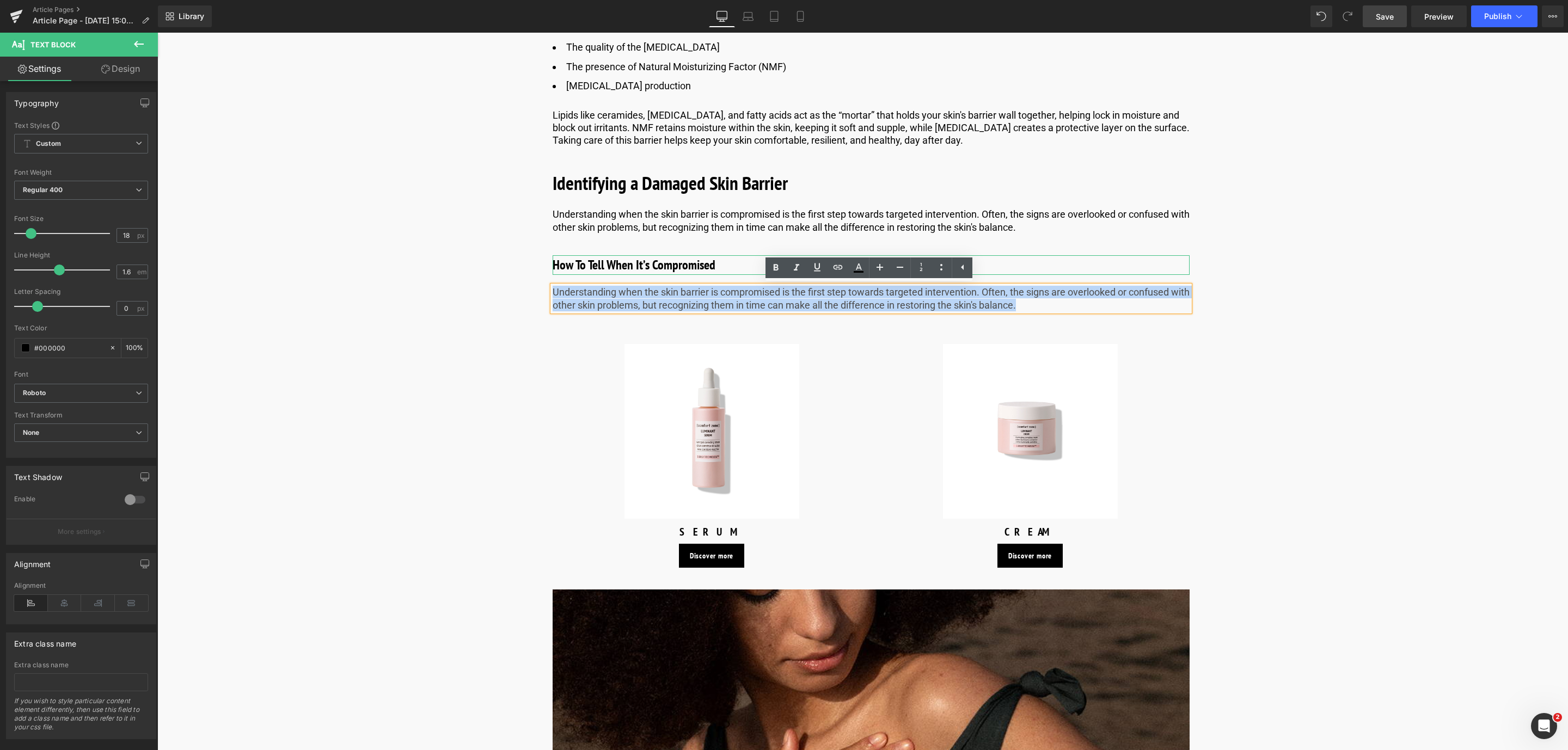
drag, startPoint x: 1059, startPoint y: 299, endPoint x: 553, endPoint y: 293, distance: 506.0
click at [553, 293] on p "Understanding when the skin barrier is compromised is the first step towards ta…" at bounding box center [871, 298] width 637 height 26
paste div
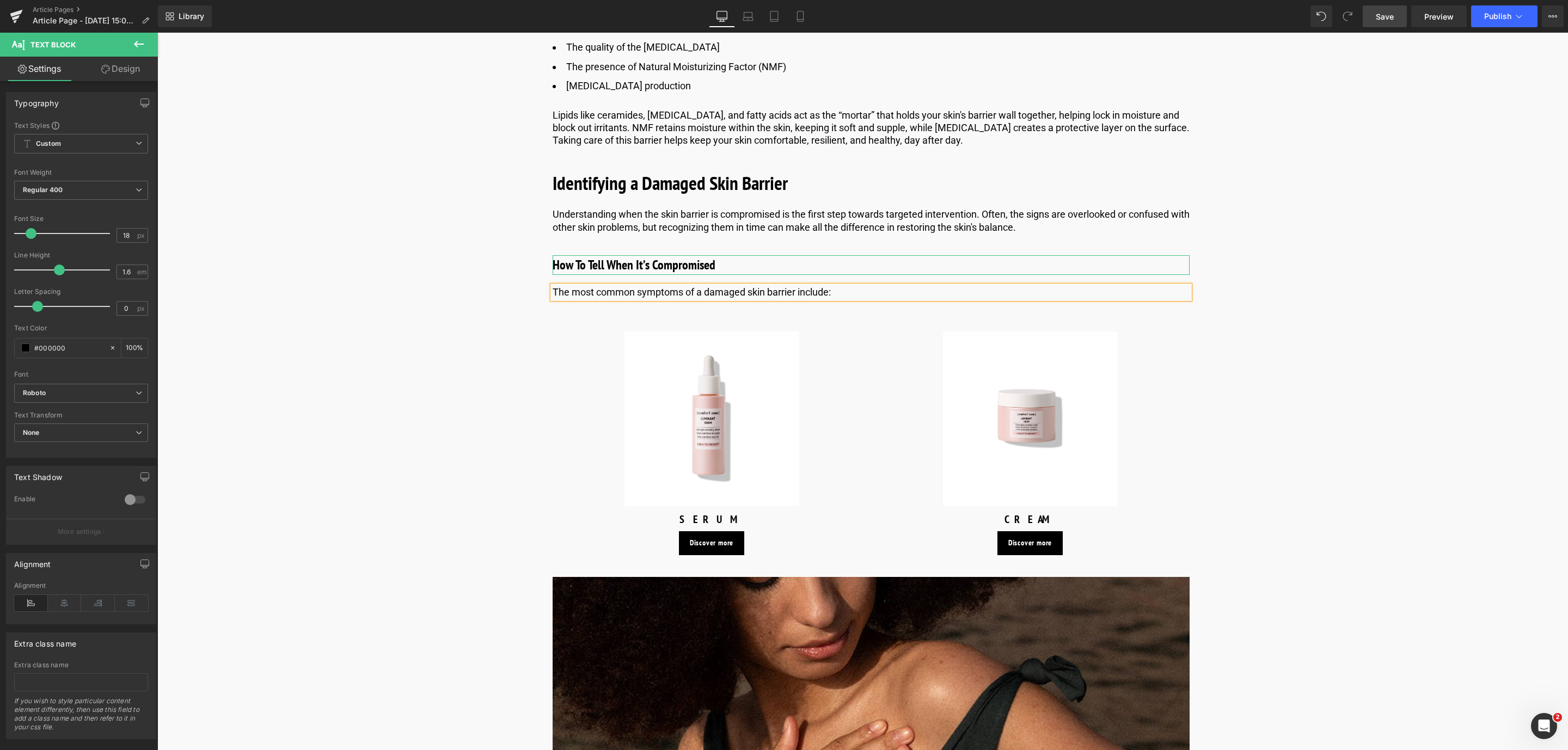
click at [511, 354] on div "Image Published on [DATE] | 10 min read Text Block Row Skin Barrier Repair With…" at bounding box center [871, 522] width 1304 height 3684
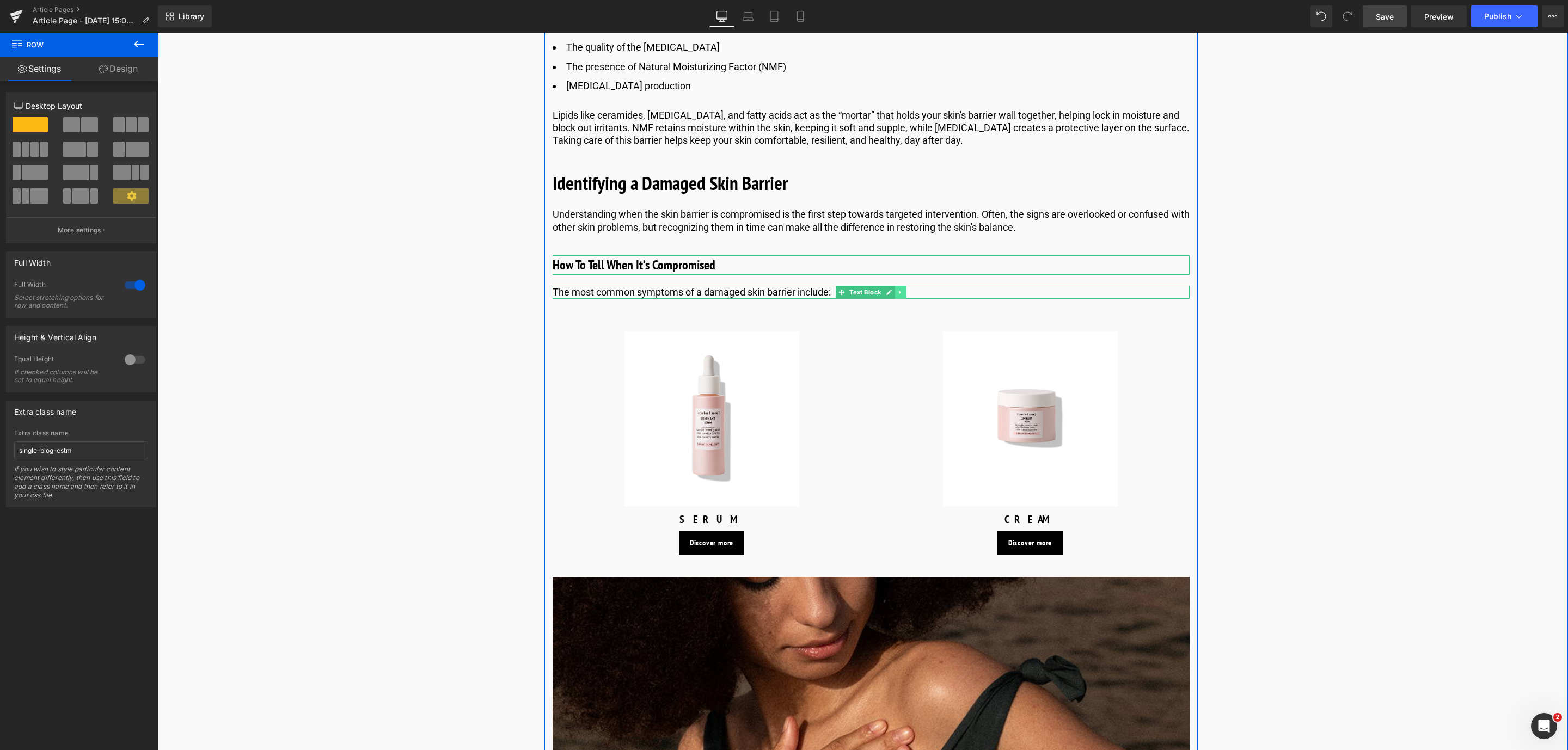
click at [898, 294] on icon at bounding box center [900, 292] width 6 height 7
click at [895, 294] on icon at bounding box center [894, 291] width 6 height 6
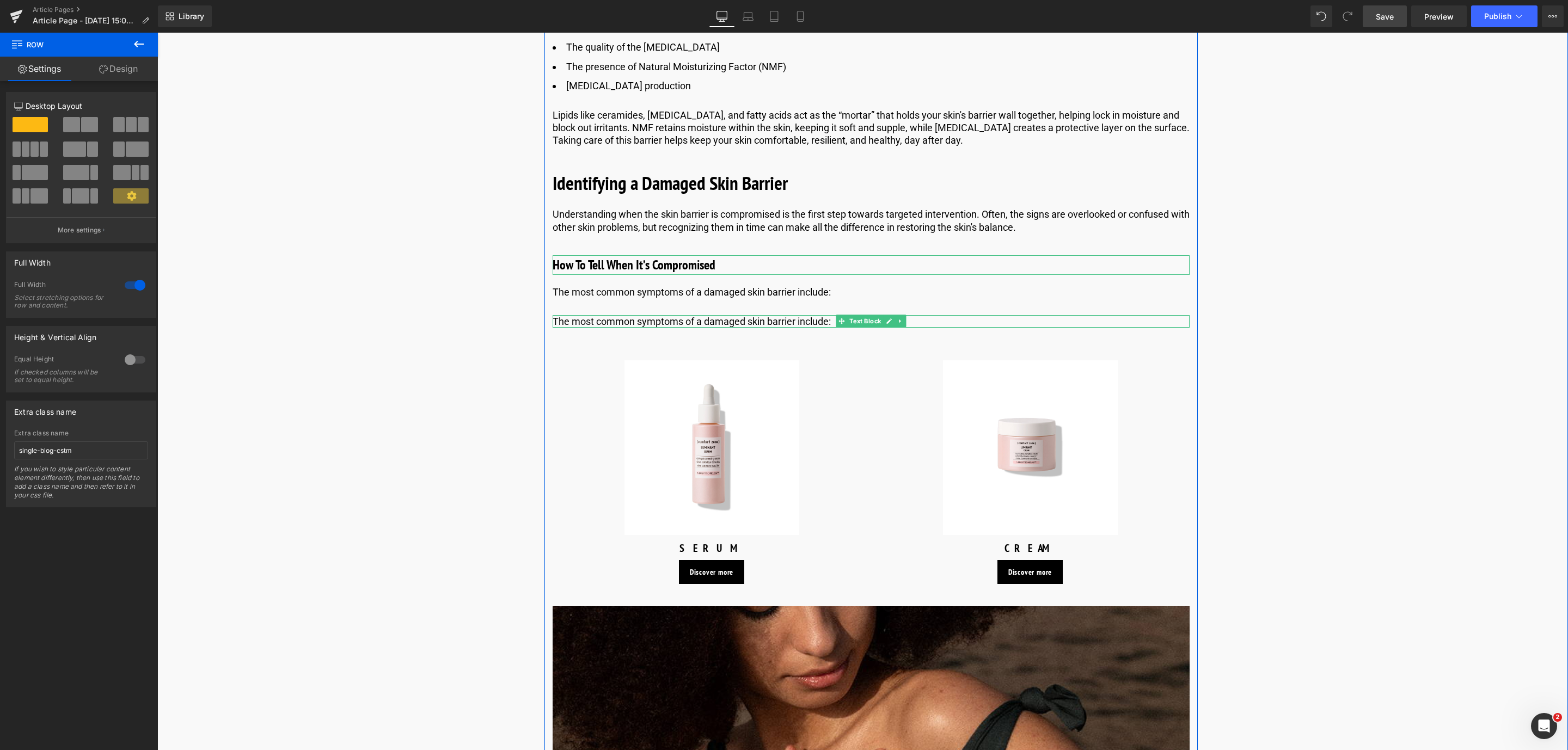
click at [617, 323] on p "The most common symptoms of a damaged skin barrier include:" at bounding box center [871, 321] width 637 height 13
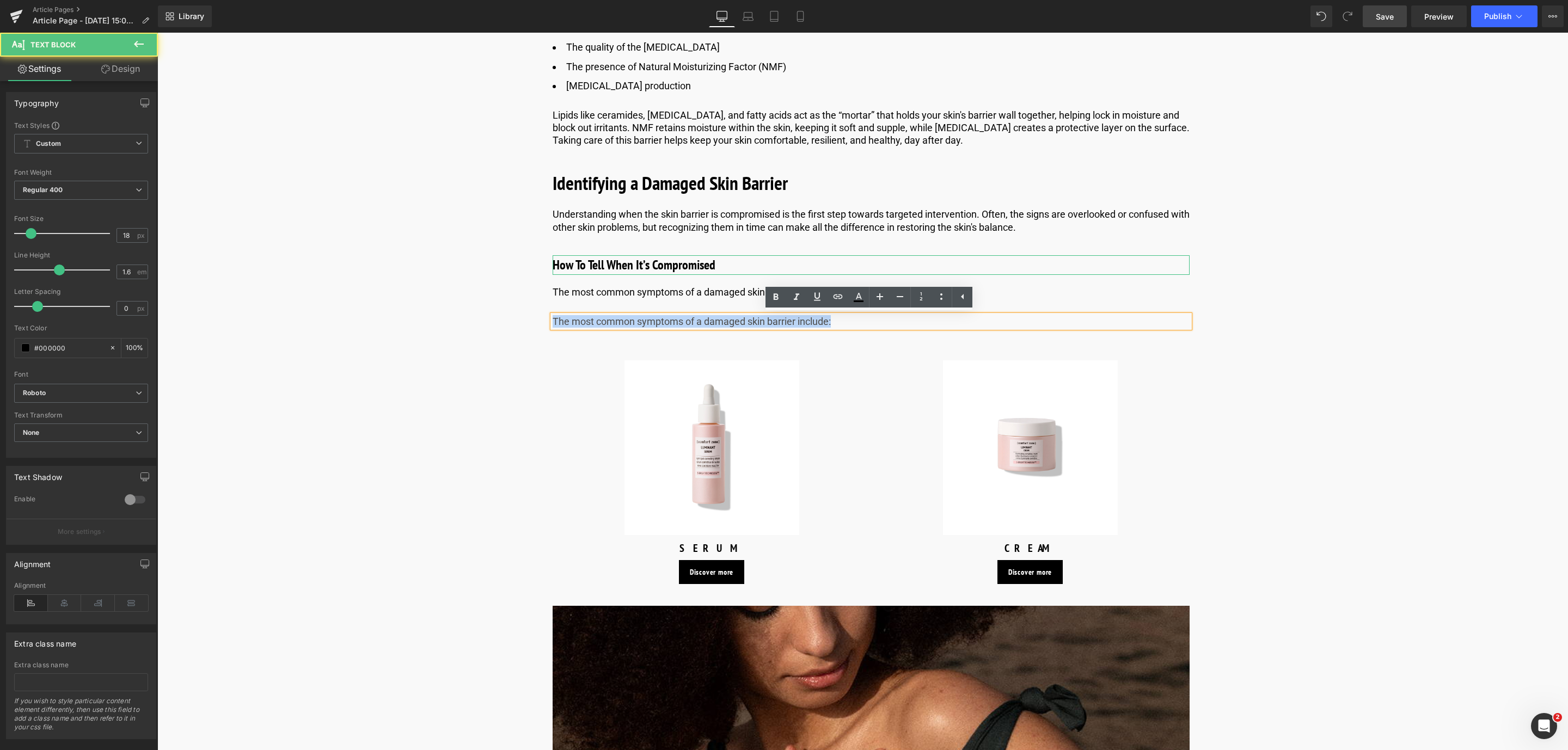
drag, startPoint x: 854, startPoint y: 321, endPoint x: 526, endPoint y: 338, distance: 328.4
click at [526, 338] on div "Image Published on [DATE] | 10 min read Text Block Row Skin Barrier Repair With…" at bounding box center [871, 537] width 1304 height 3715
paste div
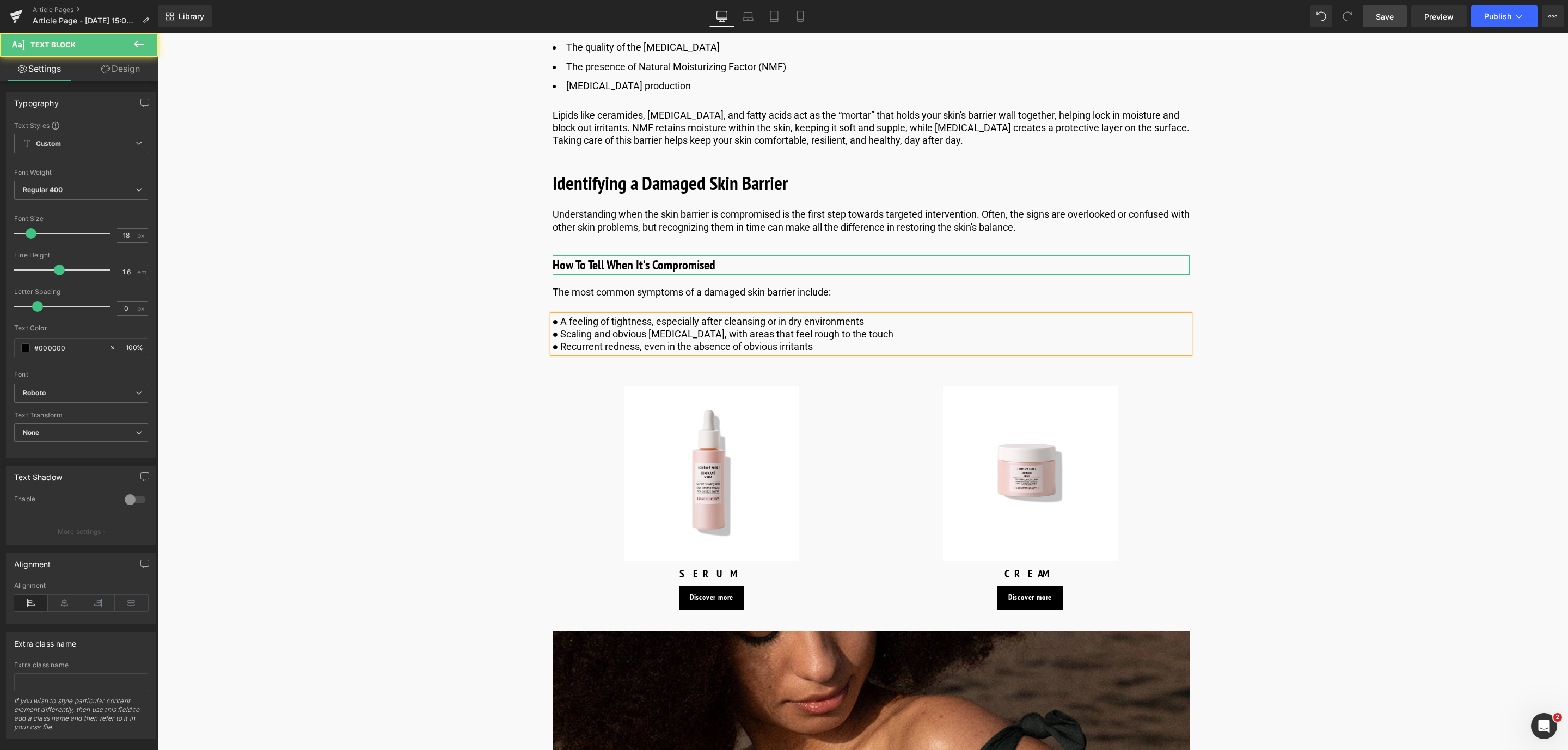
click at [562, 352] on p "● Recurrent redness, even in the absence of obvious irritants" at bounding box center [871, 346] width 637 height 13
click at [432, 365] on div "Image Published on [DATE] | 10 min read Text Block Row Skin Barrier Repair With…" at bounding box center [871, 550] width 1304 height 3740
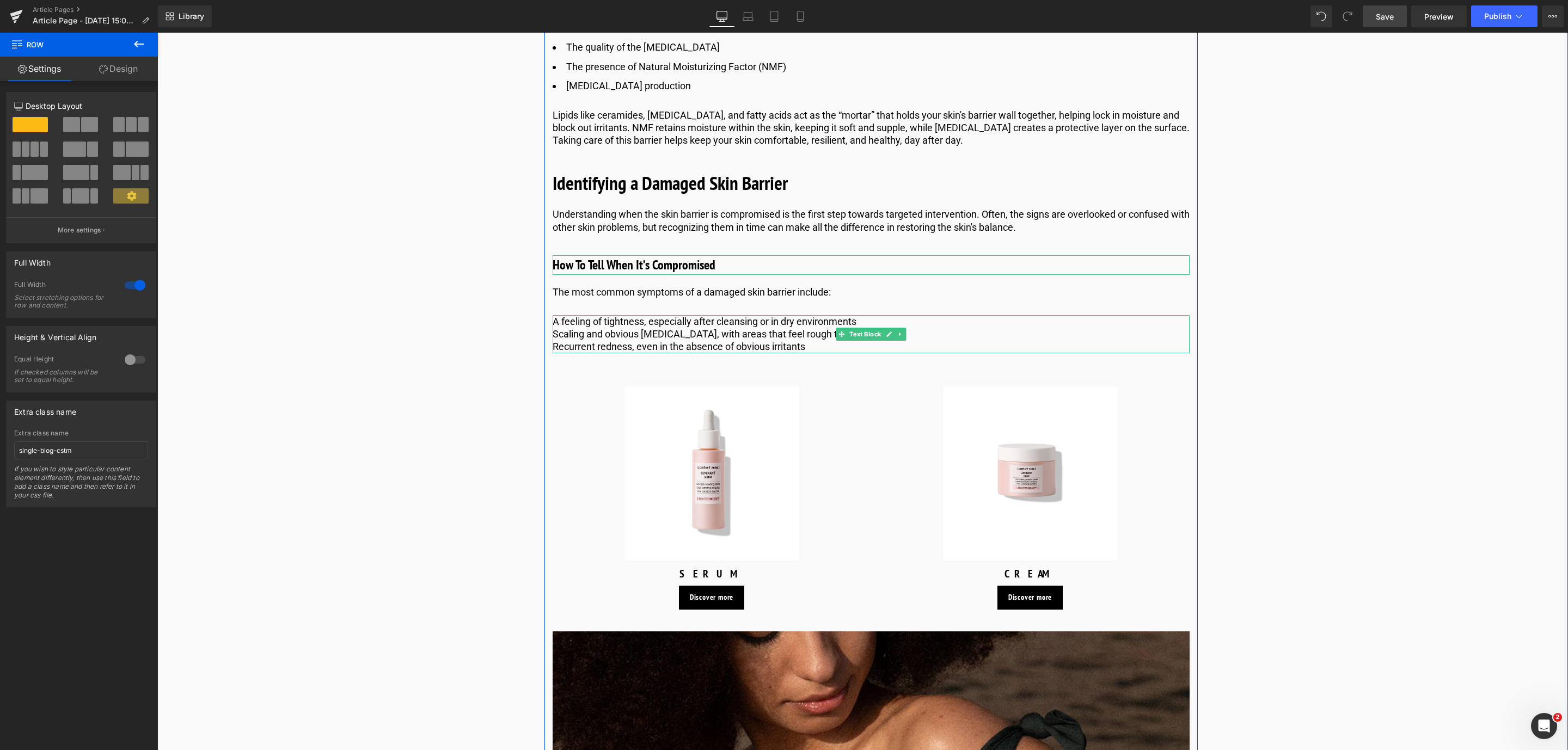
click at [858, 322] on p "A feeling of tightness, especially after cleansing or in dry environments" at bounding box center [871, 321] width 637 height 13
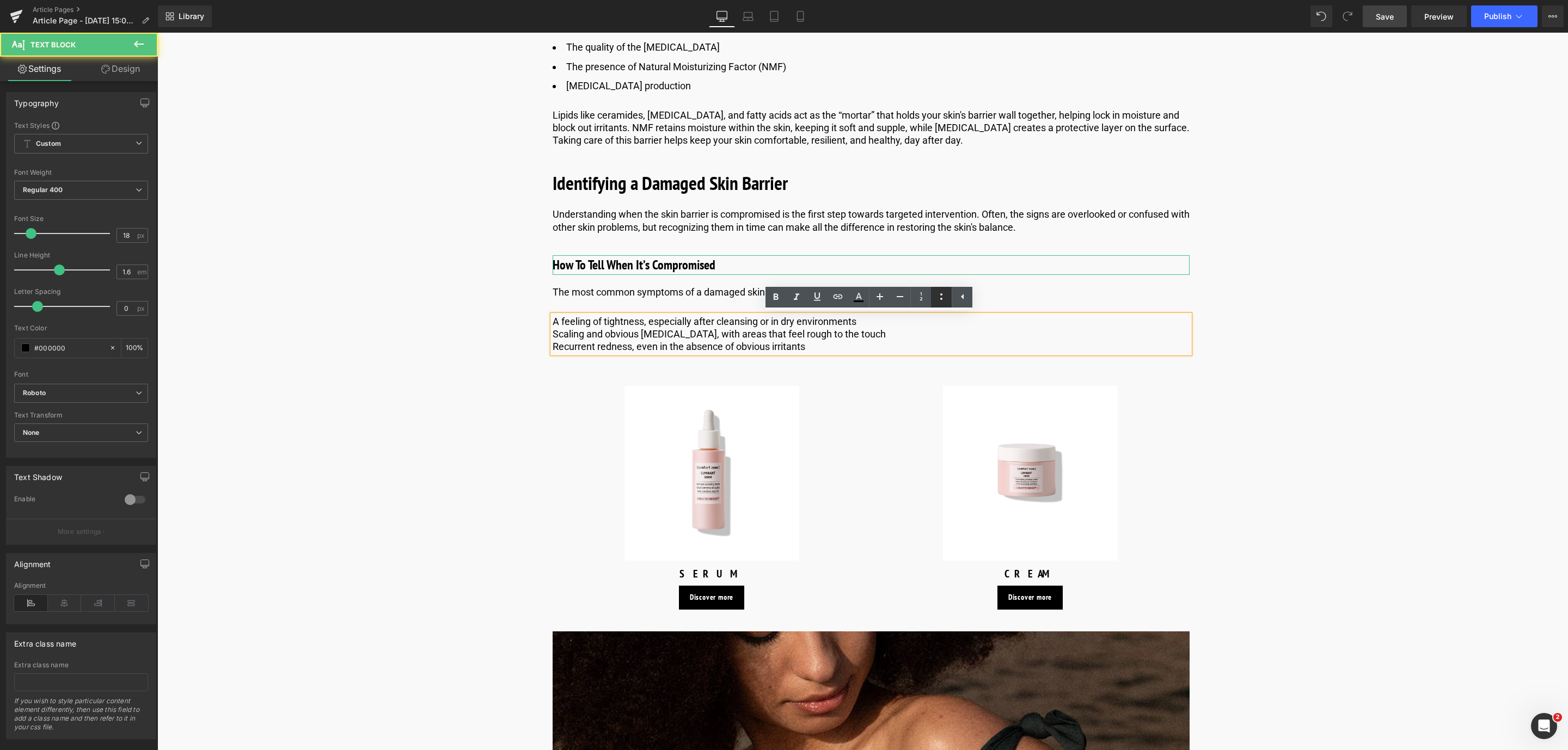
click at [943, 299] on icon at bounding box center [941, 297] width 3 height 7
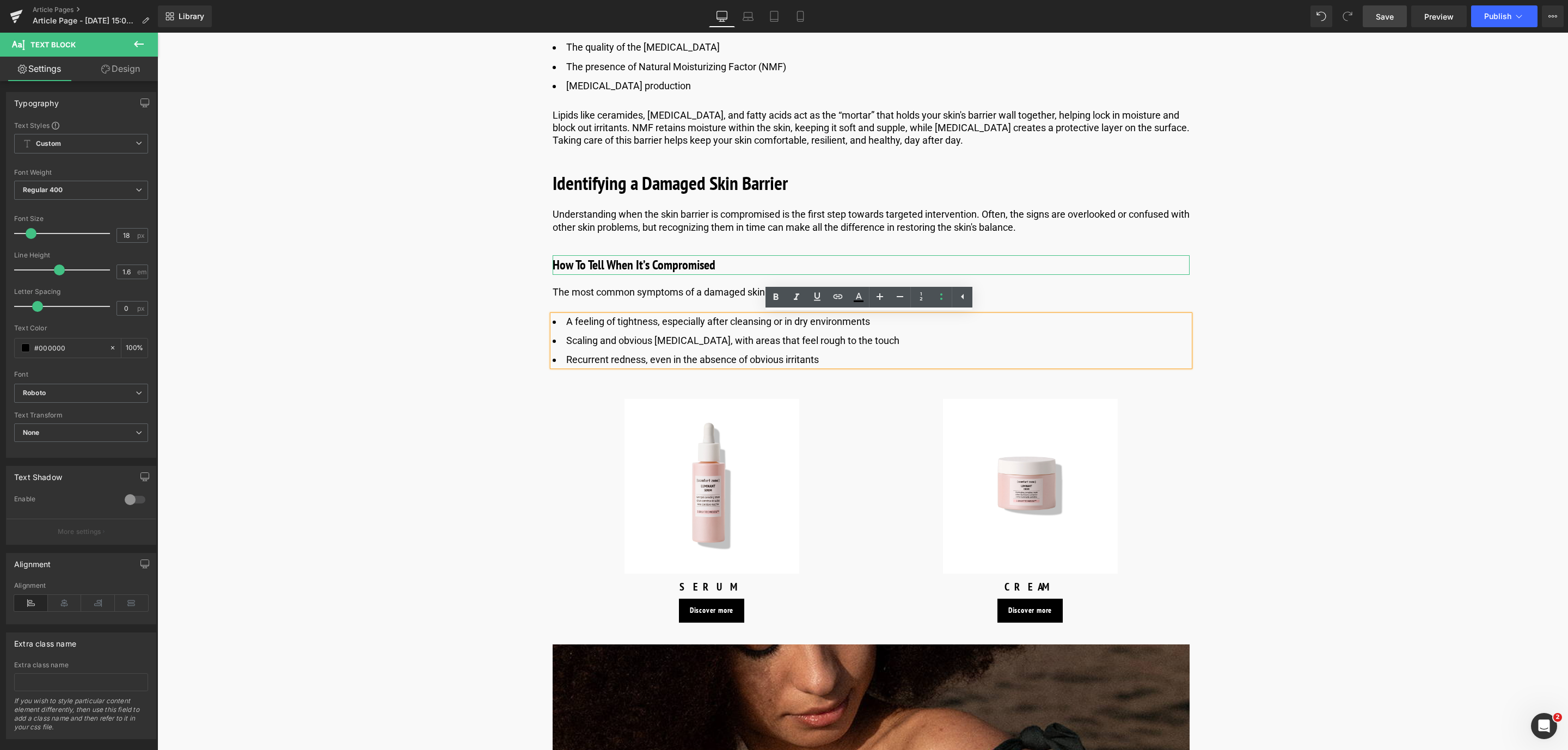
click at [1389, 32] on div "Library Desktop Desktop Laptop Tablet Mobile Save Preview Publish Scheduled Vie…" at bounding box center [862, 16] width 1410 height 33
click at [1389, 15] on span "Save" at bounding box center [1384, 16] width 18 height 11
click at [435, 340] on div "Image Published on [DATE] | 10 min read Text Block Row Skin Barrier Repair With…" at bounding box center [871, 556] width 1304 height 3753
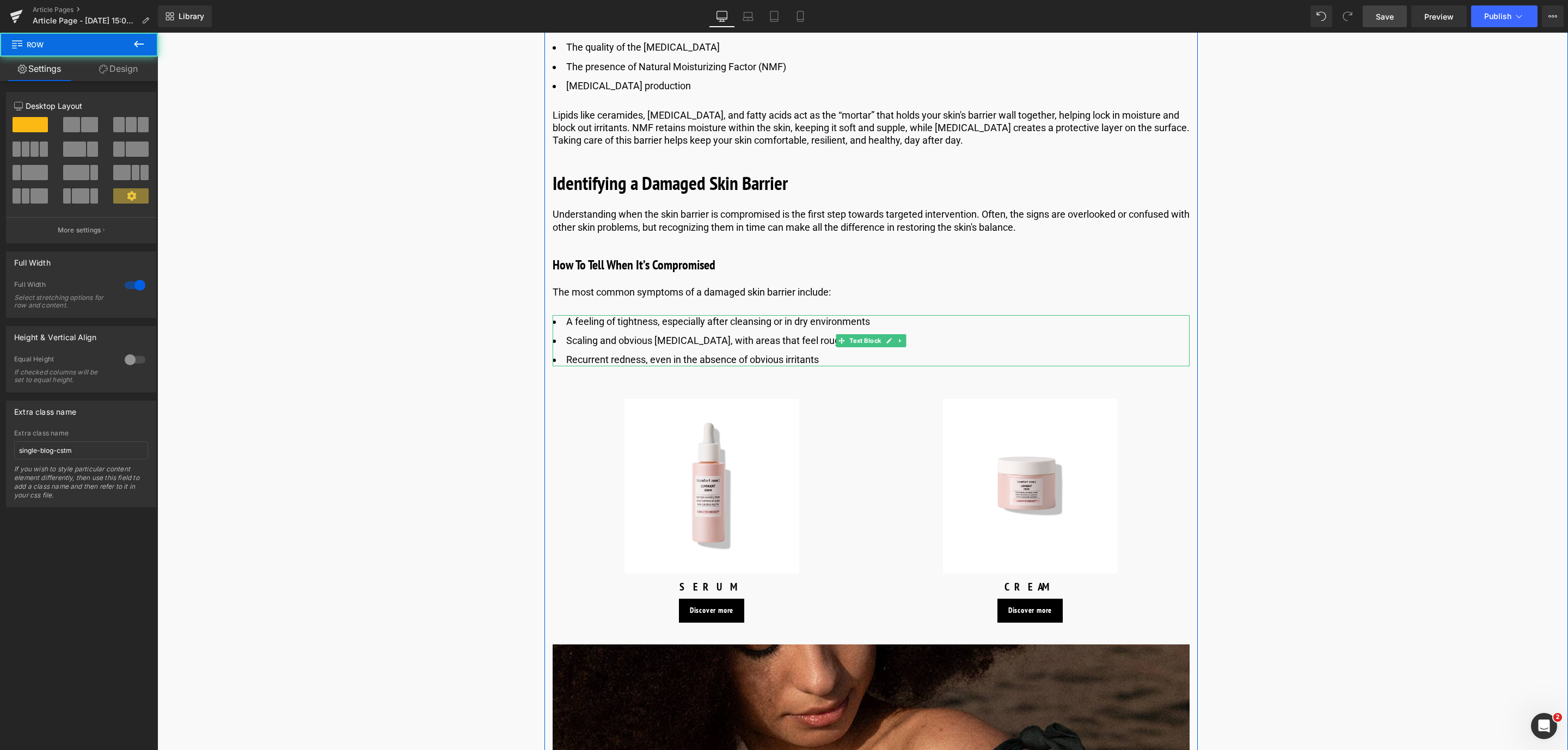
click at [848, 359] on li "Recurrent redness, even in the absence of obvious irritants" at bounding box center [871, 359] width 637 height 13
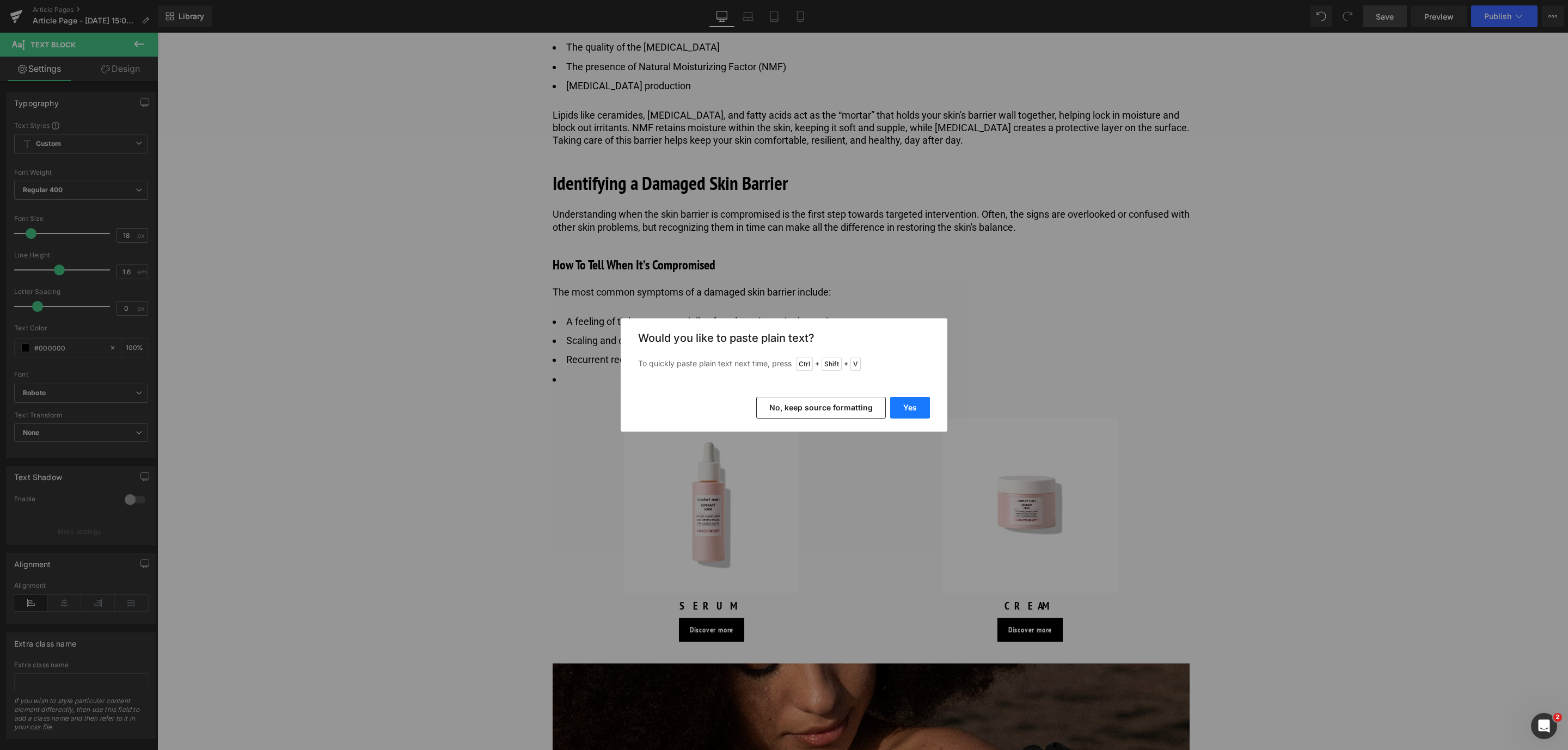
click at [912, 403] on button "Yes" at bounding box center [910, 407] width 40 height 22
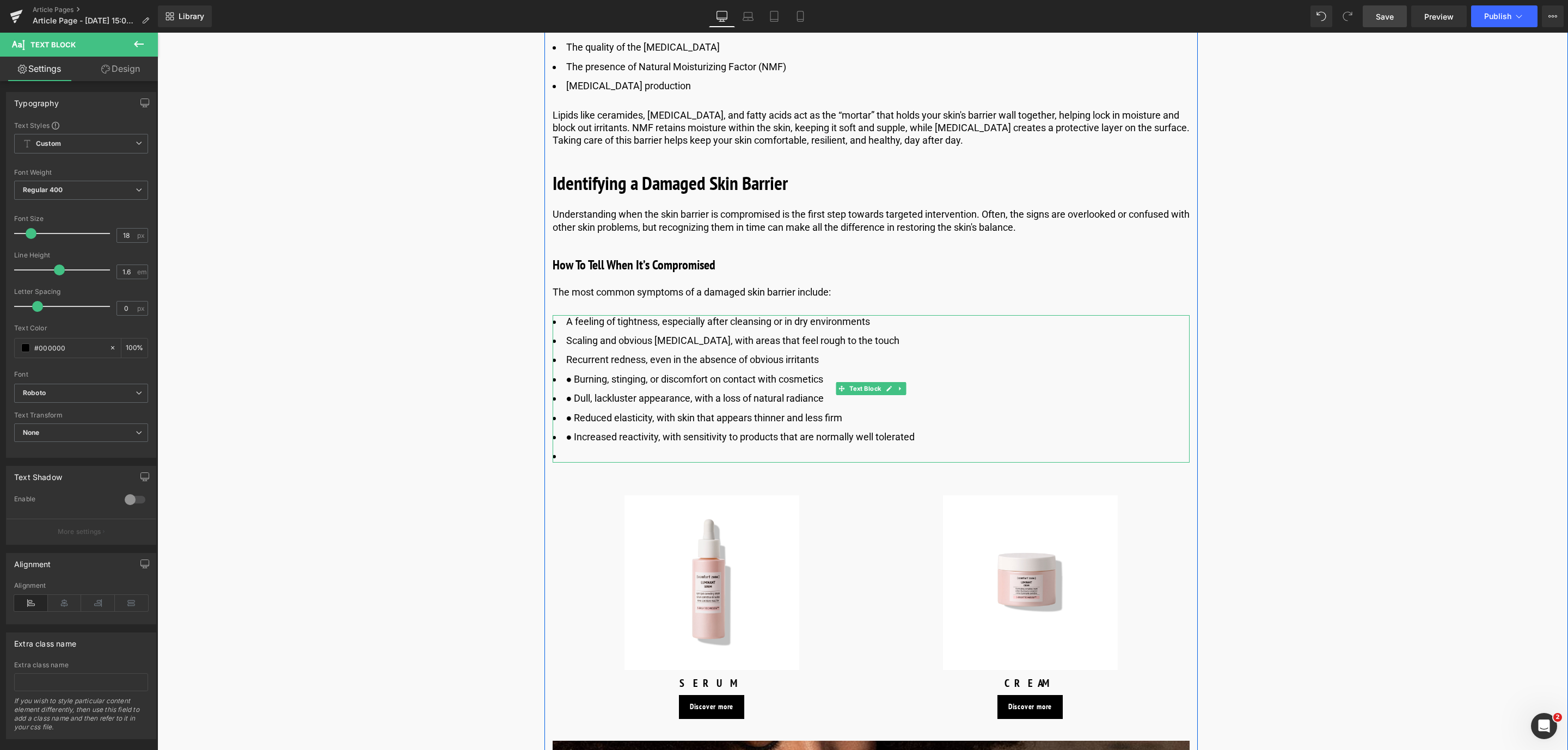
click at [572, 438] on li "● Increased reactivity, with sensitivity to products that are normally well tol…" at bounding box center [871, 436] width 637 height 13
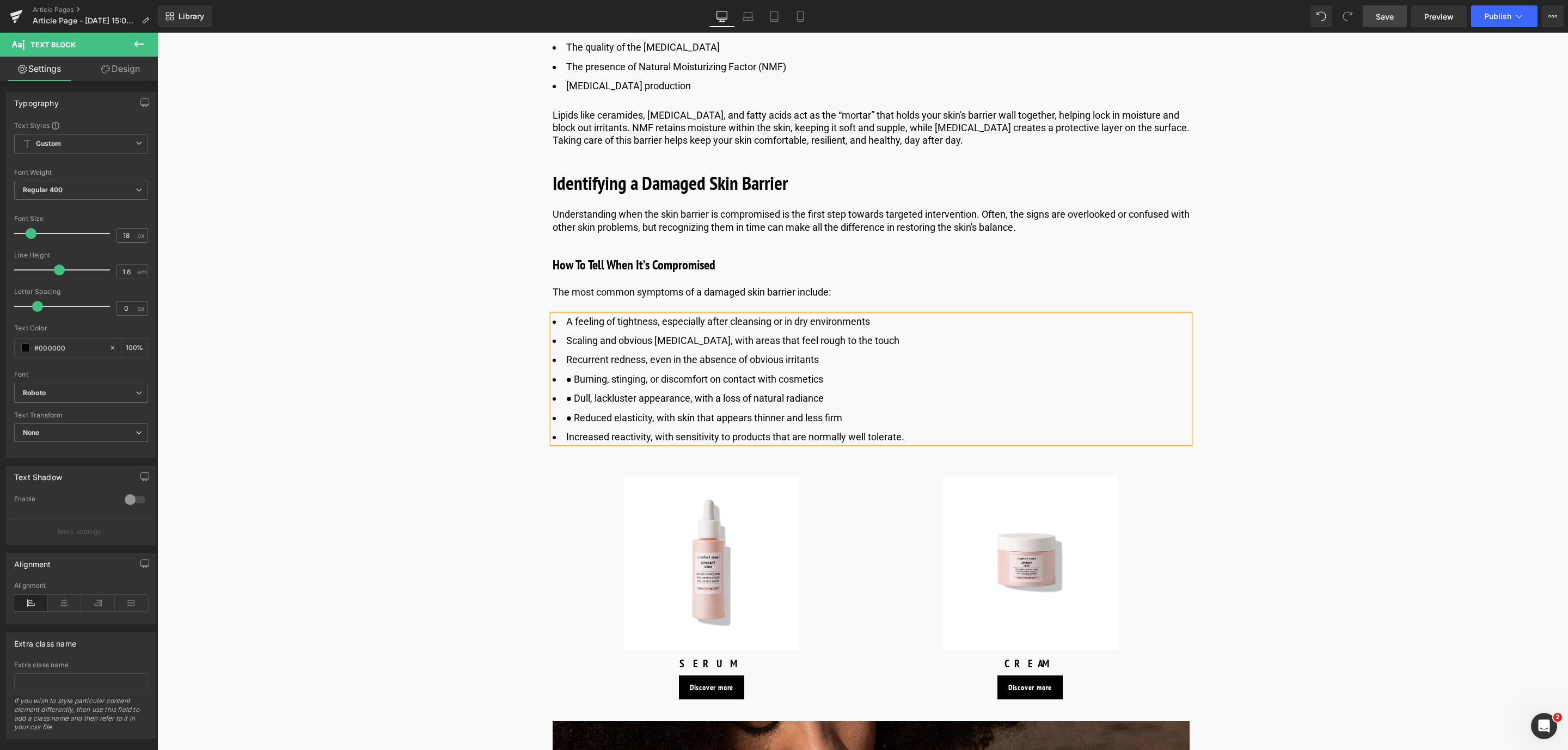
click at [573, 420] on li "● Reduced elasticity, with skin that appears thinner and less firm" at bounding box center [871, 417] width 637 height 13
click at [1396, 18] on link "Save" at bounding box center [1384, 16] width 44 height 22
click at [1397, 18] on link "Save" at bounding box center [1384, 16] width 44 height 22
drag, startPoint x: 1393, startPoint y: 18, endPoint x: 1136, endPoint y: 42, distance: 258.1
click at [1393, 18] on span "Save" at bounding box center [1384, 16] width 18 height 11
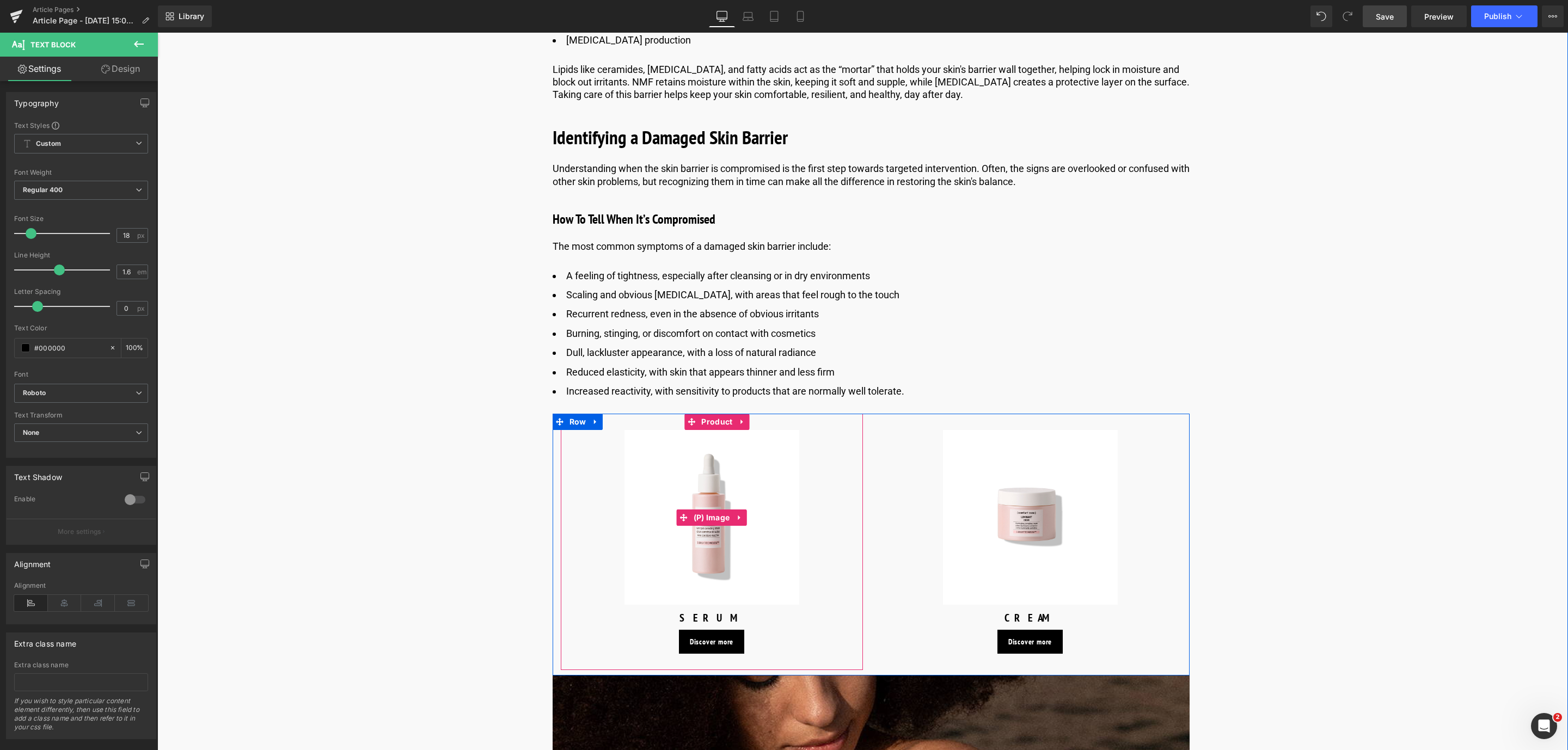
scroll to position [1483, 0]
click at [895, 246] on icon at bounding box center [894, 246] width 6 height 6
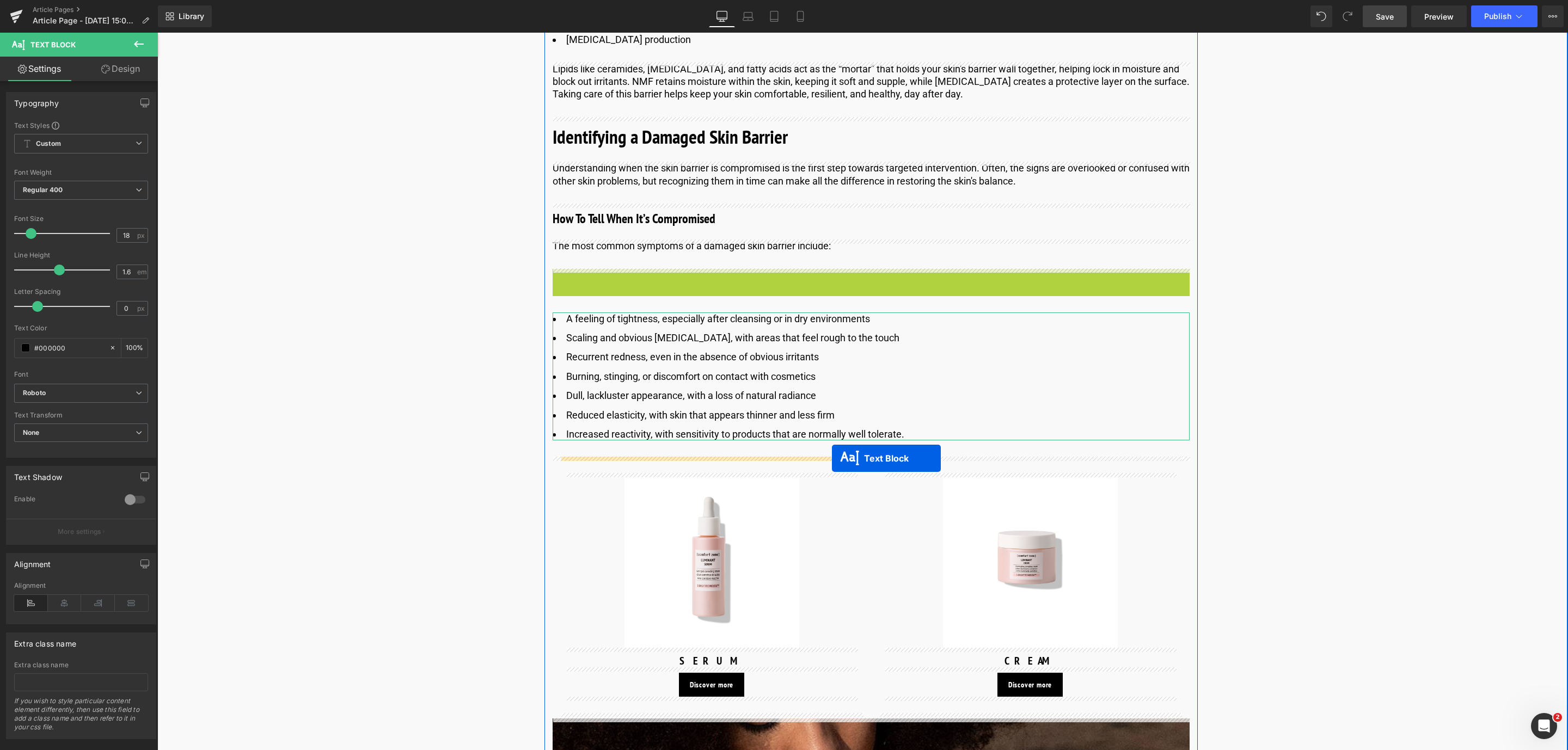
drag, startPoint x: 842, startPoint y: 273, endPoint x: 831, endPoint y: 457, distance: 184.3
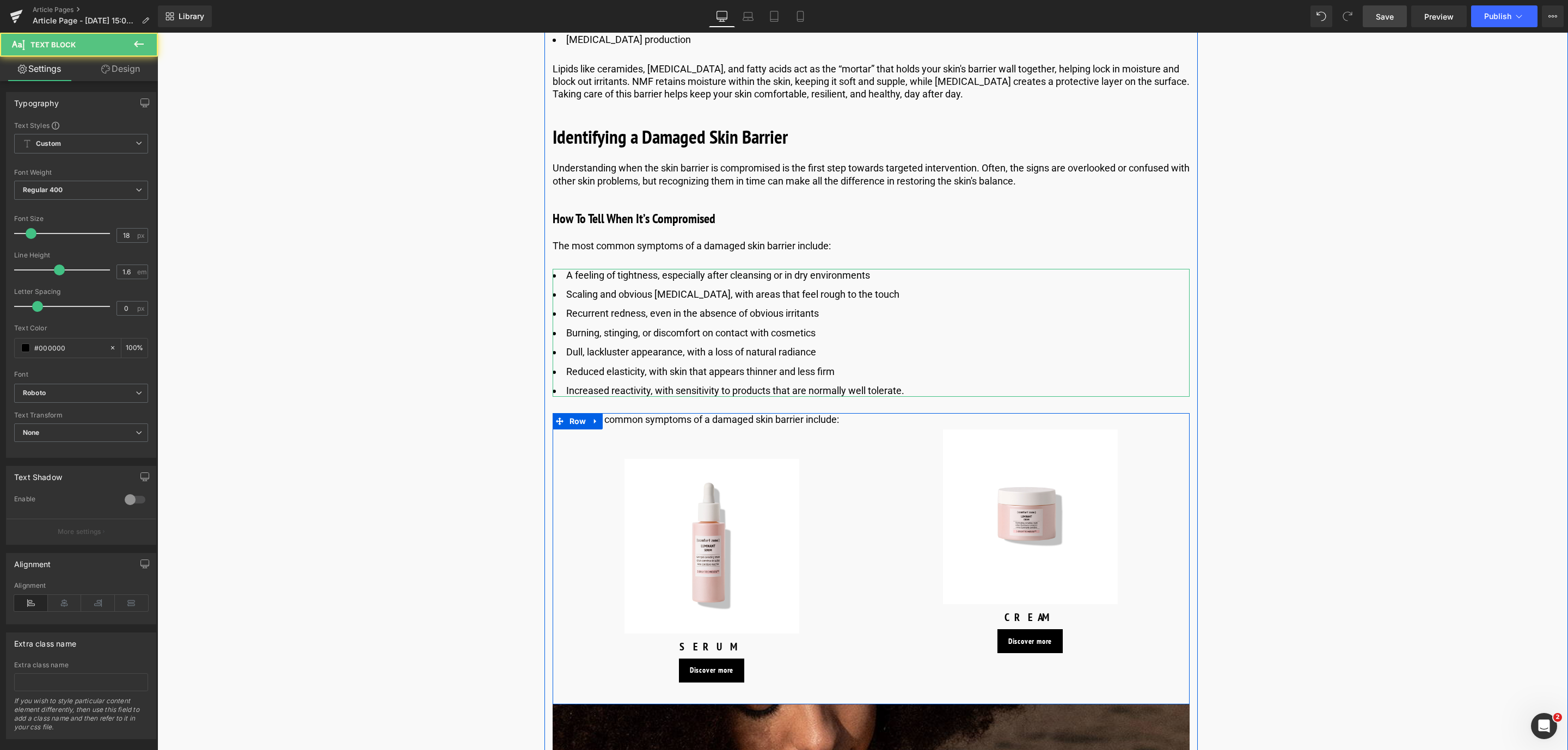
click at [685, 423] on div "The most common symptoms of a damaged skin barrier include: Text Block" at bounding box center [712, 419] width 302 height 13
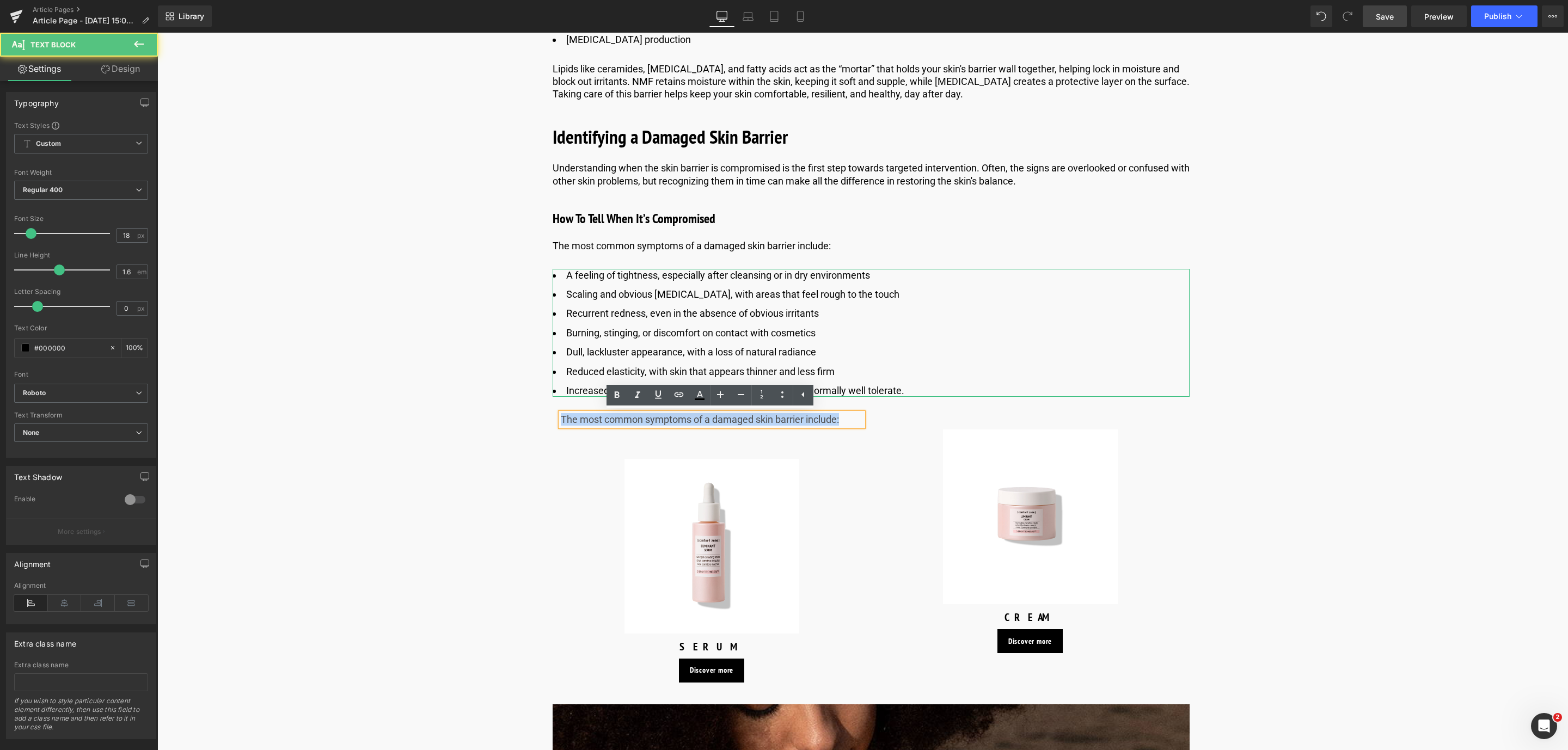
drag, startPoint x: 854, startPoint y: 422, endPoint x: 497, endPoint y: 434, distance: 357.2
click at [497, 434] on div "Image Published on [DATE] | 10 min read Text Block Row Skin Barrier Repair With…" at bounding box center [871, 564] width 1304 height 3859
paste div
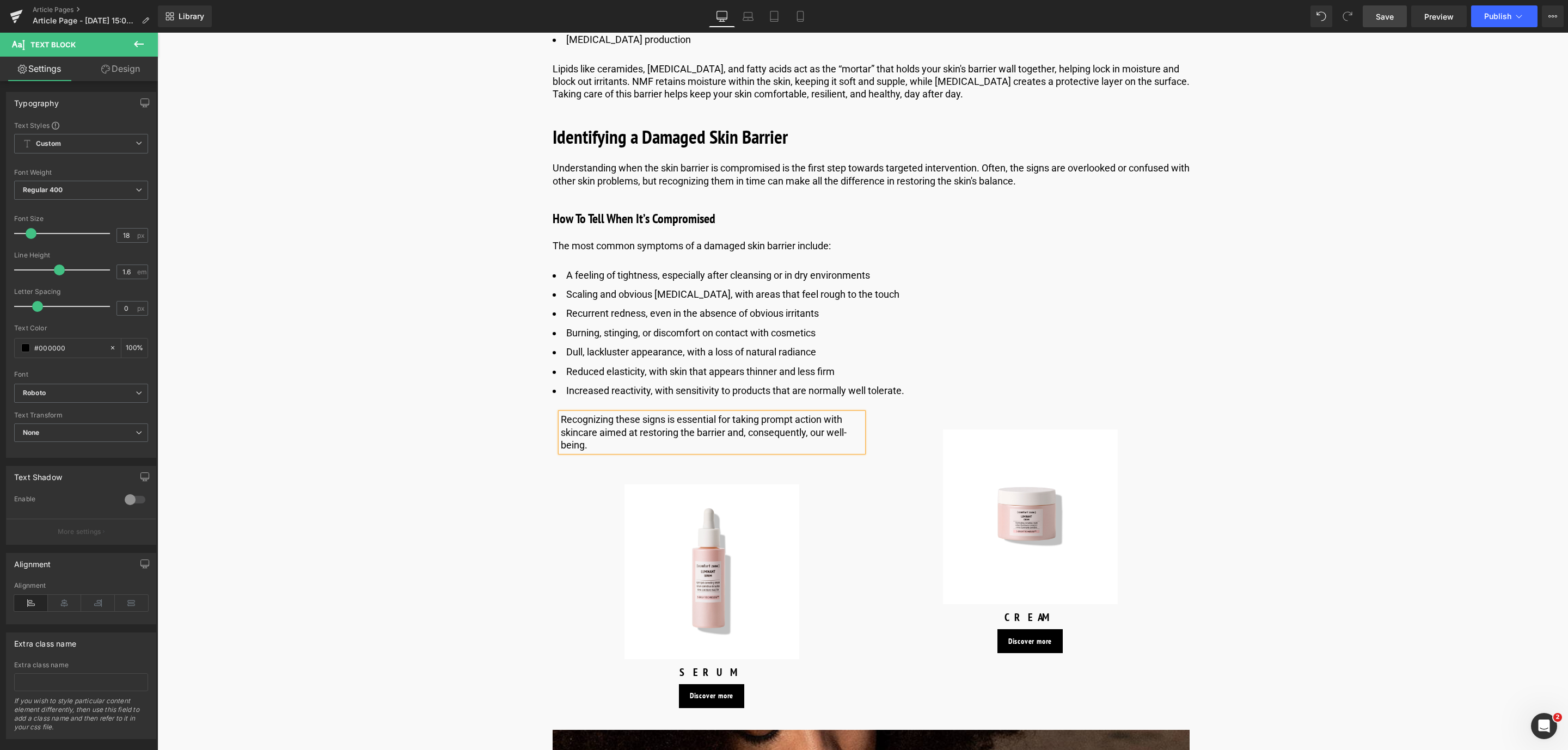
click at [1312, 397] on div "Image Published on [DATE] | 10 min read Text Block Row Skin Barrier Repair With…" at bounding box center [871, 576] width 1304 height 3884
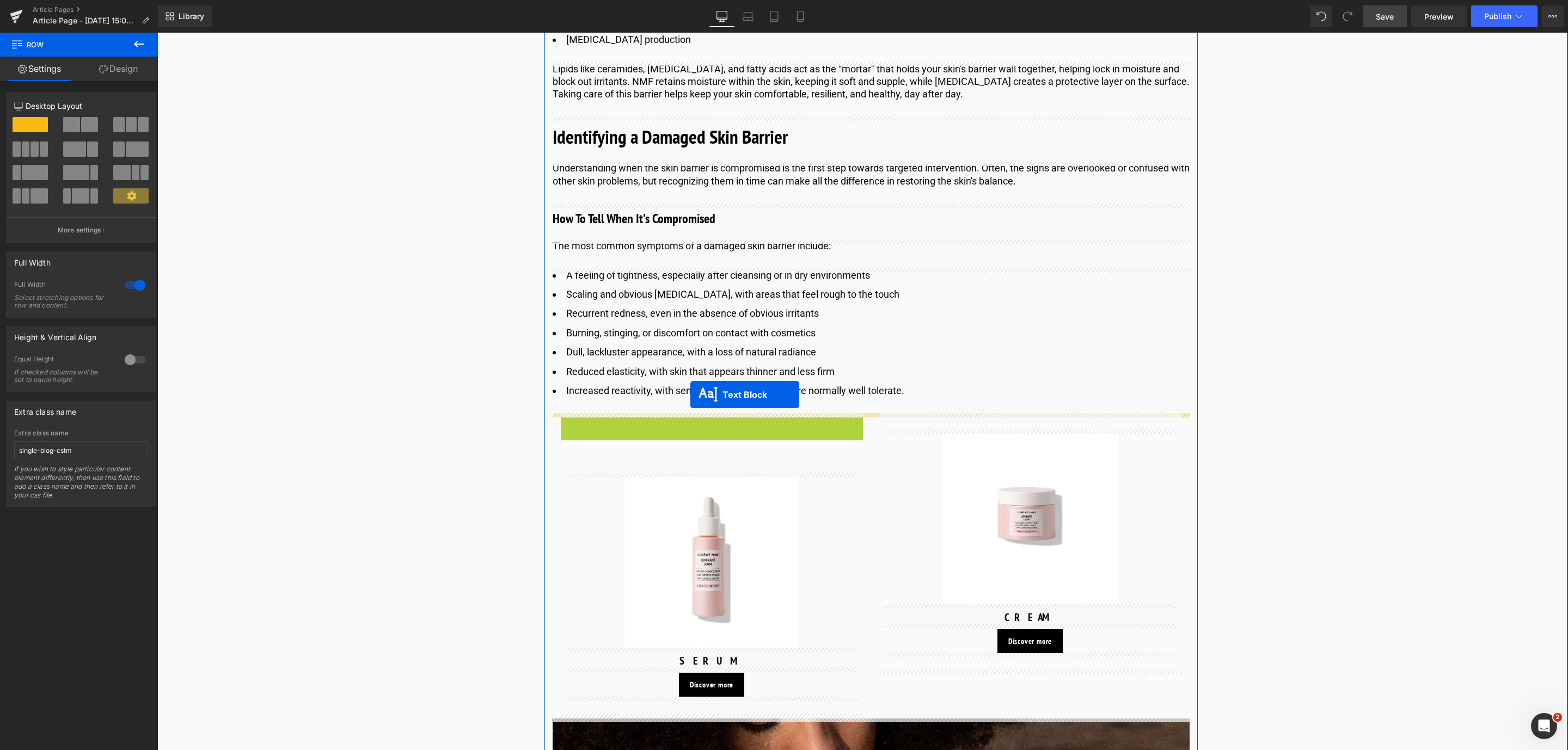
drag, startPoint x: 680, startPoint y: 434, endPoint x: 690, endPoint y: 394, distance: 41.2
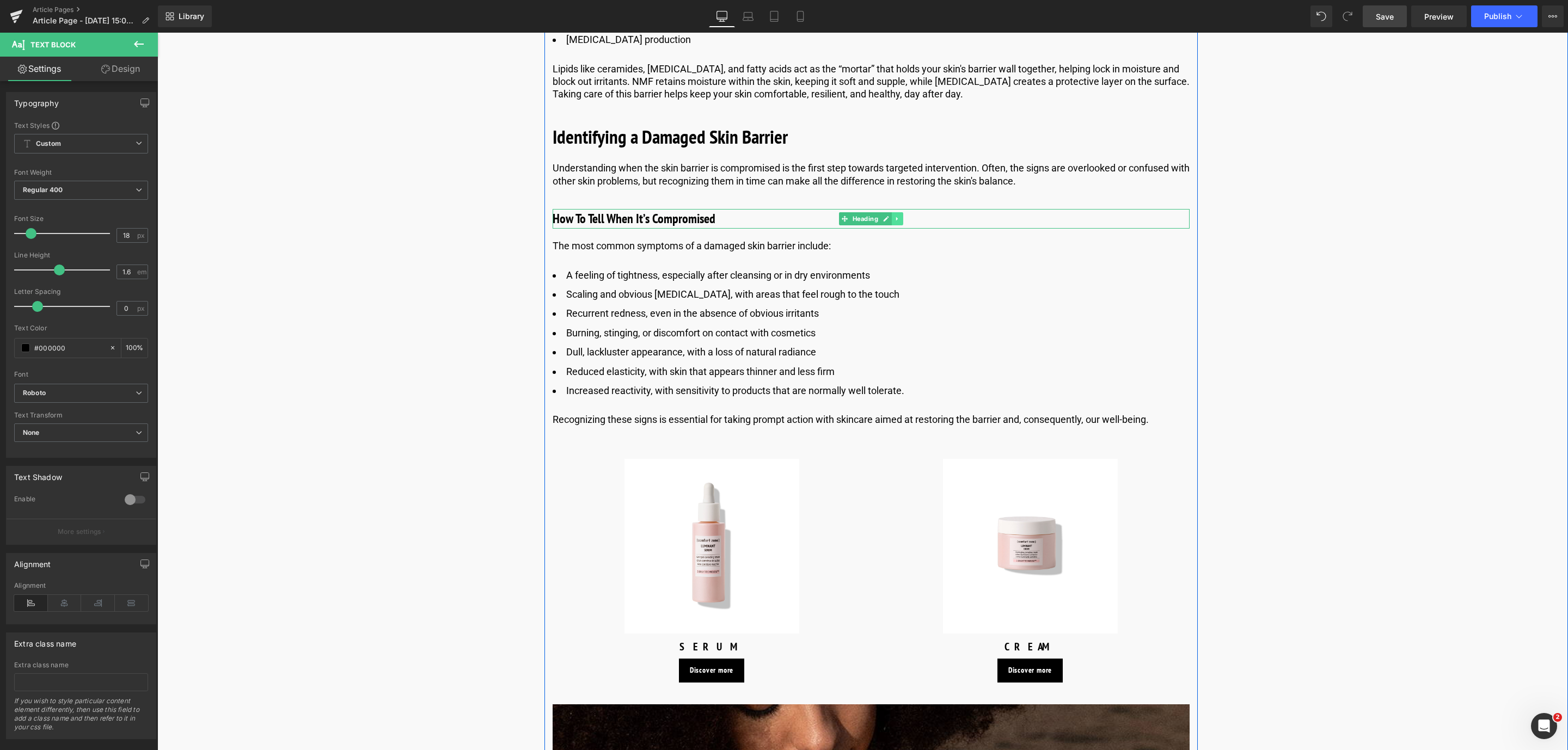
click at [894, 219] on icon at bounding box center [896, 219] width 6 height 7
click at [894, 219] on link at bounding box center [891, 218] width 11 height 13
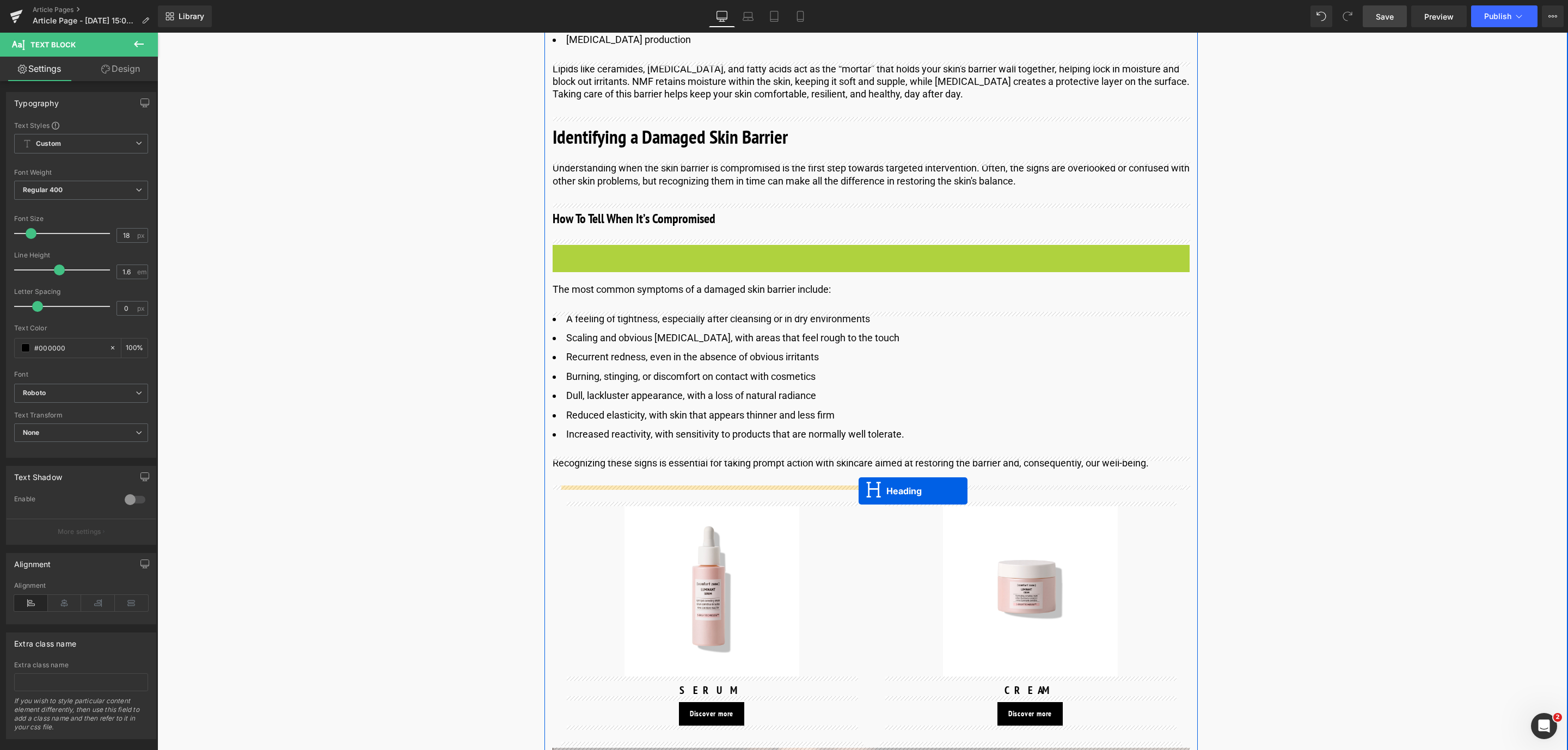
drag, startPoint x: 842, startPoint y: 253, endPoint x: 858, endPoint y: 491, distance: 238.5
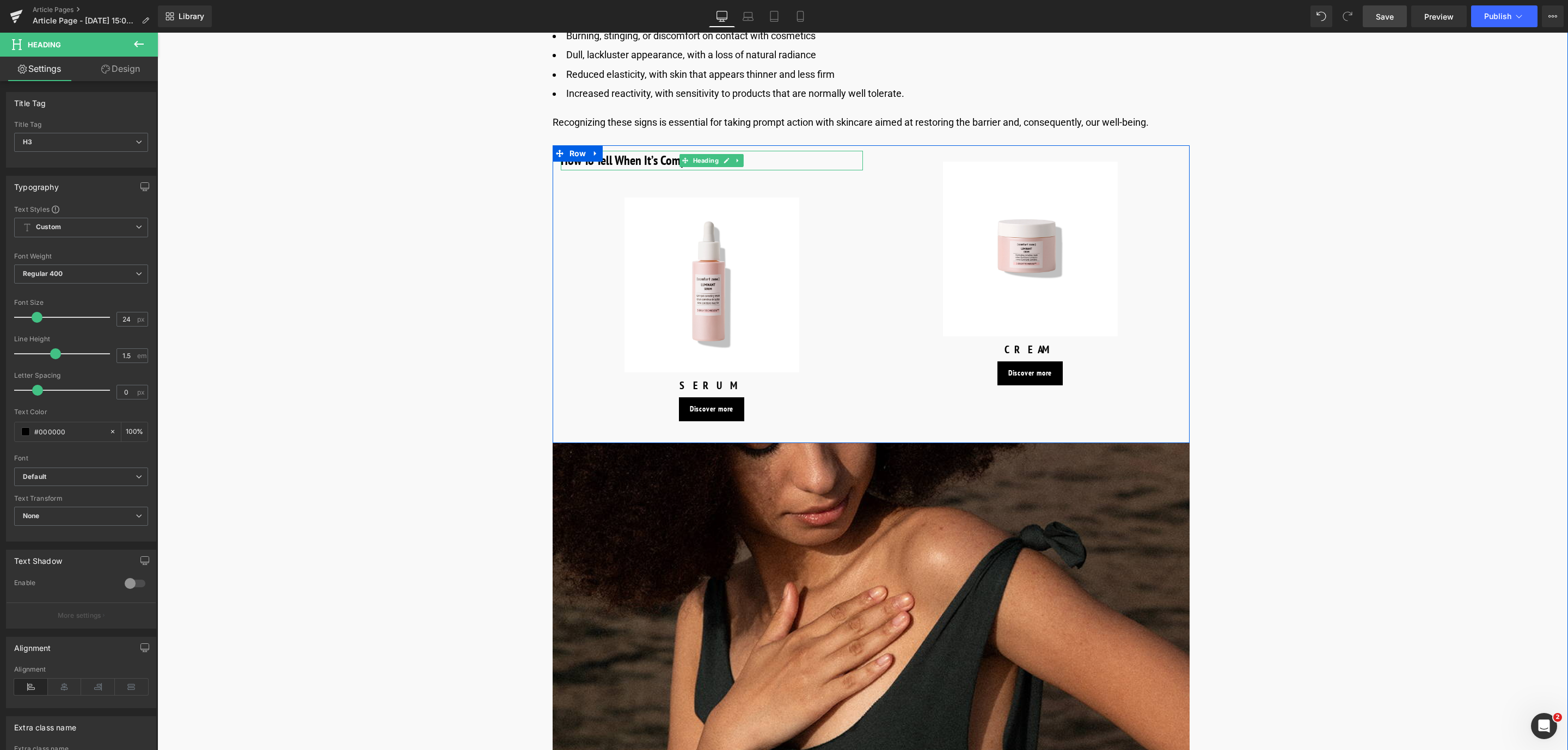
scroll to position [1781, 0]
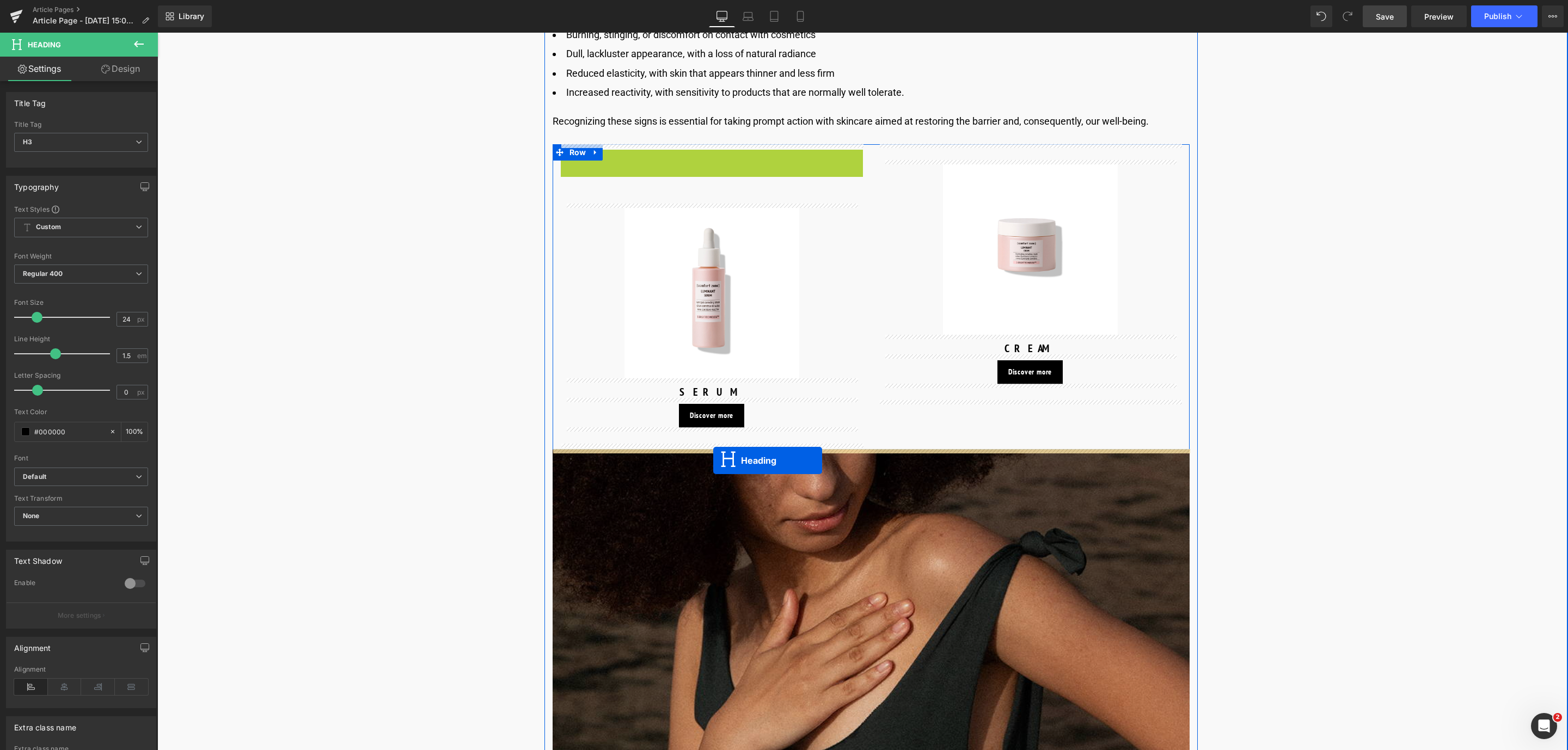
drag, startPoint x: 681, startPoint y: 159, endPoint x: 714, endPoint y: 459, distance: 301.8
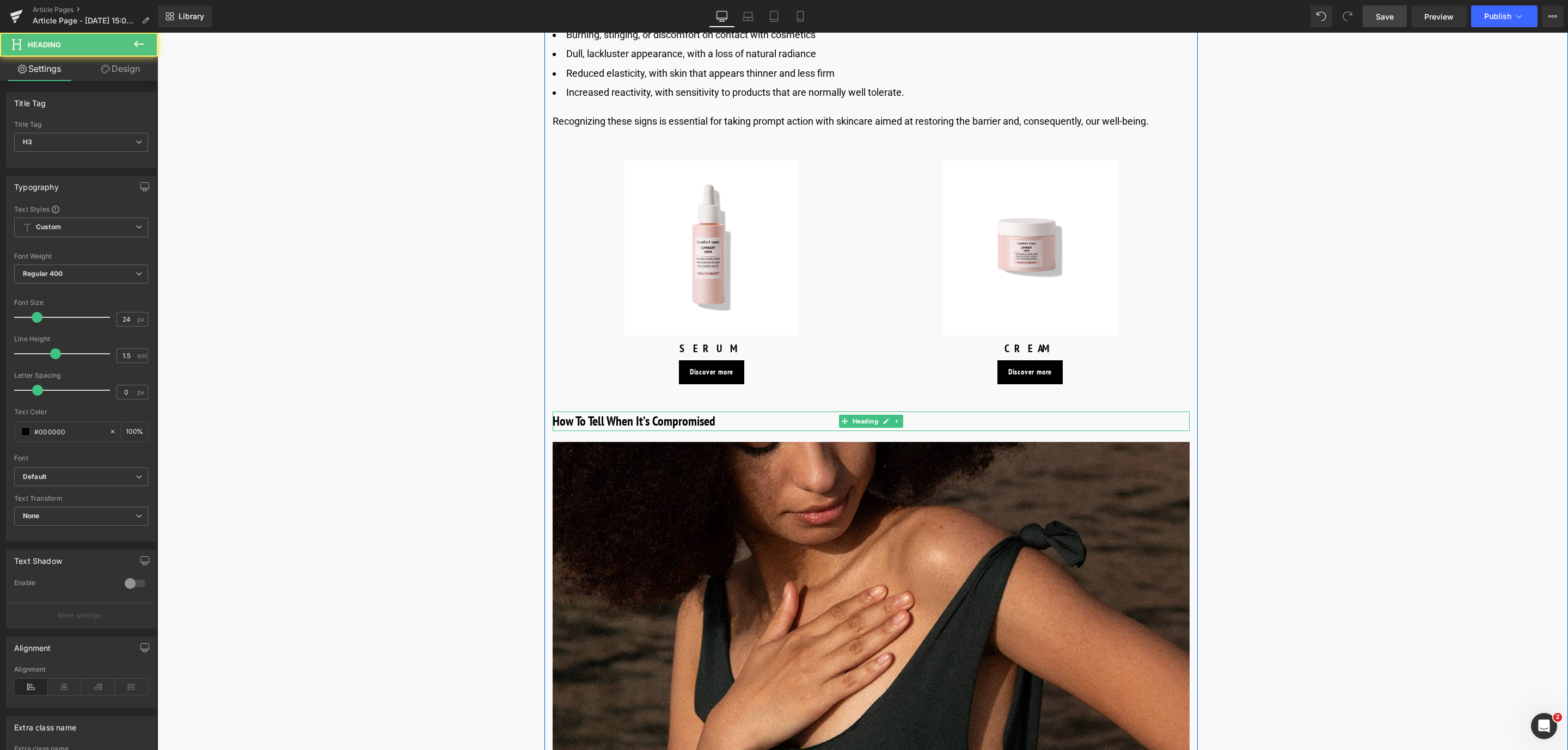
click at [604, 422] on h3 "How To Tell When It’s Compromised" at bounding box center [871, 421] width 637 height 20
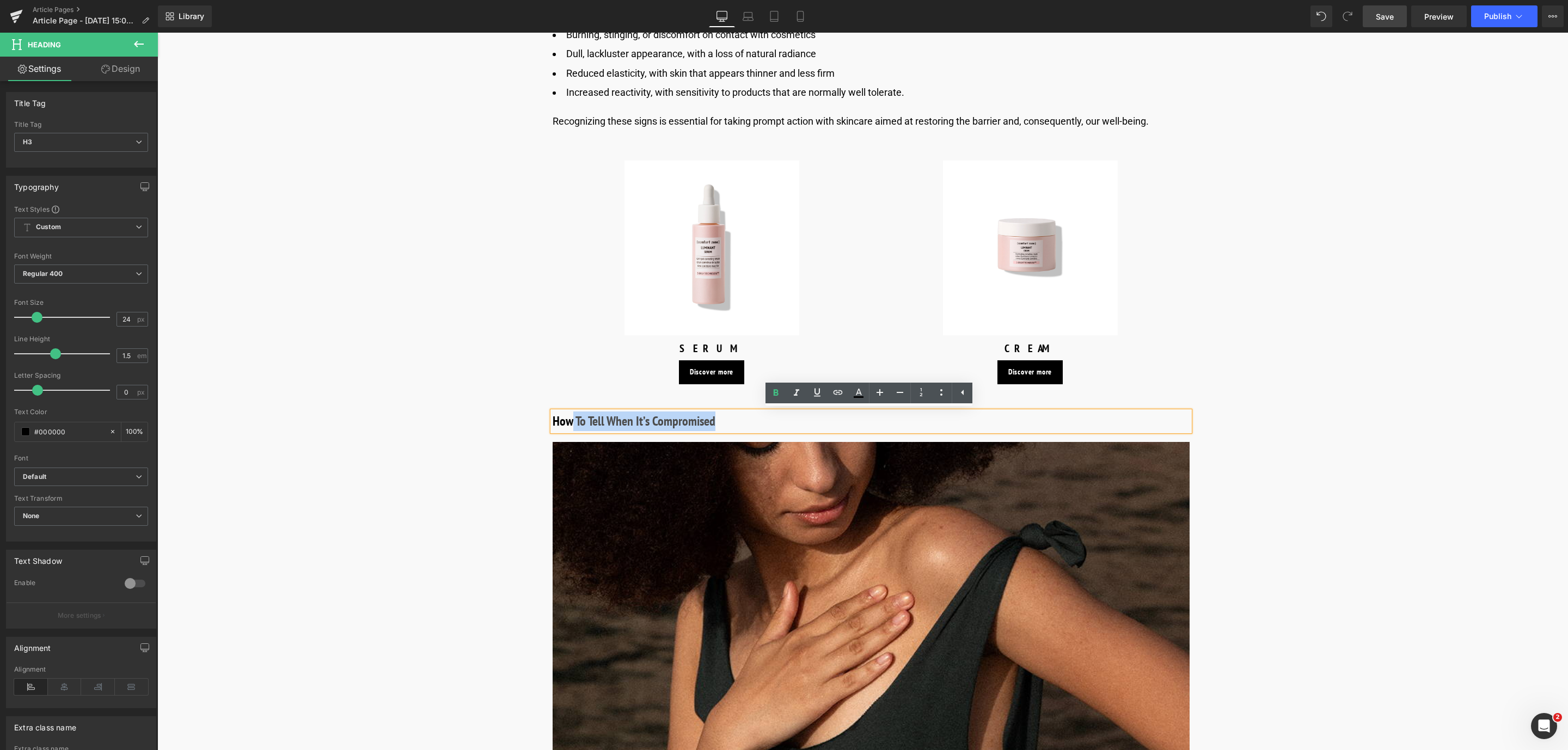
drag, startPoint x: 742, startPoint y: 427, endPoint x: 566, endPoint y: 428, distance: 176.0
click at [566, 428] on h3 "How To Tell When It’s Compromised" at bounding box center [871, 421] width 637 height 20
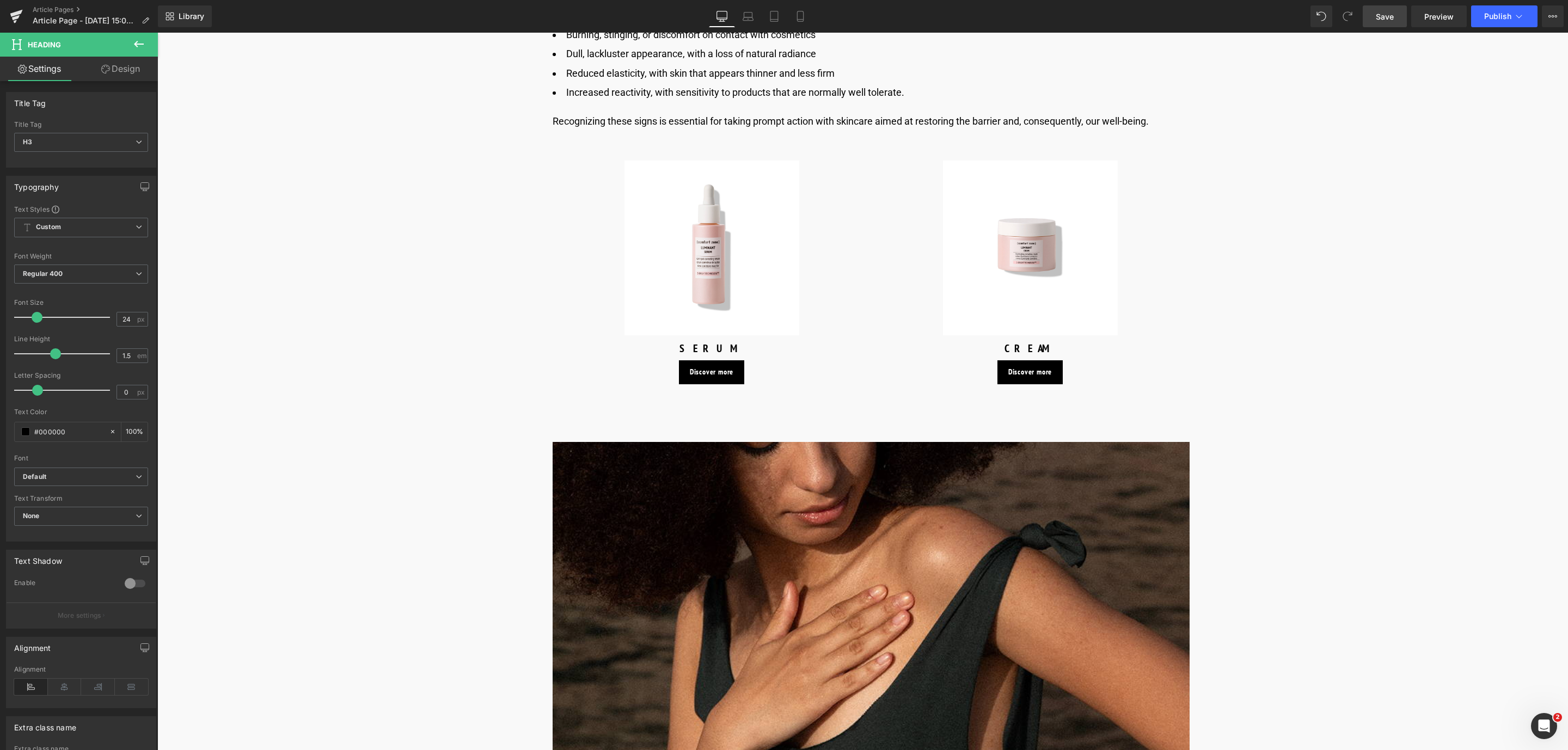
click at [1382, 17] on span "Save" at bounding box center [1384, 16] width 18 height 11
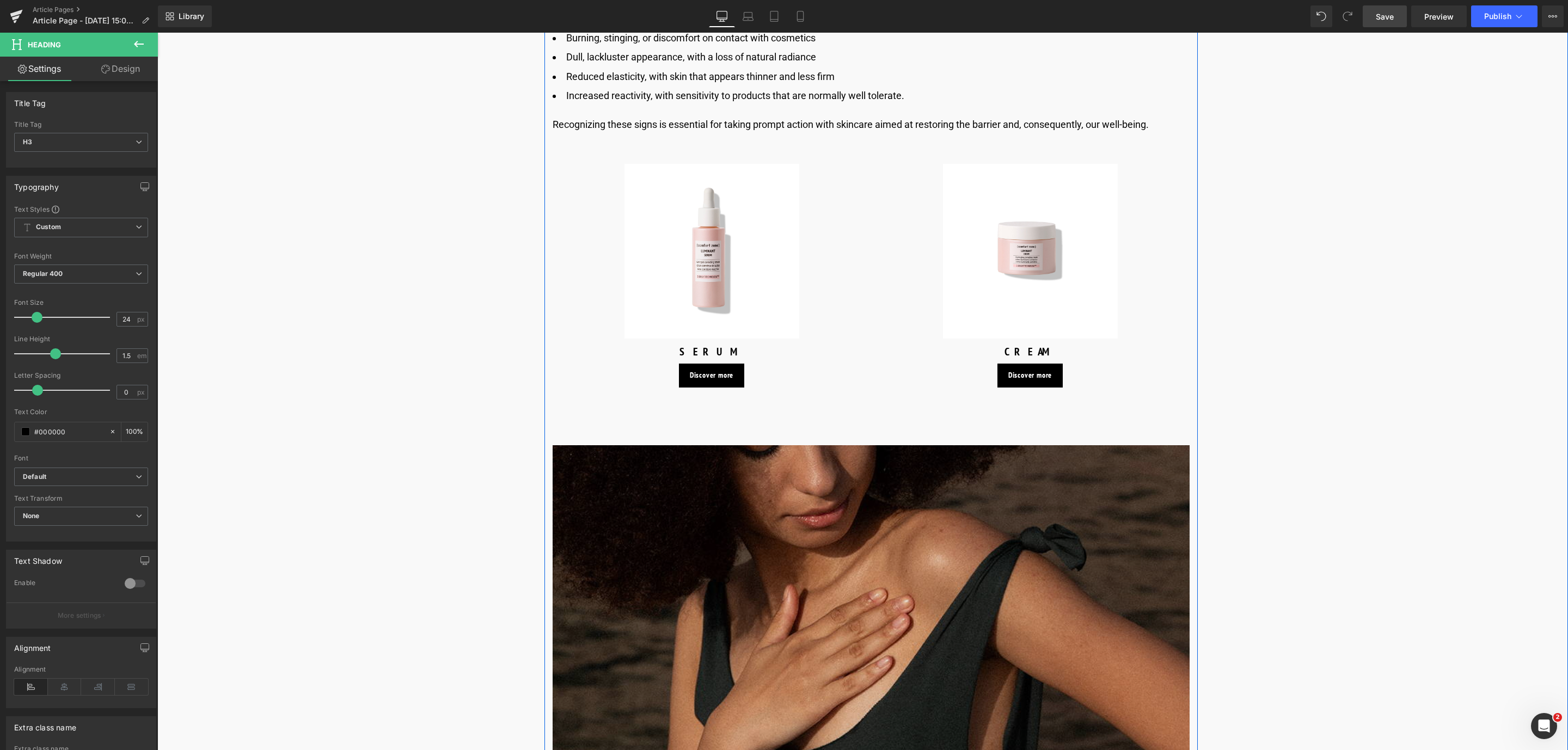
scroll to position [1777, 0]
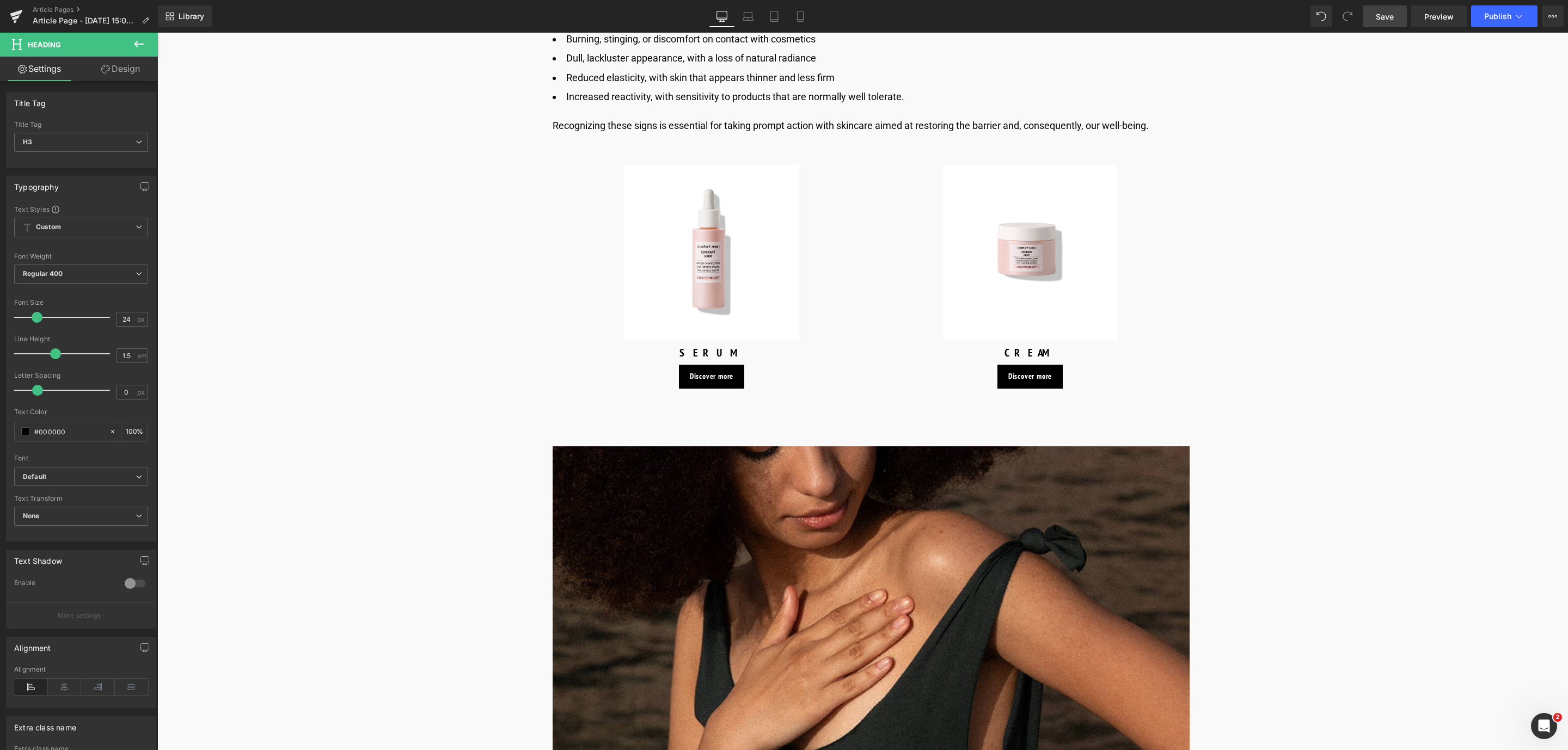
click at [1387, 23] on link "Save" at bounding box center [1384, 16] width 44 height 22
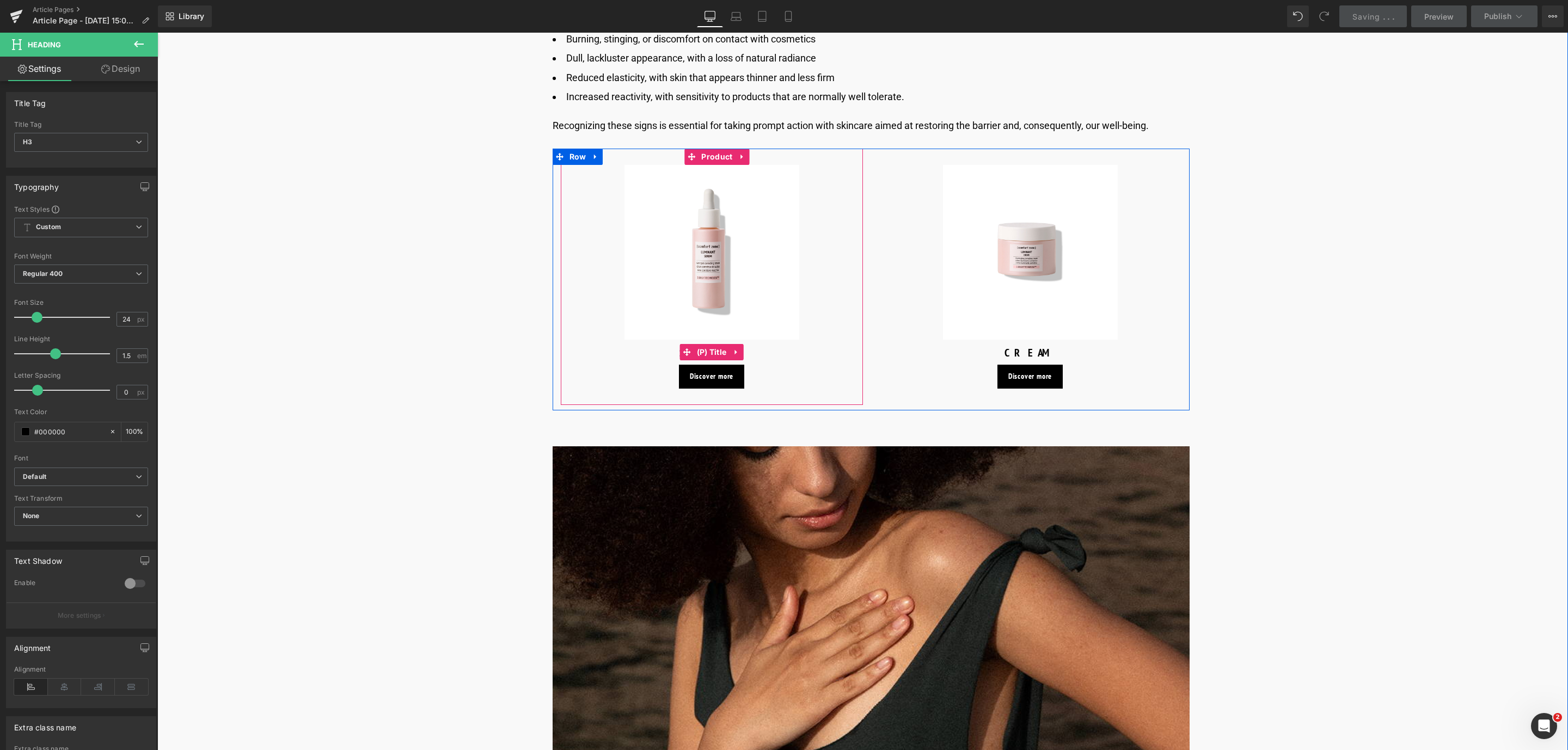
scroll to position [1593, 0]
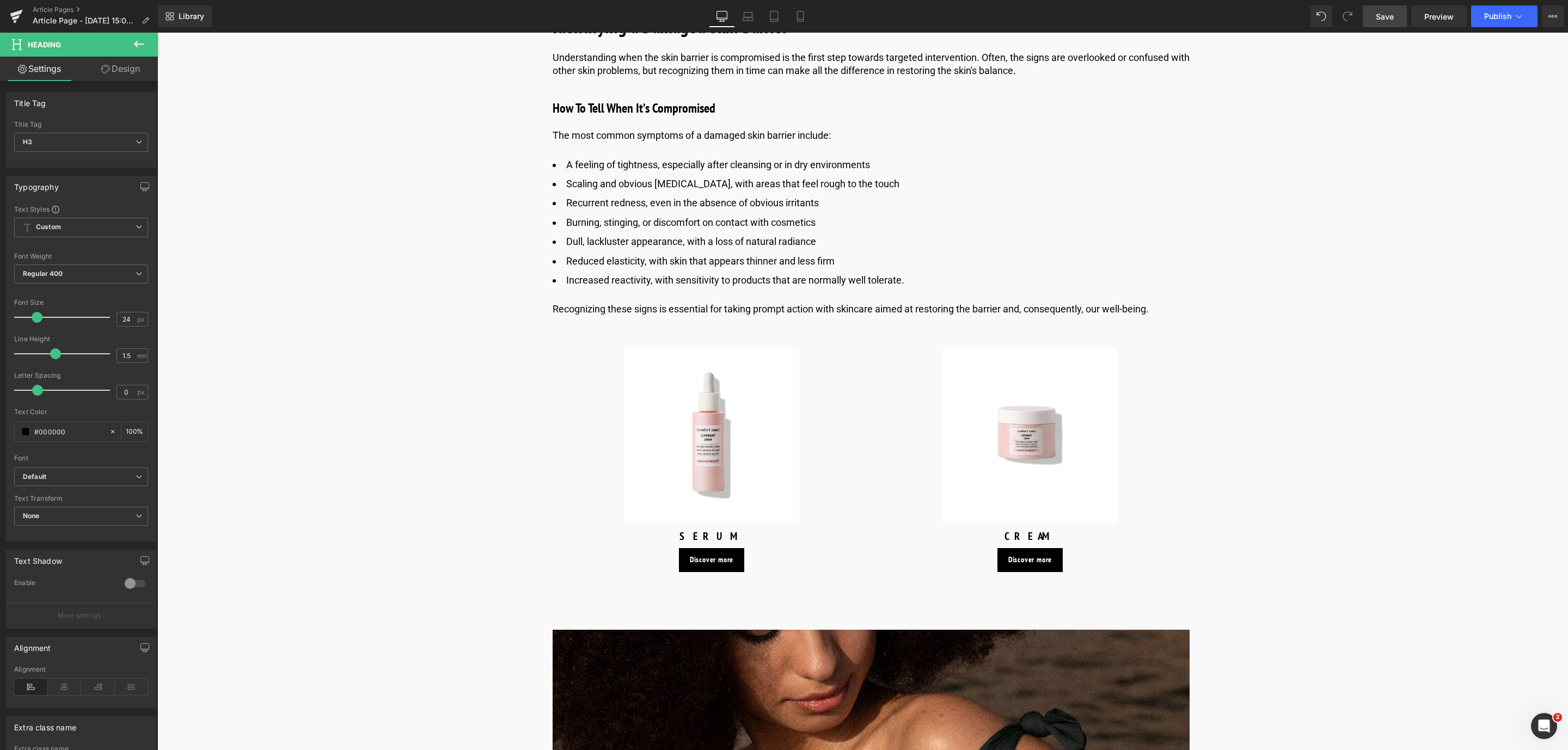
click at [1392, 20] on span "Save" at bounding box center [1384, 16] width 18 height 11
click at [1382, 11] on span "Save" at bounding box center [1384, 16] width 18 height 11
click at [1383, 23] on link "Save" at bounding box center [1384, 16] width 44 height 22
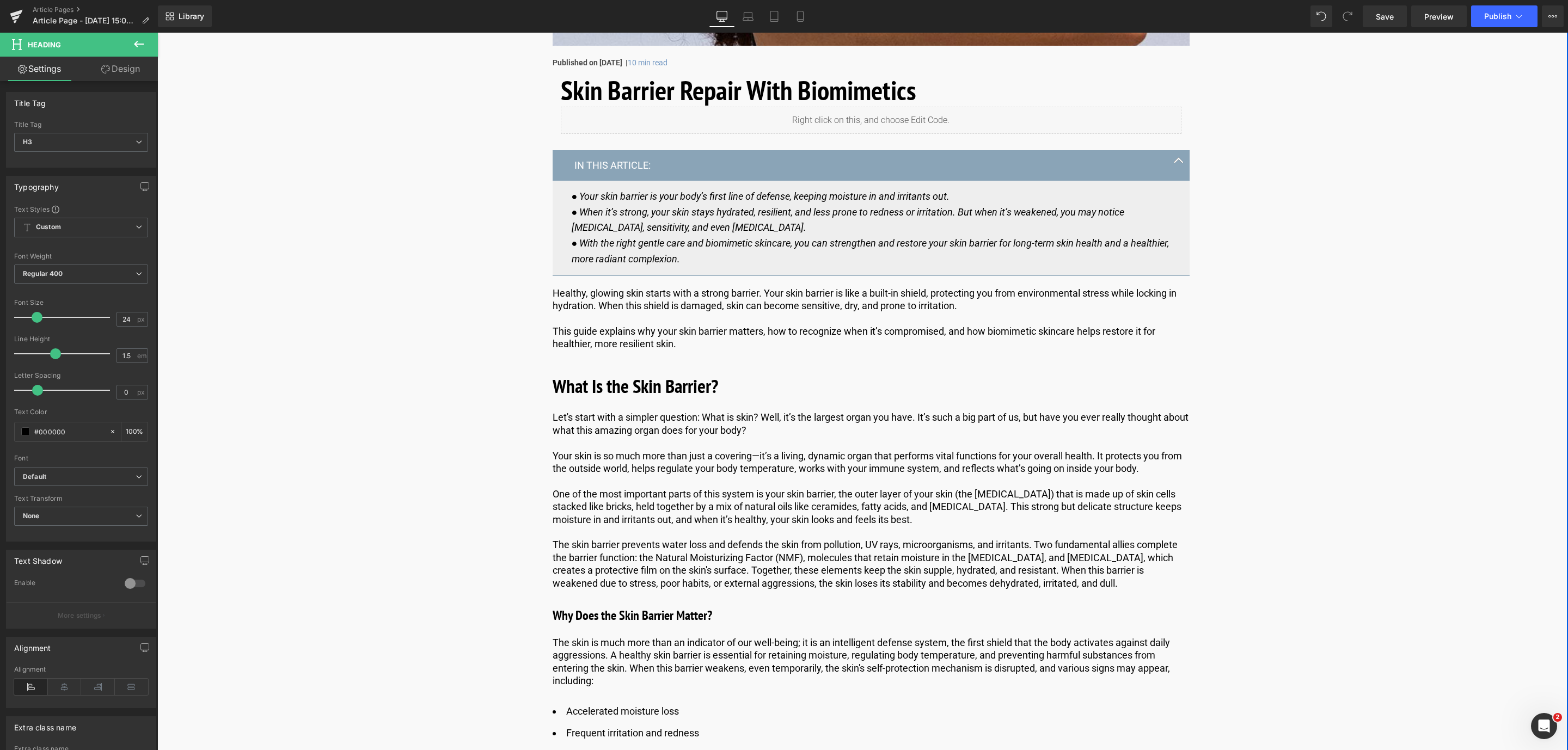
scroll to position [18, 0]
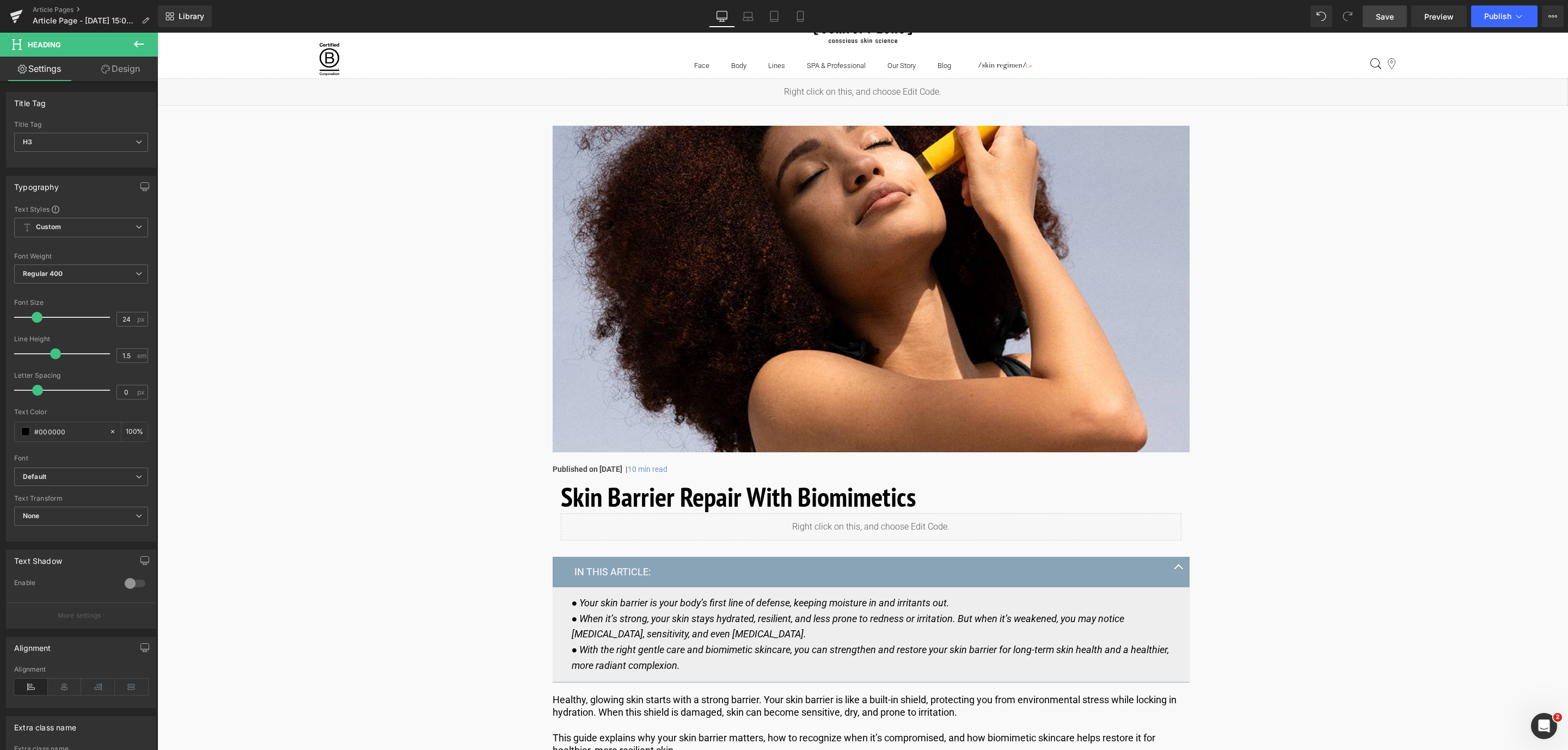
click at [1390, 20] on span "Save" at bounding box center [1384, 16] width 18 height 11
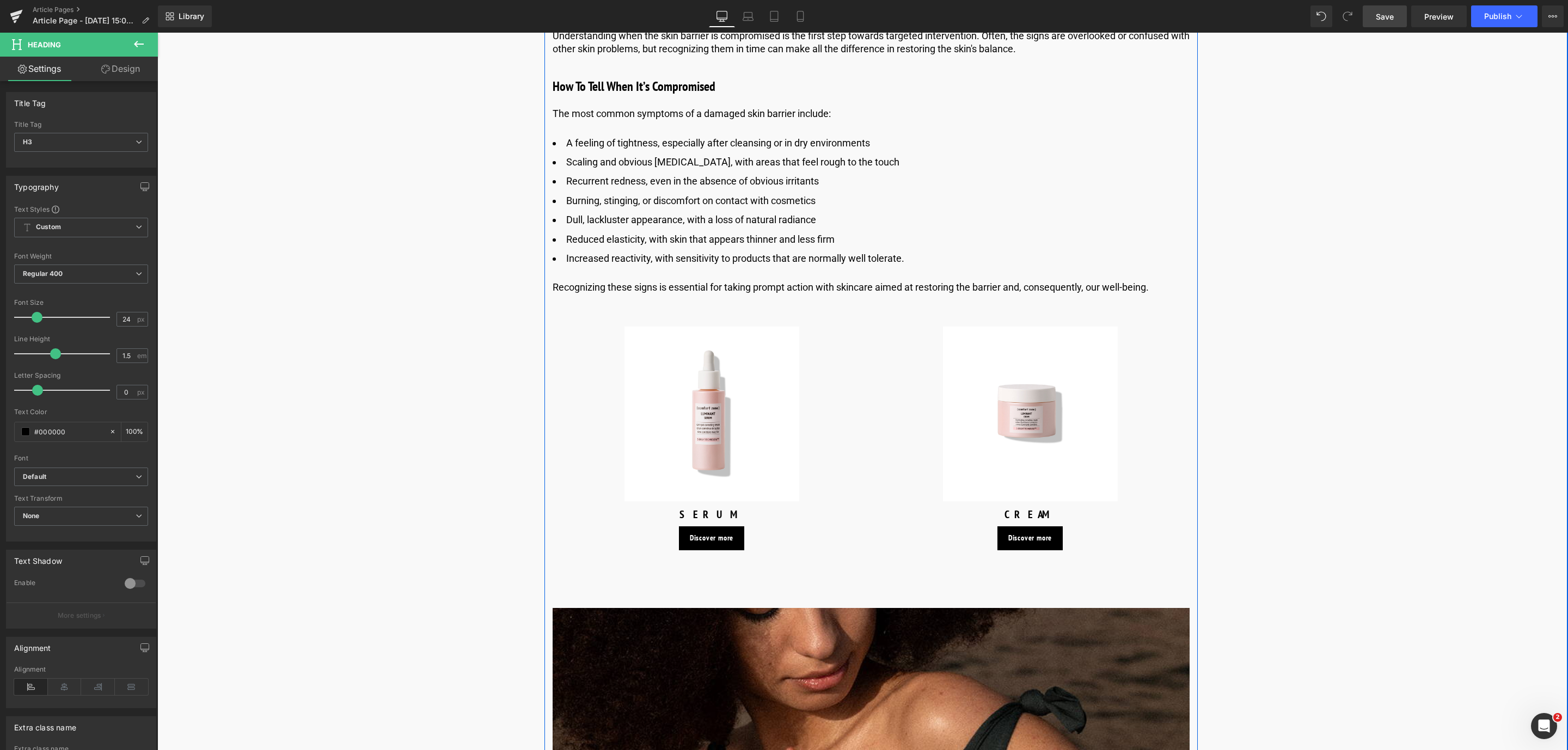
scroll to position [1616, 0]
click at [888, 82] on icon at bounding box center [891, 85] width 6 height 7
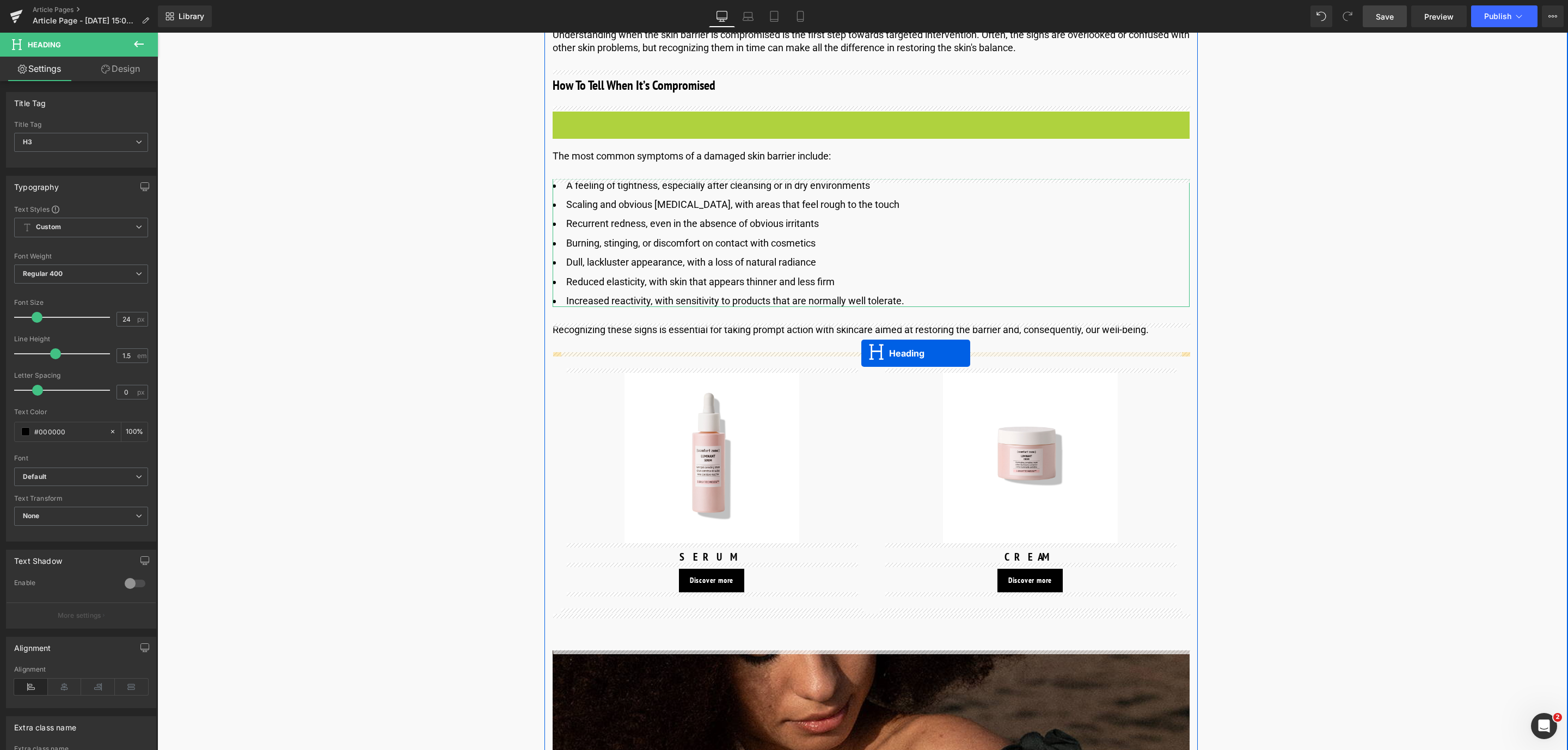
drag, startPoint x: 845, startPoint y: 124, endPoint x: 862, endPoint y: 353, distance: 229.6
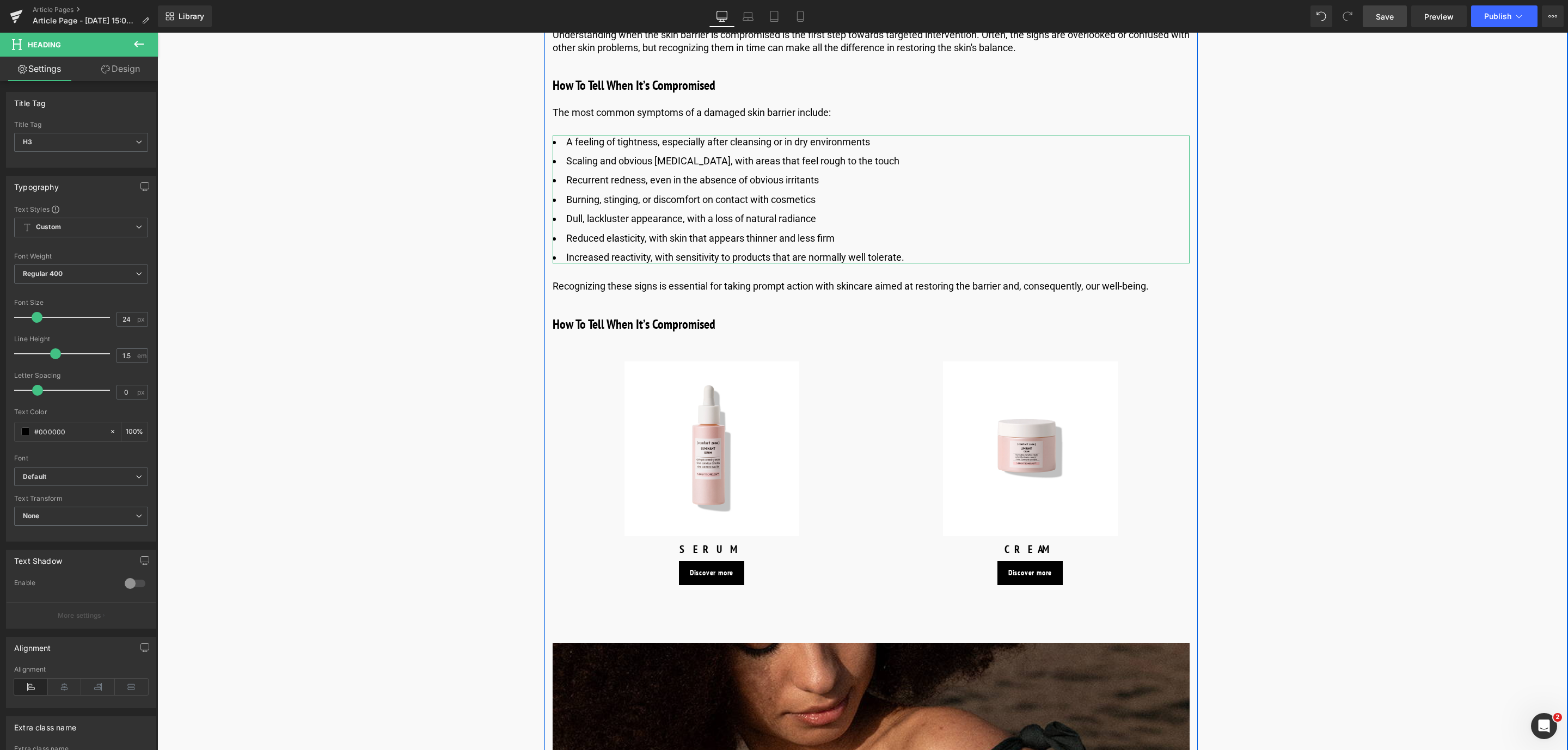
click at [636, 330] on div "How To Tell When It’s Compromised Heading" at bounding box center [871, 324] width 637 height 20
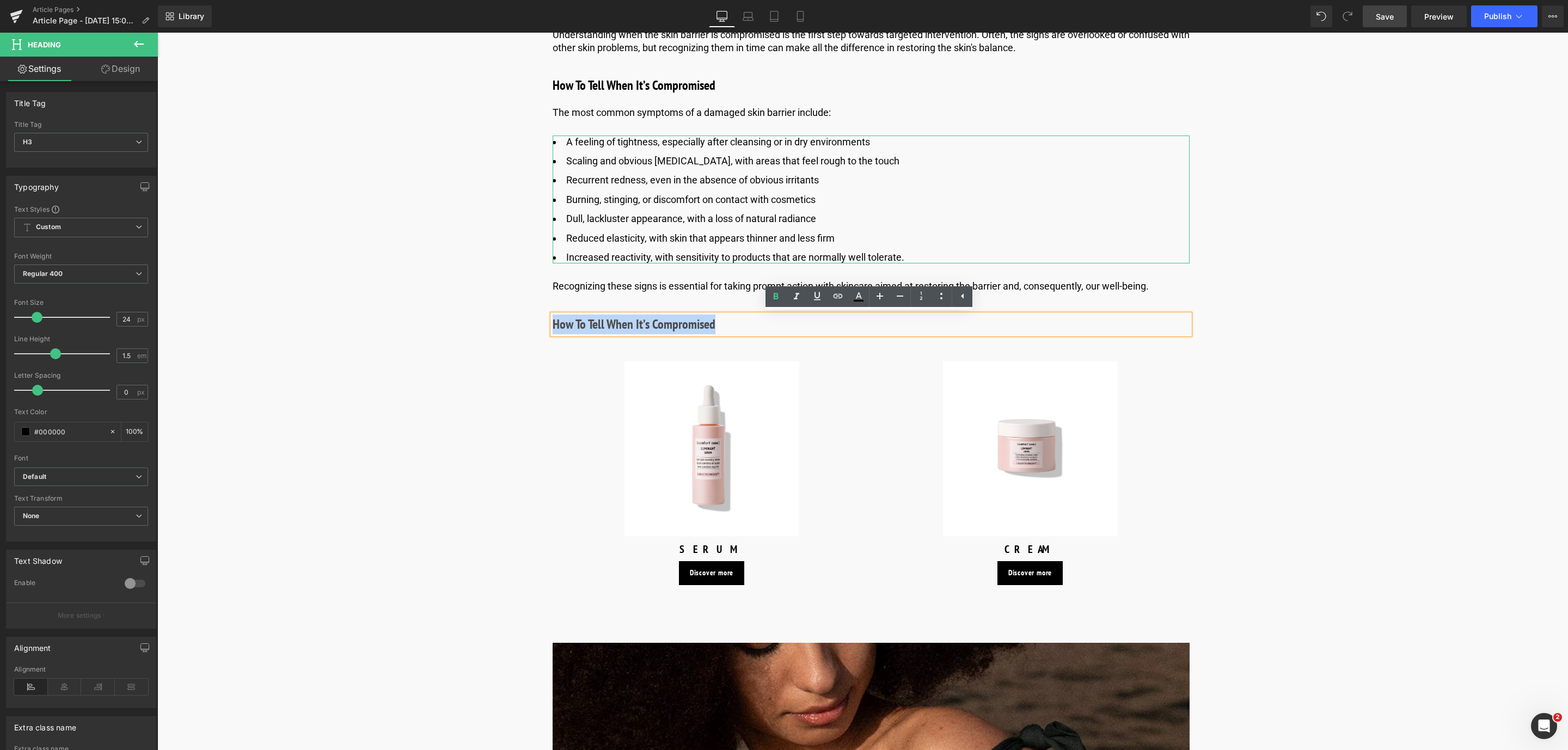
drag, startPoint x: 678, startPoint y: 331, endPoint x: 499, endPoint y: 336, distance: 179.1
click at [499, 336] on div "Image Published on [DATE] | 10 min read Text Block Row Skin Barrier Repair With…" at bounding box center [871, 466] width 1304 height 3931
paste div
click at [897, 289] on icon at bounding box center [900, 286] width 6 height 7
click at [896, 289] on link at bounding box center [894, 285] width 11 height 13
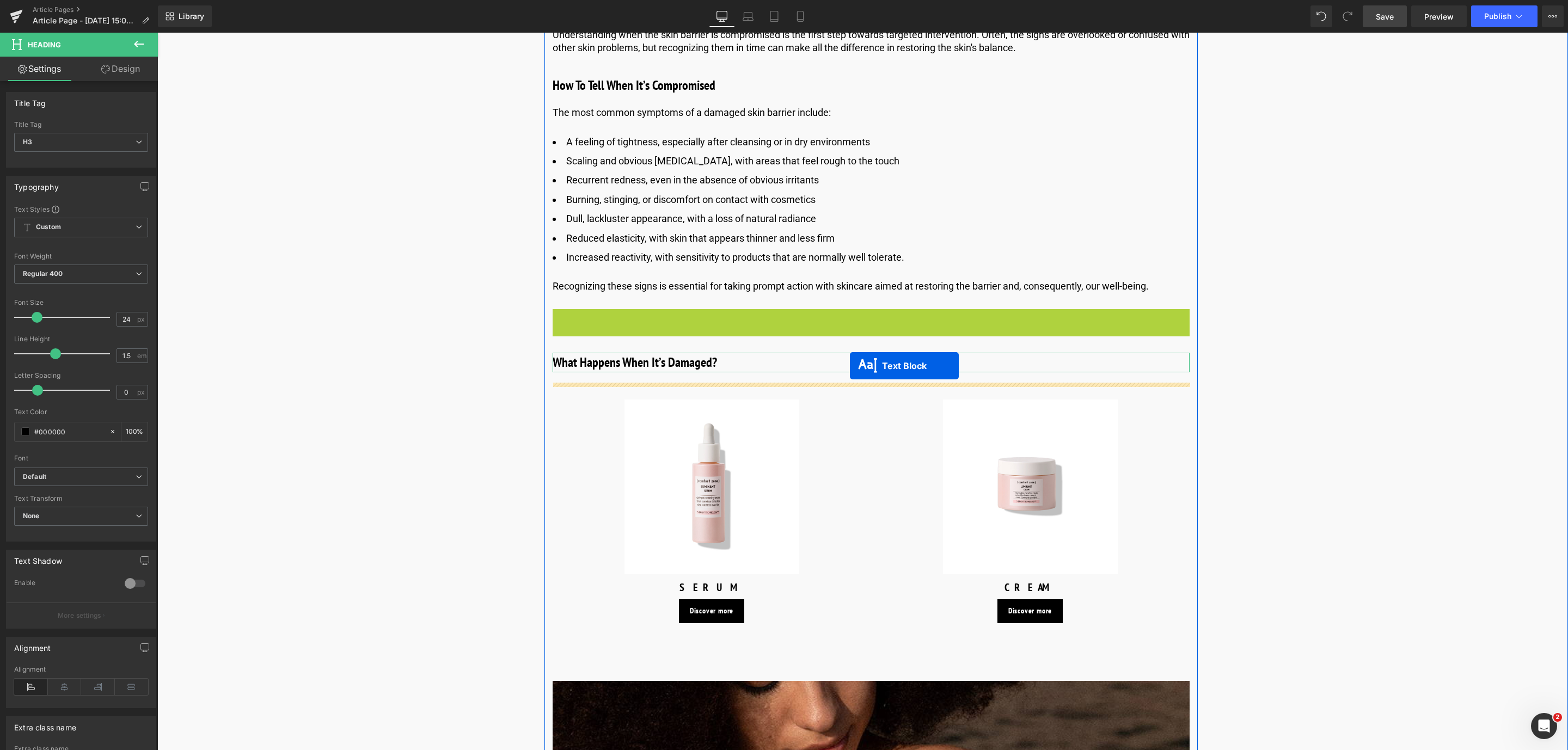
drag, startPoint x: 842, startPoint y: 316, endPoint x: 850, endPoint y: 366, distance: 50.6
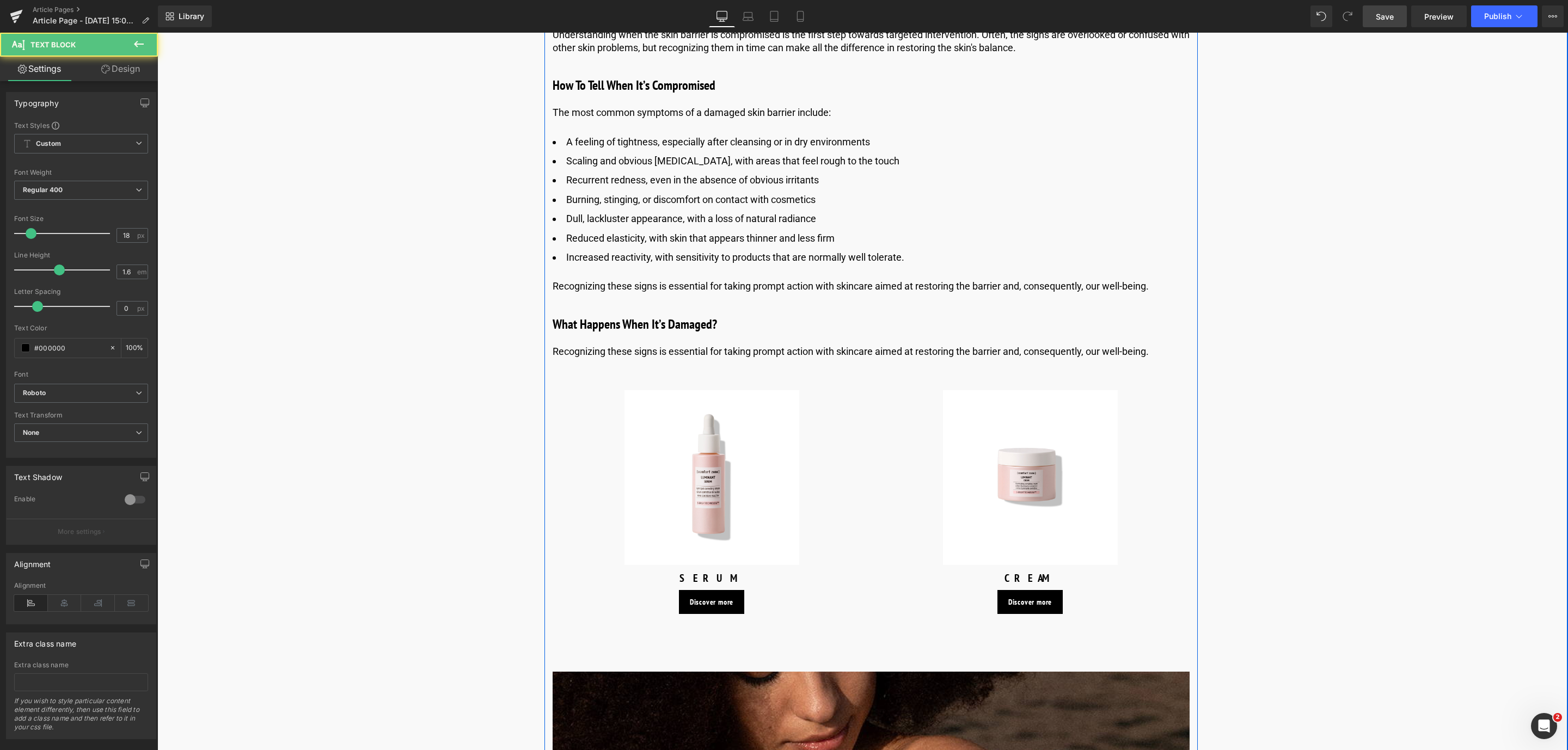
click at [706, 353] on p "Recognizing these signs is essential for taking prompt action with skincare aim…" at bounding box center [871, 351] width 637 height 13
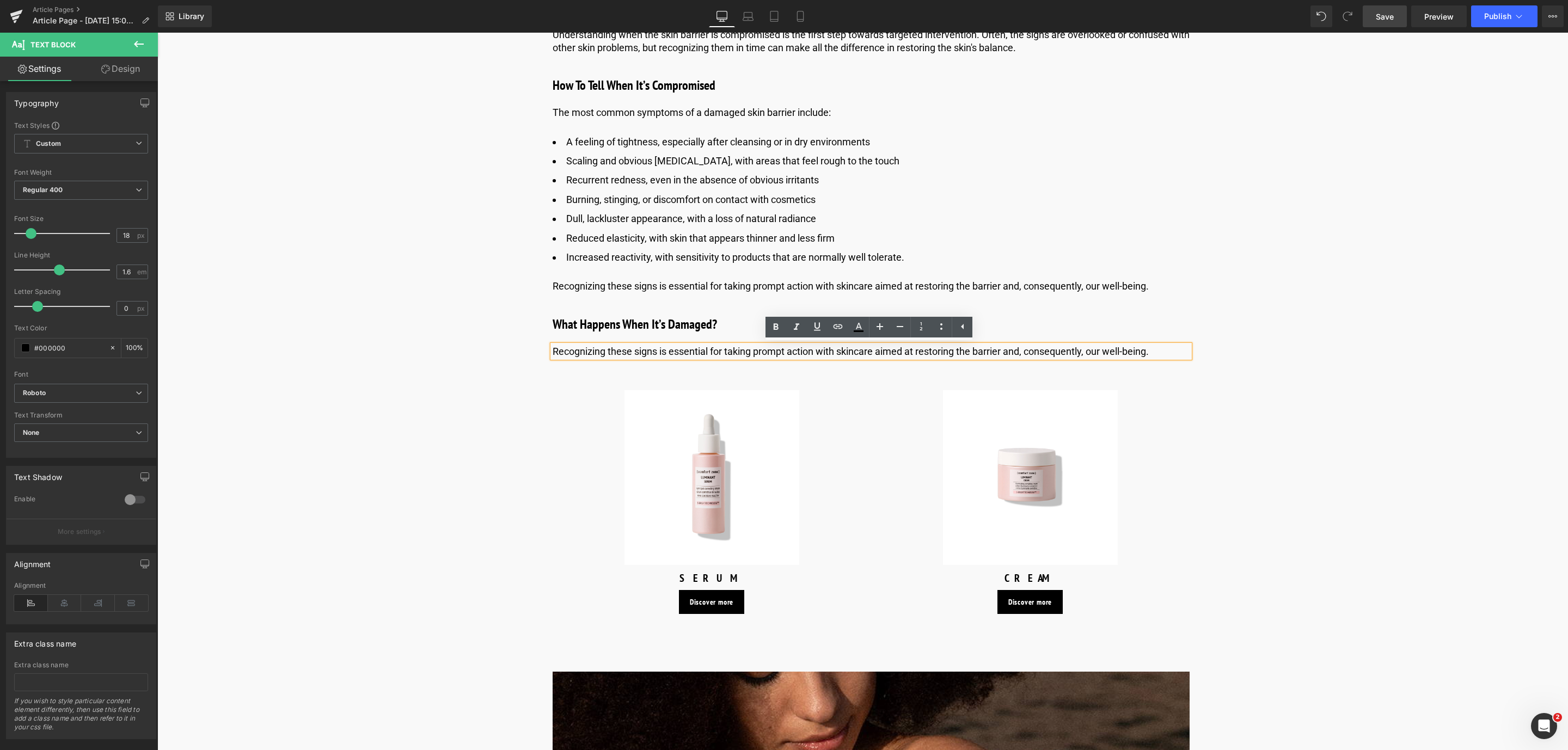
drag, startPoint x: 1169, startPoint y: 358, endPoint x: 547, endPoint y: 351, distance: 622.0
click at [553, 351] on div "Recognizing these signs is essential for taking prompt action with skincare aim…" at bounding box center [871, 351] width 637 height 13
drag, startPoint x: 555, startPoint y: 351, endPoint x: 1153, endPoint y: 359, distance: 598.1
click at [1153, 358] on div "Recognizing these signs is essential for taking prompt action with skincare aim…" at bounding box center [871, 351] width 637 height 13
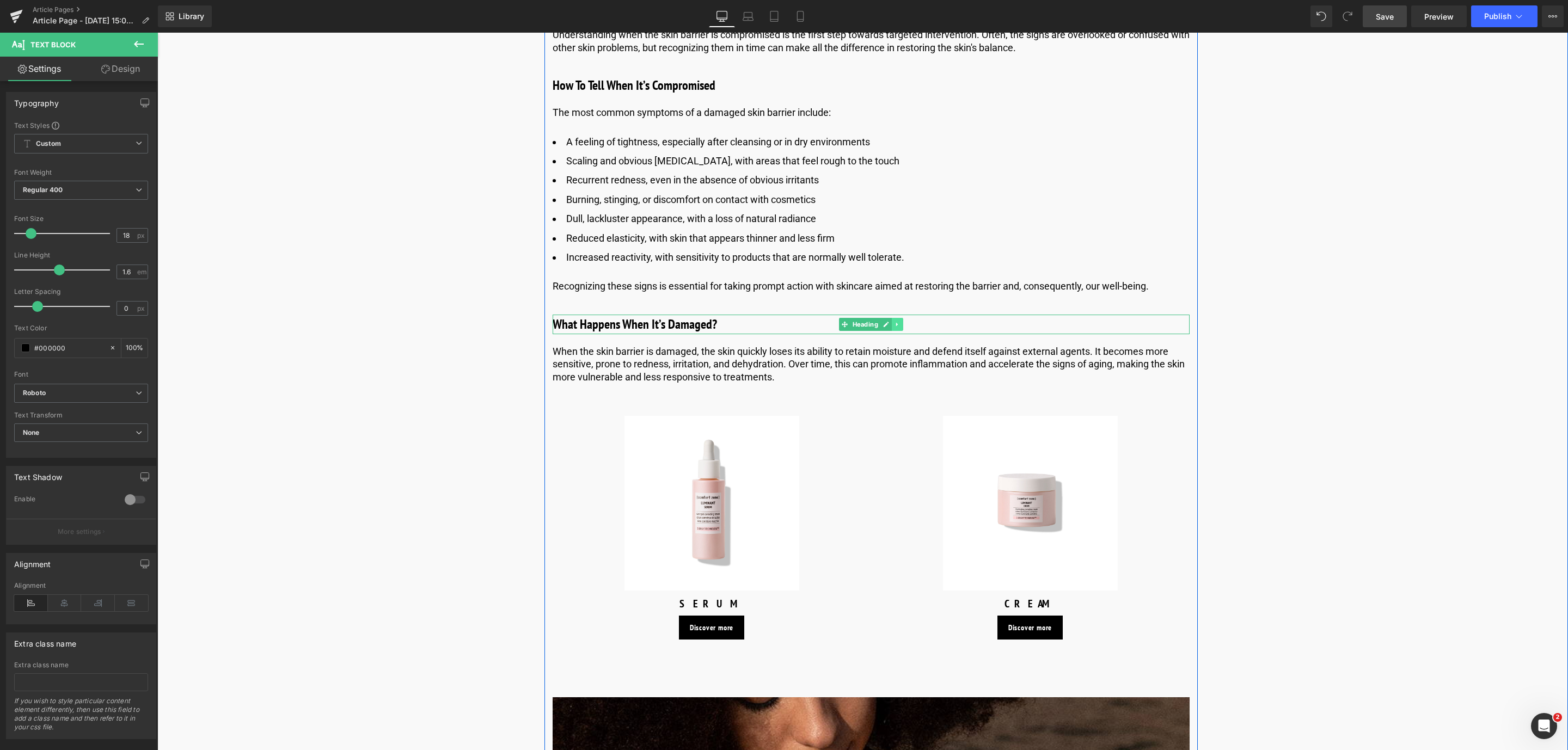
click at [892, 323] on link at bounding box center [897, 324] width 11 height 13
click at [891, 323] on icon at bounding box center [891, 324] width 6 height 7
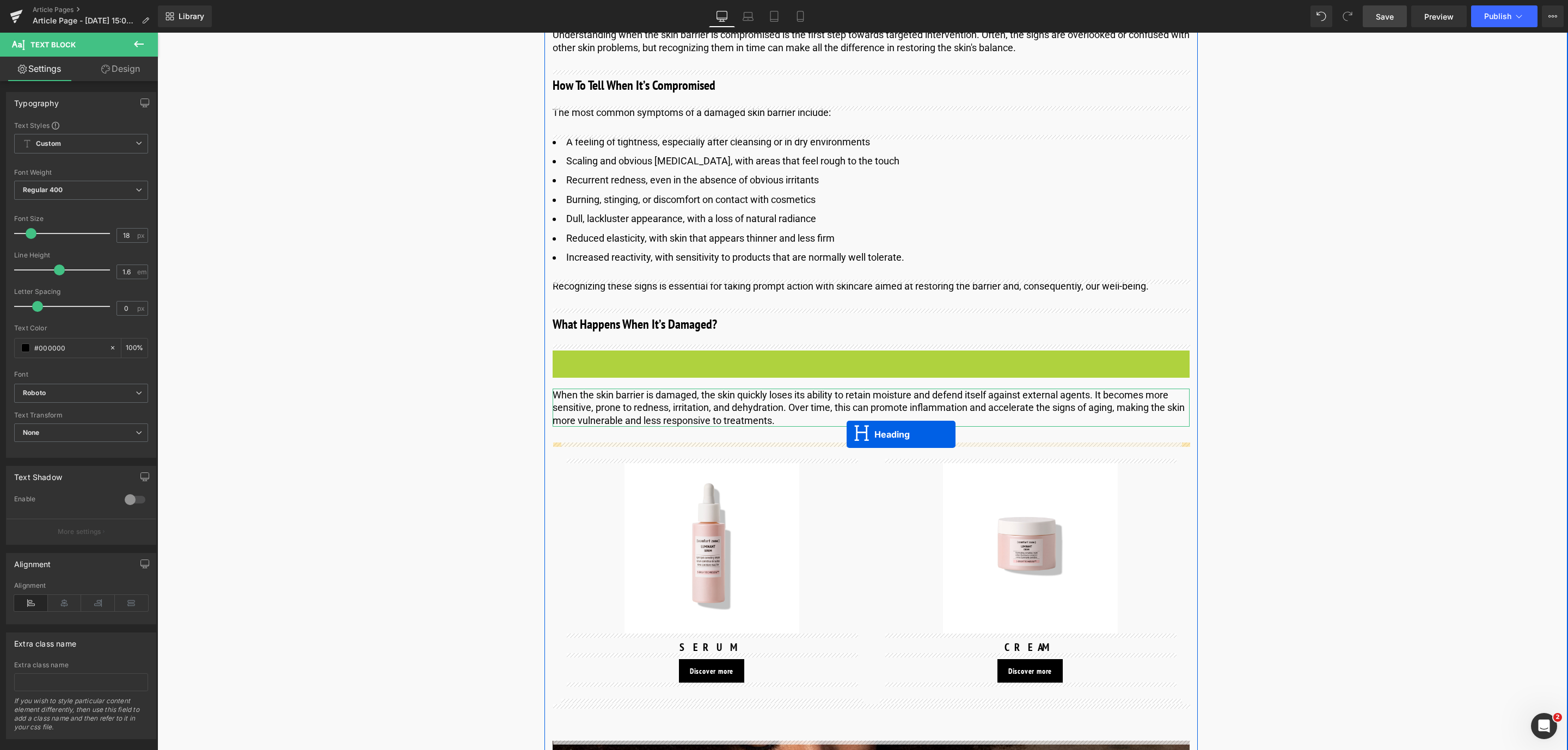
drag, startPoint x: 838, startPoint y: 360, endPoint x: 847, endPoint y: 434, distance: 74.5
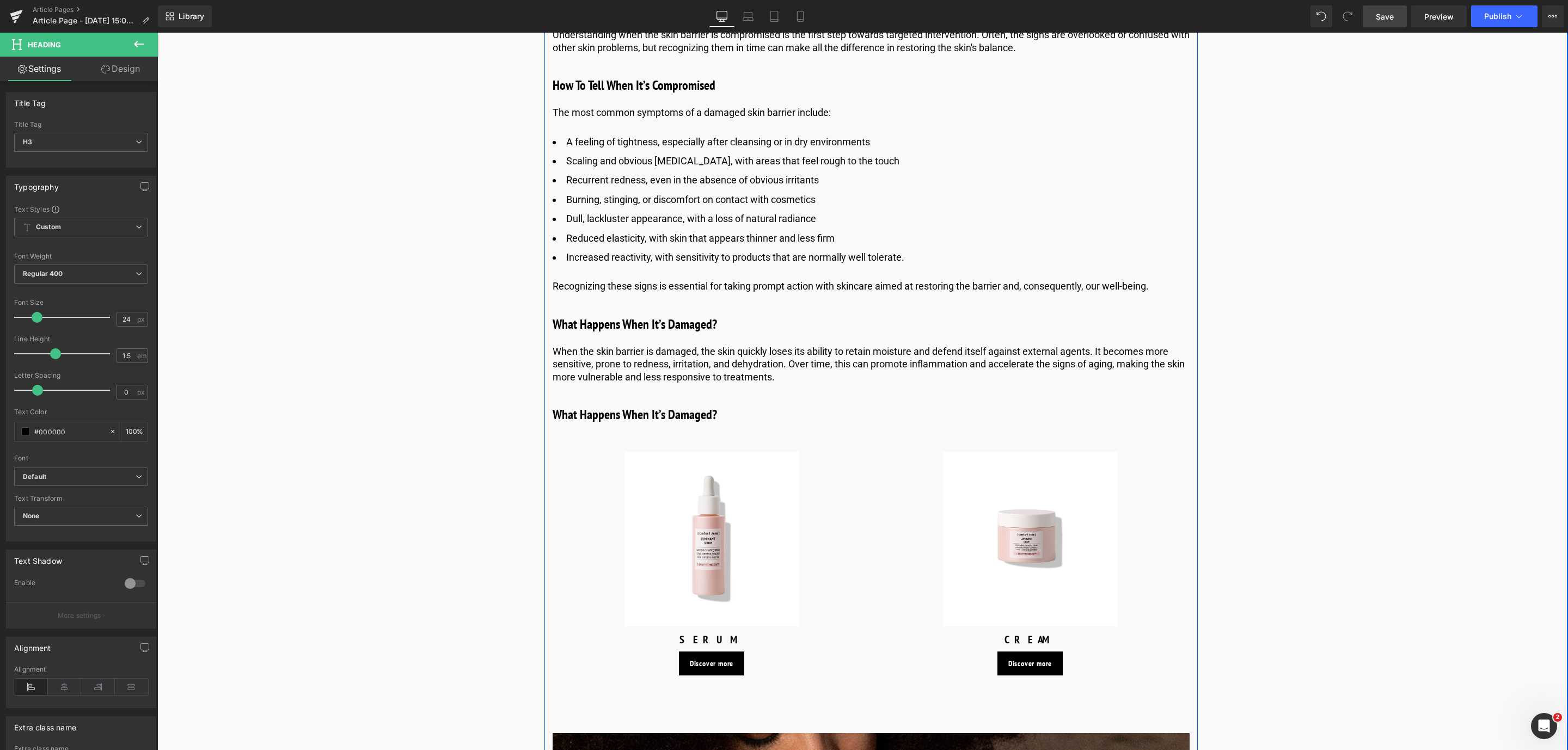
drag, startPoint x: 895, startPoint y: 411, endPoint x: 909, endPoint y: 394, distance: 22.0
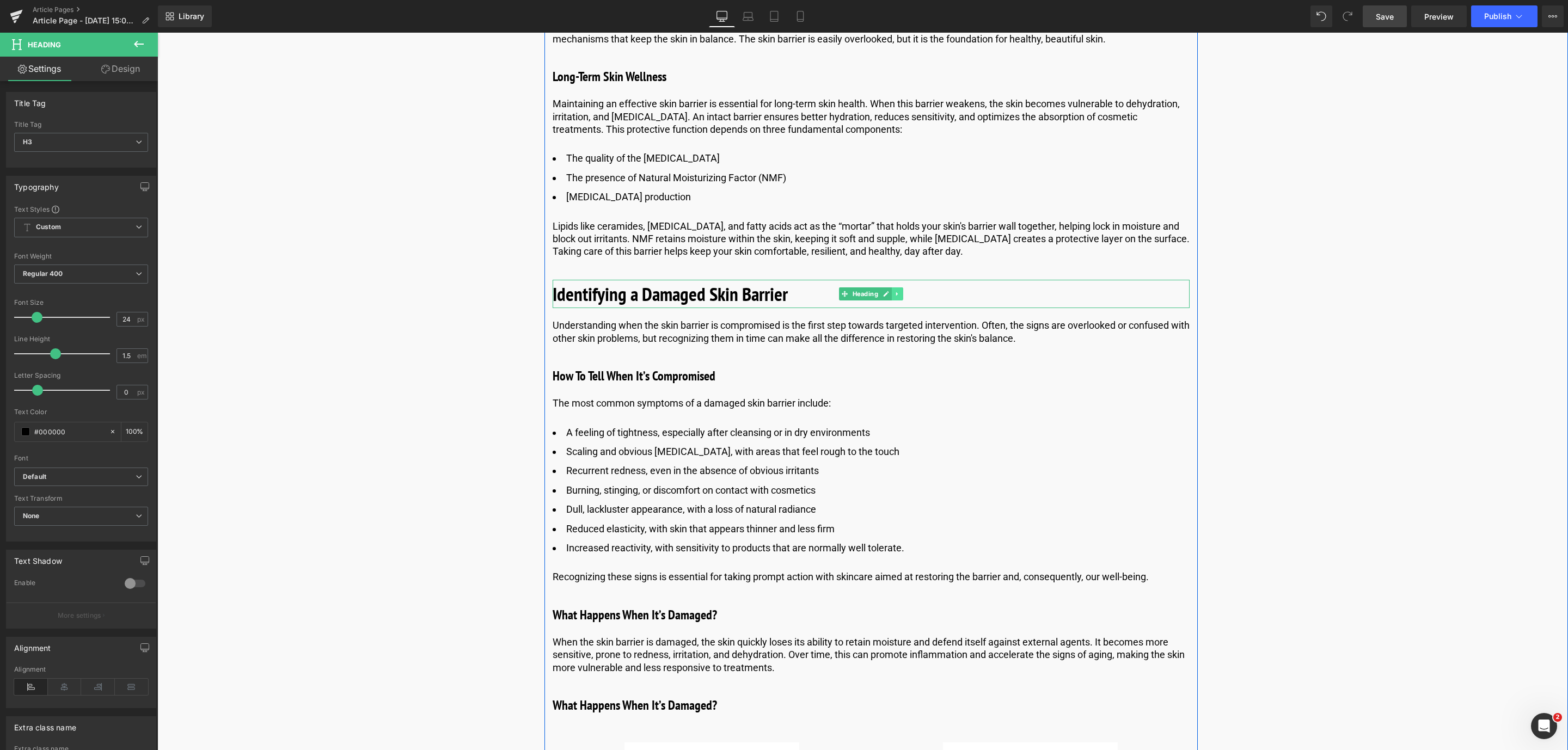
click at [895, 294] on icon at bounding box center [896, 294] width 2 height 3
click at [893, 294] on link at bounding box center [891, 293] width 11 height 13
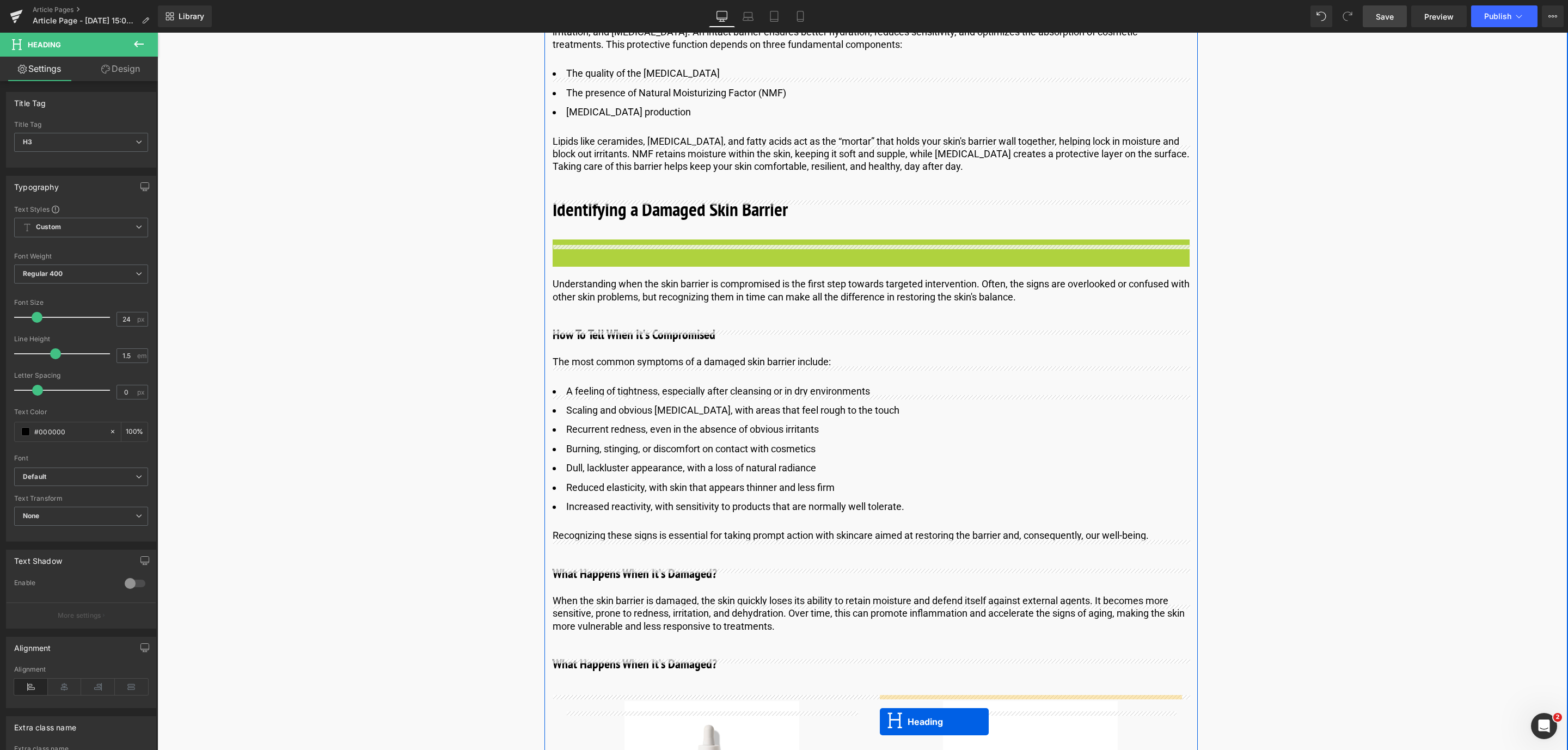
scroll to position [1432, 0]
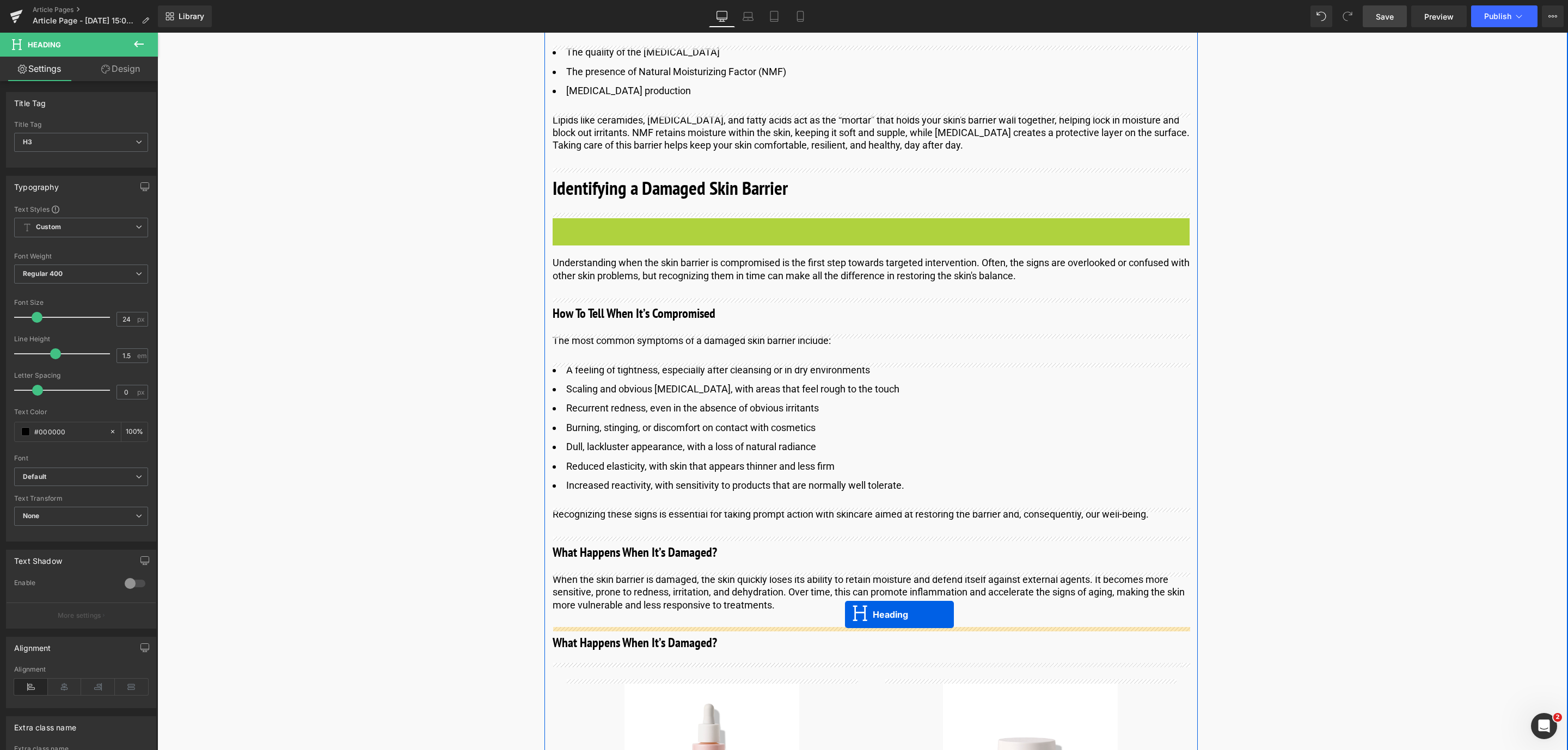
drag, startPoint x: 844, startPoint y: 337, endPoint x: 845, endPoint y: 615, distance: 278.0
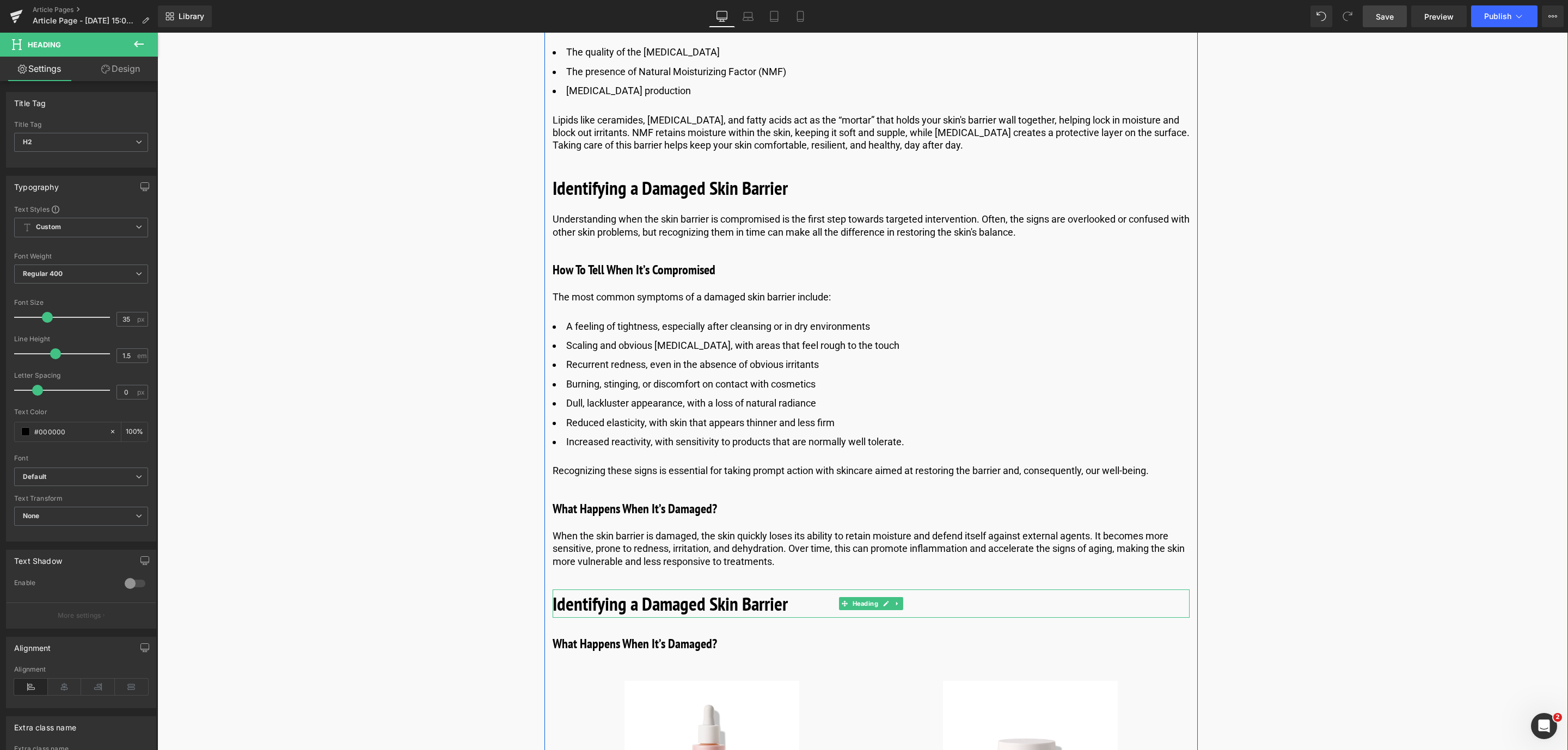
click at [631, 601] on b "Identifying a Damaged Skin Barrier" at bounding box center [670, 603] width 235 height 25
drag, startPoint x: 747, startPoint y: 606, endPoint x: 548, endPoint y: 599, distance: 199.1
click at [553, 599] on div "Identifying a Damaged Skin Barrier" at bounding box center [871, 603] width 637 height 28
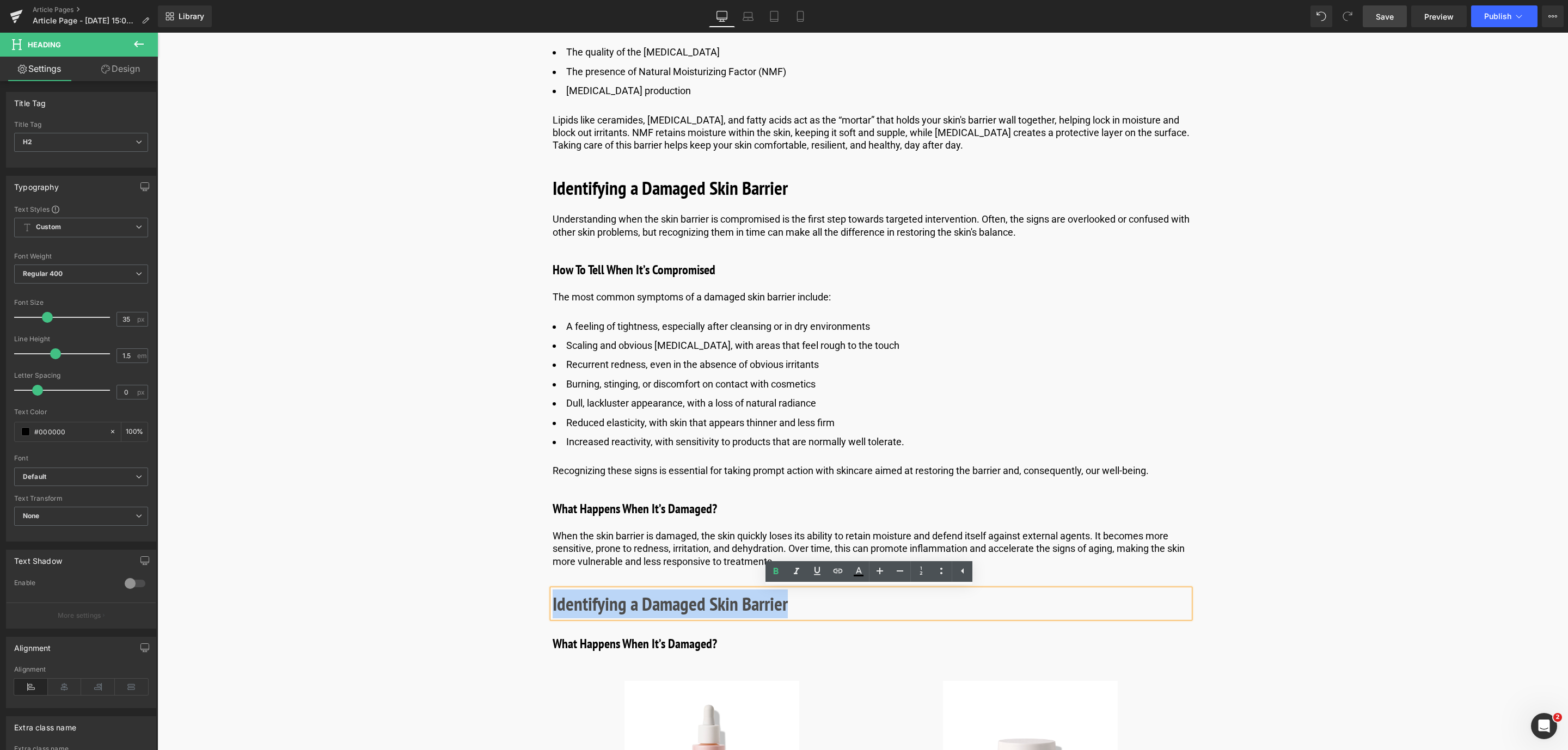
drag, startPoint x: 548, startPoint y: 599, endPoint x: 535, endPoint y: 621, distance: 25.6
click at [535, 621] on div "Image Published on [DATE] | 10 min read Text Block Row Skin Barrier Repair With…" at bounding box center [871, 718] width 1304 height 4066
paste div
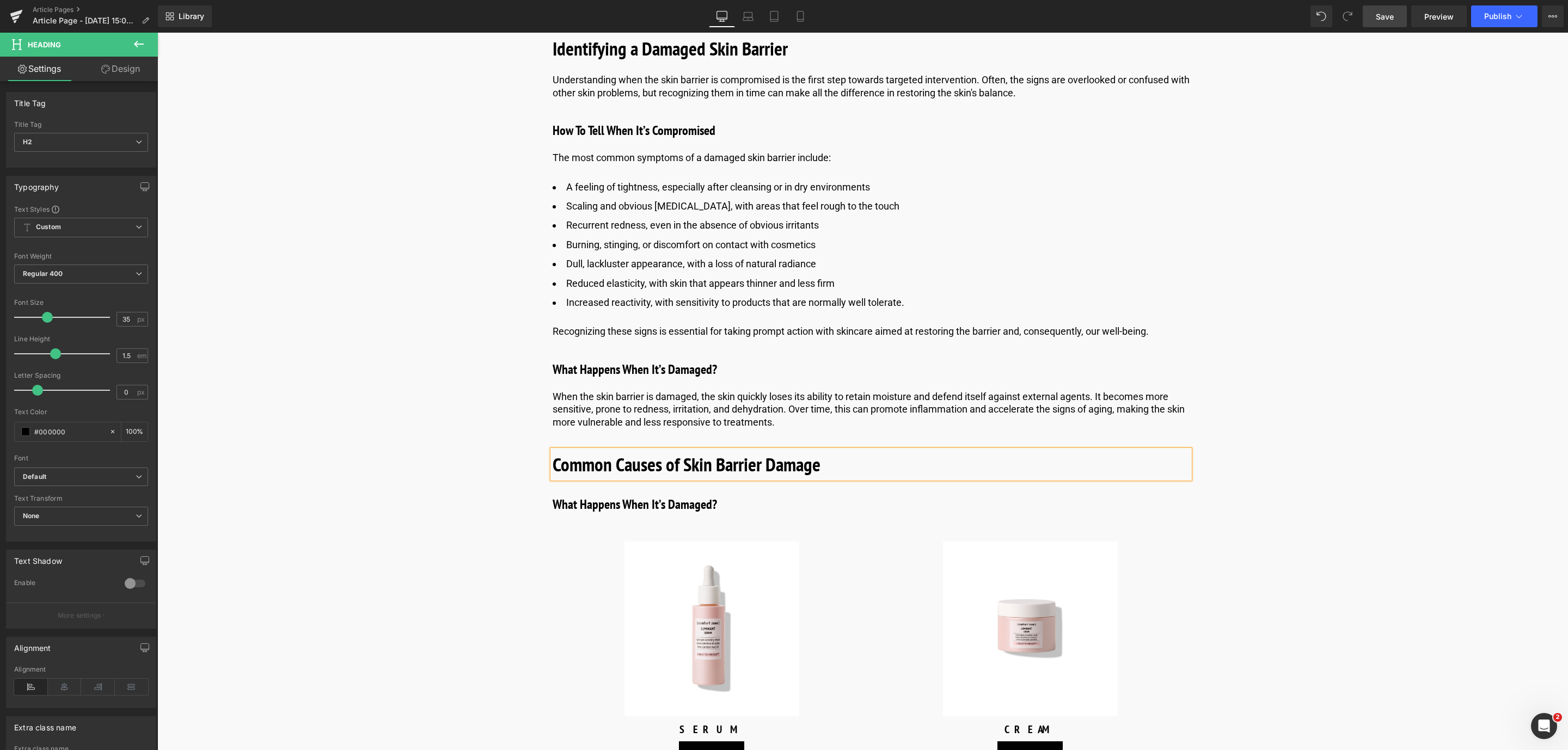
scroll to position [1572, 0]
click at [470, 439] on div "Image Published on [DATE] | 10 min read Text Block Row Skin Barrier Repair With…" at bounding box center [871, 578] width 1304 height 4066
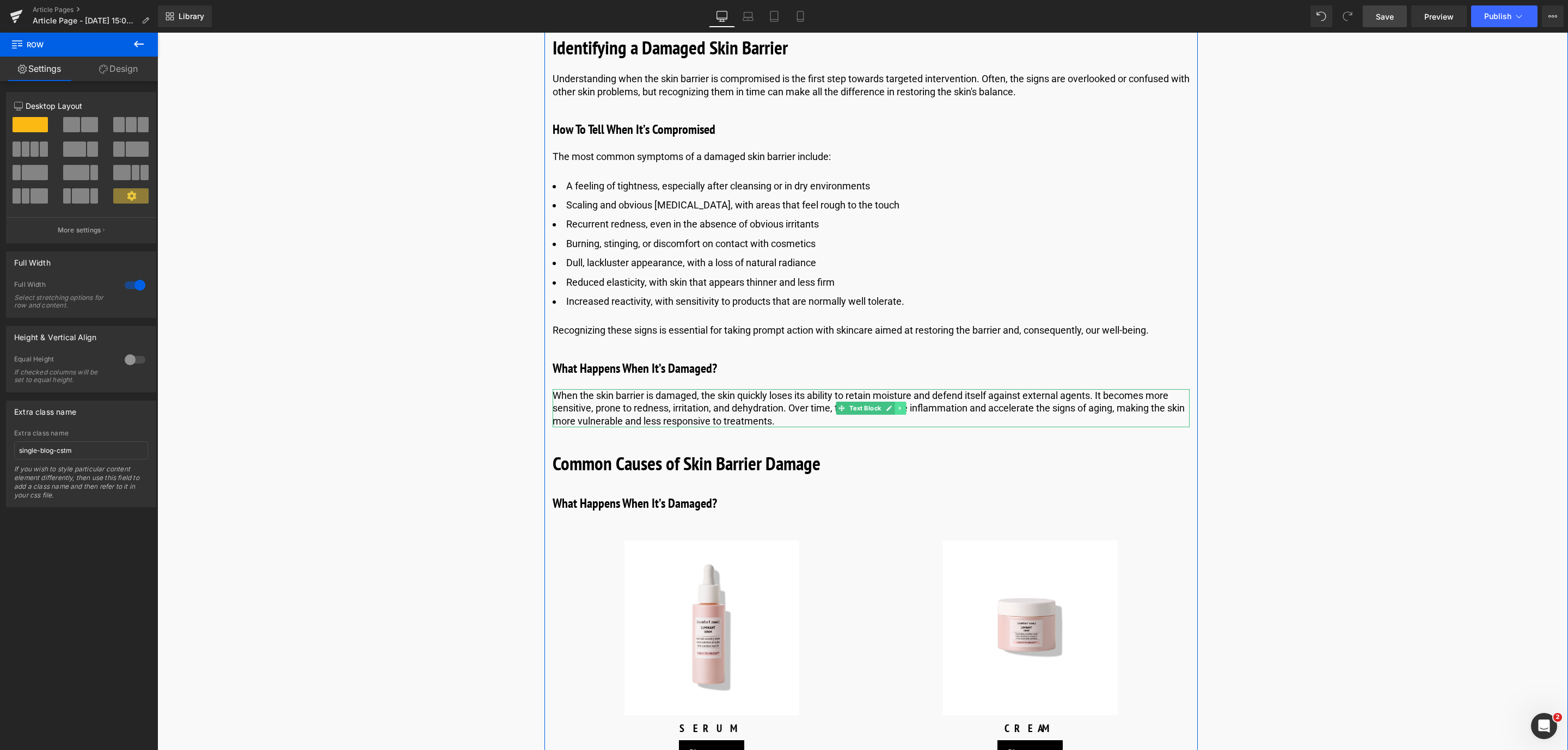
click at [902, 409] on link at bounding box center [900, 408] width 11 height 13
click at [893, 411] on link at bounding box center [894, 408] width 11 height 13
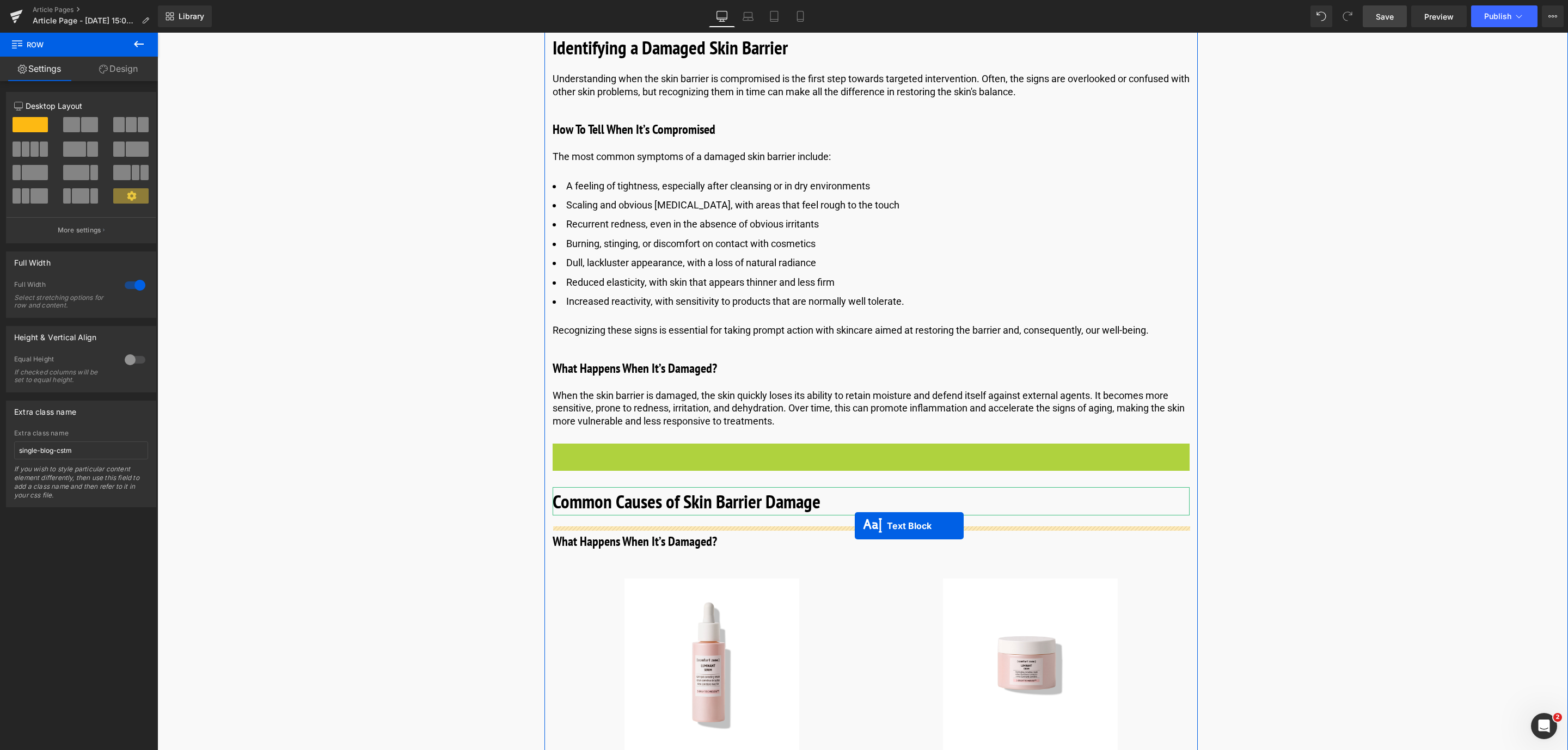
drag, startPoint x: 838, startPoint y: 462, endPoint x: 855, endPoint y: 526, distance: 66.2
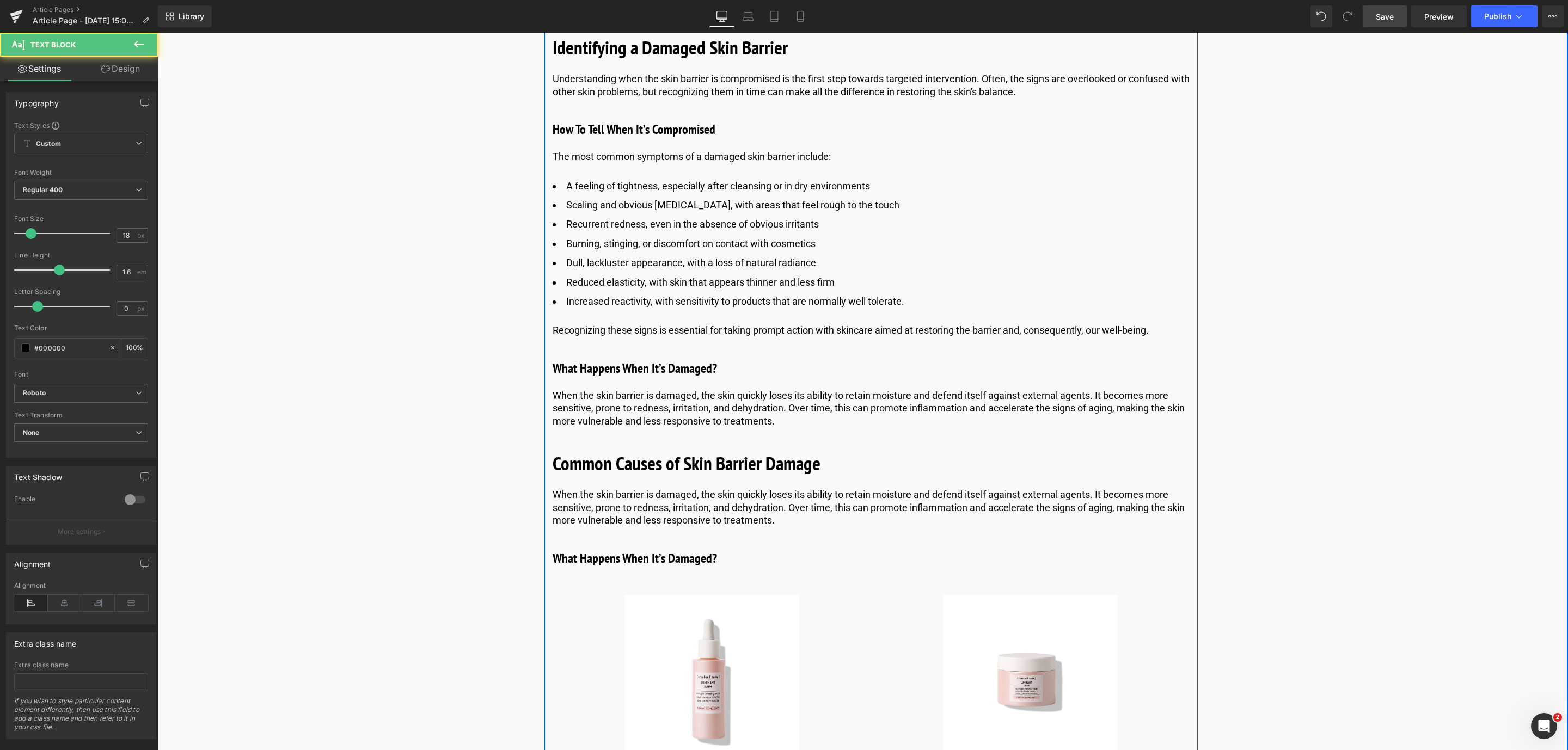
click at [608, 507] on p "When the skin barrier is damaged, the skin quickly loses its ability to retain …" at bounding box center [871, 507] width 637 height 38
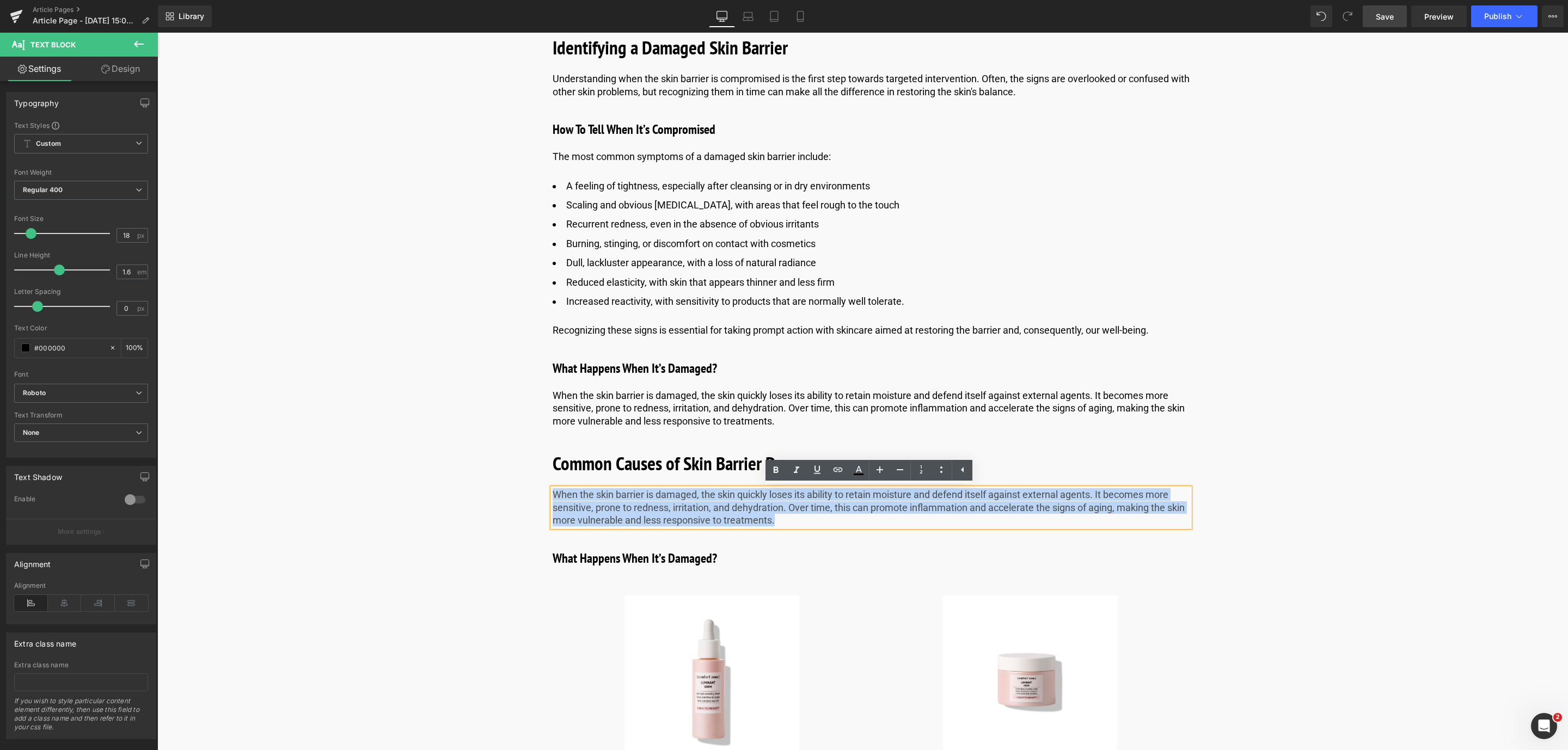
drag, startPoint x: 780, startPoint y: 520, endPoint x: 540, endPoint y: 489, distance: 242.0
click at [540, 489] on div "Image Published on [DATE] | 10 min read Text Block Row Skin Barrier Repair With…" at bounding box center [871, 605] width 1304 height 4121
paste div
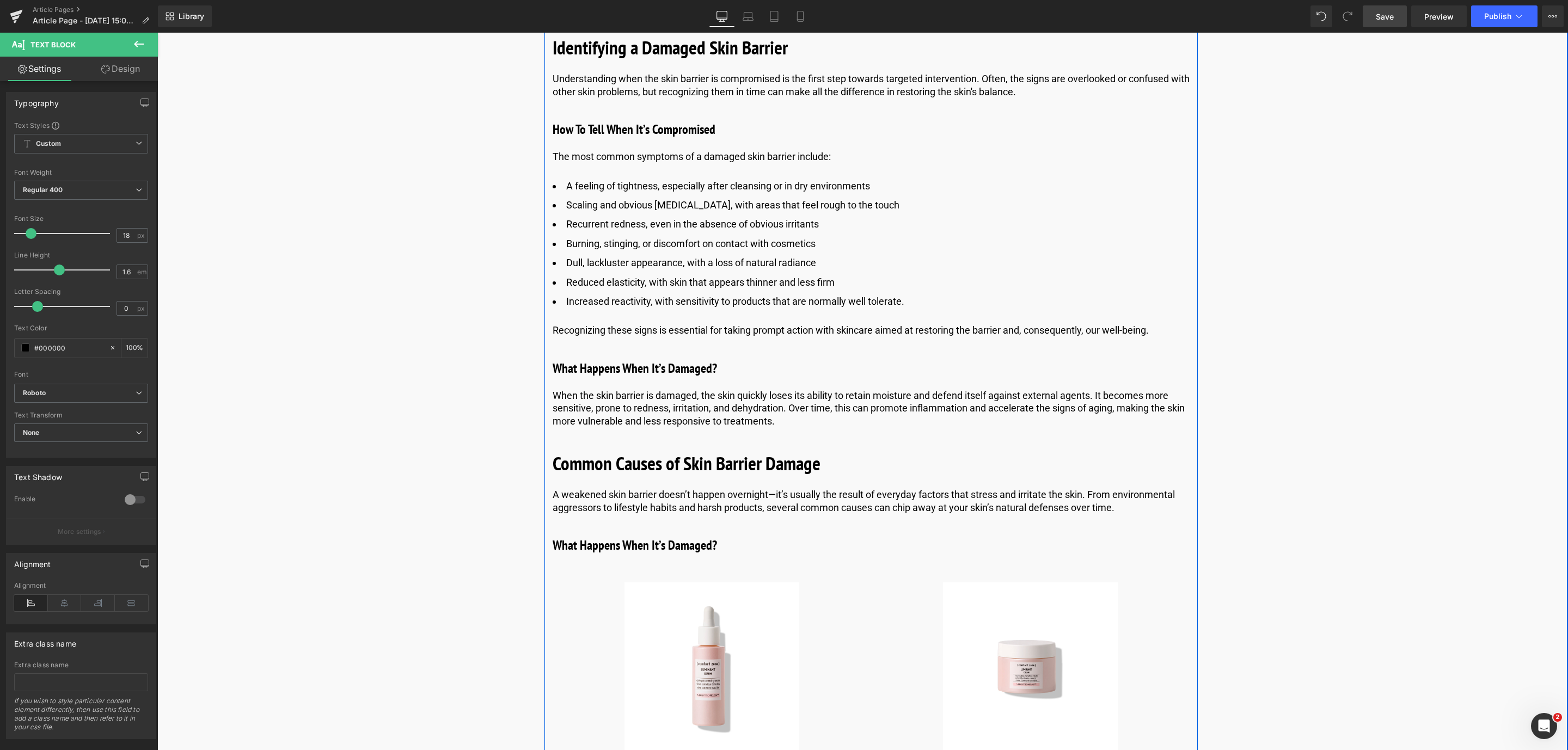
click at [618, 551] on h3 "What Happens When It’s Damaged?" at bounding box center [871, 545] width 637 height 20
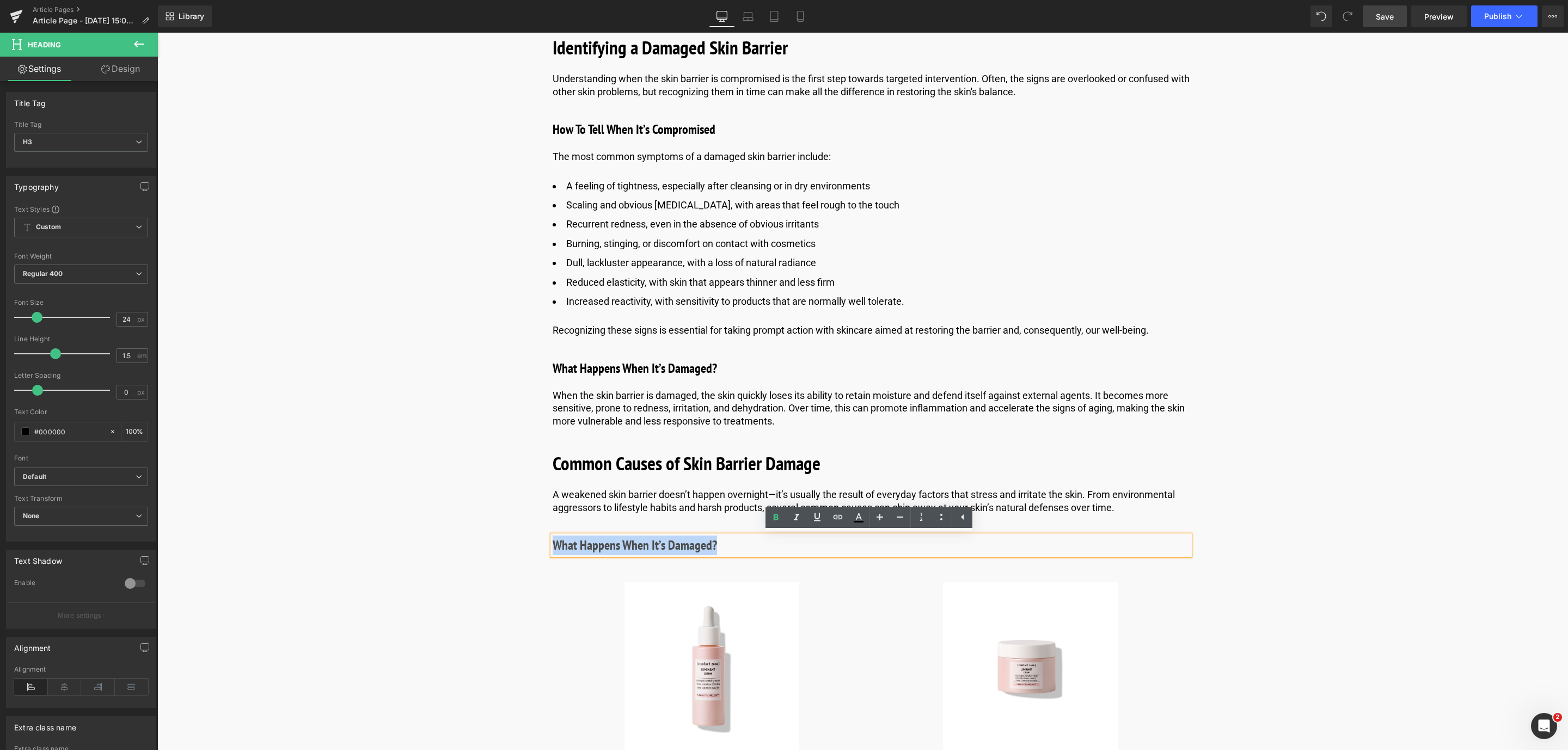
drag, startPoint x: 737, startPoint y: 549, endPoint x: 531, endPoint y: 538, distance: 206.3
click at [531, 538] on div "Image Published on [DATE] | 10 min read Text Block Row Skin Barrier Repair With…" at bounding box center [871, 598] width 1304 height 4108
paste div
drag, startPoint x: 1376, startPoint y: 22, endPoint x: 82, endPoint y: 391, distance: 1345.6
click at [1376, 22] on span "Save" at bounding box center [1384, 16] width 18 height 11
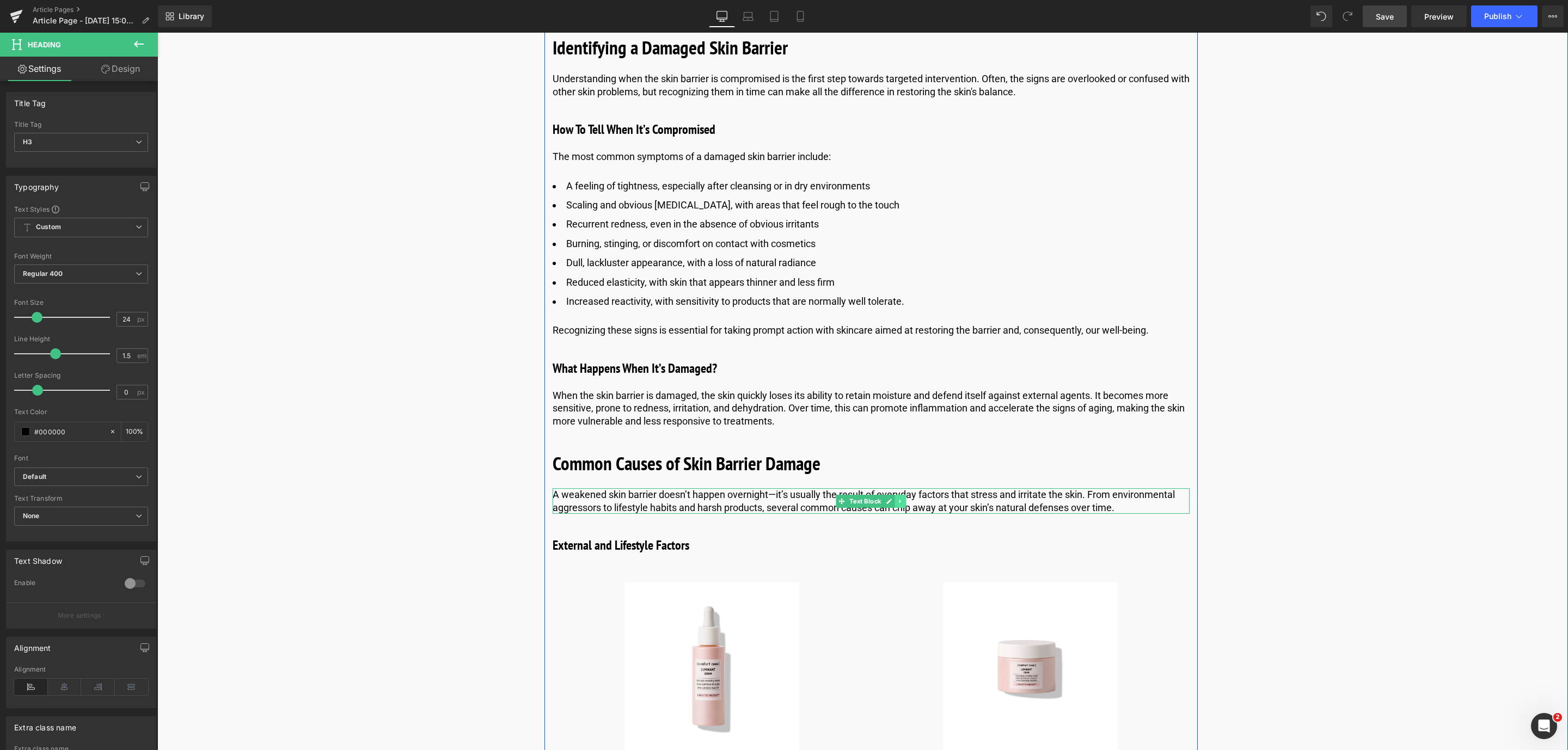
click at [901, 499] on icon at bounding box center [900, 502] width 6 height 7
click at [893, 503] on icon at bounding box center [894, 501] width 6 height 6
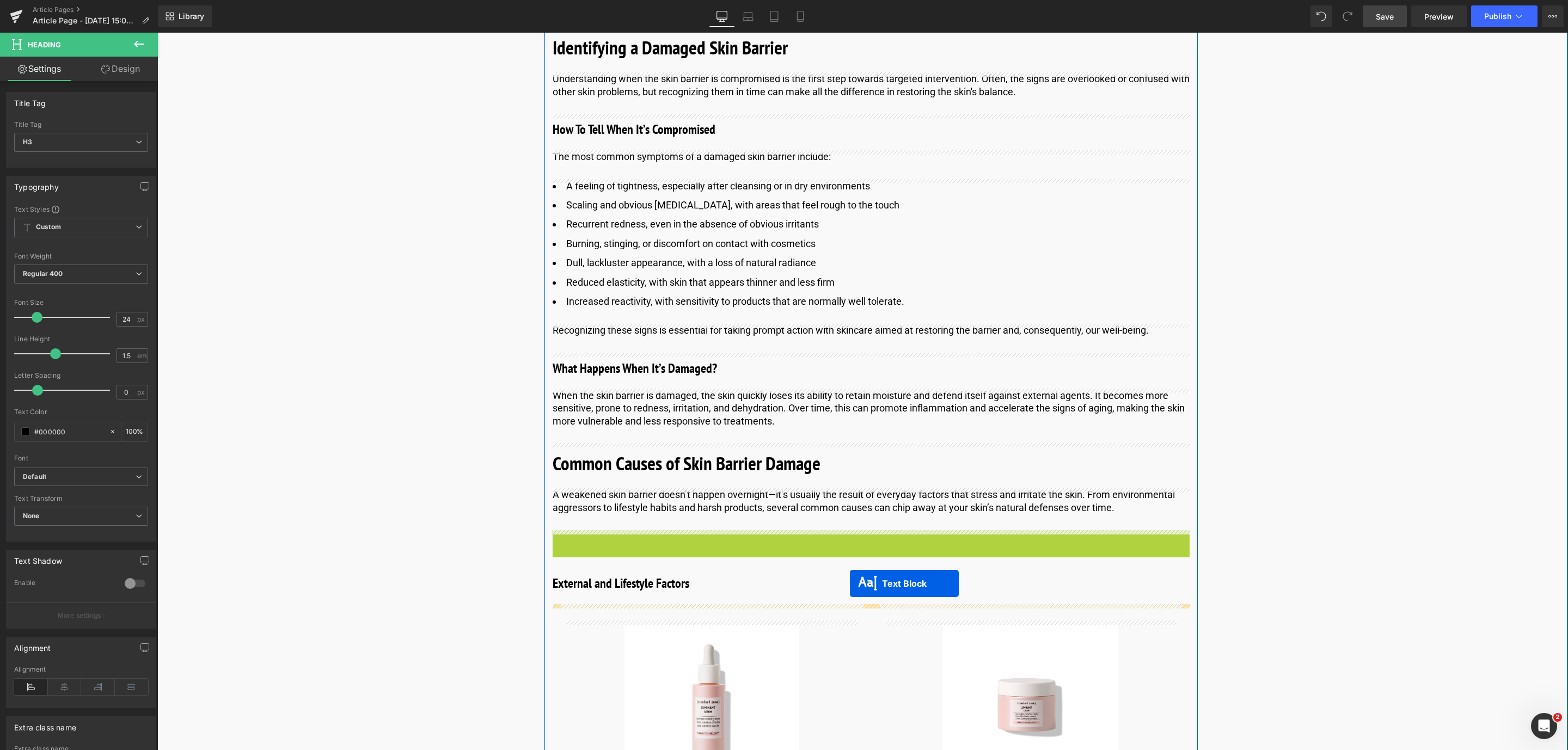
drag, startPoint x: 841, startPoint y: 546, endPoint x: 850, endPoint y: 584, distance: 39.1
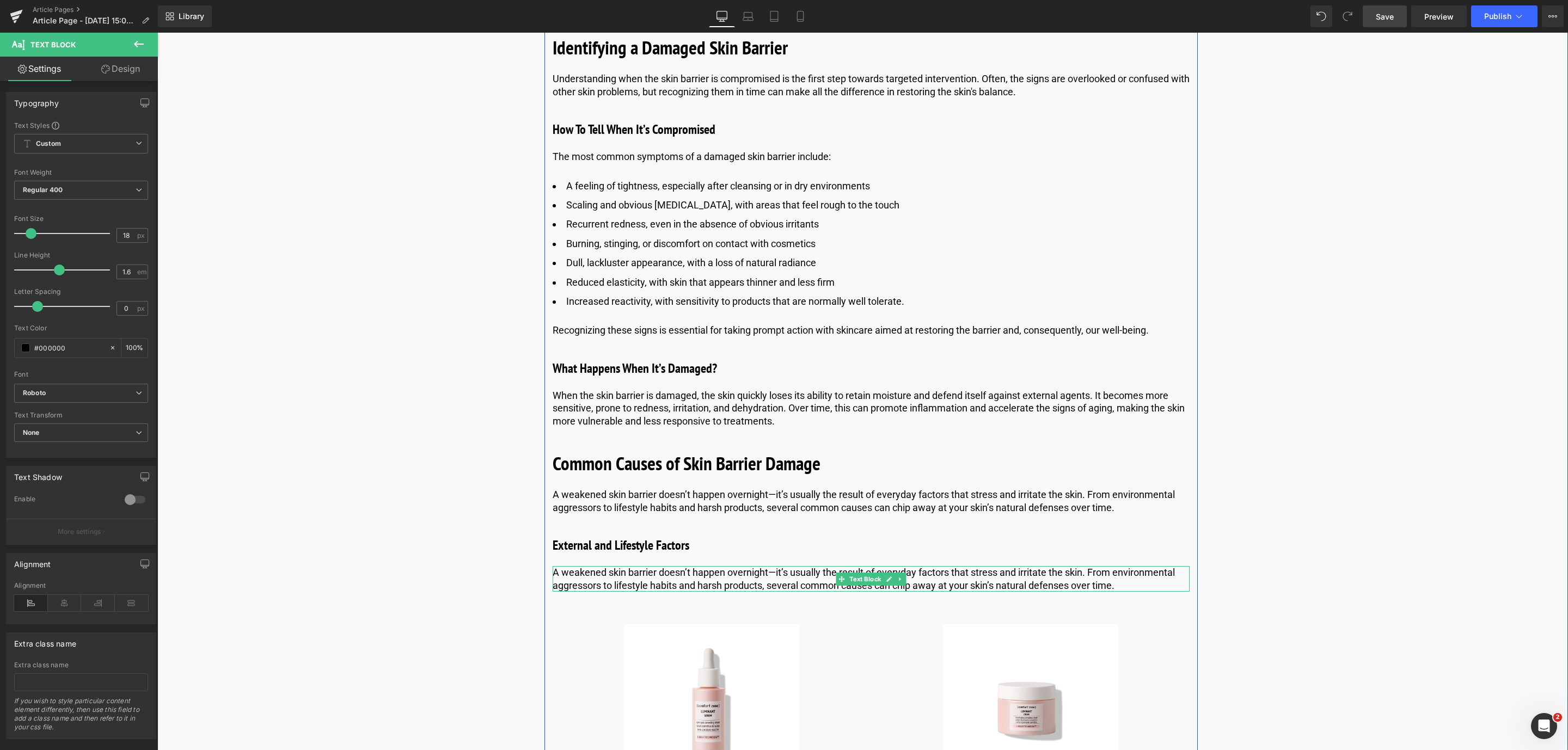
click at [612, 572] on p "A weakened skin barrier doesn’t happen overnight—it’s usually the result of eve…" at bounding box center [871, 578] width 637 height 26
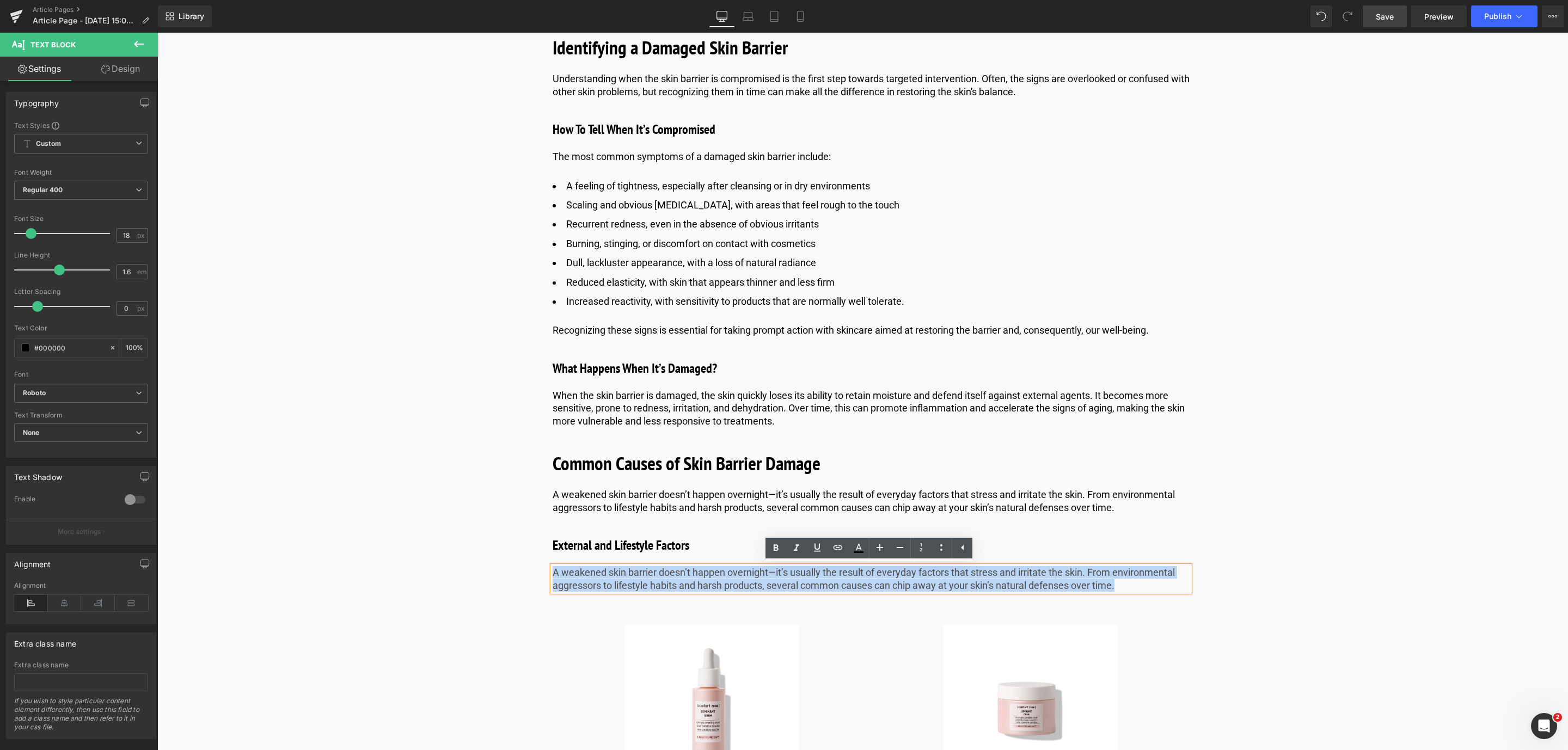
drag, startPoint x: 1163, startPoint y: 588, endPoint x: 546, endPoint y: 575, distance: 617.1
paste div
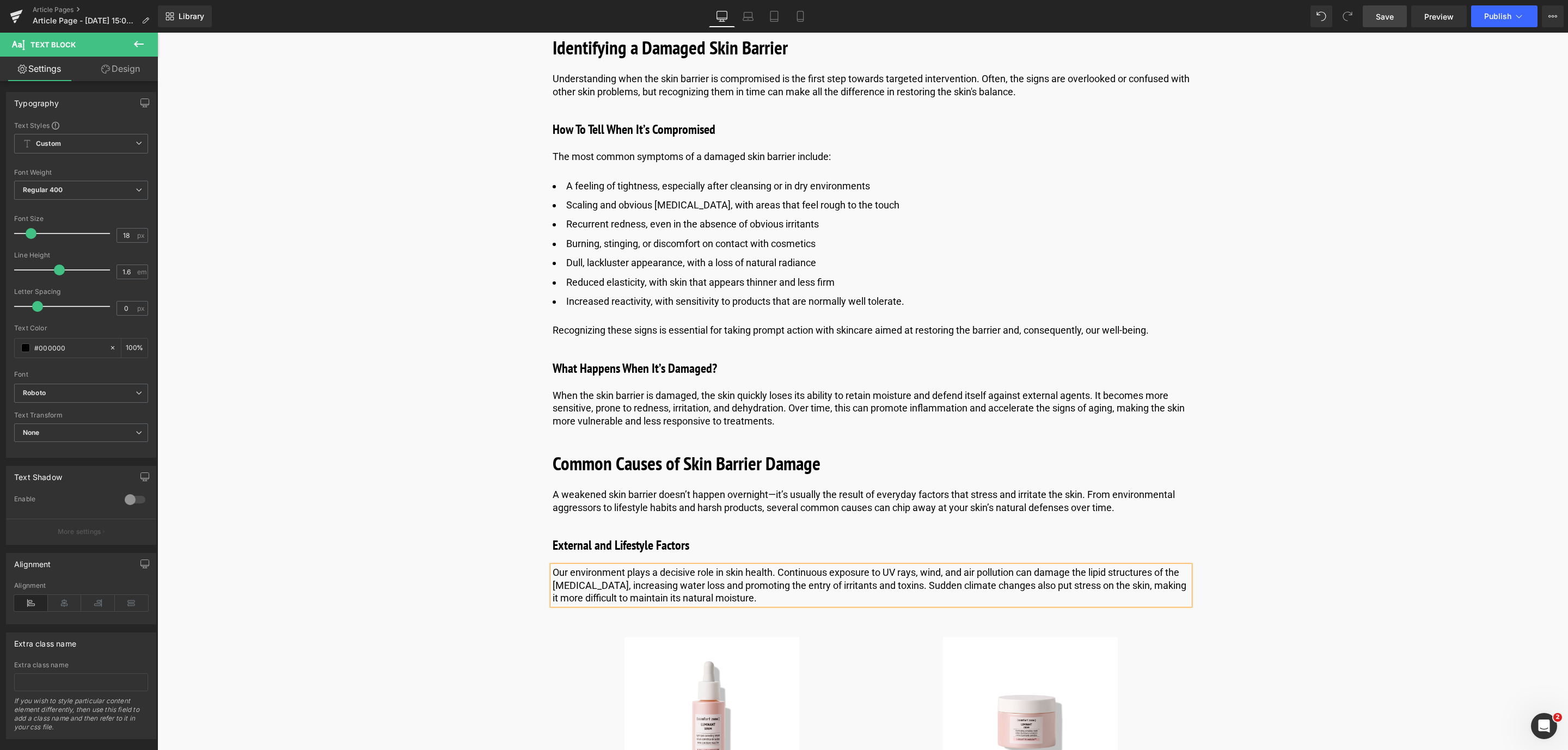
click at [479, 608] on div "Image Published on [DATE] | 10 min read Text Block Row Skin Barrier Repair With…" at bounding box center [871, 626] width 1304 height 4162
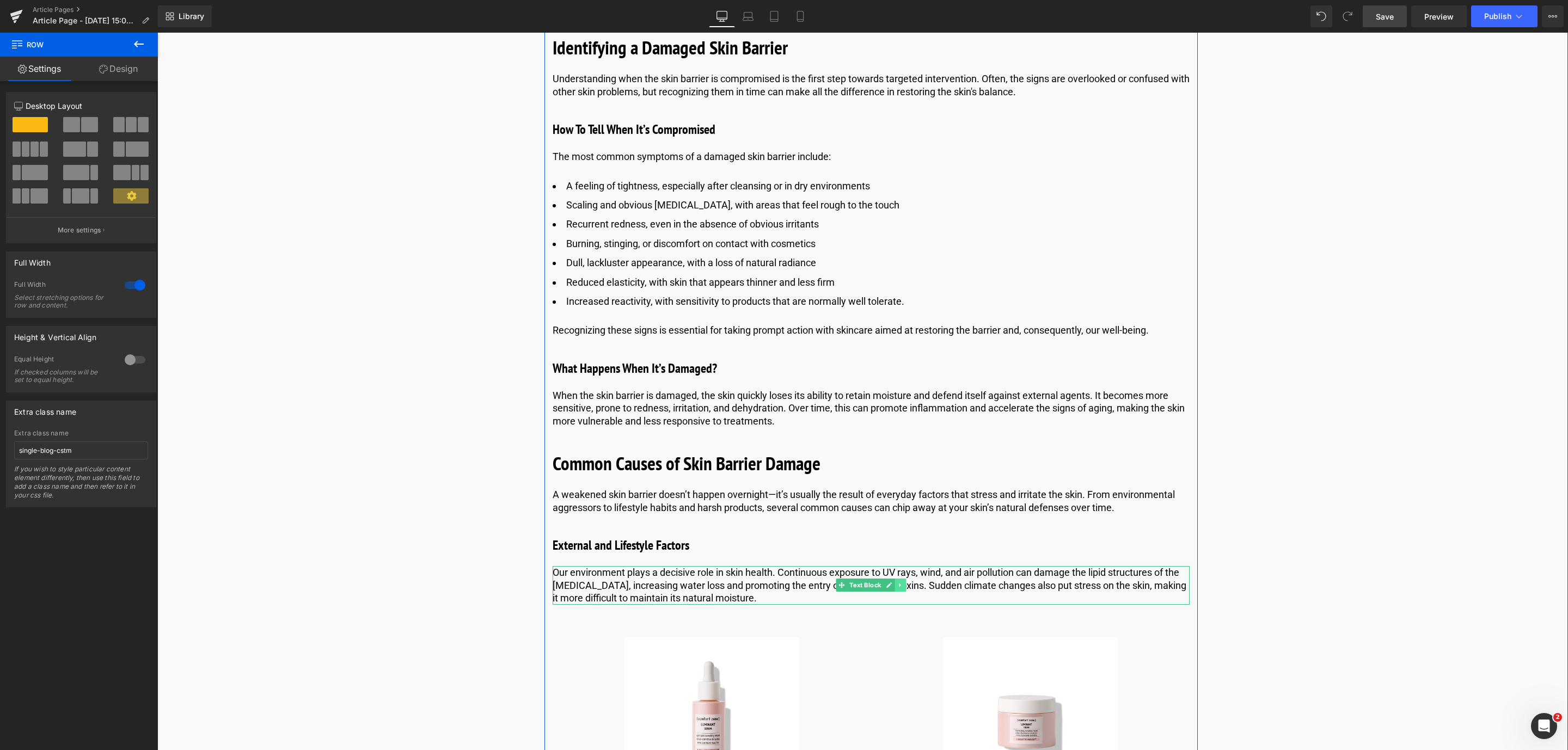
click at [900, 584] on icon at bounding box center [900, 585] width 6 height 7
click at [892, 585] on icon at bounding box center [894, 585] width 6 height 7
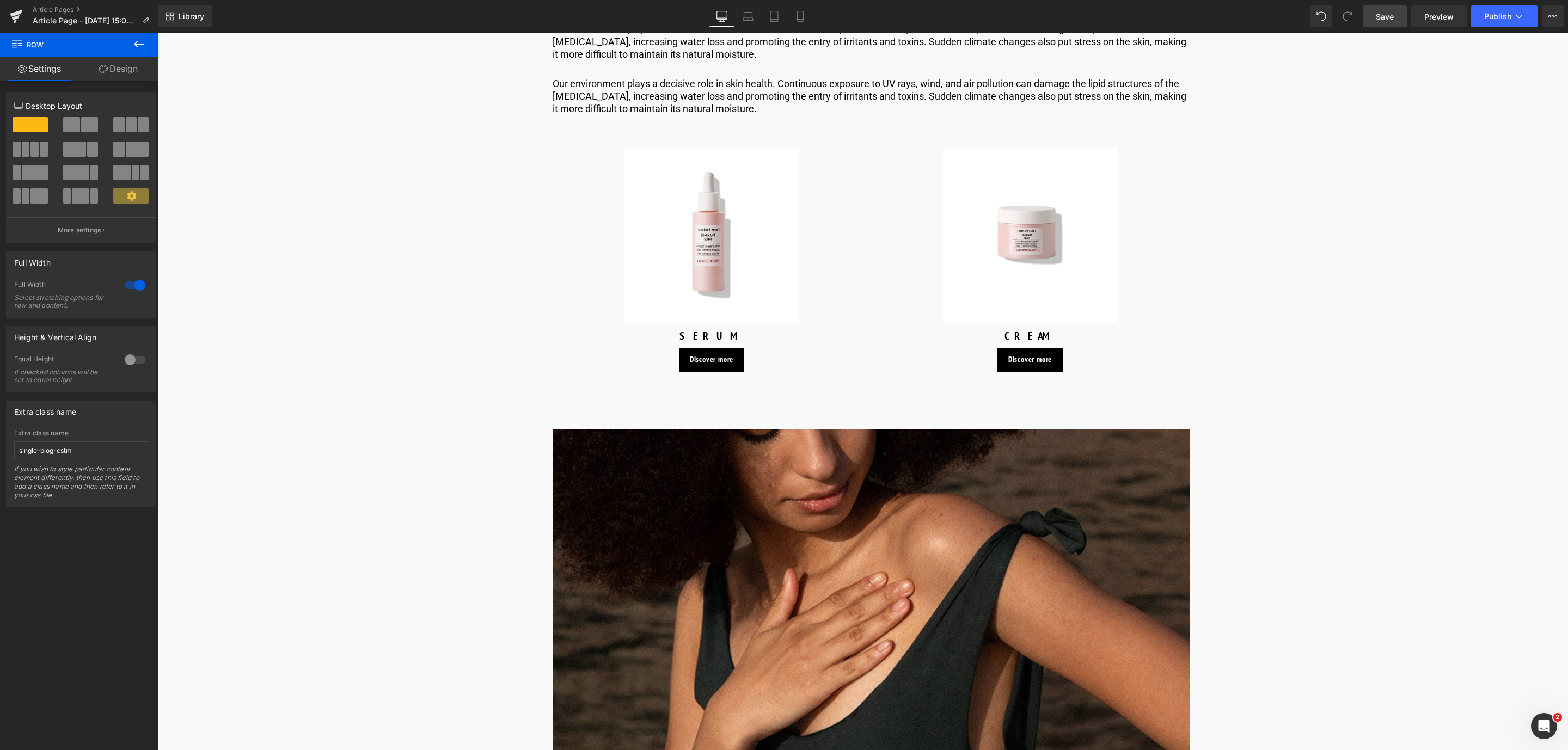
scroll to position [2116, 0]
click at [647, 84] on p "Our environment plays a decisive role in skin health. Continuous exposure to UV…" at bounding box center [871, 96] width 637 height 38
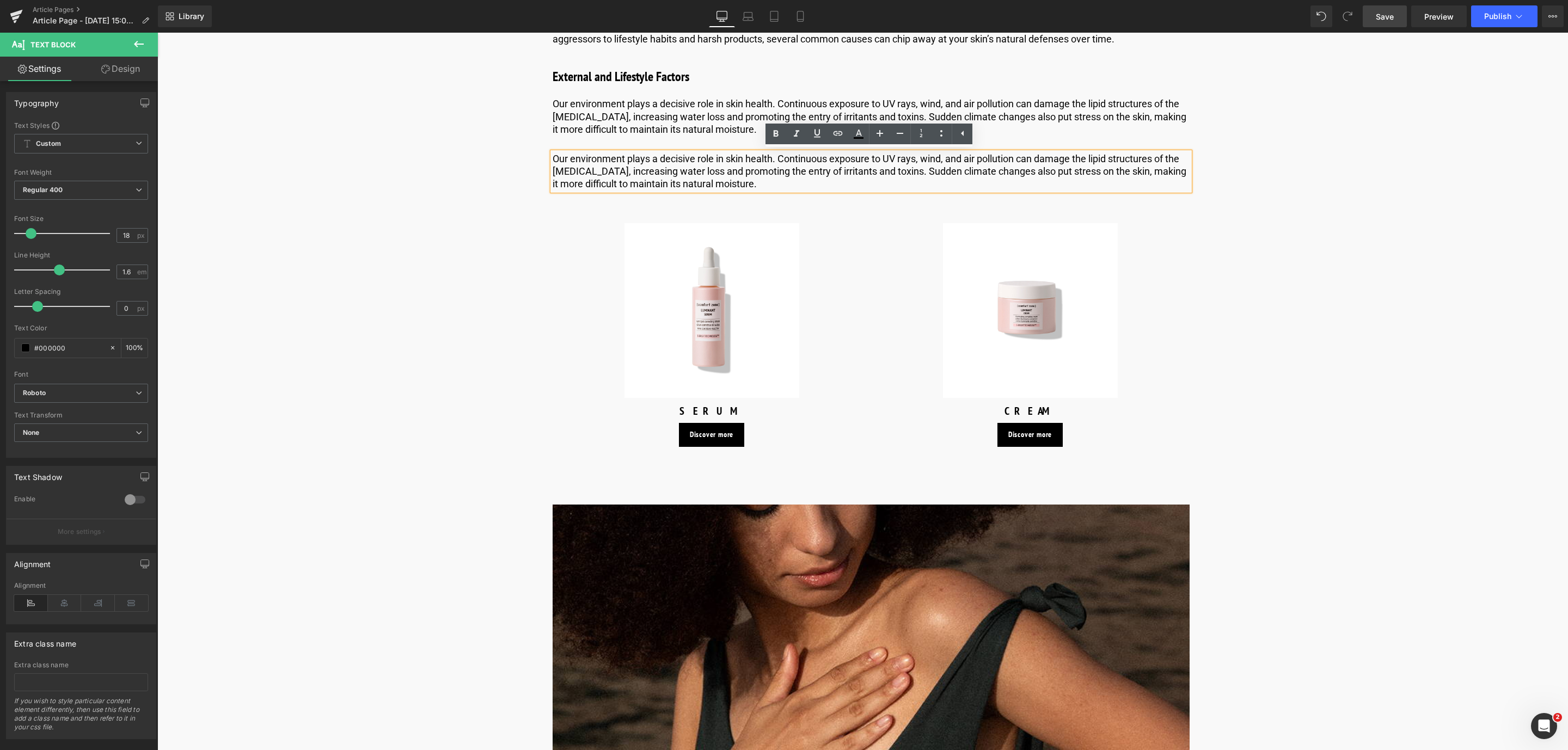
scroll to position [2040, 0]
drag, startPoint x: 807, startPoint y: 186, endPoint x: 549, endPoint y: 146, distance: 261.1
click at [547, 146] on div "What Is the Skin Barrier? Heading Let's start with a simpler question: What is …" at bounding box center [870, 500] width 653 height 3487
click at [599, 111] on p "Our environment plays a decisive role in skin health. Continuous exposure to UV…" at bounding box center [871, 117] width 637 height 38
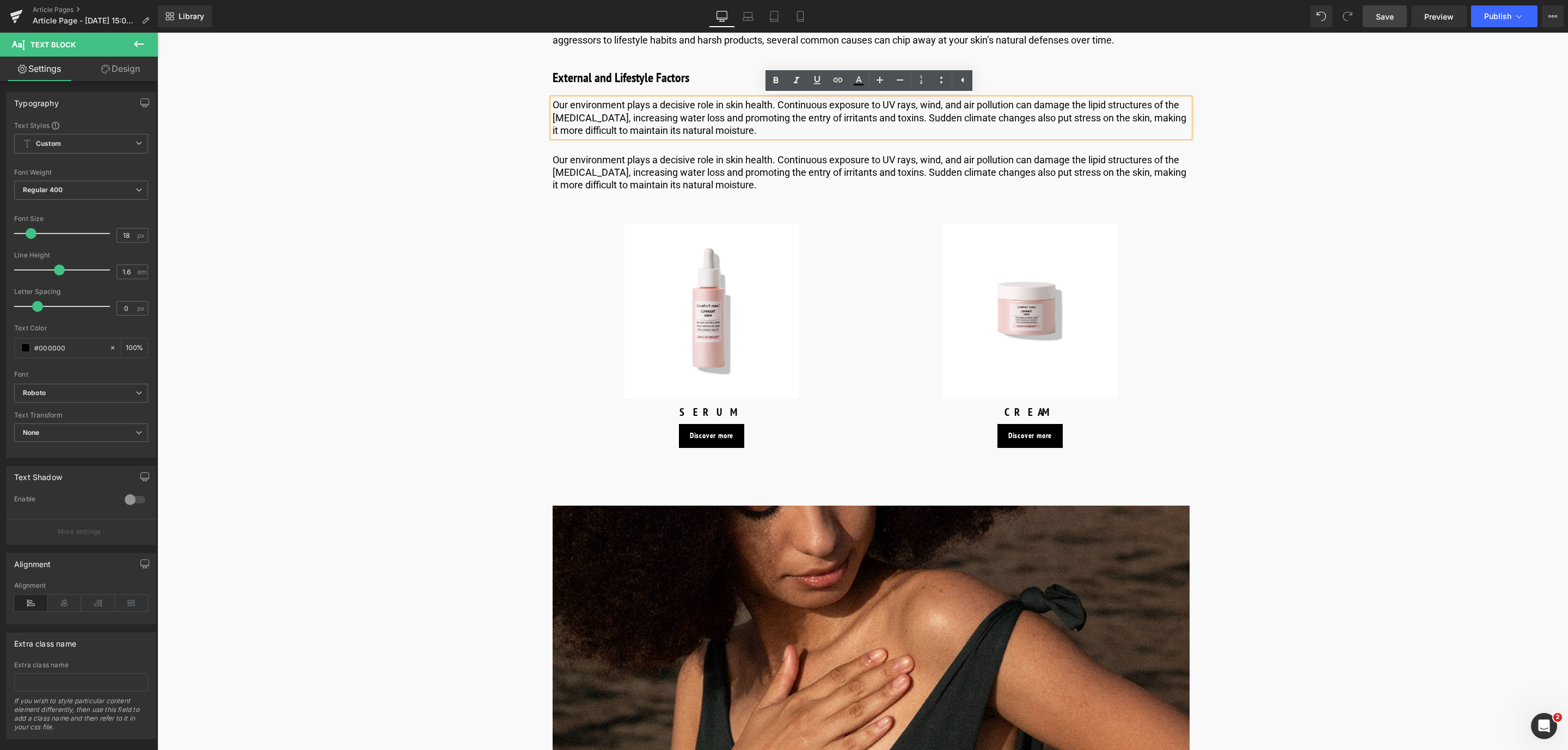
click at [808, 129] on p "Our environment plays a decisive role in skin health. Continuous exposure to UV…" at bounding box center [871, 117] width 637 height 38
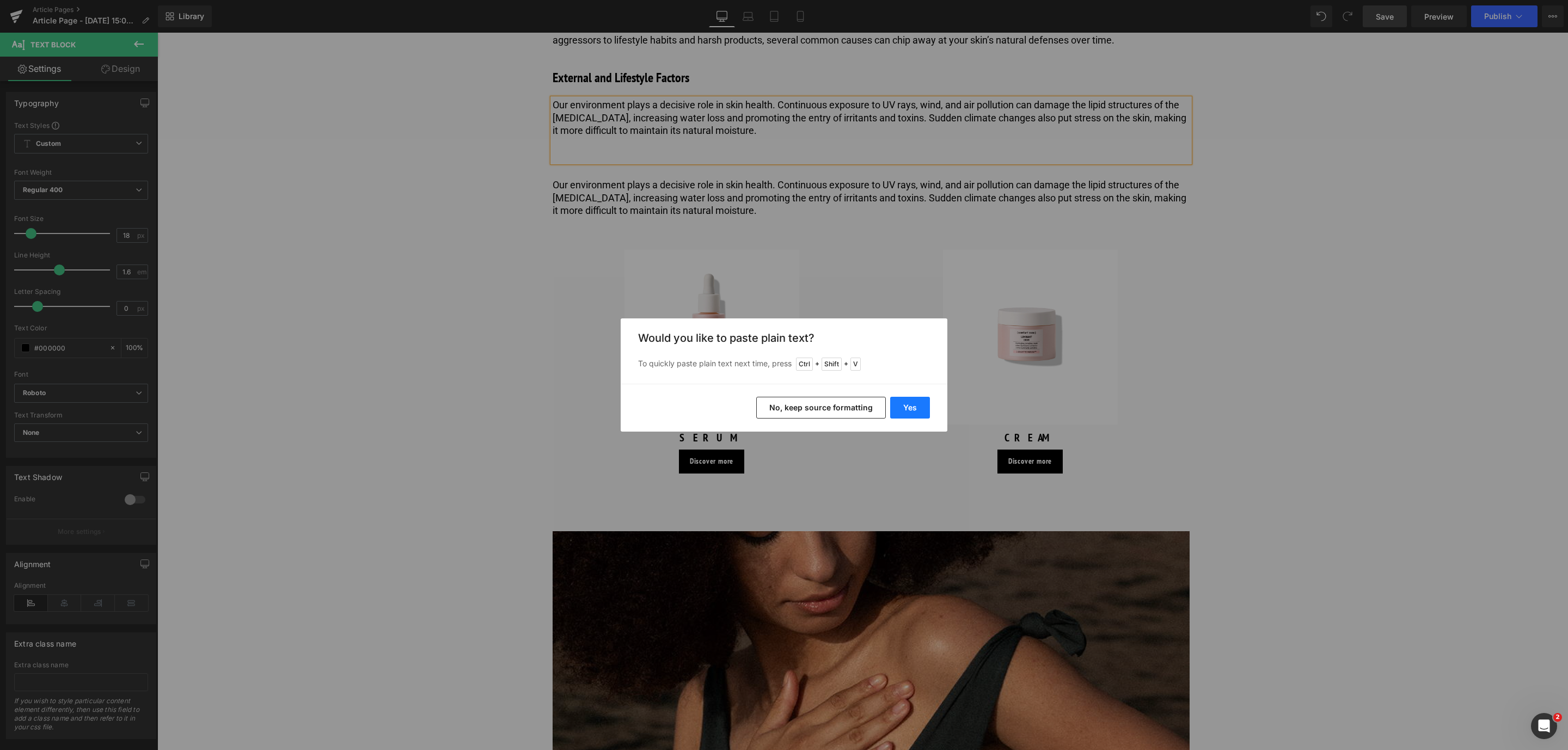
click at [900, 408] on button "Yes" at bounding box center [910, 407] width 40 height 22
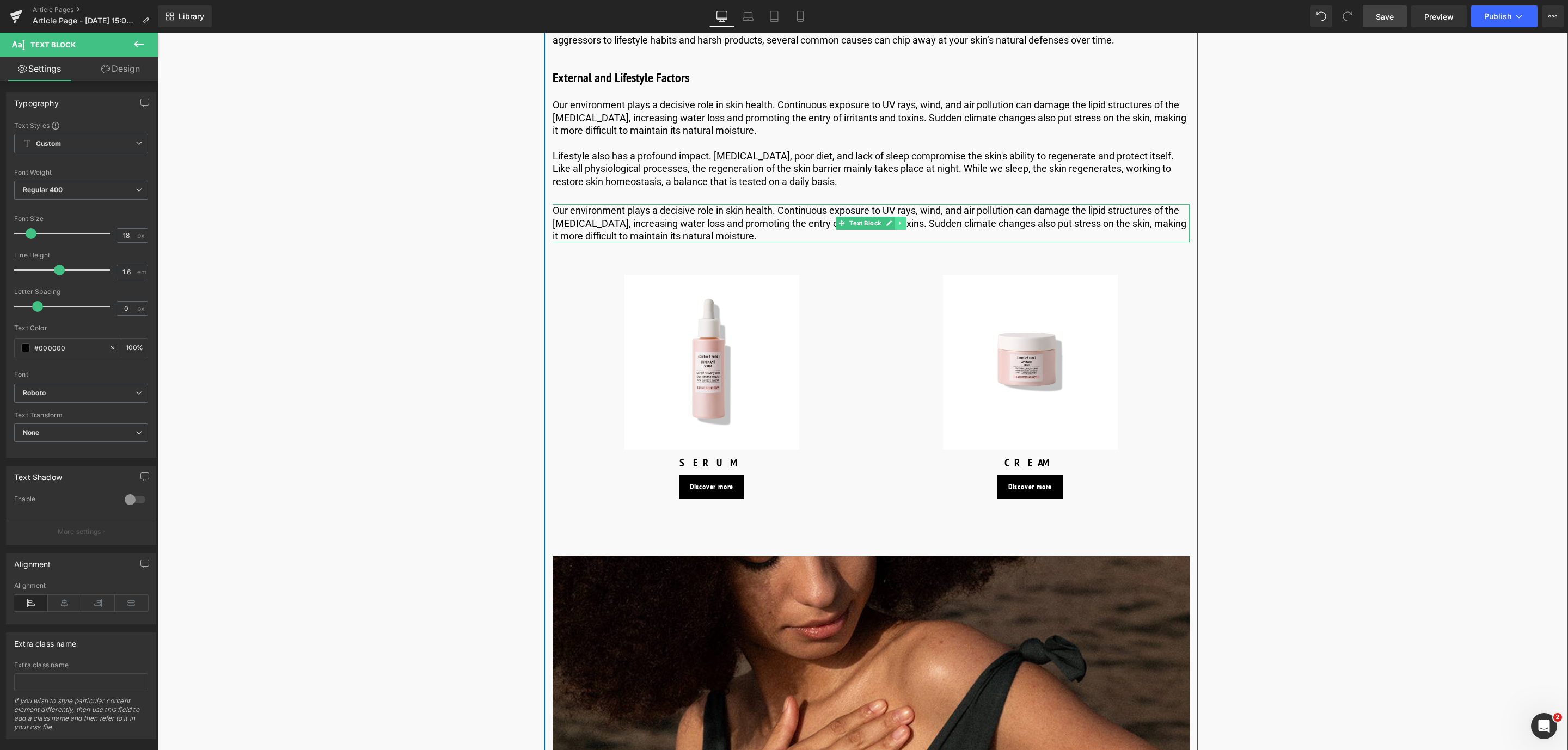
click at [897, 226] on link at bounding box center [900, 222] width 11 height 13
drag, startPoint x: 897, startPoint y: 226, endPoint x: 1022, endPoint y: 286, distance: 138.7
click at [1022, 286] on div "What Is the Skin Barrier? Heading Let's start with a simpler question: What is …" at bounding box center [870, 526] width 653 height 3538
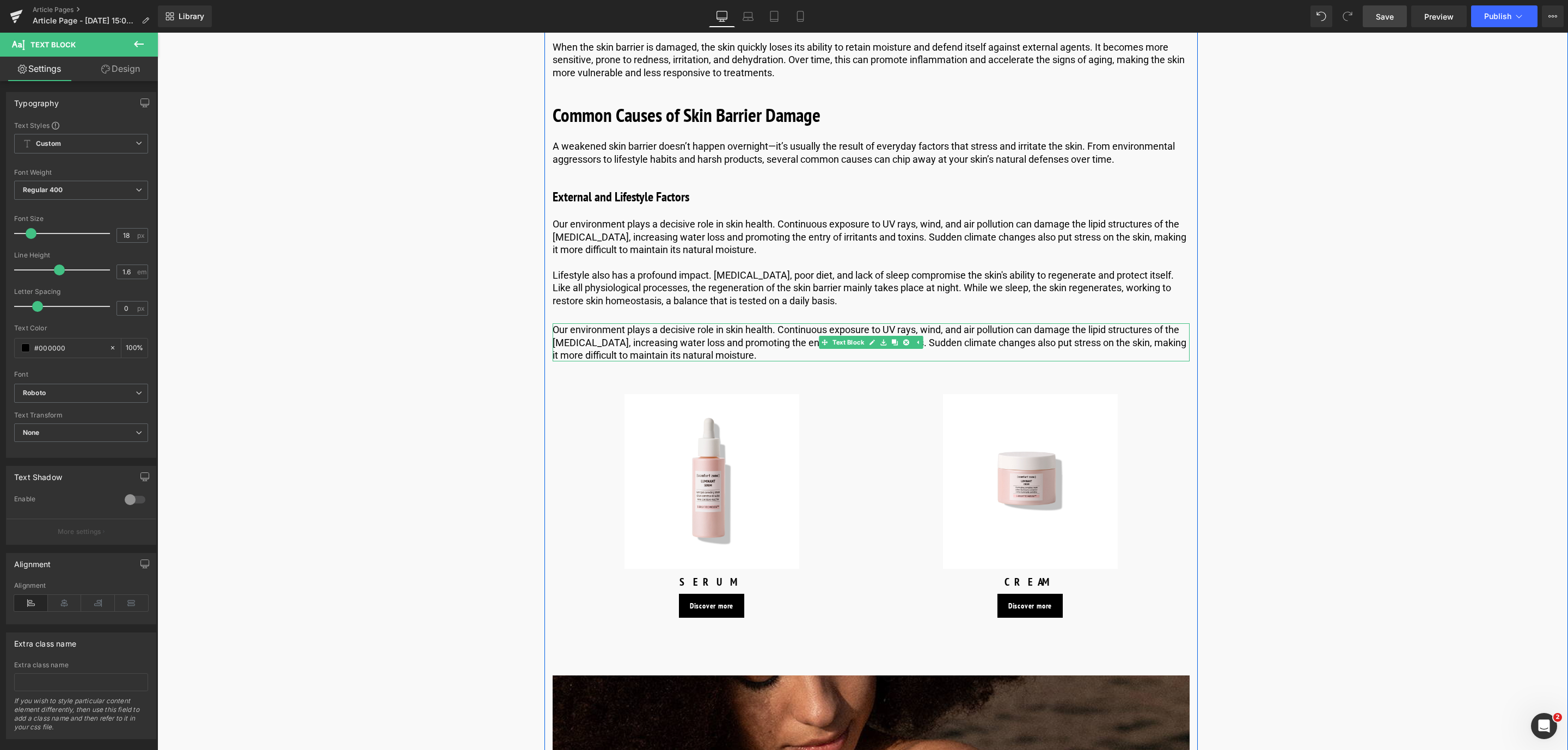
scroll to position [1920, 0]
click at [897, 201] on link at bounding box center [897, 197] width 11 height 13
click at [894, 200] on link at bounding box center [891, 197] width 11 height 13
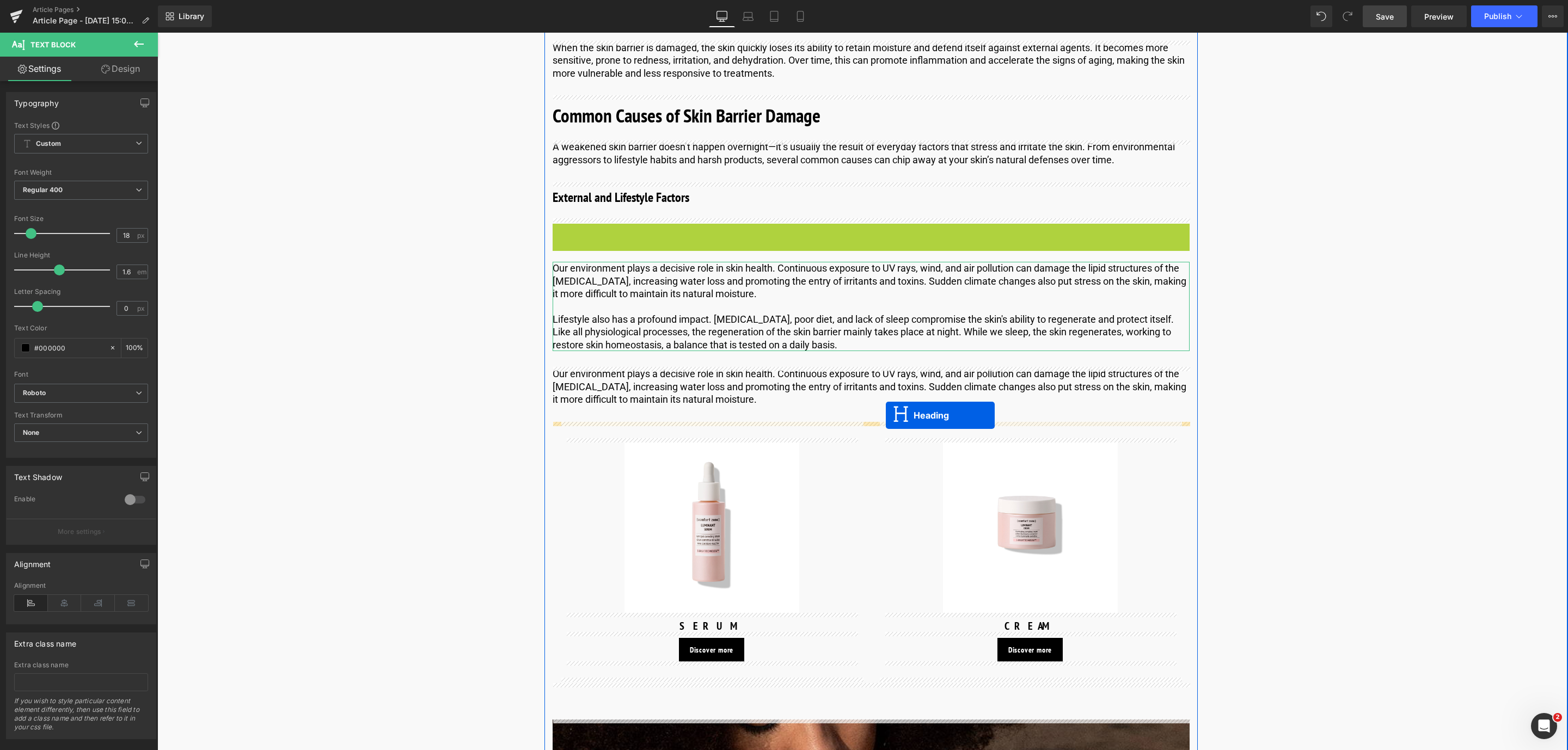
drag, startPoint x: 841, startPoint y: 235, endPoint x: 886, endPoint y: 415, distance: 185.5
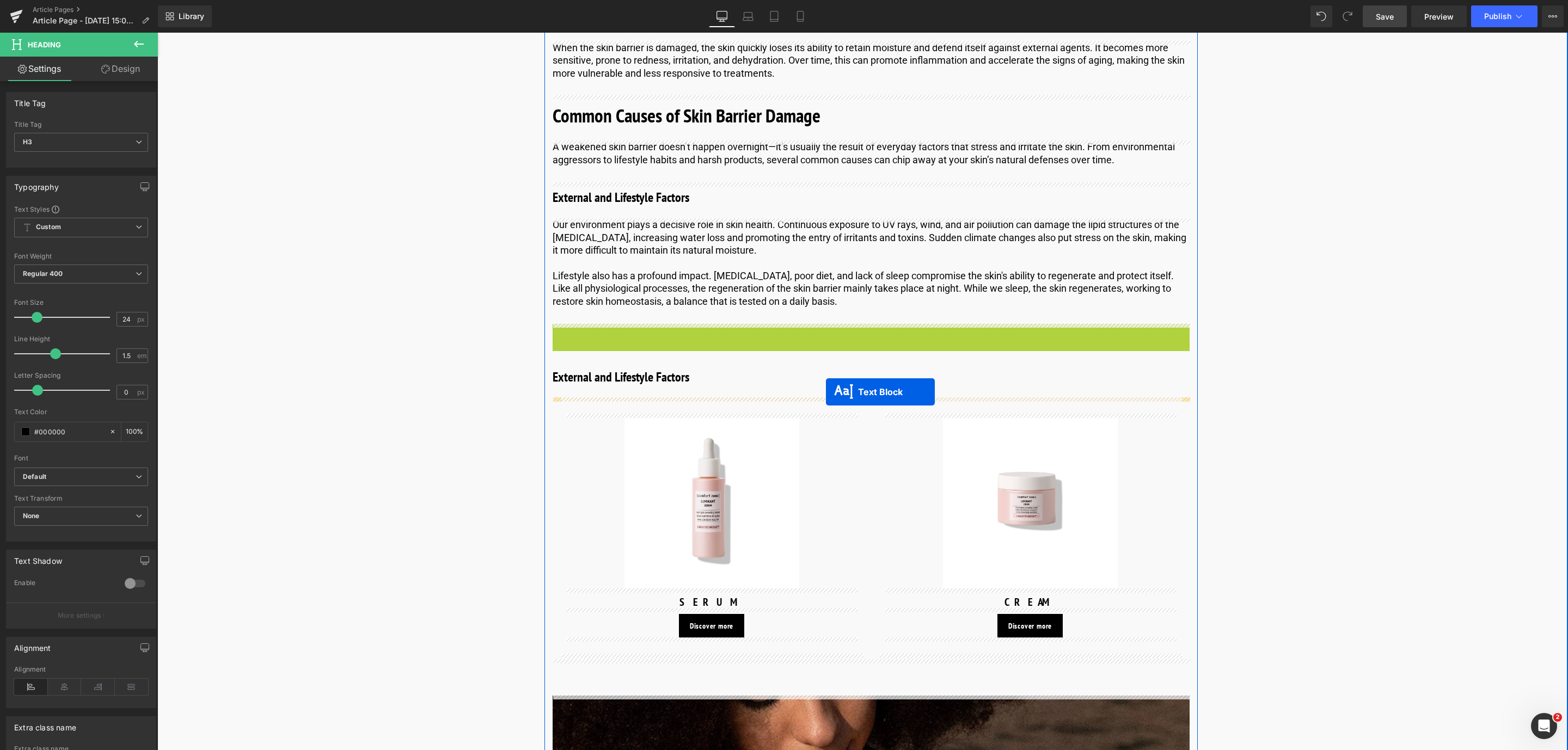
drag, startPoint x: 824, startPoint y: 340, endPoint x: 826, endPoint y: 391, distance: 51.0
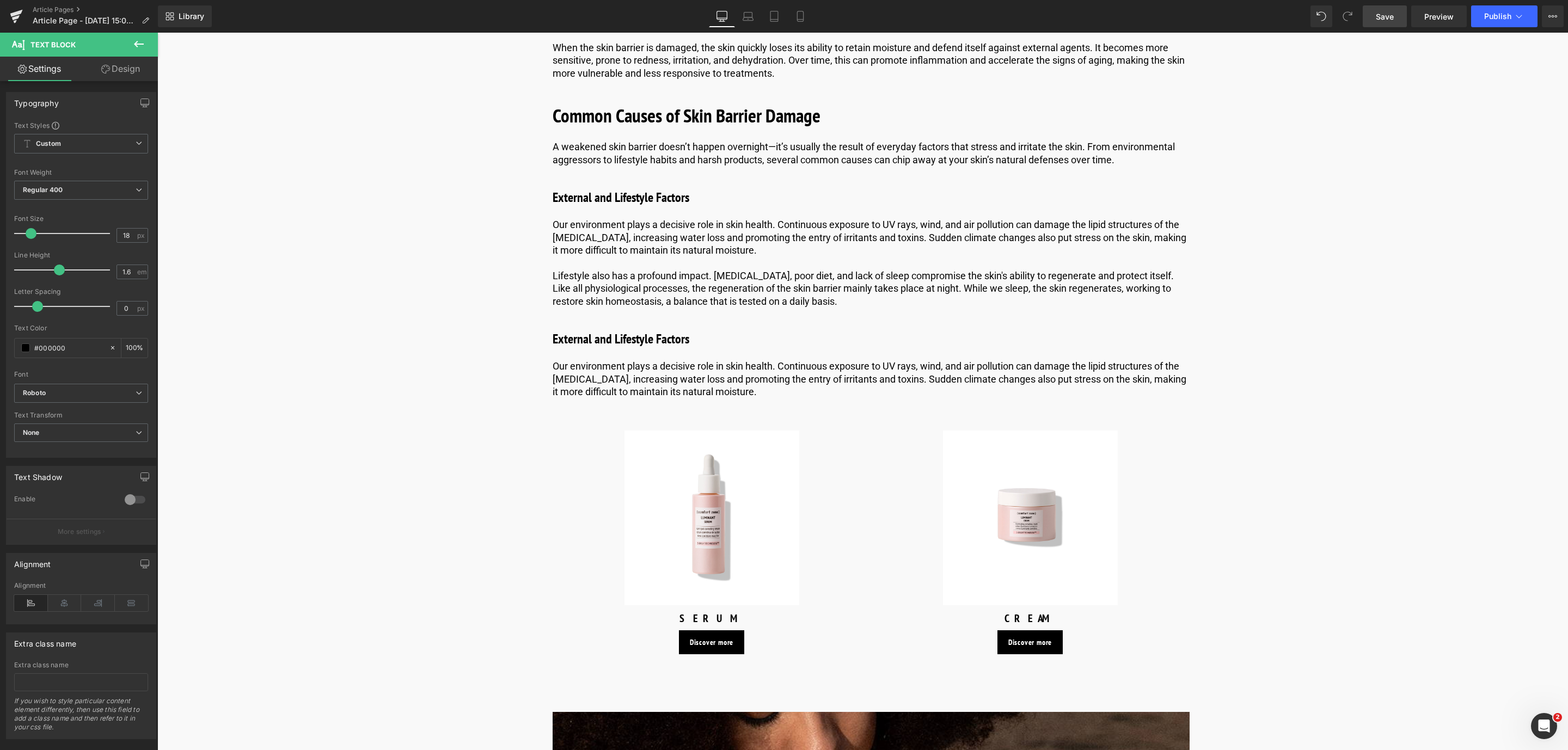
click at [1396, 8] on link "Save" at bounding box center [1384, 16] width 44 height 22
click at [1402, 15] on link "Save" at bounding box center [1384, 16] width 44 height 22
click at [1385, 11] on span "Save" at bounding box center [1384, 16] width 18 height 11
click at [894, 379] on link at bounding box center [900, 378] width 11 height 13
click at [894, 379] on icon at bounding box center [894, 379] width 6 height 7
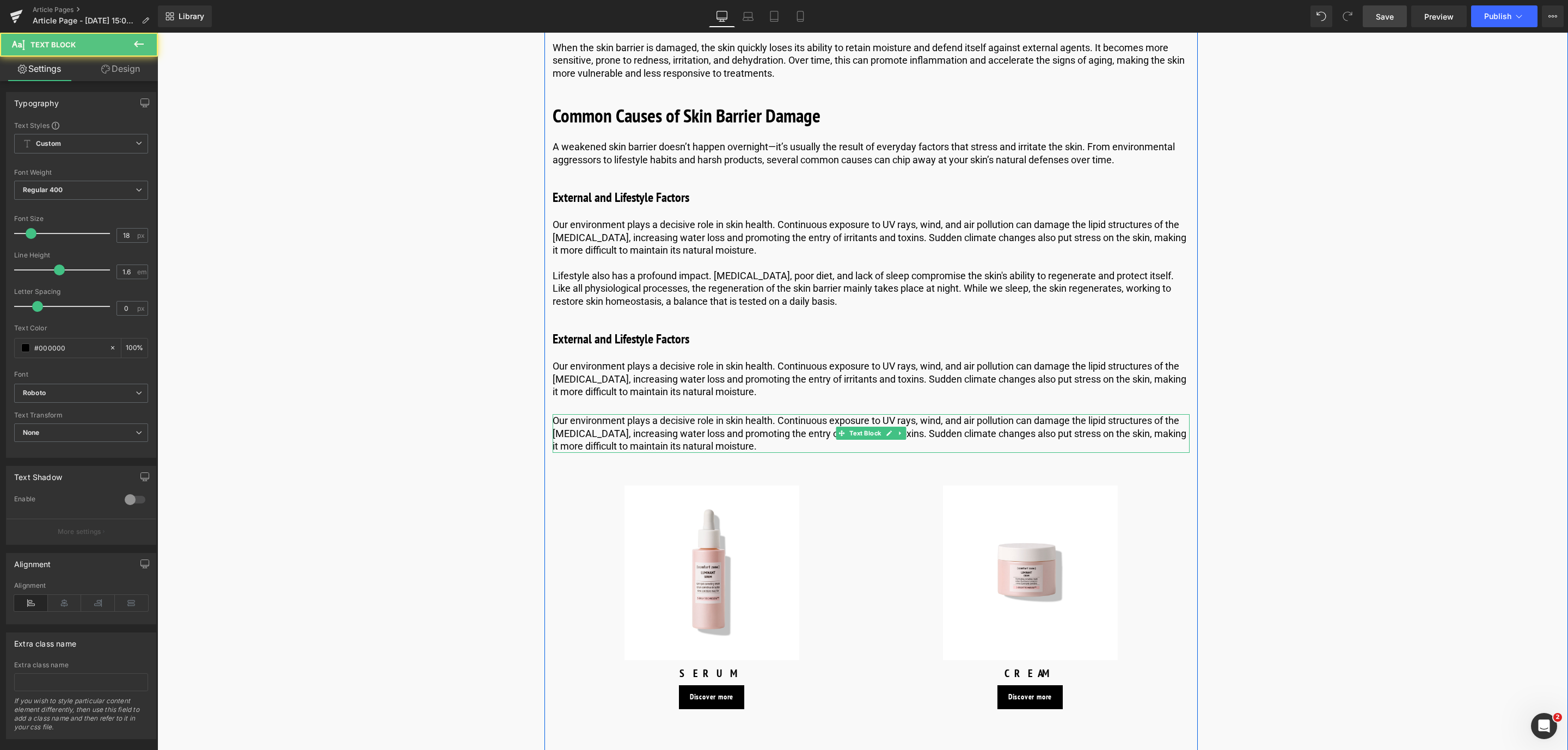
click at [672, 428] on p "Our environment plays a decisive role in skin health. Continuous exposure to UV…" at bounding box center [871, 433] width 637 height 38
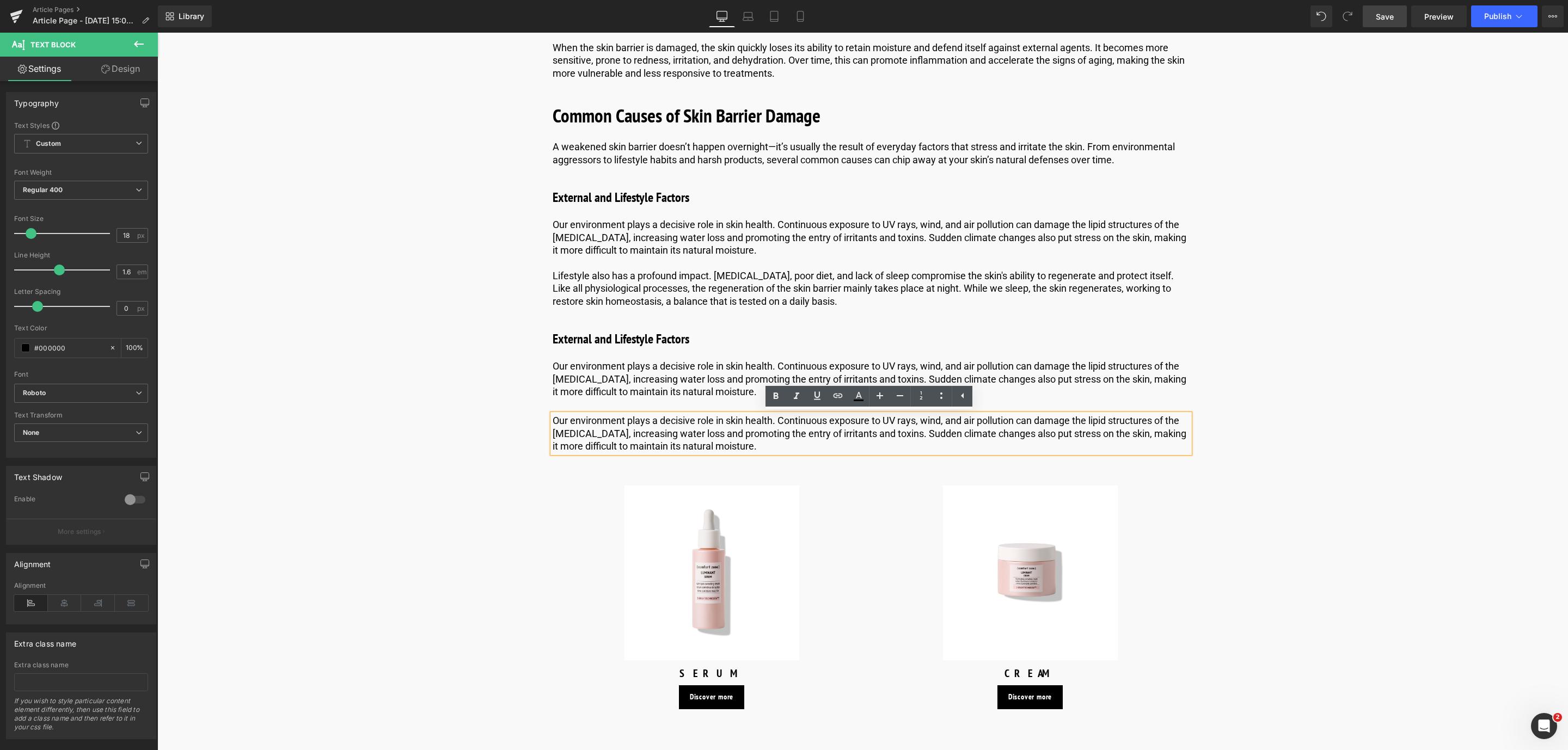
drag, startPoint x: 814, startPoint y: 447, endPoint x: 544, endPoint y: 423, distance: 271.1
click at [544, 423] on div "What Is the Skin Barrier? Heading Let's start with a simpler question: What is …" at bounding box center [870, 691] width 653 height 3628
paste div
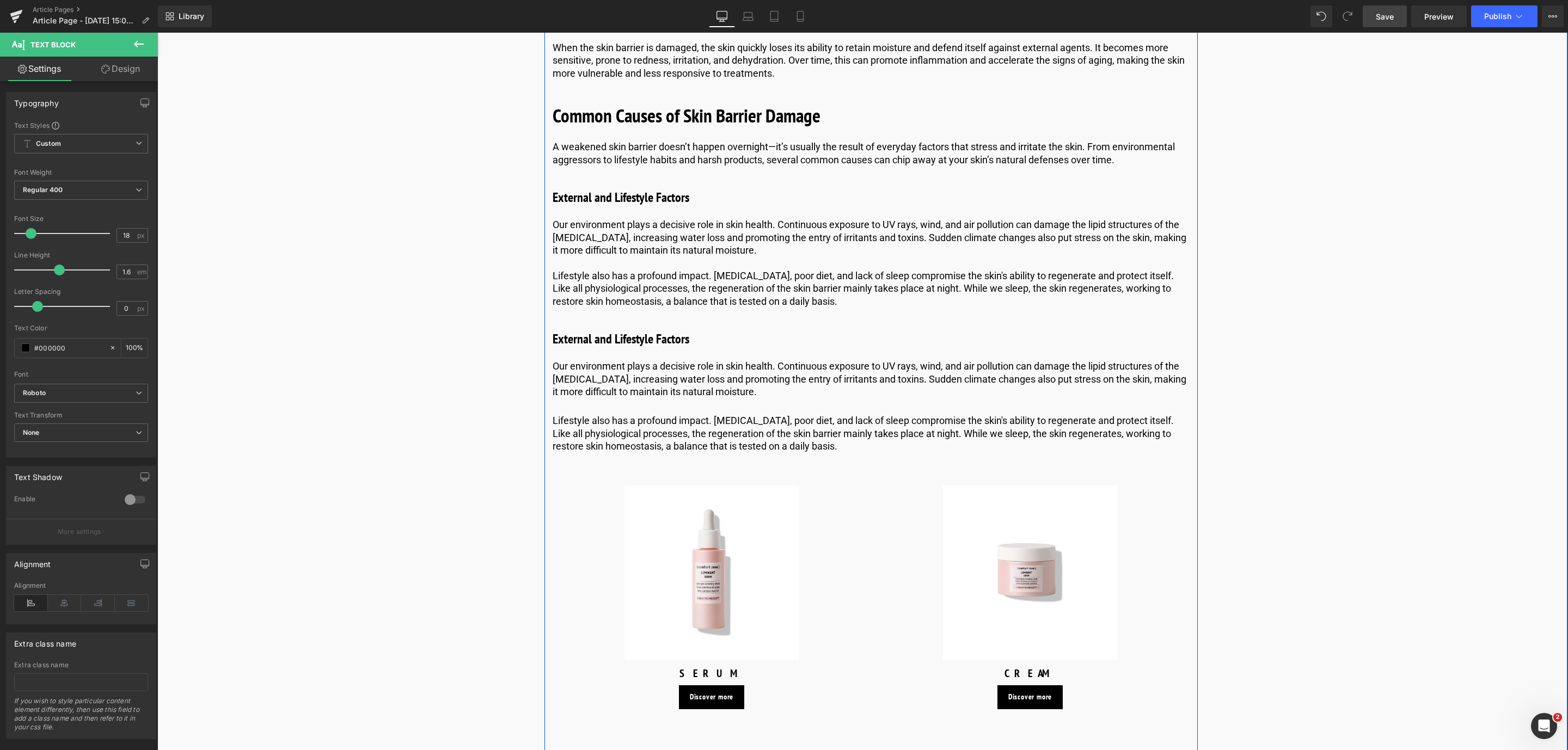
drag, startPoint x: 606, startPoint y: 345, endPoint x: 641, endPoint y: 343, distance: 35.1
click at [606, 345] on div "External and Lifestyle Factors Heading" at bounding box center [871, 339] width 637 height 20
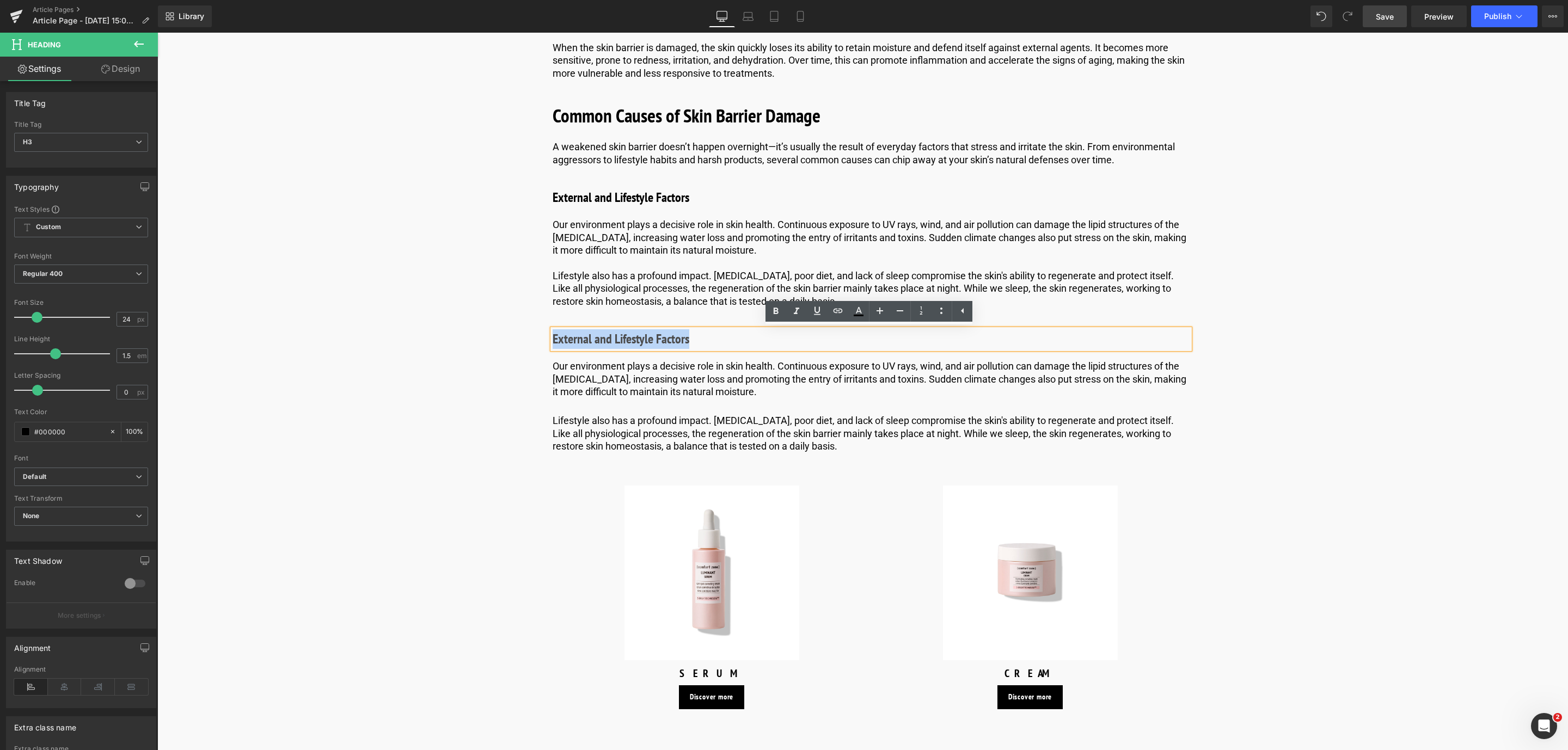
drag, startPoint x: 701, startPoint y: 341, endPoint x: 543, endPoint y: 348, distance: 158.2
click at [544, 348] on div "What Is the Skin Barrier? Heading Let's start with a simpler question: What is …" at bounding box center [870, 691] width 653 height 3628
paste div
click at [1383, 24] on link "Save" at bounding box center [1384, 16] width 44 height 22
click at [894, 341] on icon at bounding box center [896, 339] width 6 height 7
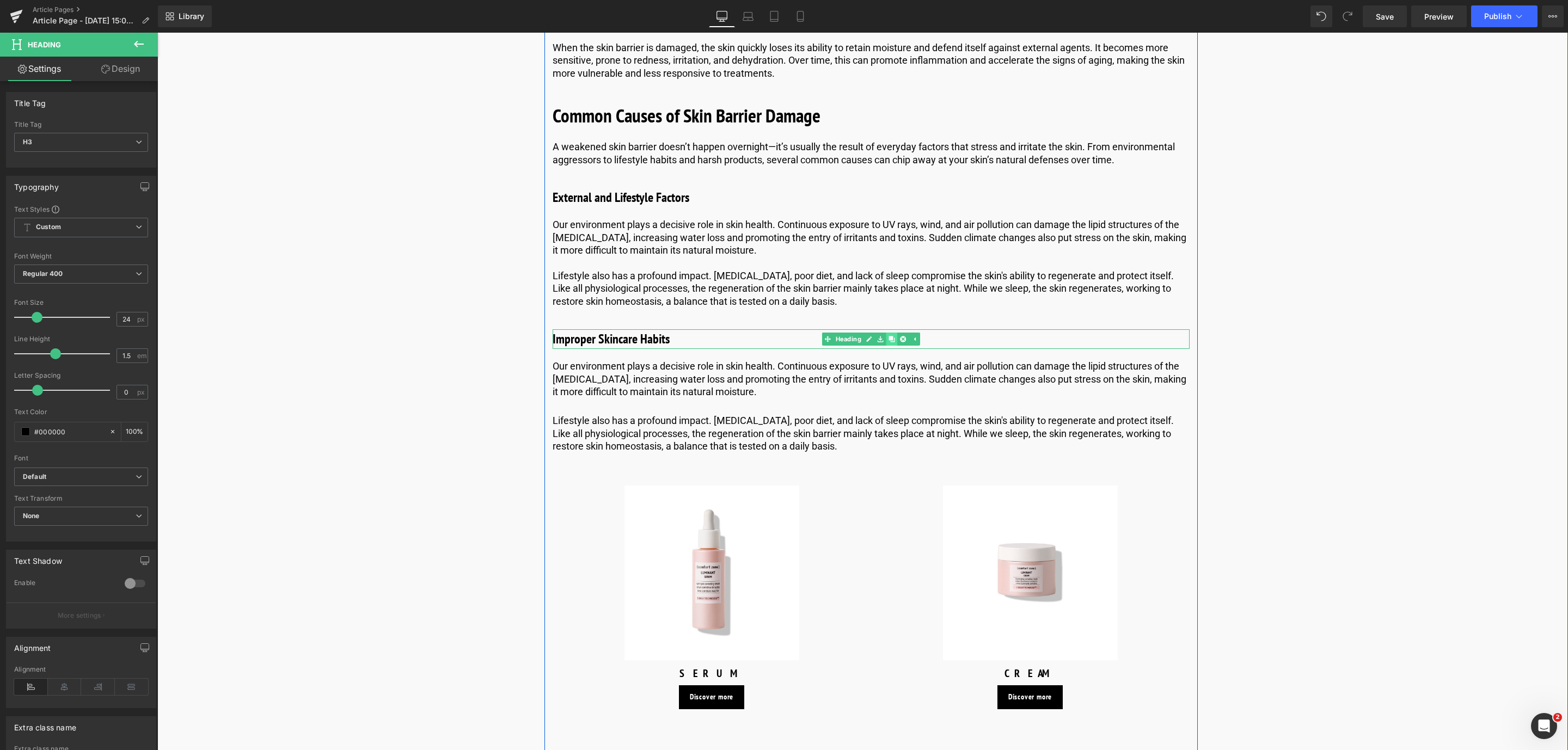
click at [891, 341] on icon at bounding box center [891, 339] width 6 height 6
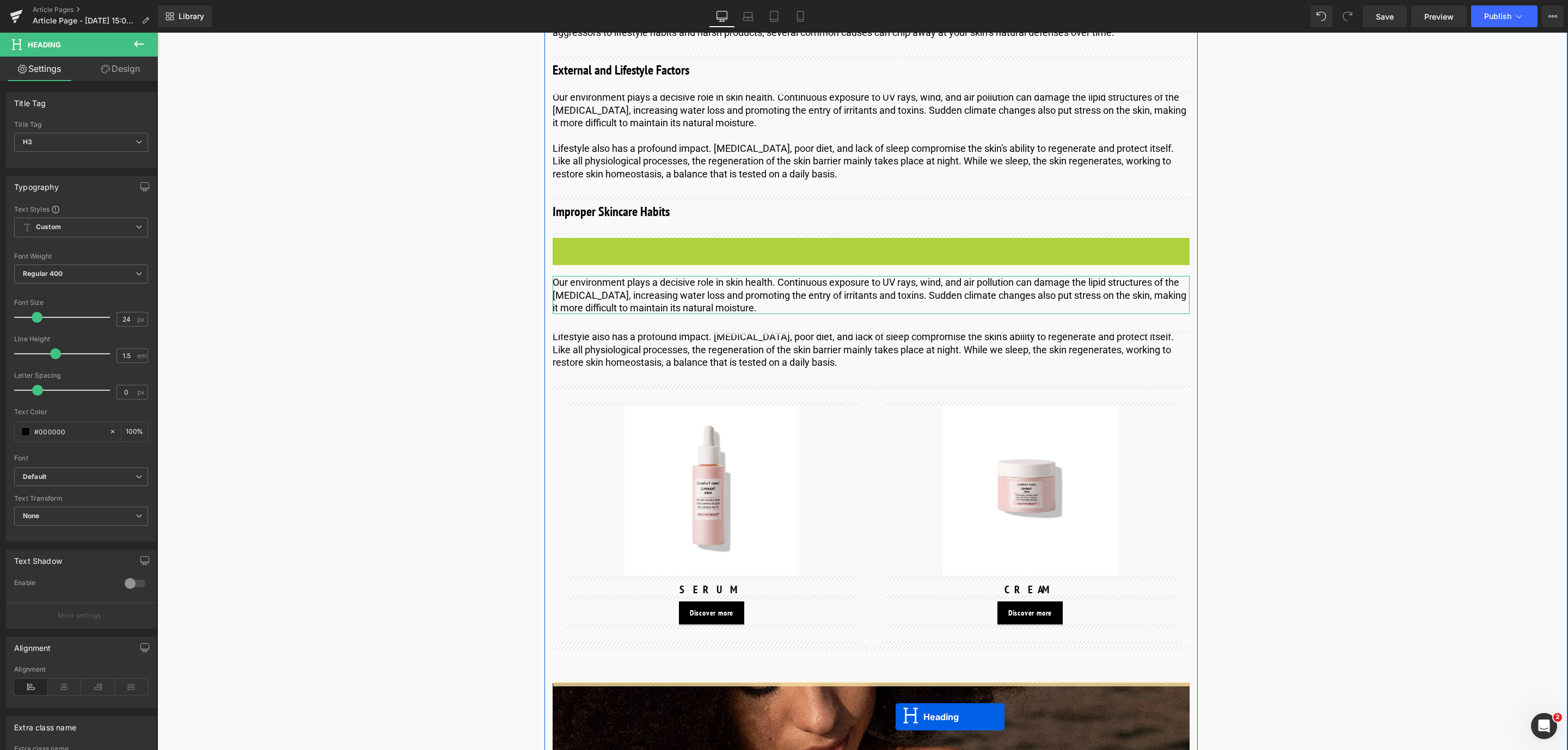
scroll to position [2058, 0]
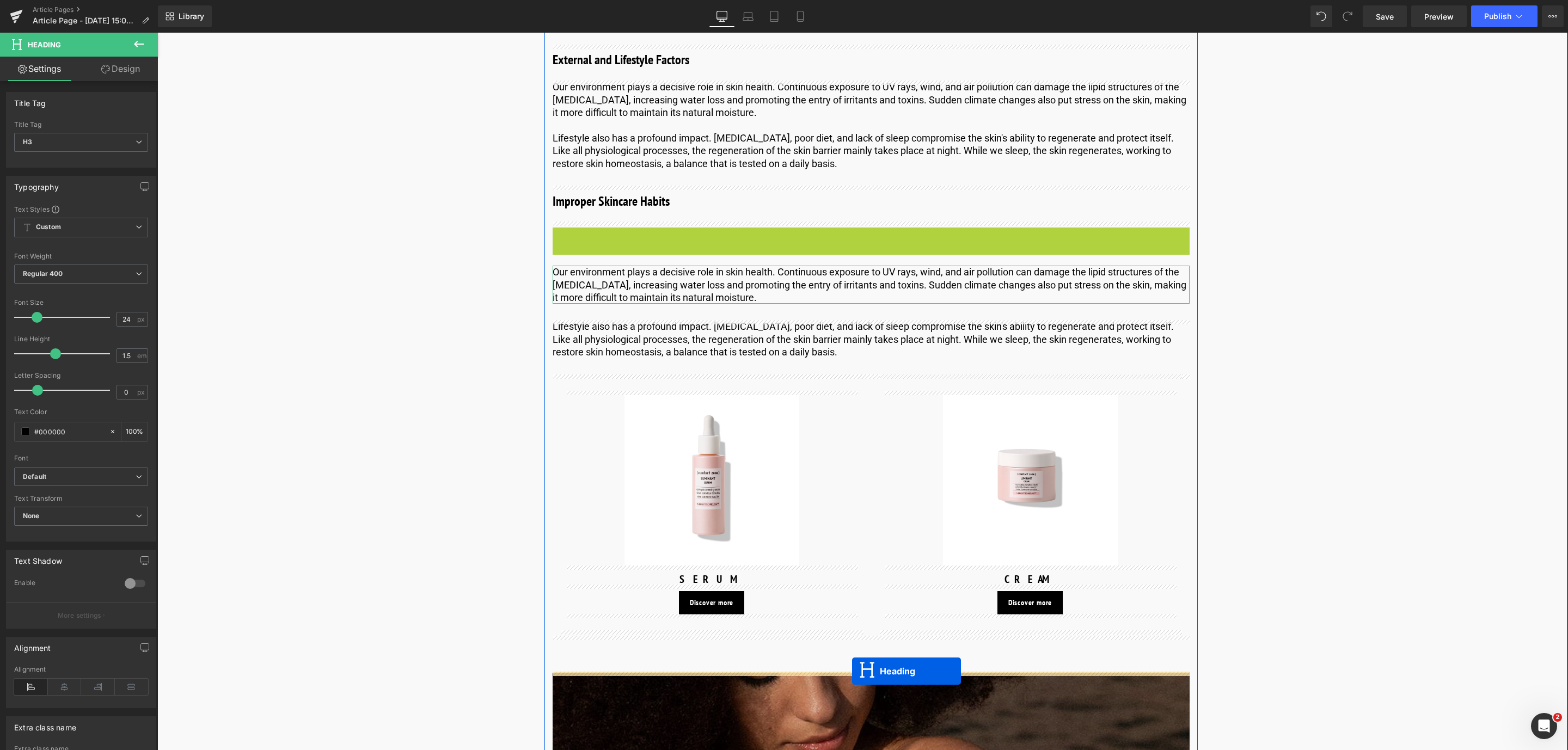
drag, startPoint x: 842, startPoint y: 376, endPoint x: 852, endPoint y: 671, distance: 295.2
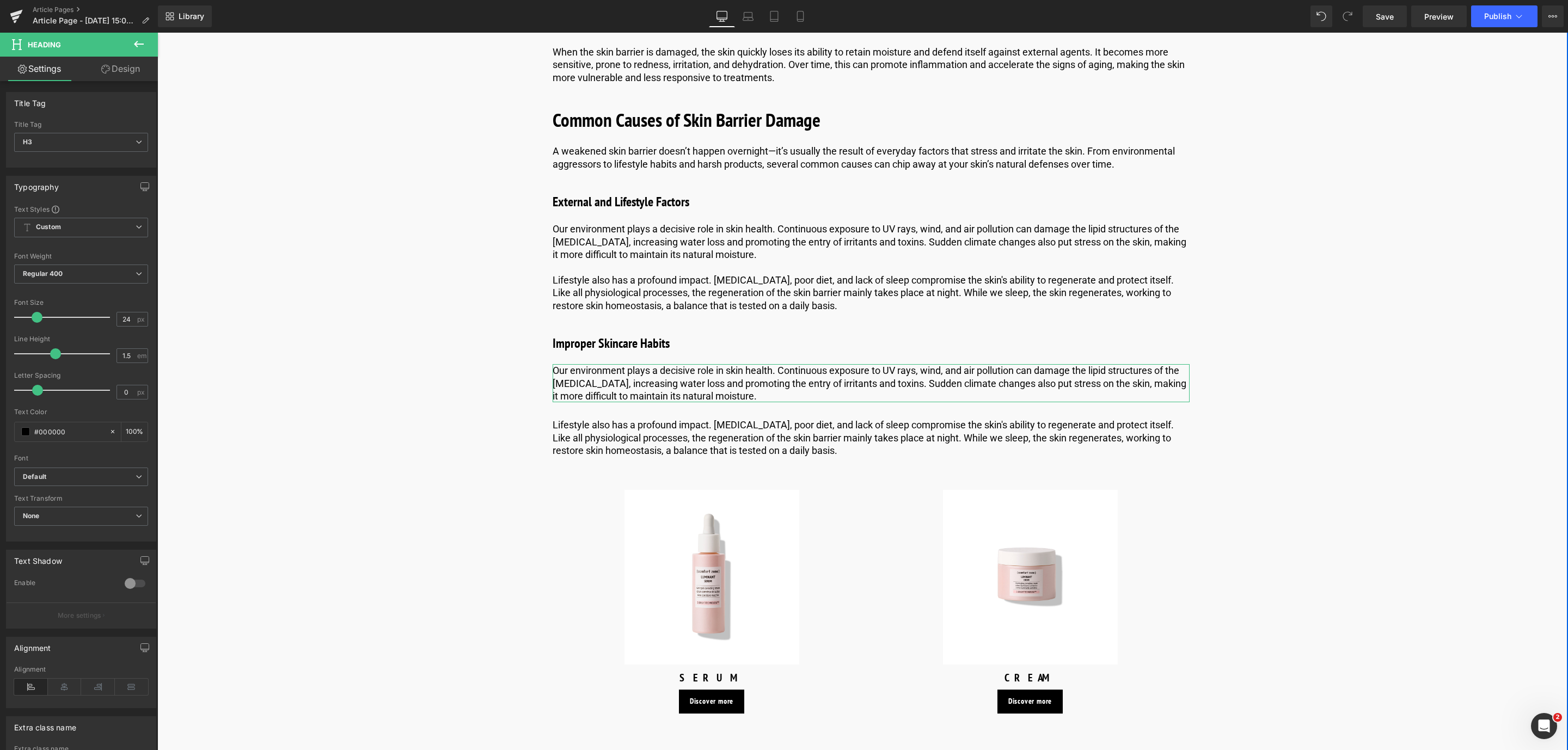
scroll to position [1915, 0]
click at [640, 389] on p "Our environment plays a decisive role in skin health. Continuous exposure to UV…" at bounding box center [871, 384] width 637 height 38
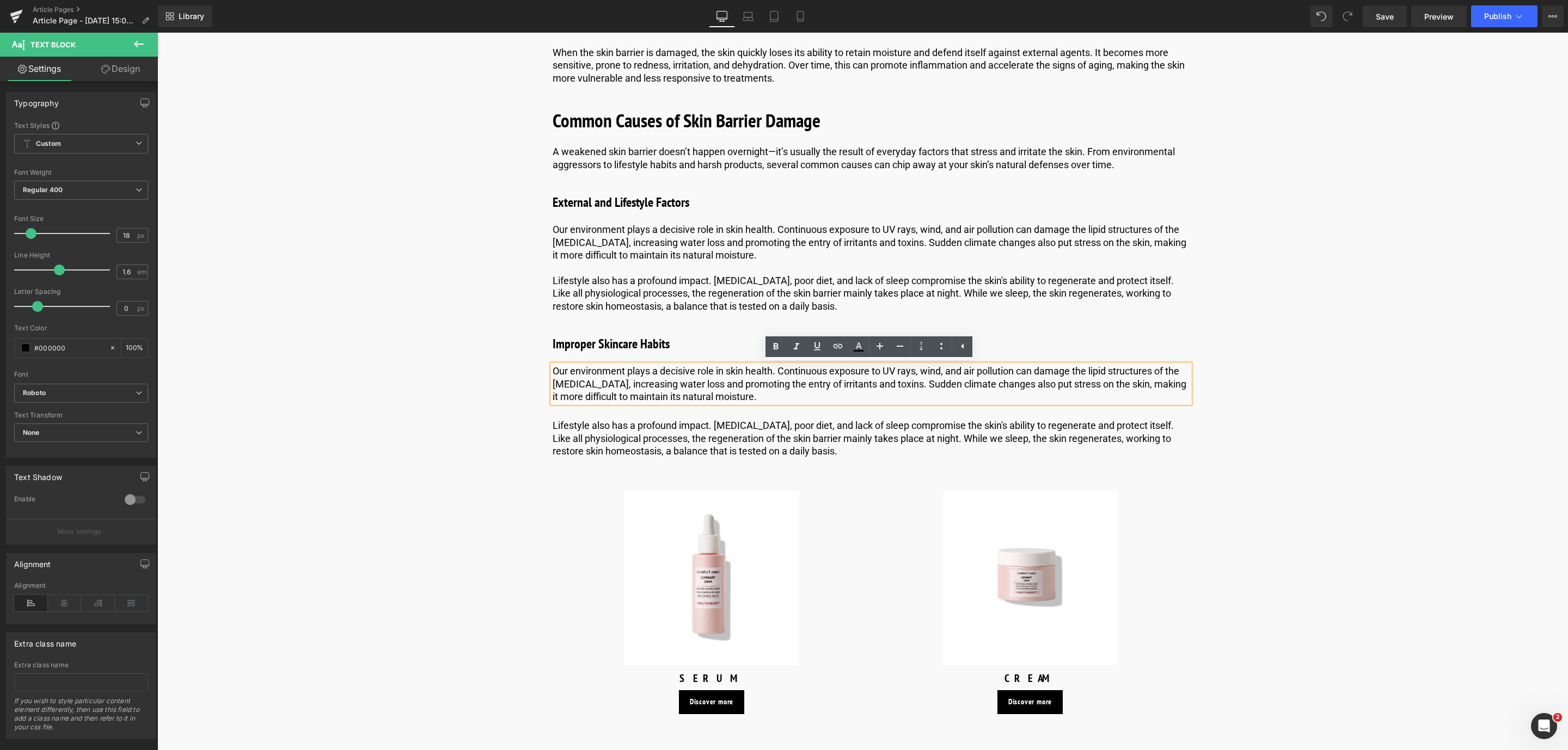
drag, startPoint x: 800, startPoint y: 398, endPoint x: 548, endPoint y: 359, distance: 255.0
click at [548, 359] on div "What Is the Skin Barrier? Heading Let's start with a simpler question: What is …" at bounding box center [870, 714] width 653 height 3664
paste div
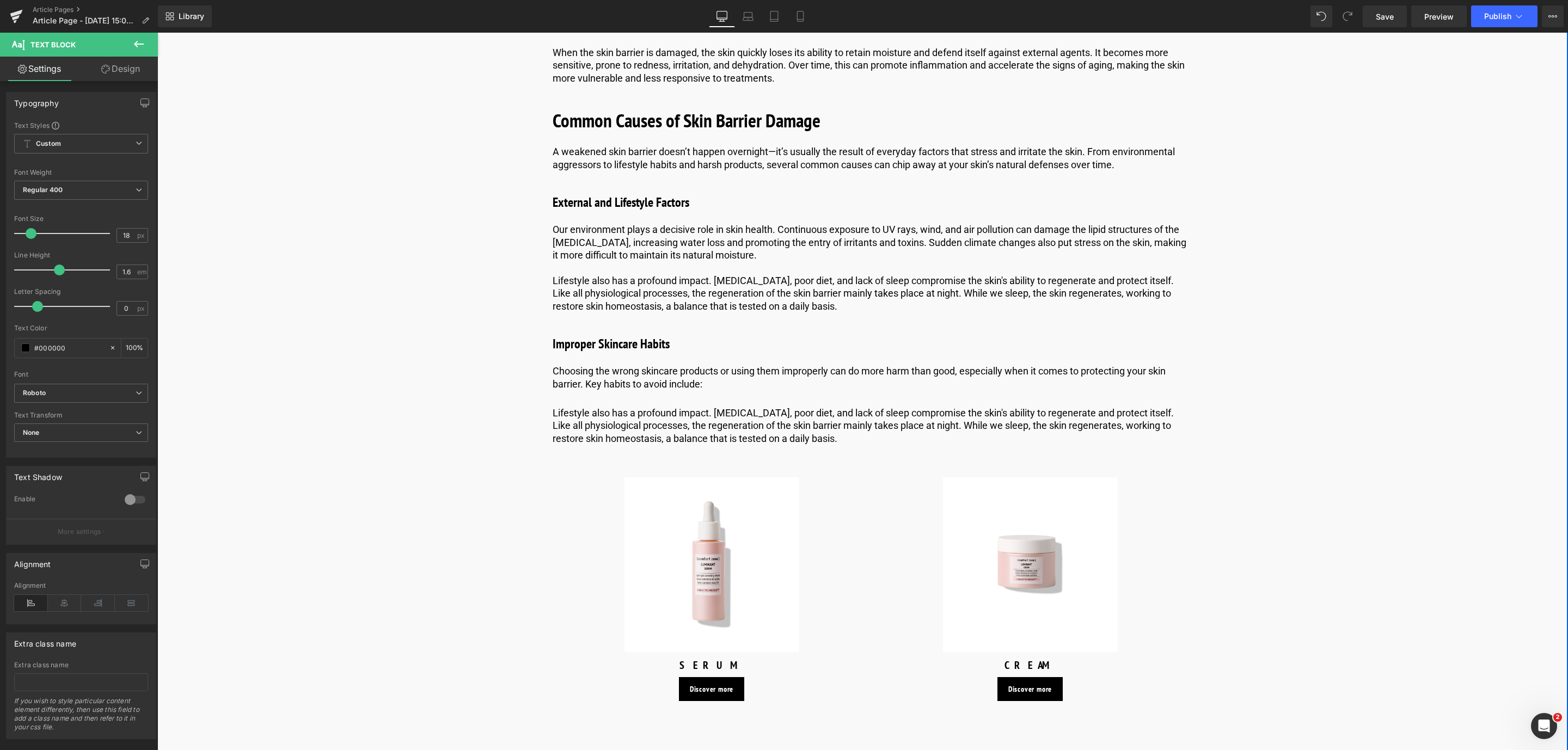
click at [708, 427] on p "Lifestyle also has a profound impact. [MEDICAL_DATA], poor diet, and lack of sl…" at bounding box center [871, 426] width 637 height 38
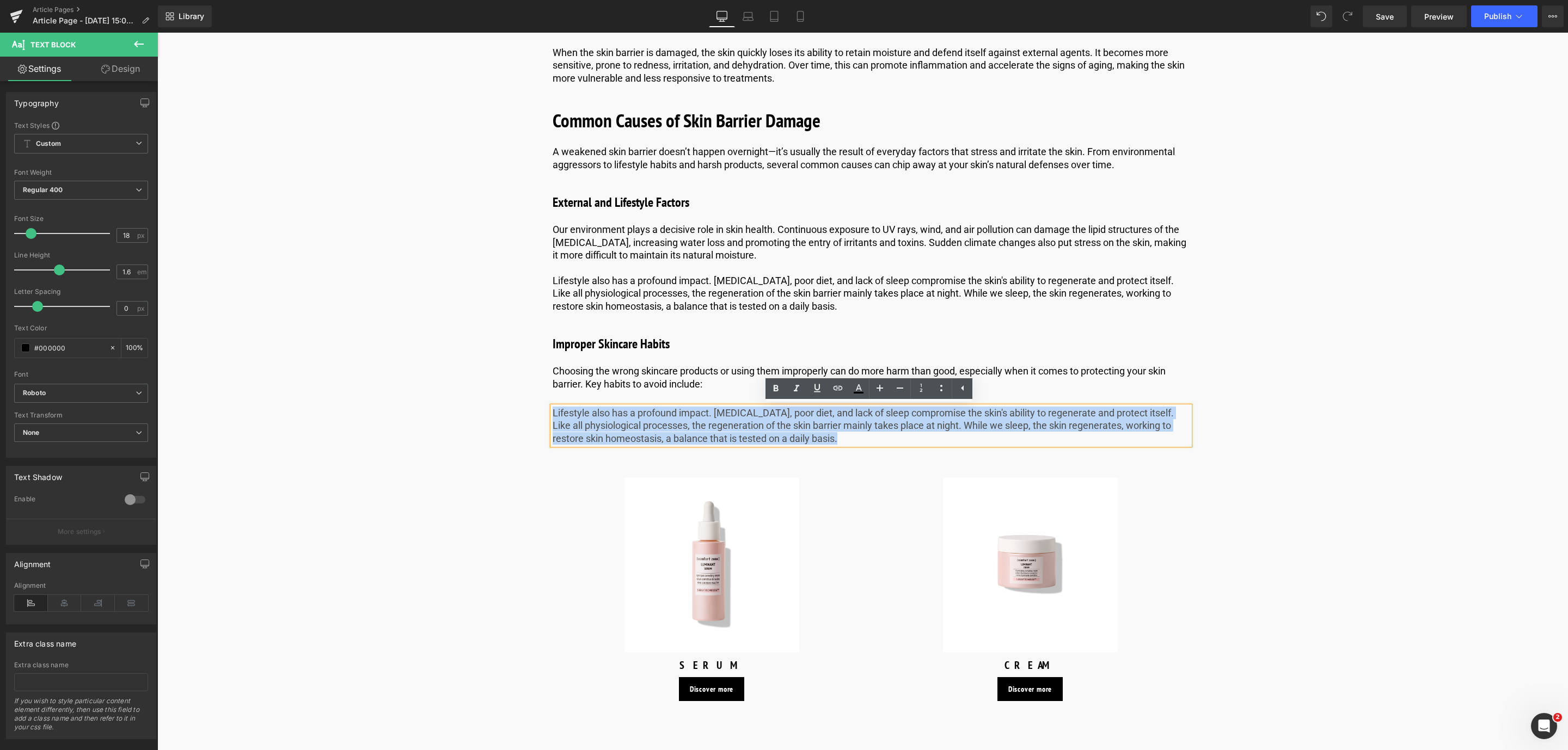
drag, startPoint x: 827, startPoint y: 441, endPoint x: 543, endPoint y: 408, distance: 285.9
click at [544, 408] on div "What Is the Skin Barrier? Heading Let's start with a simpler question: What is …" at bounding box center [870, 708] width 653 height 3652
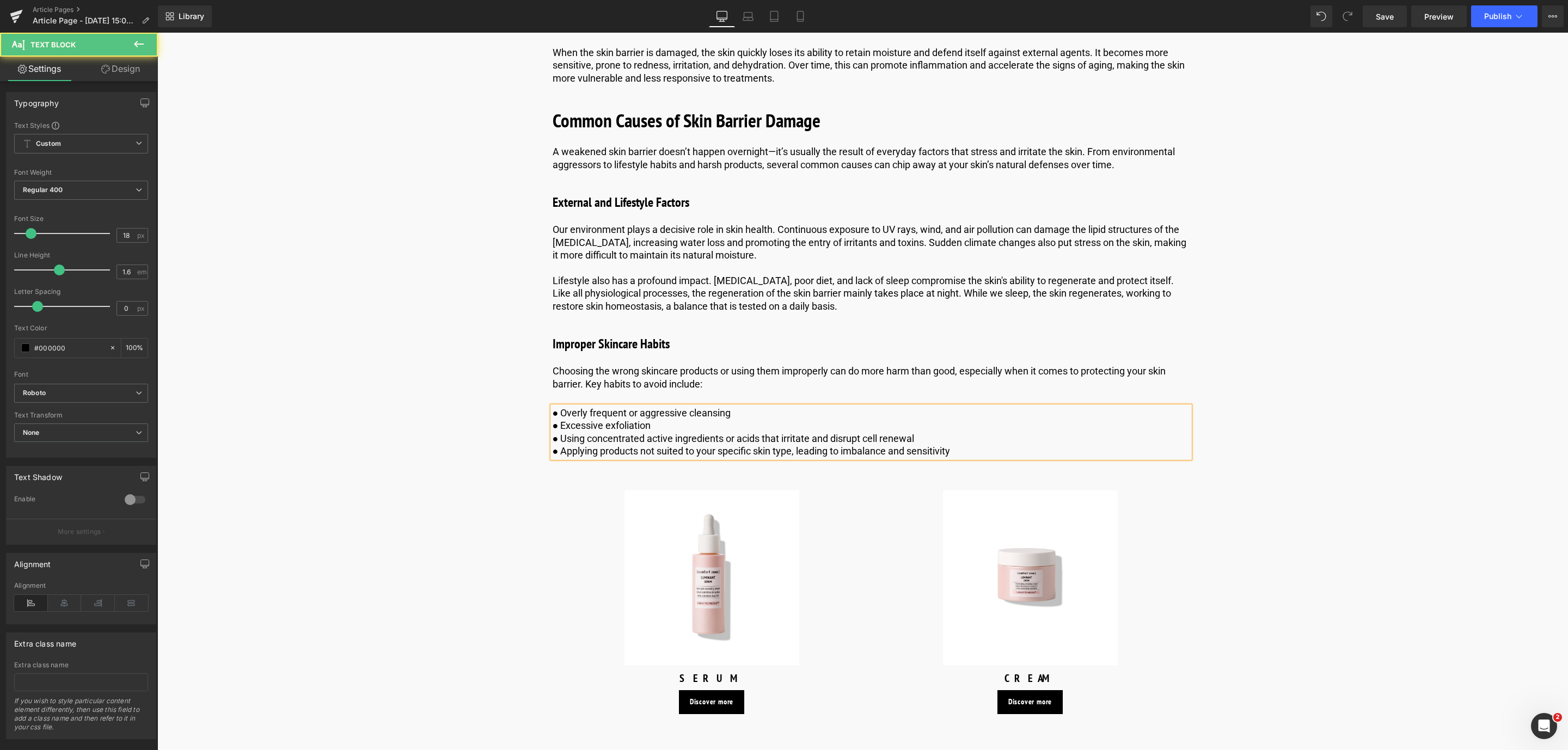
click at [556, 449] on p "● Applying products not suited to your specific skin type, leading to imbalance…" at bounding box center [871, 451] width 637 height 13
click at [484, 522] on div "Image Published on [DATE] | 10 min read Text Block Row Skin Barrier Repair With…" at bounding box center [871, 399] width 1304 height 4394
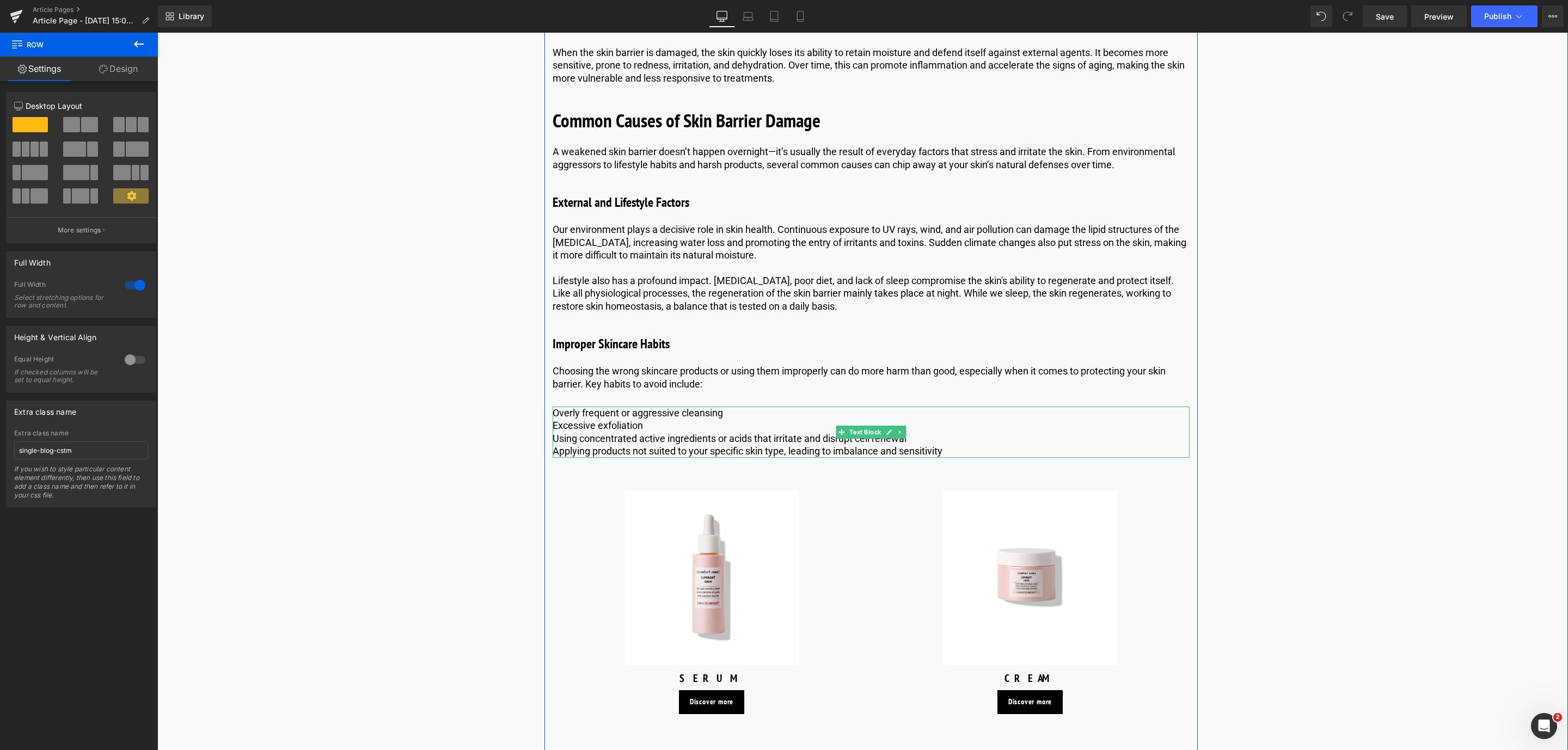
click at [748, 411] on p "Overly frequent or aggressive cleansing" at bounding box center [871, 413] width 637 height 13
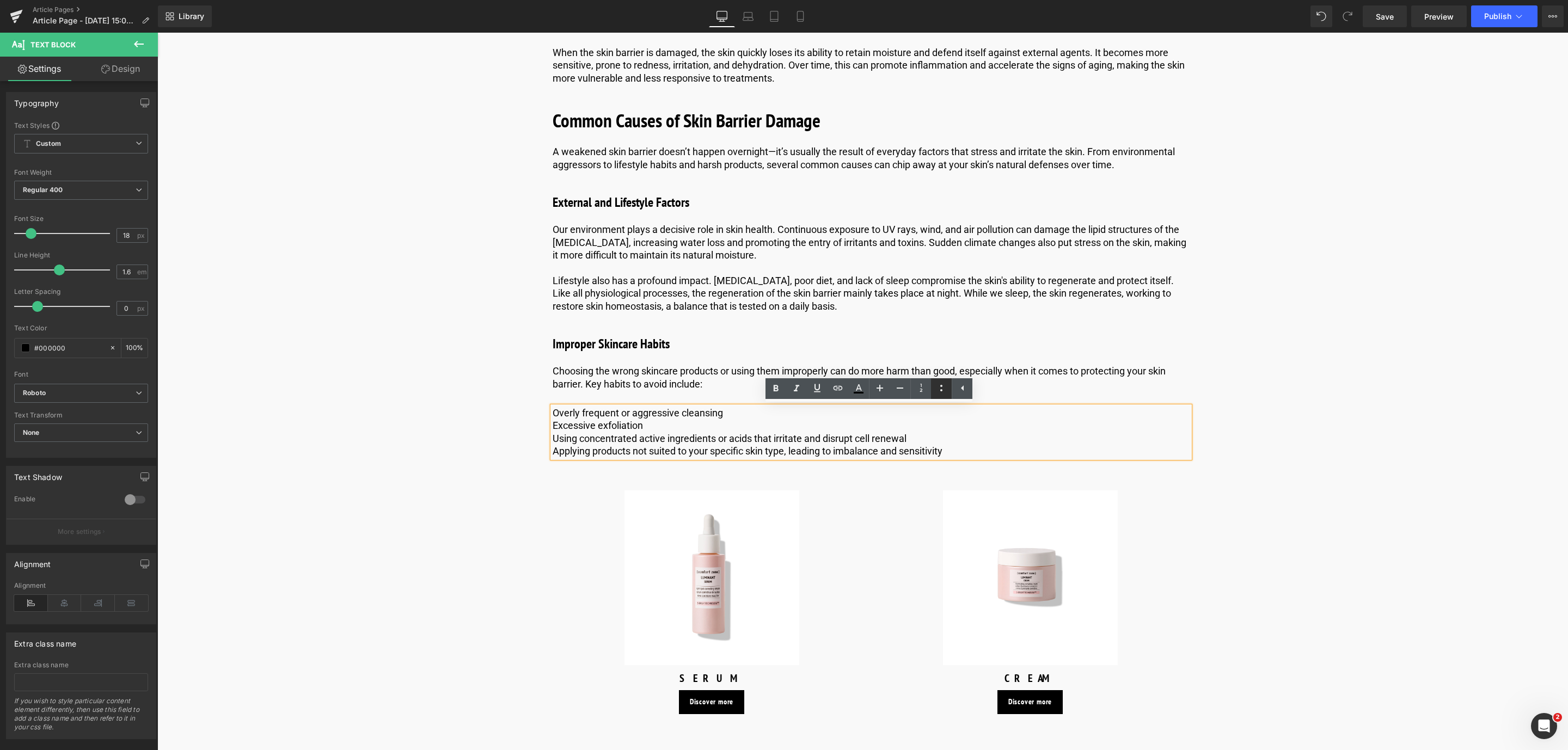
click at [945, 386] on icon at bounding box center [941, 387] width 13 height 13
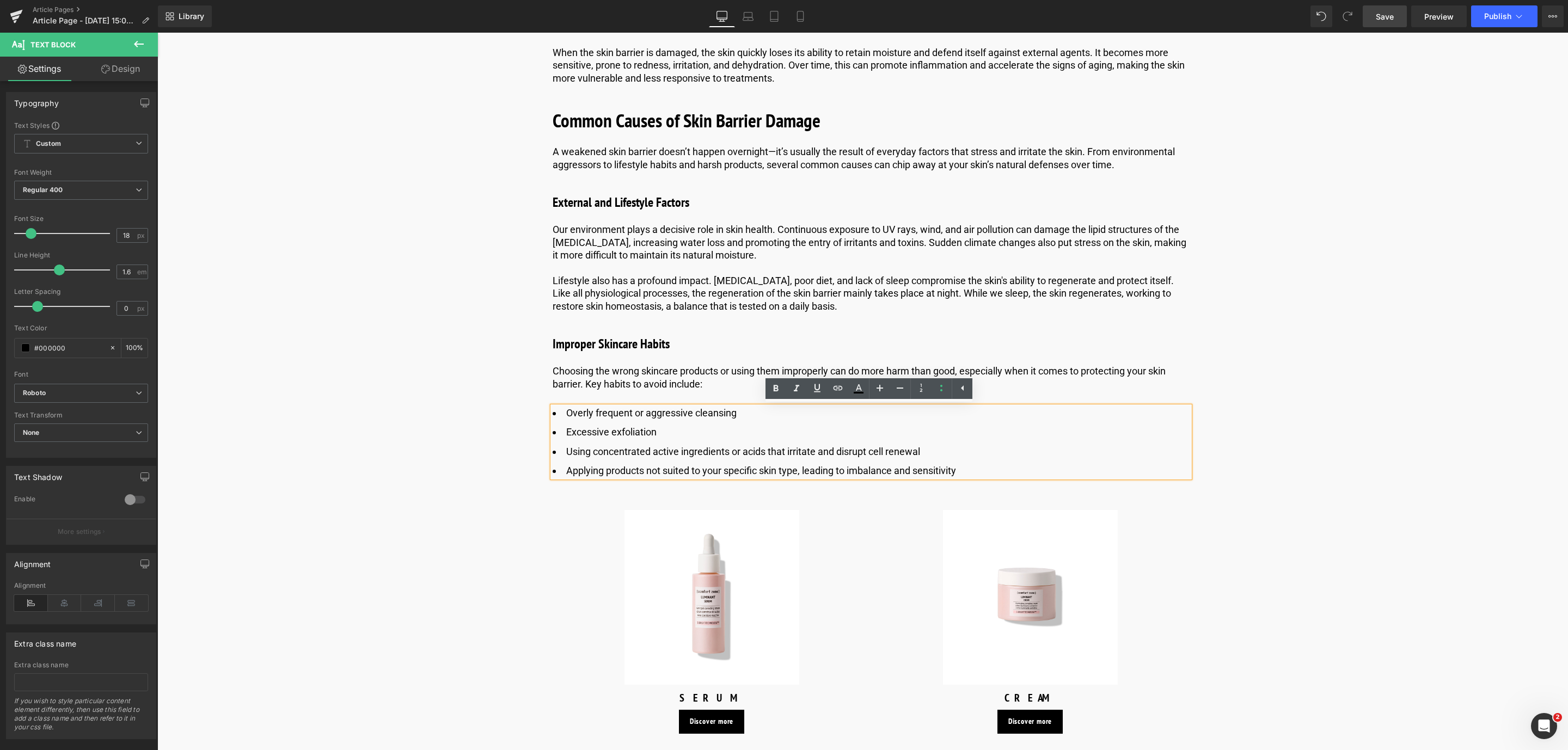
click at [1397, 20] on link "Save" at bounding box center [1384, 16] width 44 height 22
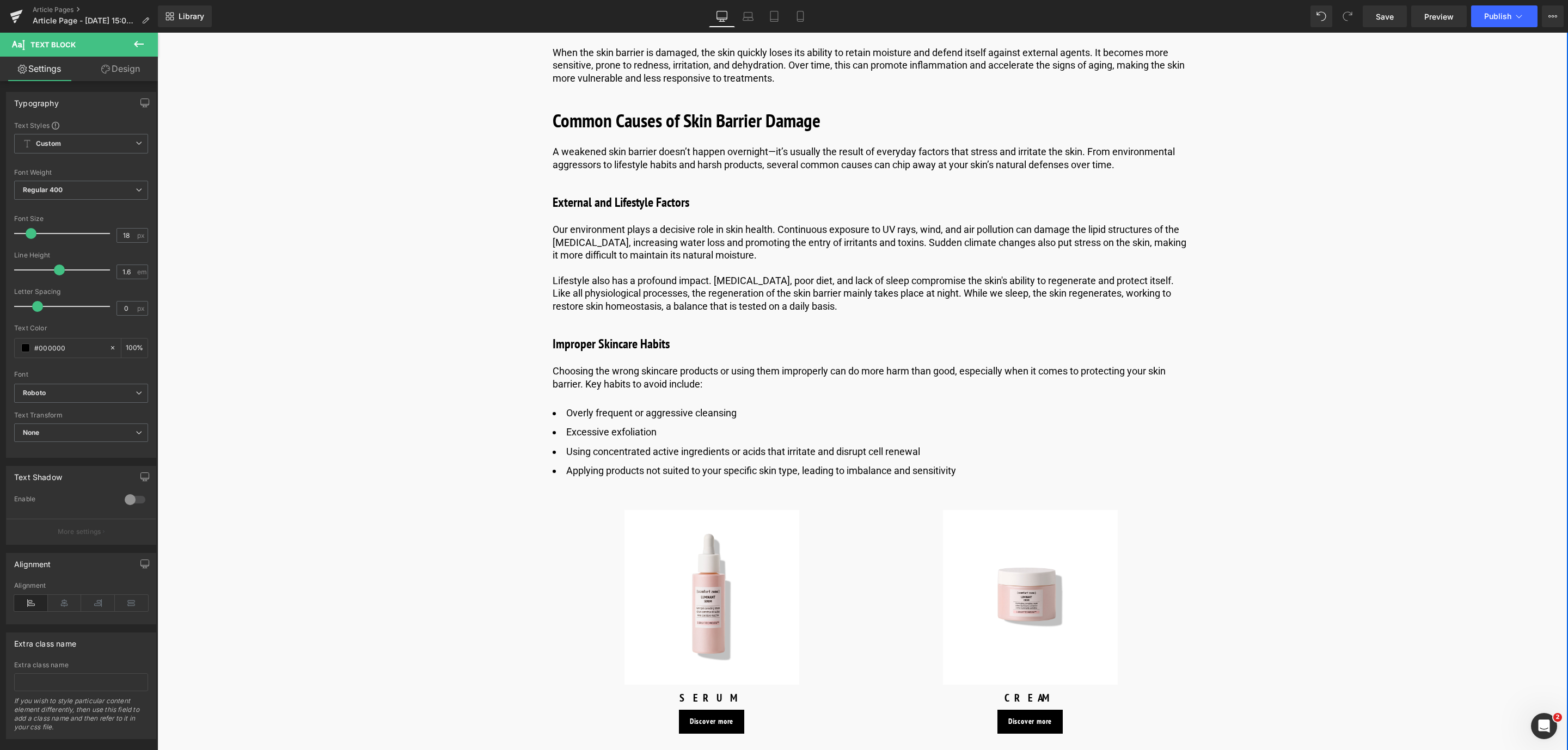
click at [403, 328] on div "Image Published on [DATE] | 10 min read Text Block Row Skin Barrier Repair With…" at bounding box center [871, 409] width 1304 height 4414
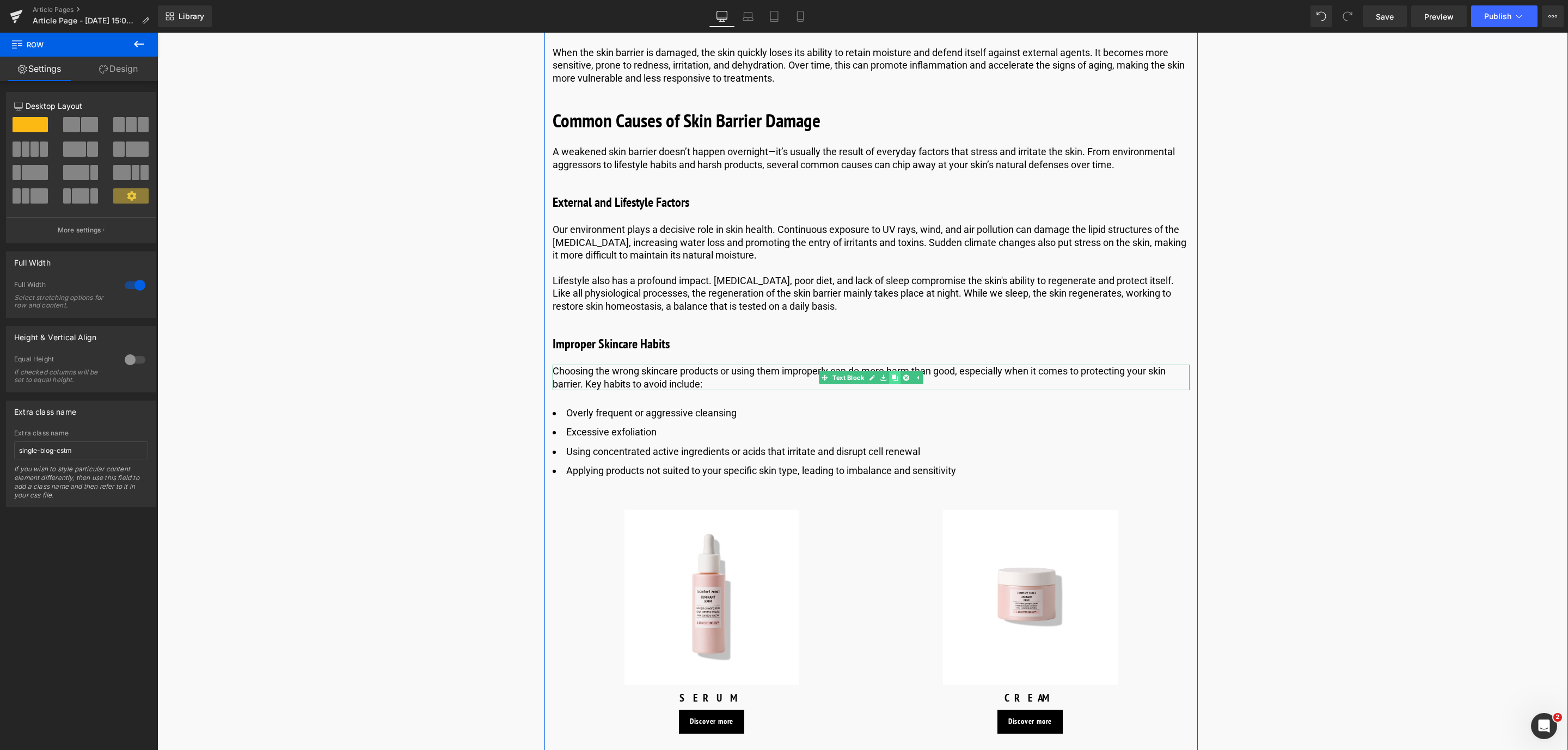
click at [893, 376] on icon at bounding box center [894, 377] width 6 height 6
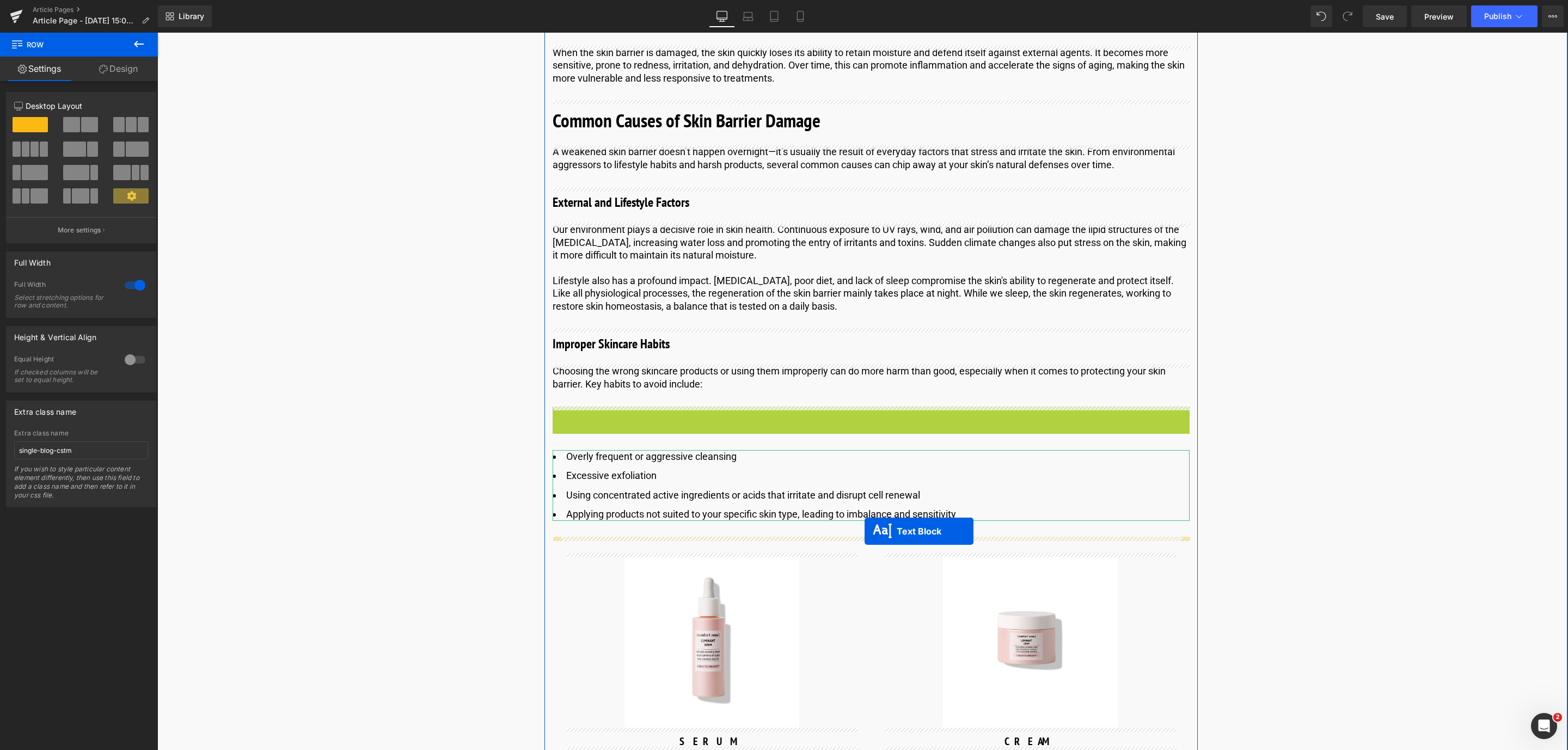
drag, startPoint x: 839, startPoint y: 415, endPoint x: 864, endPoint y: 531, distance: 118.7
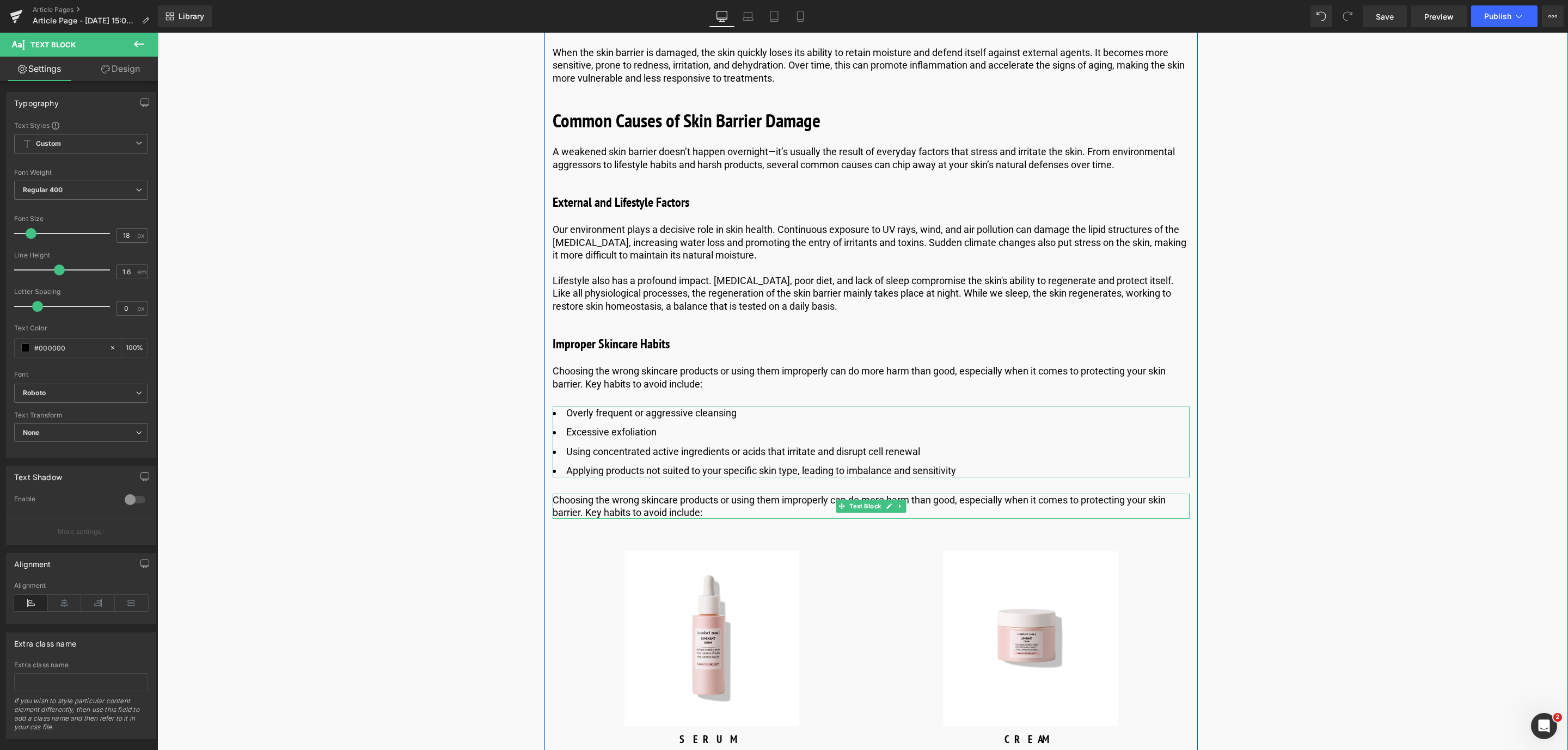
click at [626, 508] on p "Choosing the wrong skincare products or using them improperly can do more harm …" at bounding box center [871, 506] width 637 height 26
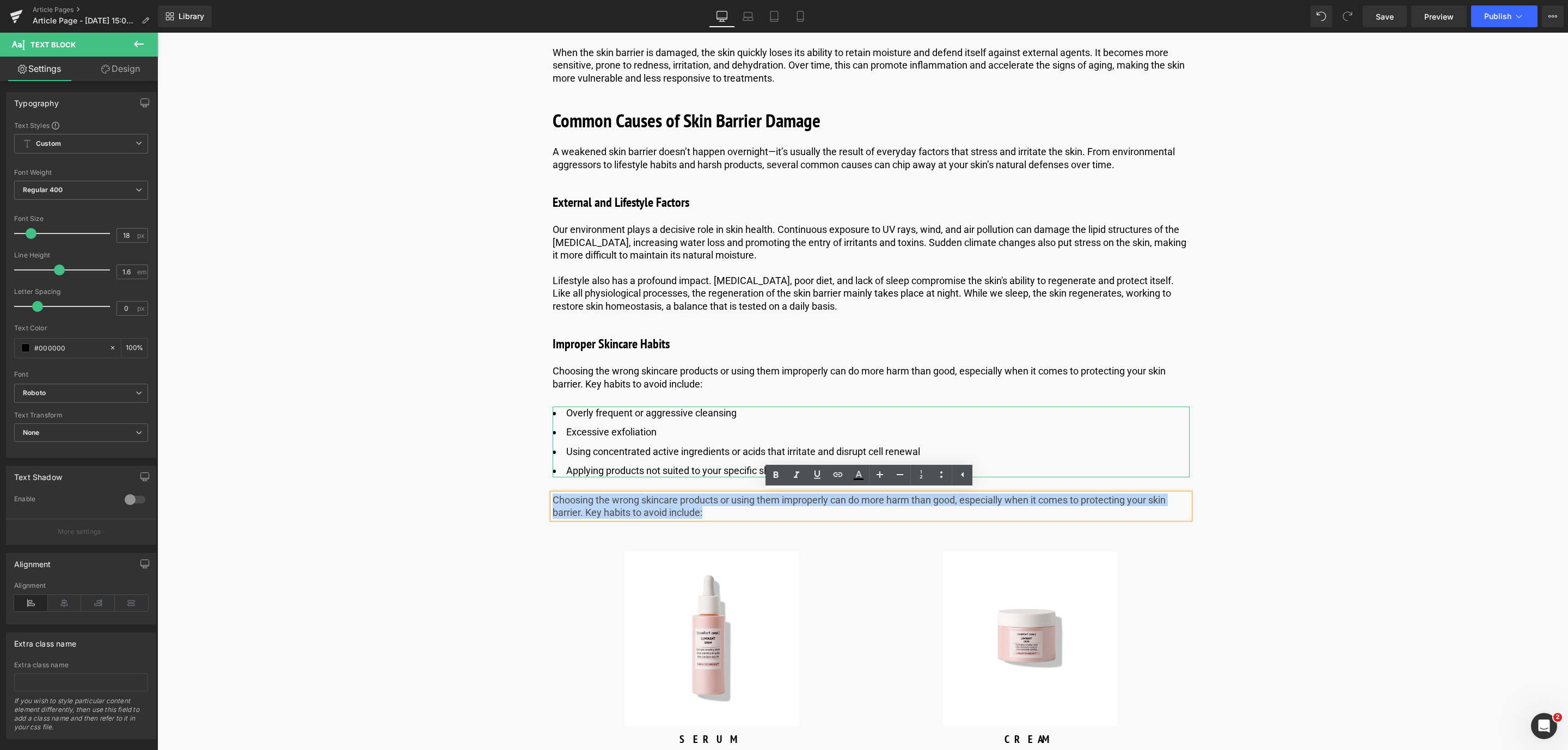
drag, startPoint x: 719, startPoint y: 519, endPoint x: 543, endPoint y: 495, distance: 177.6
click at [544, 495] on div "What Is the Skin Barrier? Heading Let's start with a simpler question: What is …" at bounding box center [870, 745] width 653 height 3726
paste div
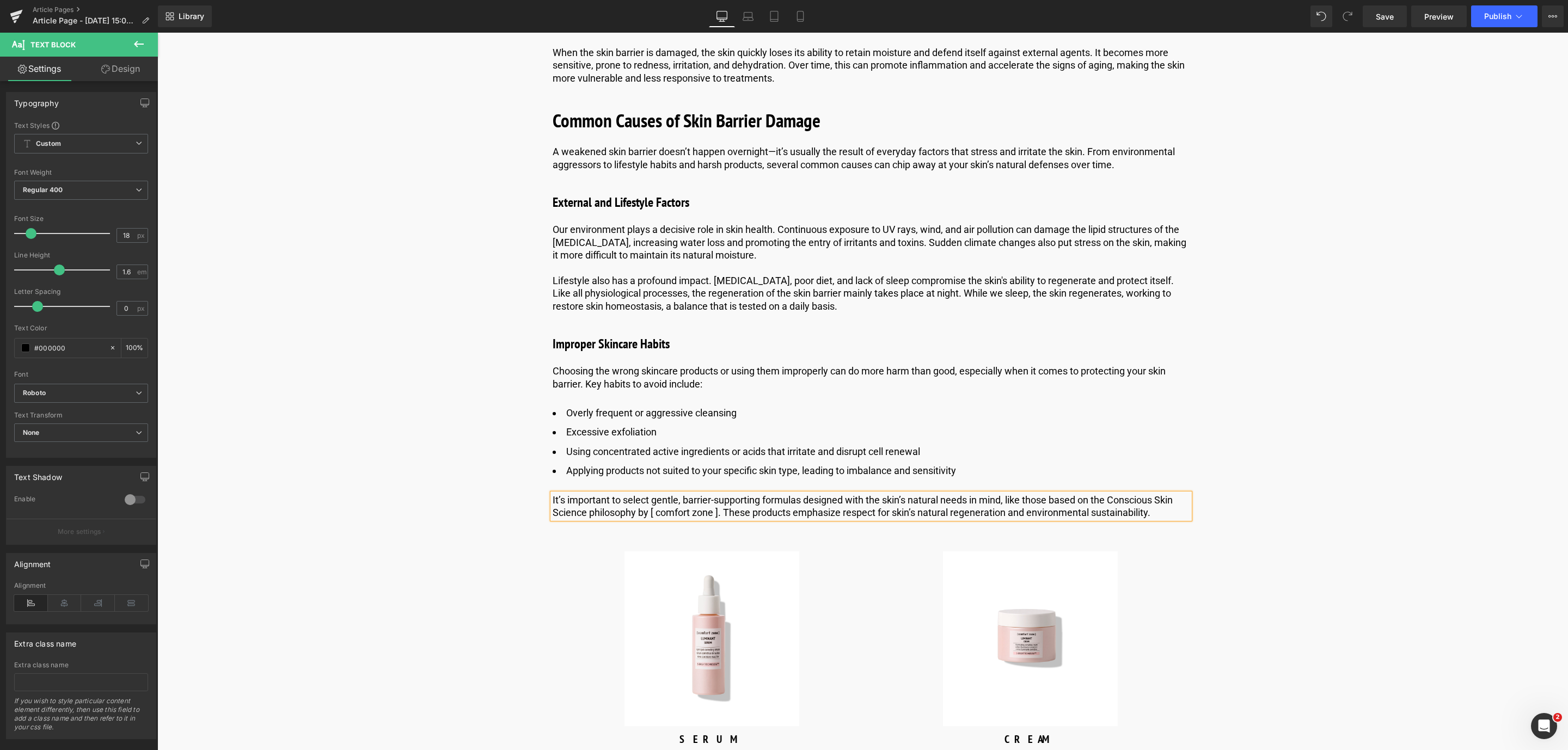
click at [721, 511] on p "It’s important to select gentle, barrier-supporting formulas designed with the …" at bounding box center [871, 506] width 637 height 26
click at [900, 116] on link at bounding box center [897, 120] width 11 height 13
click at [893, 121] on link at bounding box center [891, 120] width 11 height 13
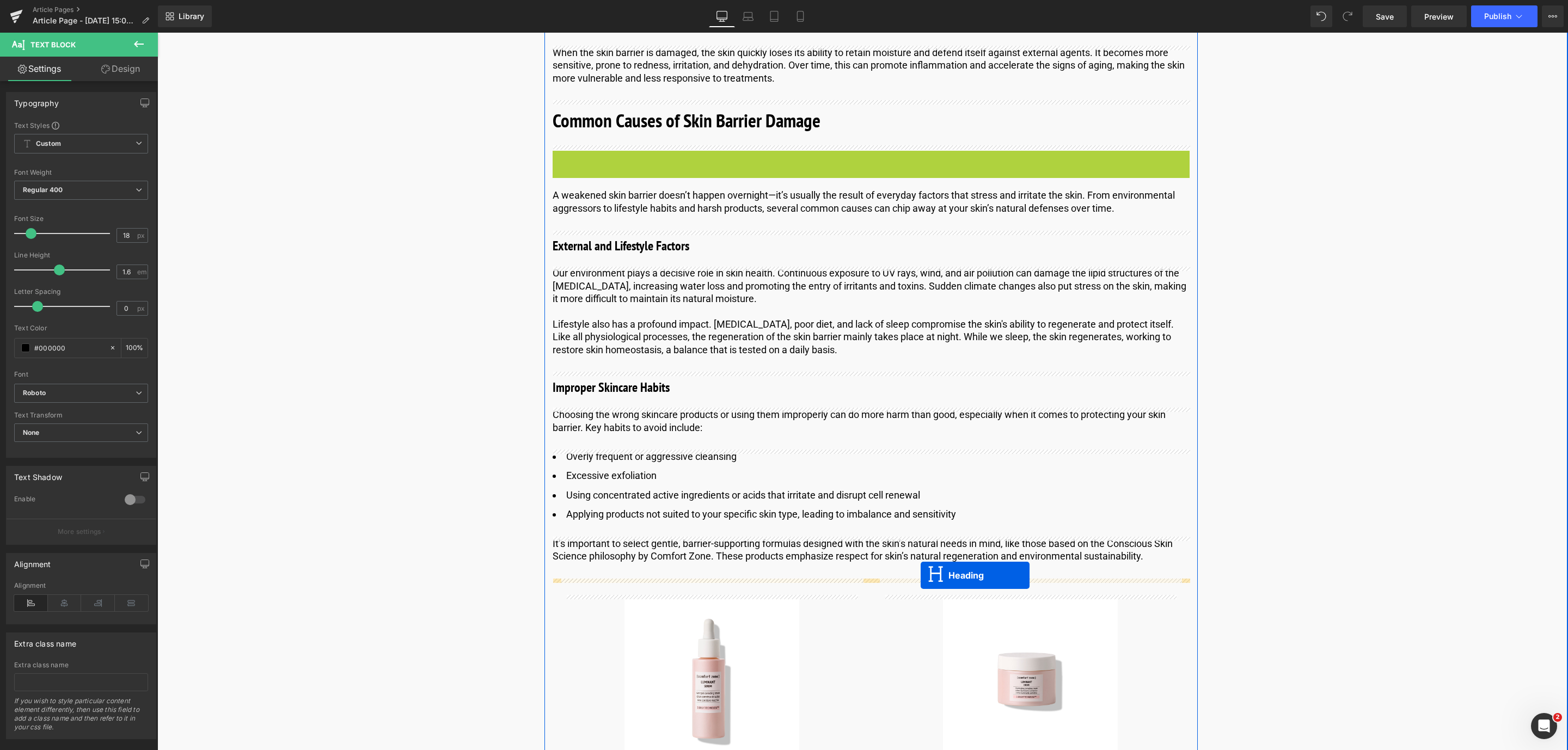
drag, startPoint x: 845, startPoint y: 165, endPoint x: 920, endPoint y: 575, distance: 416.8
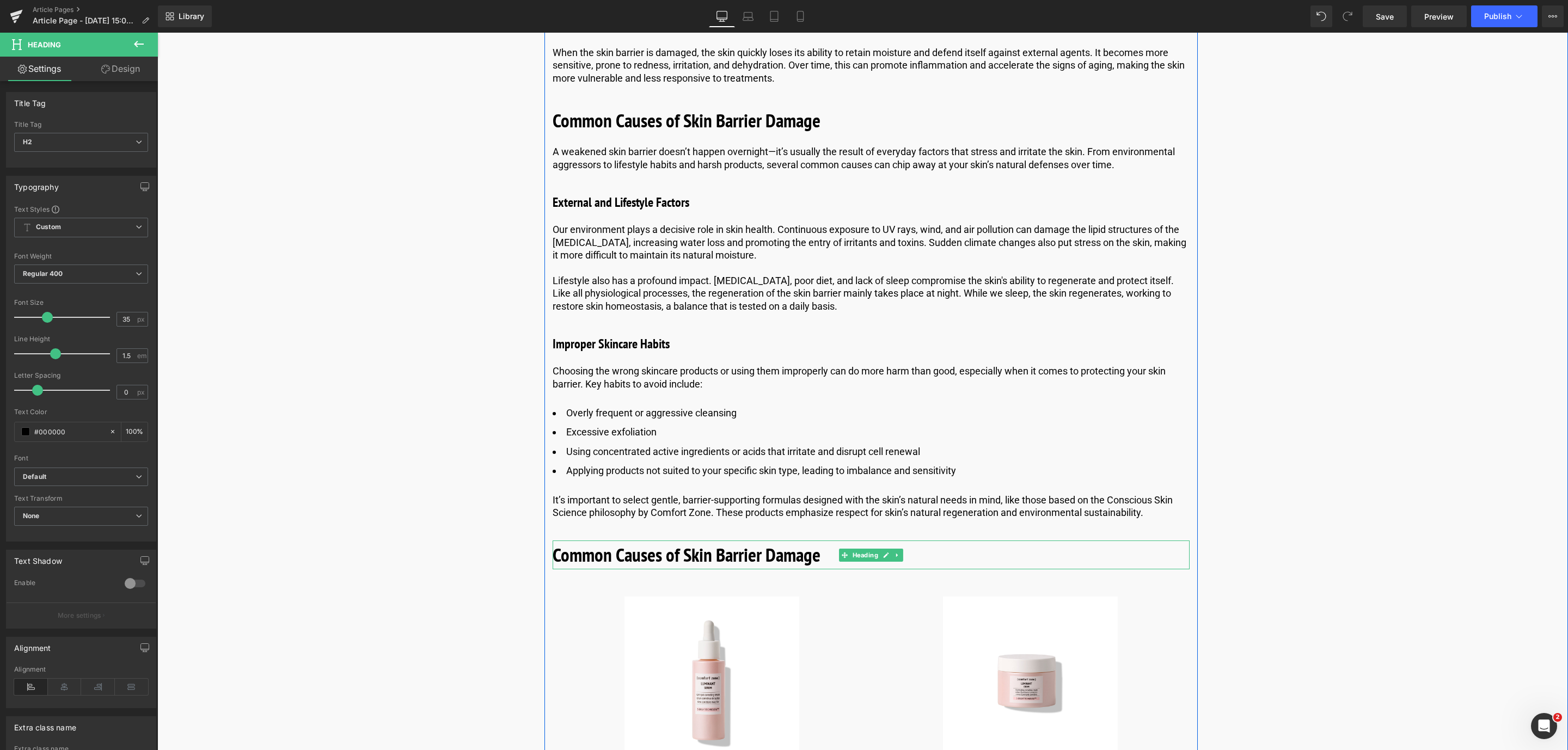
click at [588, 564] on b "Common Causes of Skin Barrier Damage" at bounding box center [687, 554] width 268 height 25
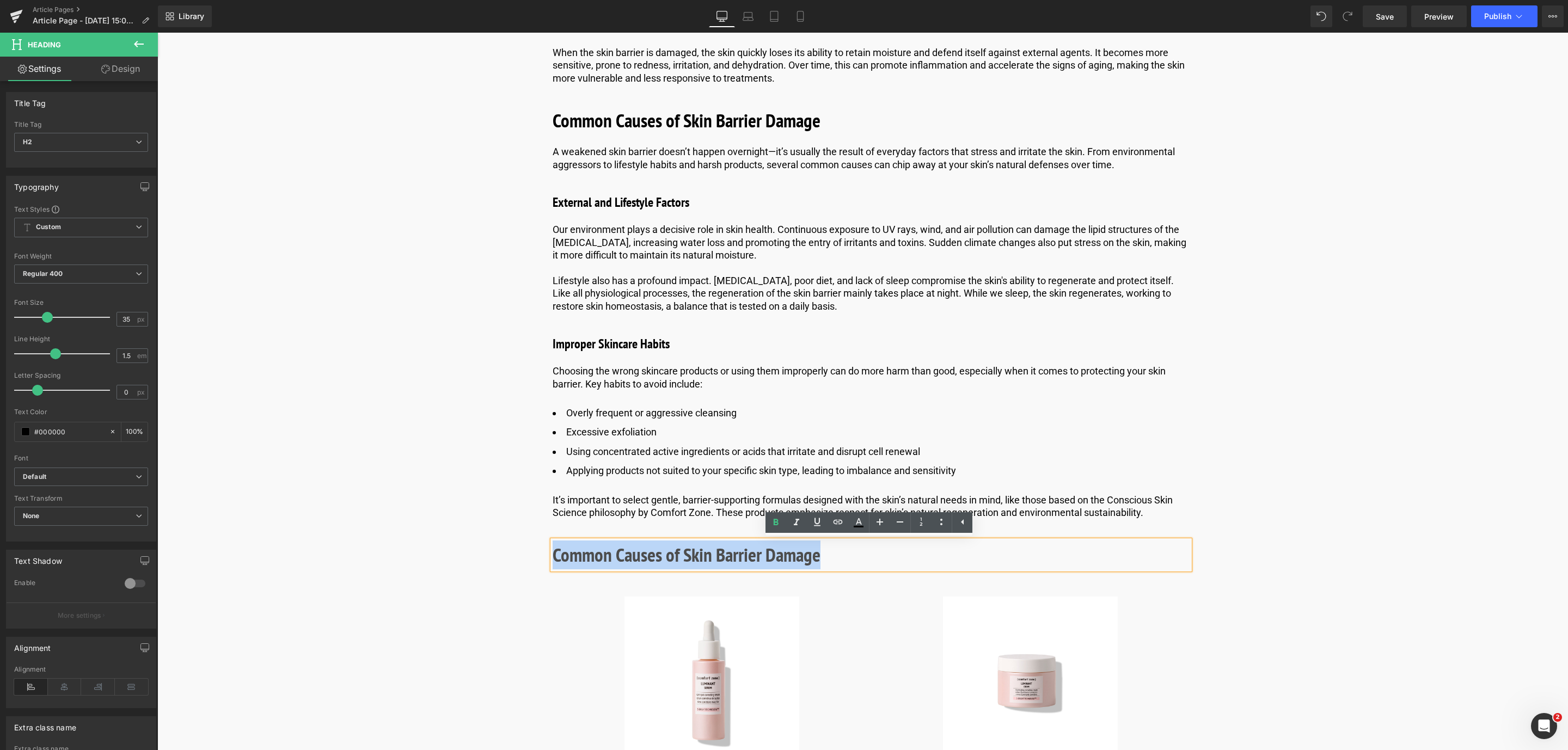
drag, startPoint x: 862, startPoint y: 554, endPoint x: 540, endPoint y: 538, distance: 322.4
click at [540, 538] on div "Image Published on [DATE] | 10 min read Text Block Row Skin Barrier Repair With…" at bounding box center [871, 453] width 1304 height 4501
paste div
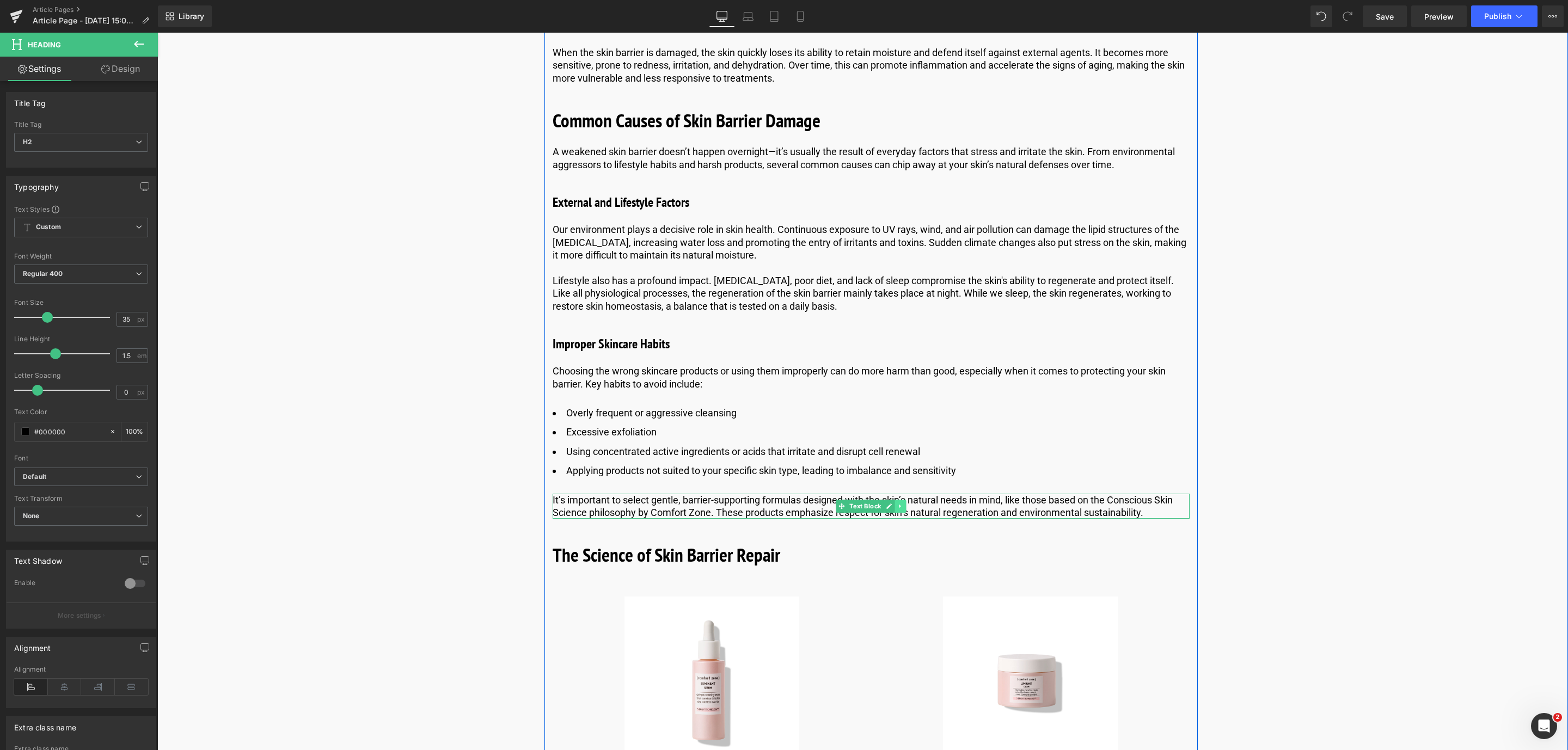
click at [900, 507] on icon at bounding box center [900, 506] width 6 height 7
click at [893, 507] on icon at bounding box center [894, 505] width 6 height 6
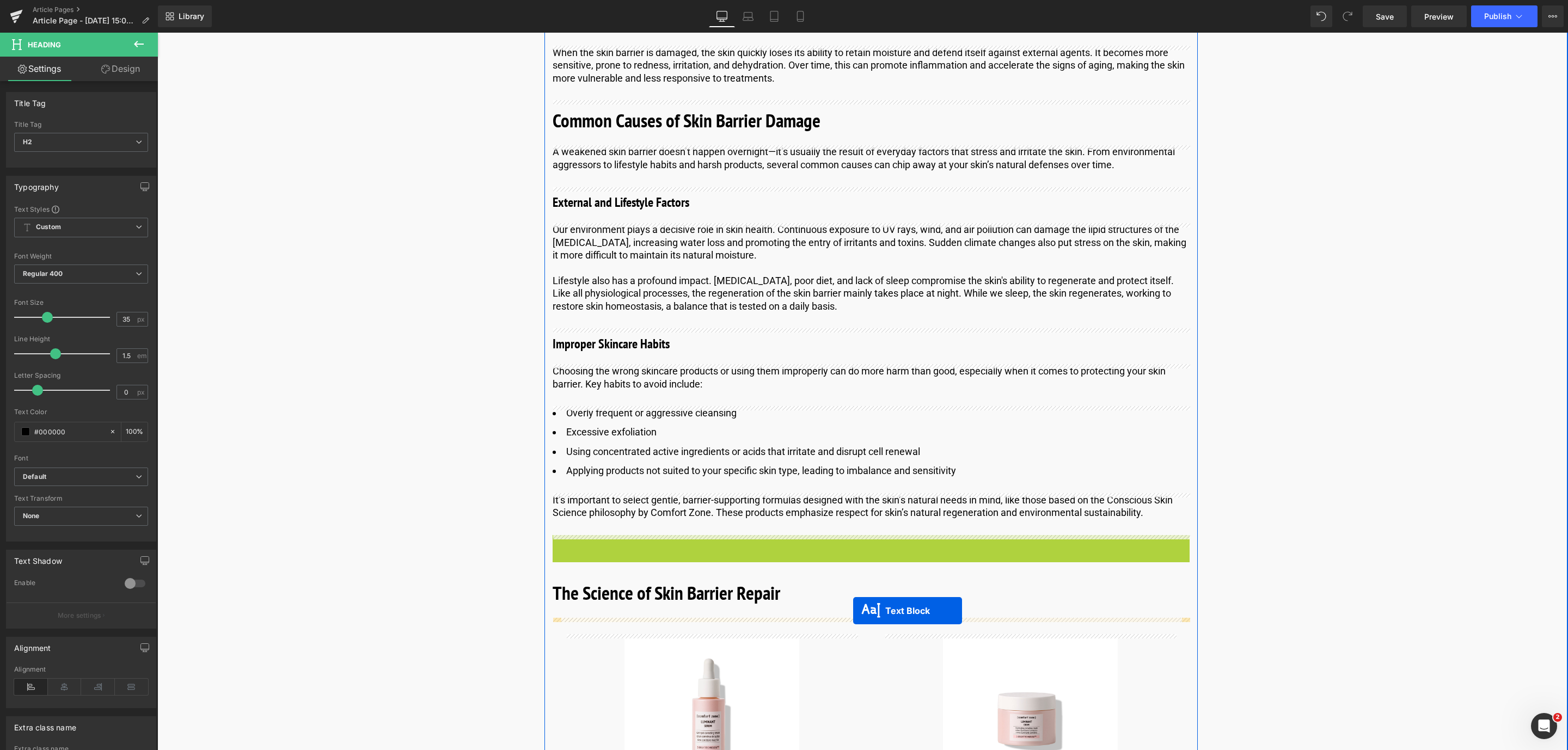
drag, startPoint x: 835, startPoint y: 549, endPoint x: 853, endPoint y: 610, distance: 63.6
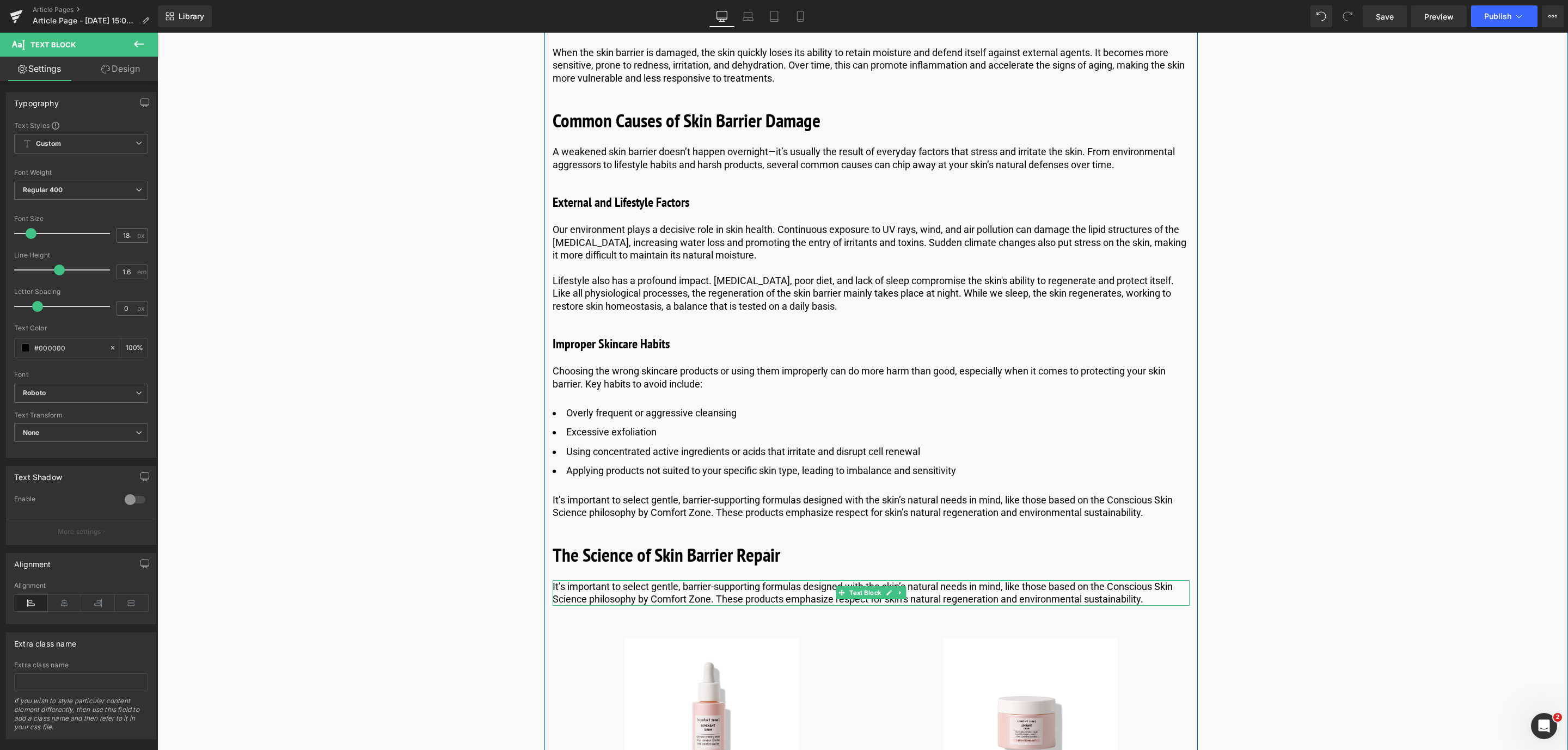
click at [574, 591] on p "It’s important to select gentle, barrier-supporting formulas designed with the …" at bounding box center [871, 593] width 637 height 26
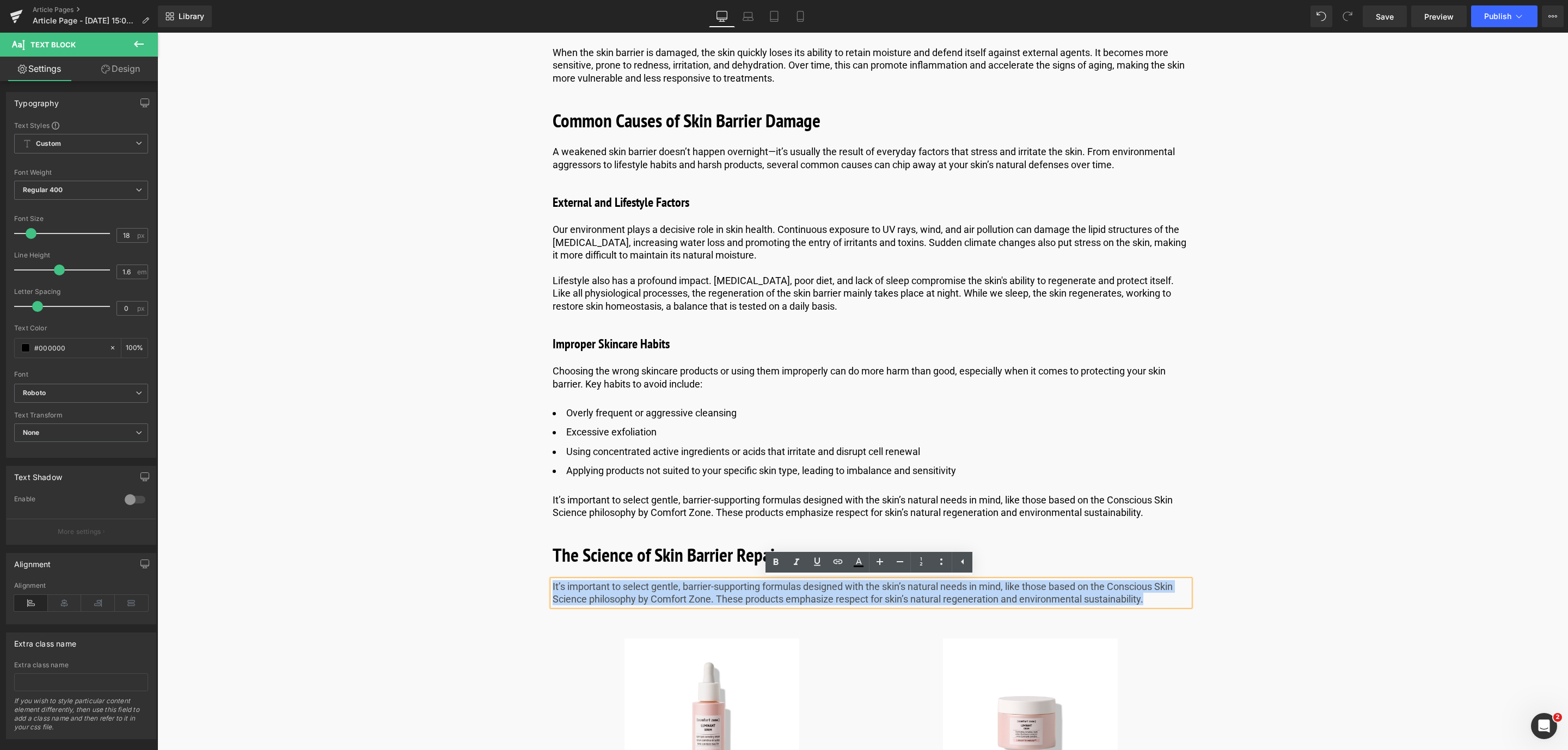
drag, startPoint x: 1161, startPoint y: 607, endPoint x: 534, endPoint y: 584, distance: 627.4
click at [534, 584] on div "Image Published on [DATE] | 10 min read Text Block Row Skin Barrier Repair With…" at bounding box center [871, 473] width 1304 height 4542
paste div
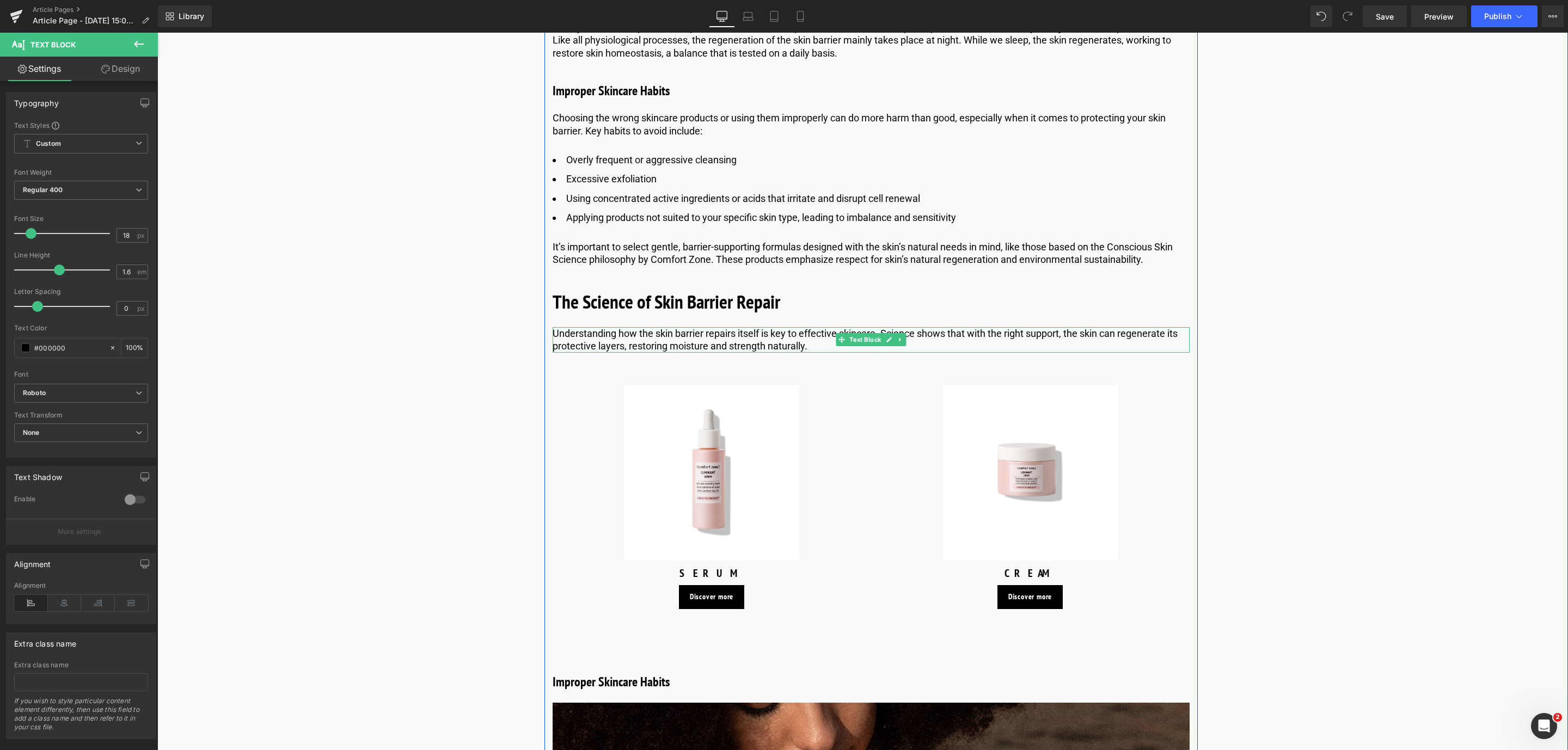
scroll to position [2168, 0]
click at [394, 414] on div "Image Published on [DATE] | 10 min read Text Block Row Skin Barrier Repair With…" at bounding box center [871, 219] width 1304 height 4542
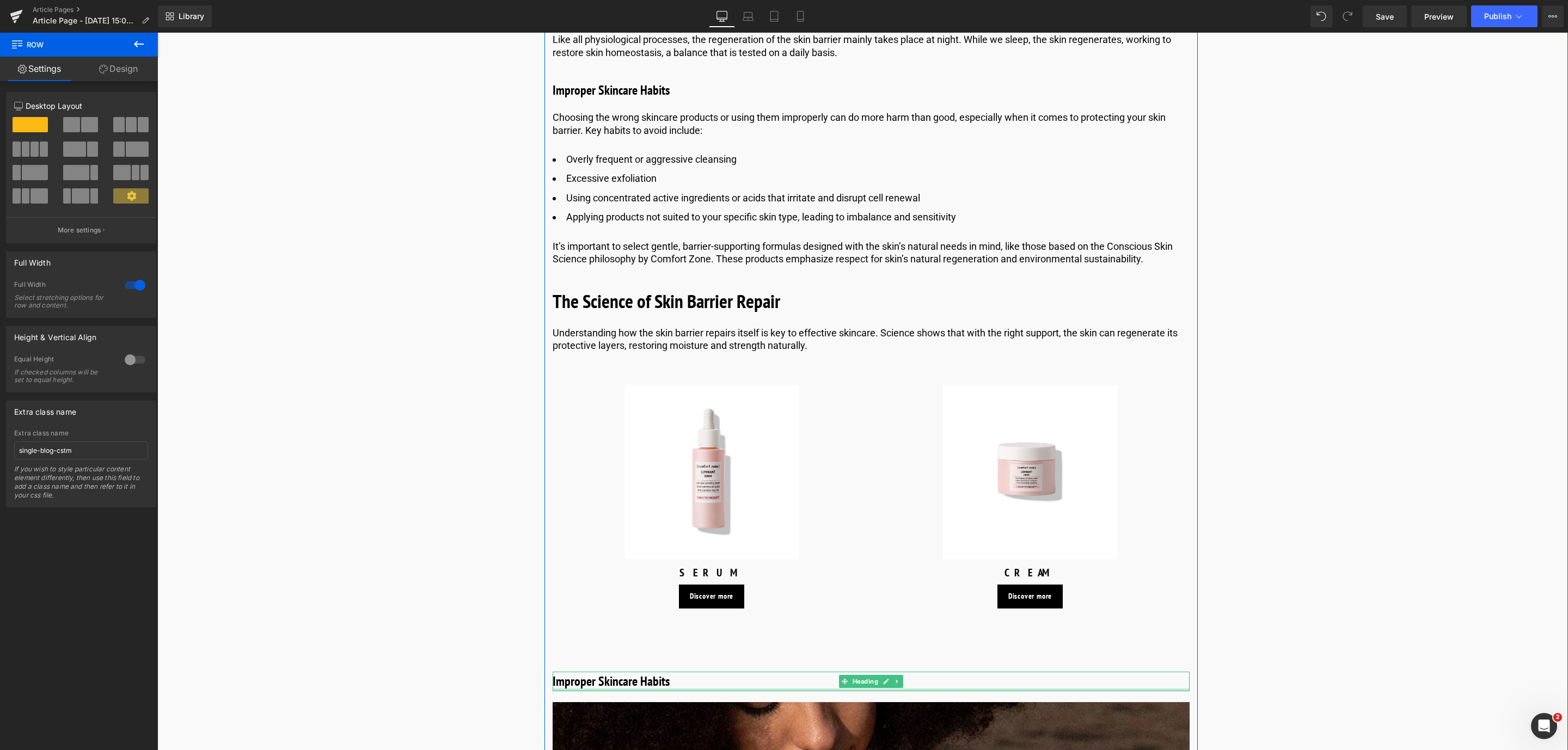
click at [613, 688] on div at bounding box center [871, 689] width 637 height 3
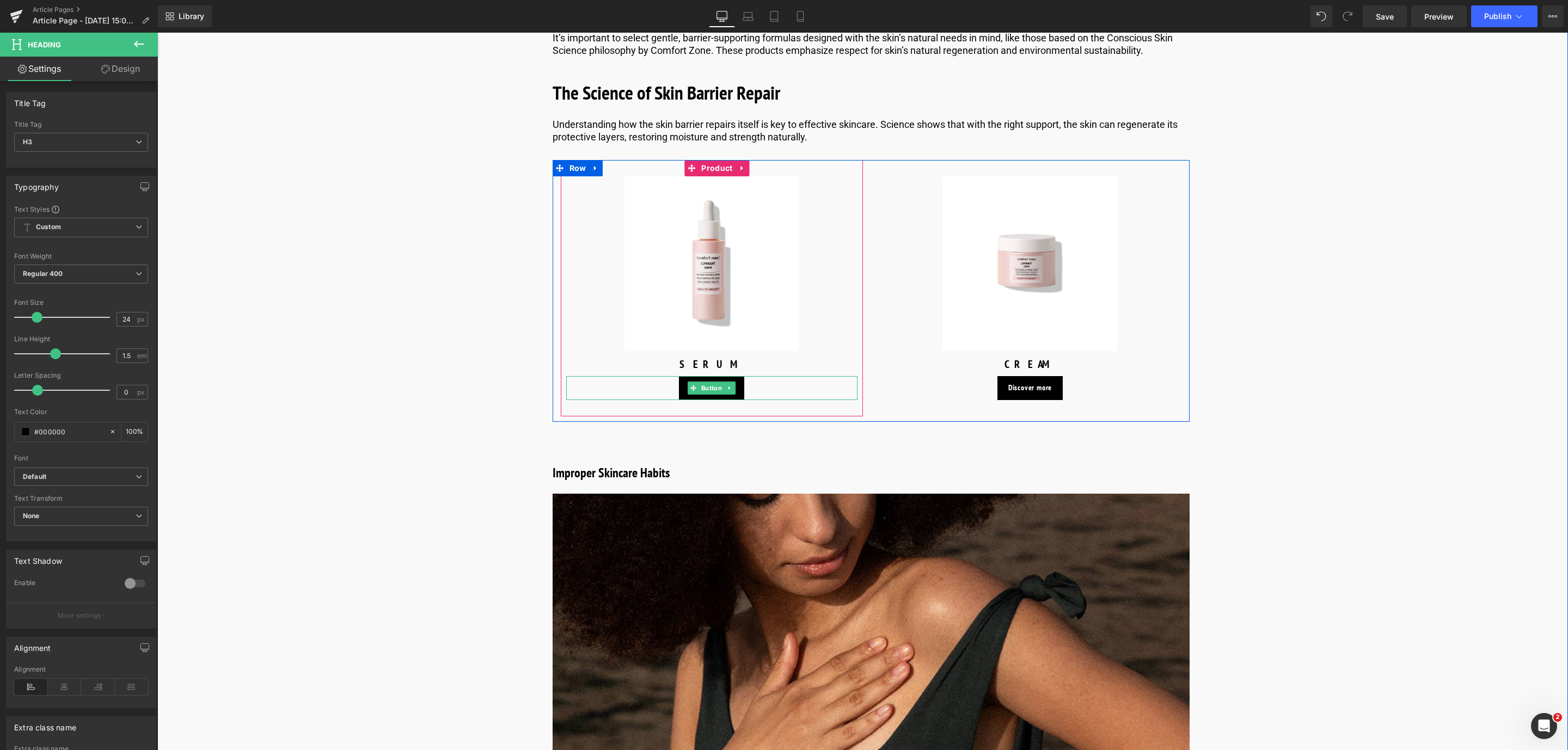
scroll to position [2378, 0]
click at [574, 469] on h3 "Improper Skincare Habits" at bounding box center [871, 472] width 637 height 20
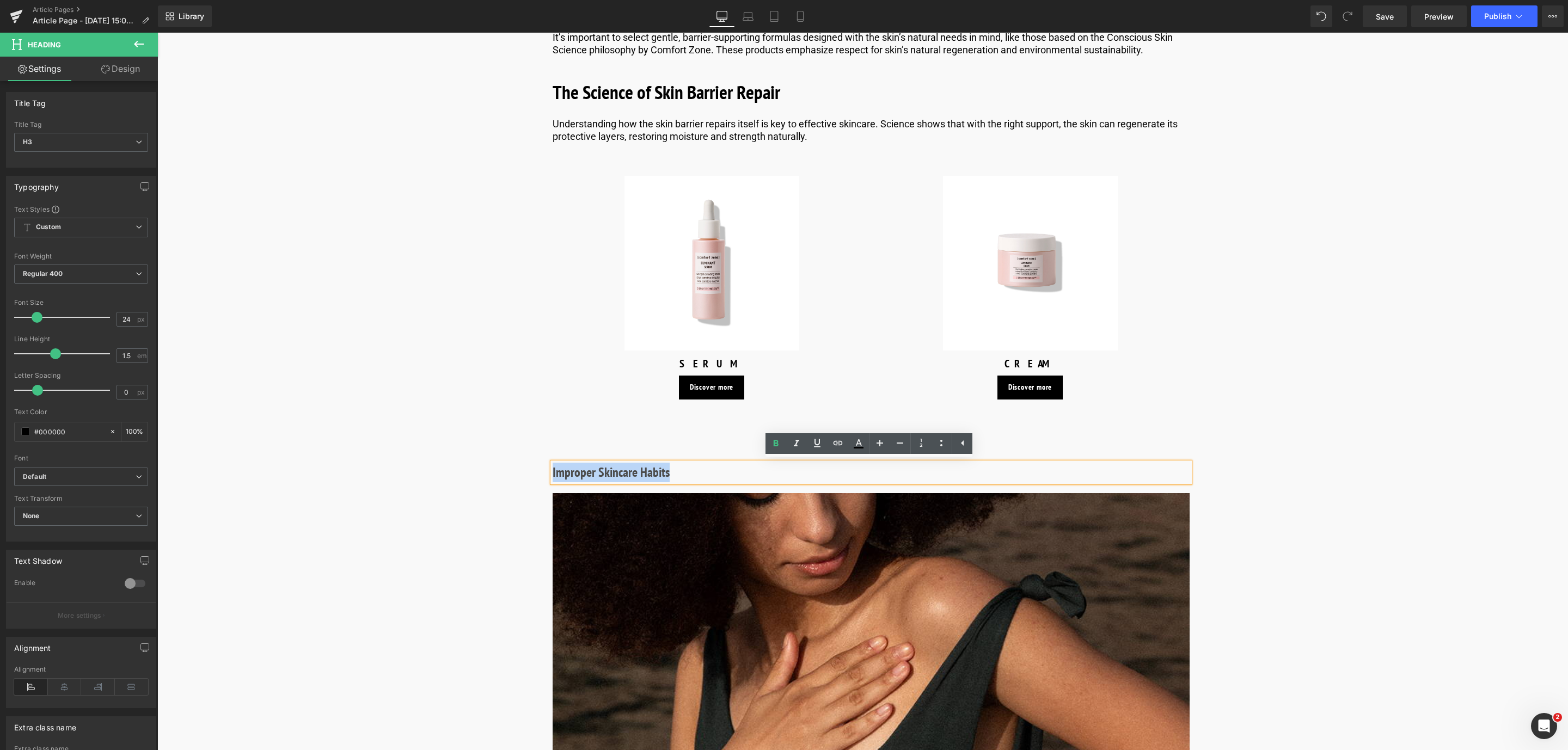
drag, startPoint x: 692, startPoint y: 477, endPoint x: 544, endPoint y: 475, distance: 148.0
click at [544, 475] on div "What Is the Skin Barrier? Heading Let's start with a simpler question: What is …" at bounding box center [870, 325] width 653 height 3813
paste div
click at [455, 489] on div "Image Published on [DATE] | 10 min read Text Block Row Skin Barrier Repair With…" at bounding box center [871, 10] width 1304 height 4542
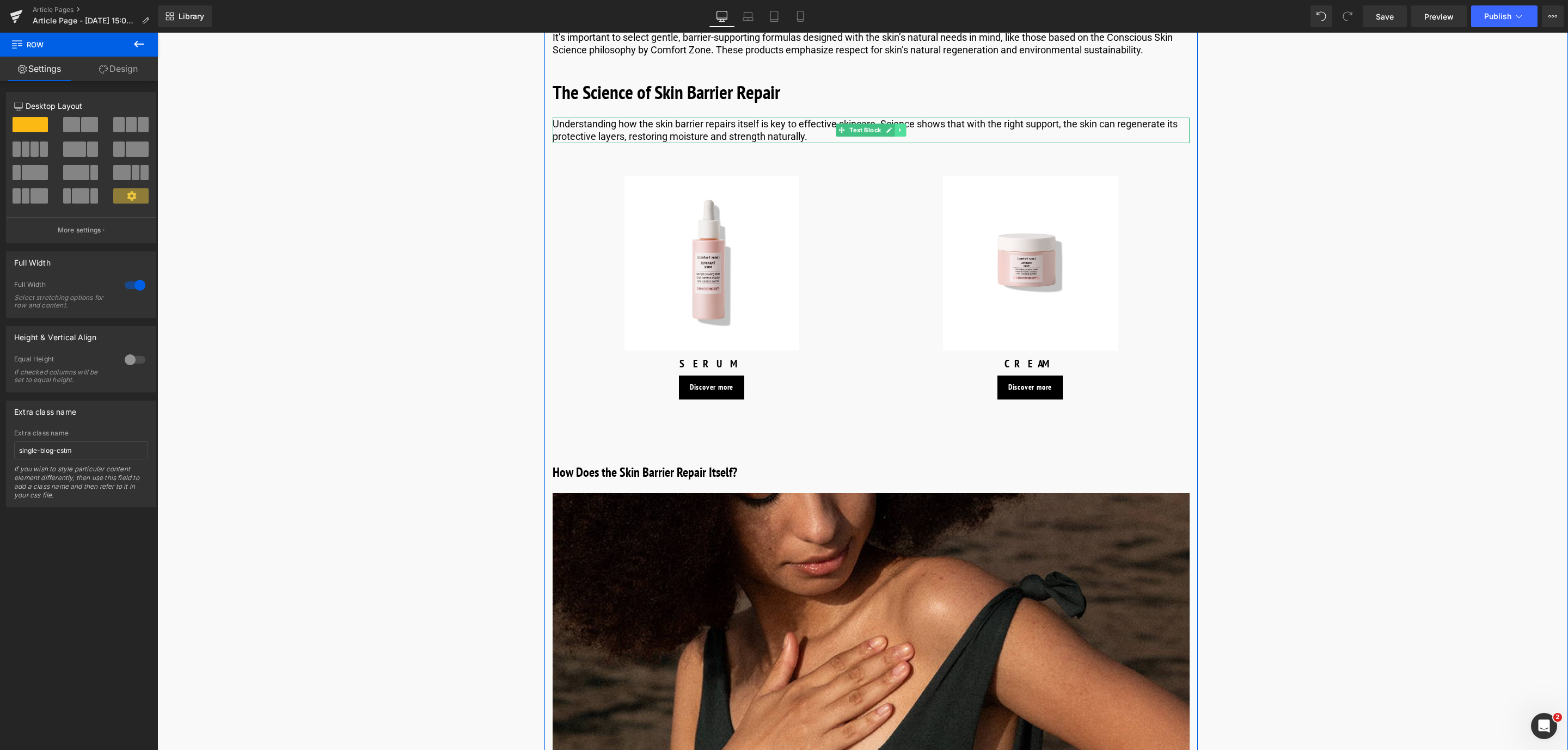
click at [896, 134] on link at bounding box center [900, 129] width 11 height 13
click at [894, 134] on link at bounding box center [894, 129] width 11 height 13
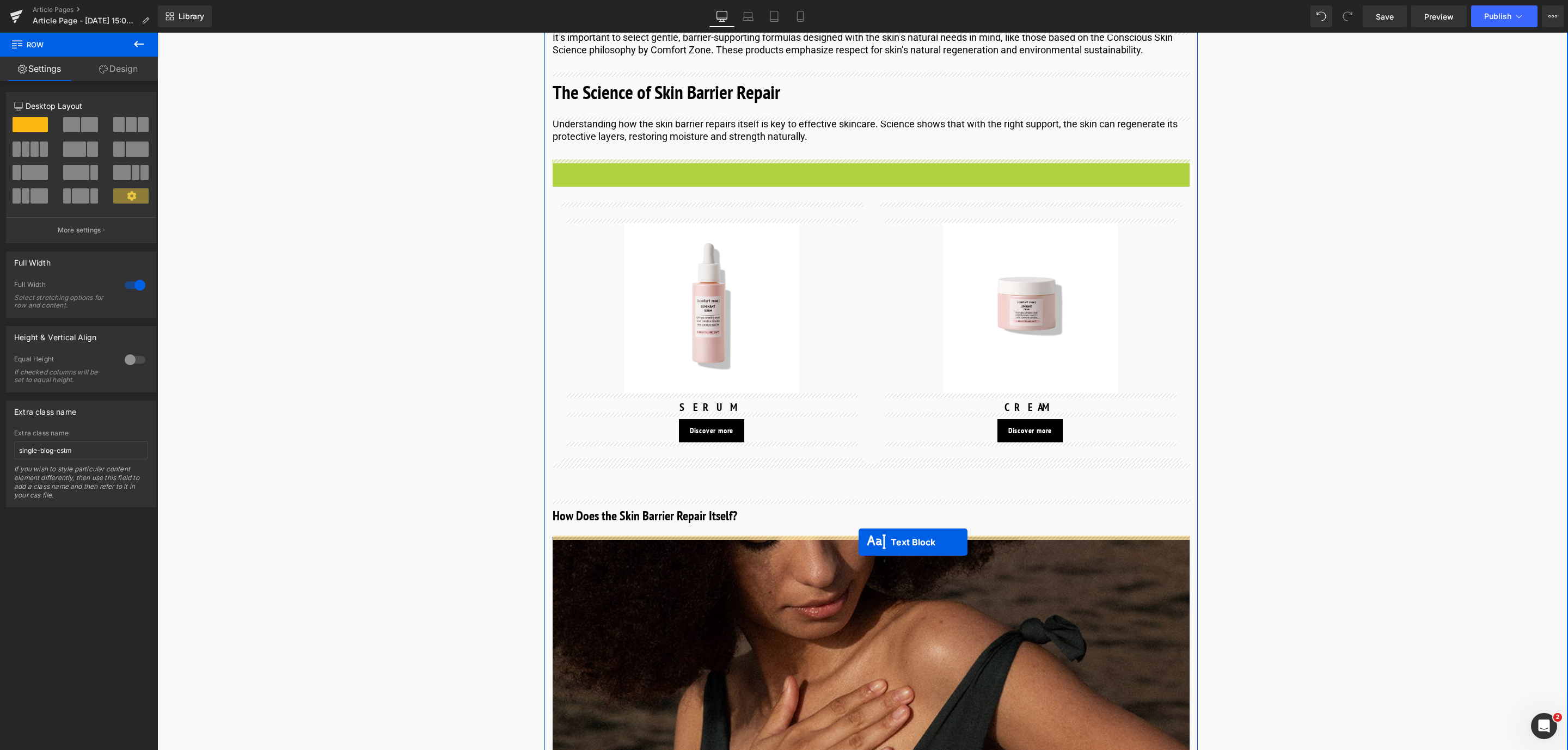
drag, startPoint x: 837, startPoint y: 172, endPoint x: 858, endPoint y: 542, distance: 370.6
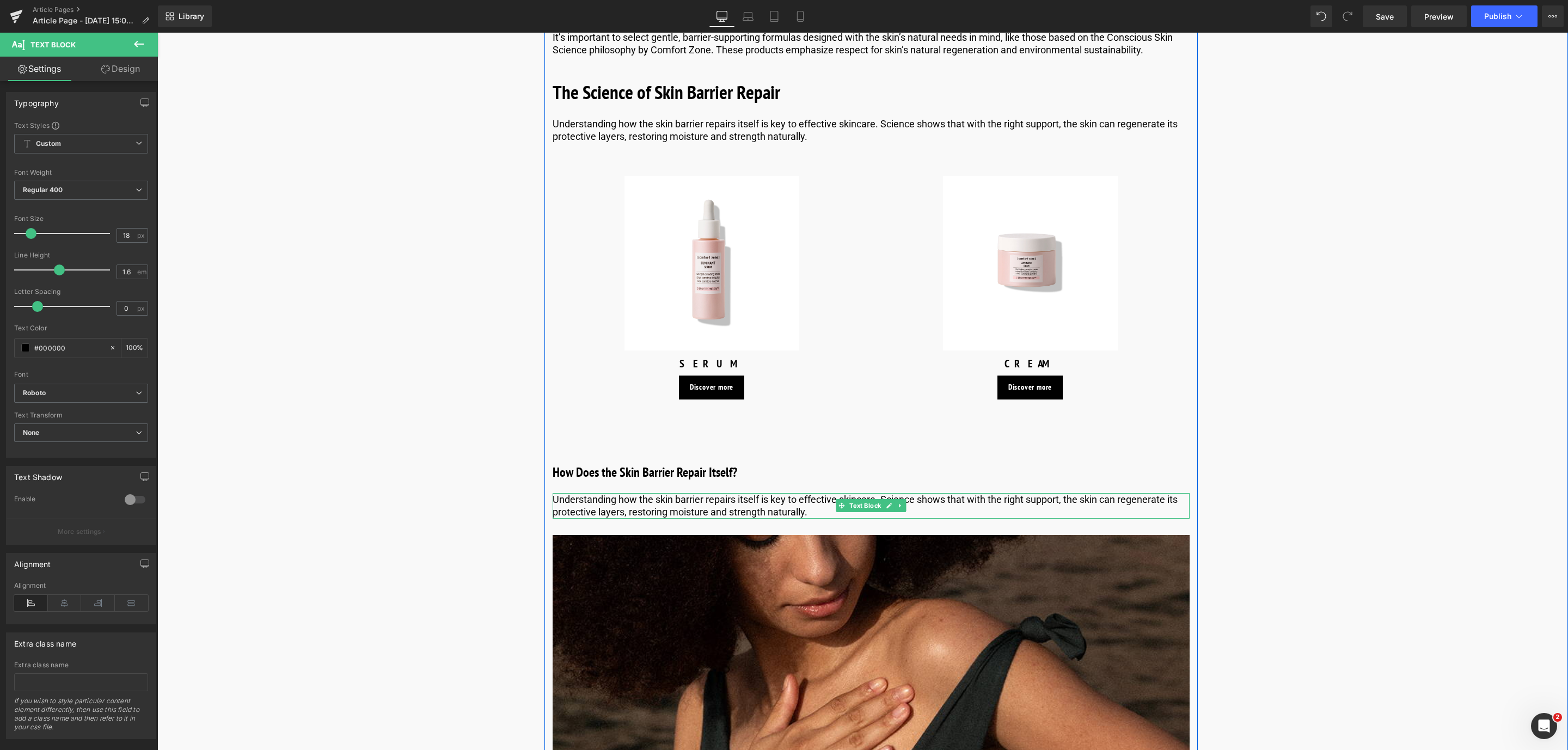
click at [631, 505] on p "Understanding how the skin barrier repairs itself is key to effective skincare.…" at bounding box center [871, 506] width 637 height 26
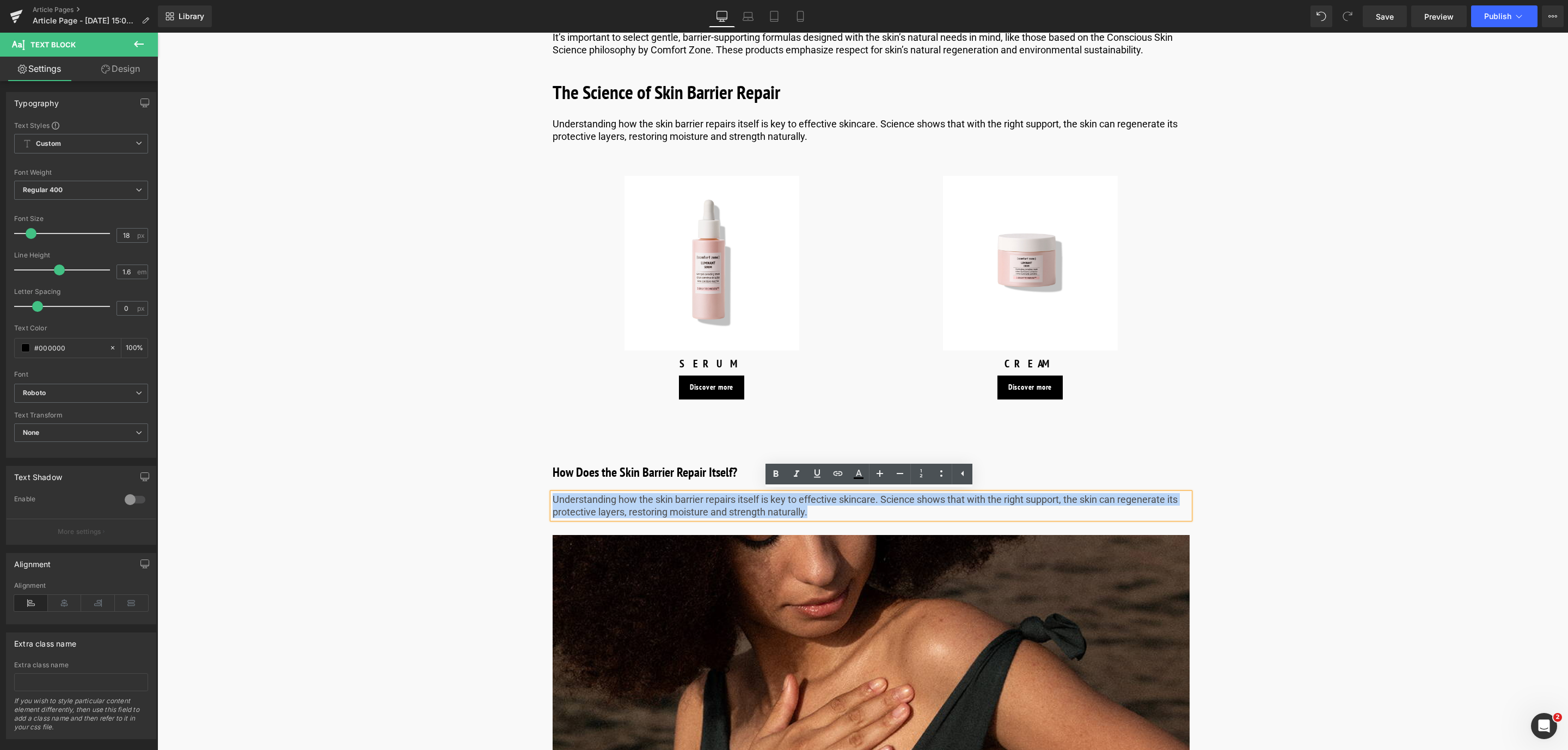
drag, startPoint x: 822, startPoint y: 515, endPoint x: 553, endPoint y: 497, distance: 269.6
click at [553, 497] on p "Understanding how the skin barrier repairs itself is key to effective skincare.…" at bounding box center [871, 506] width 637 height 26
paste div
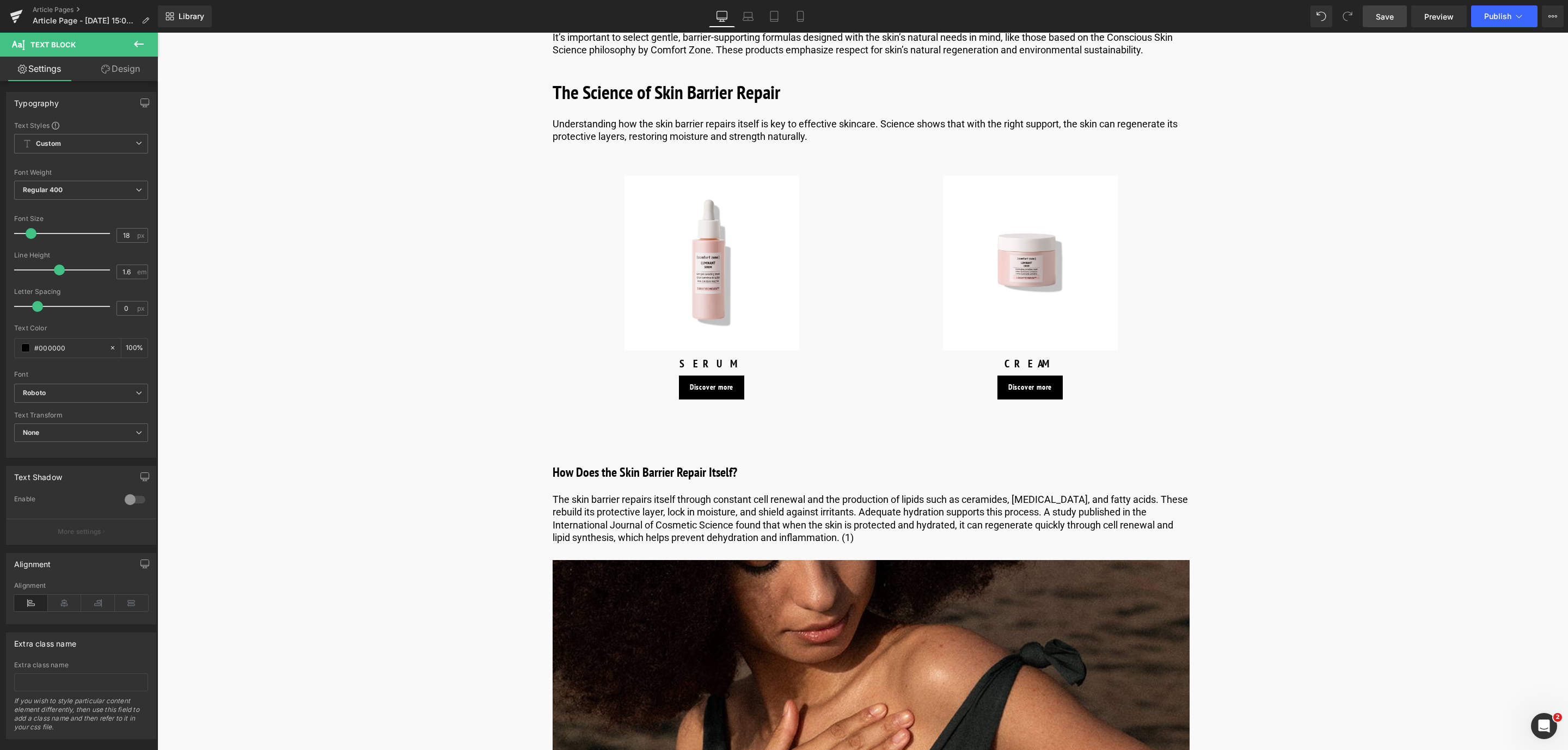
click at [1395, 22] on link "Save" at bounding box center [1384, 16] width 44 height 22
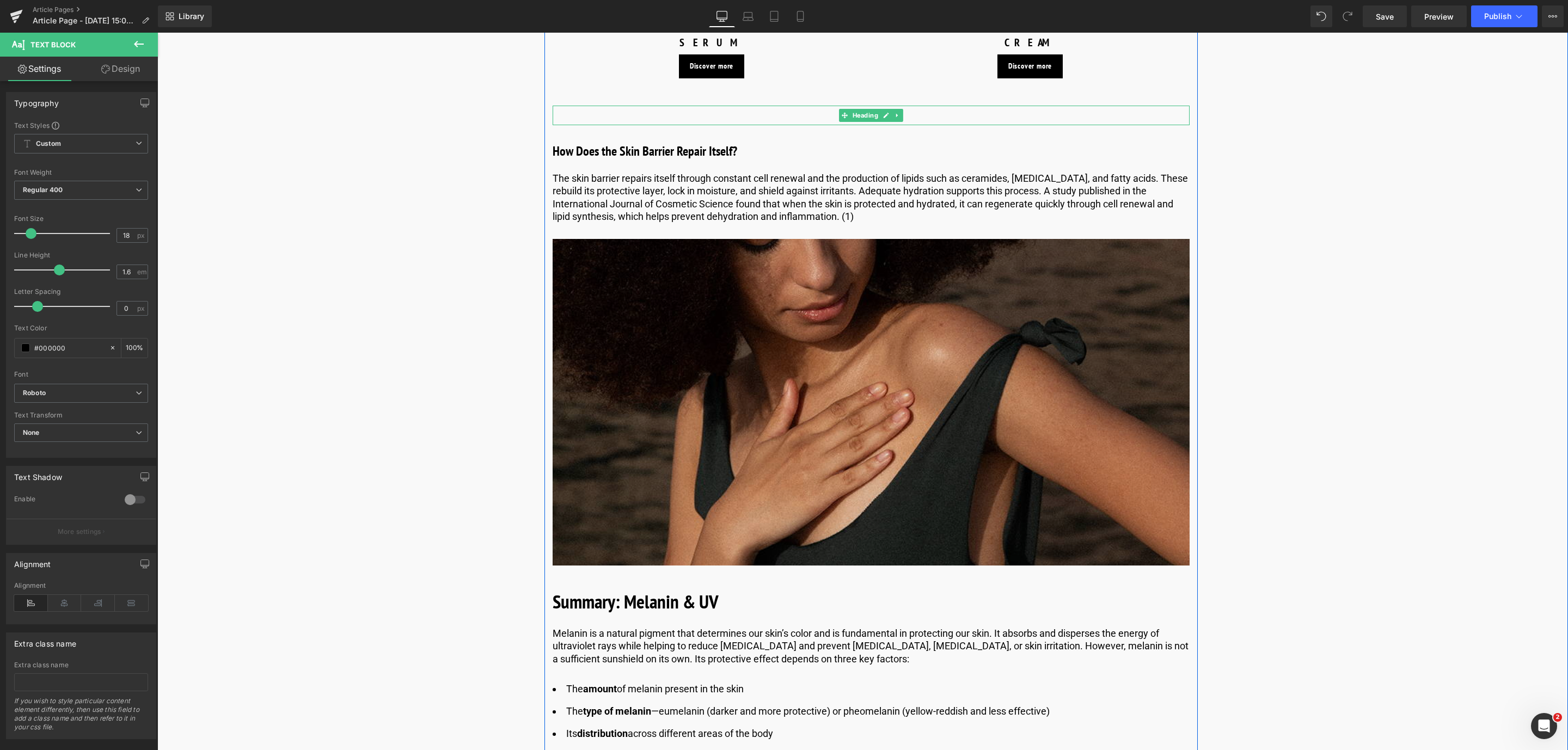
scroll to position [2703, 0]
